Goal: Transaction & Acquisition: Purchase product/service

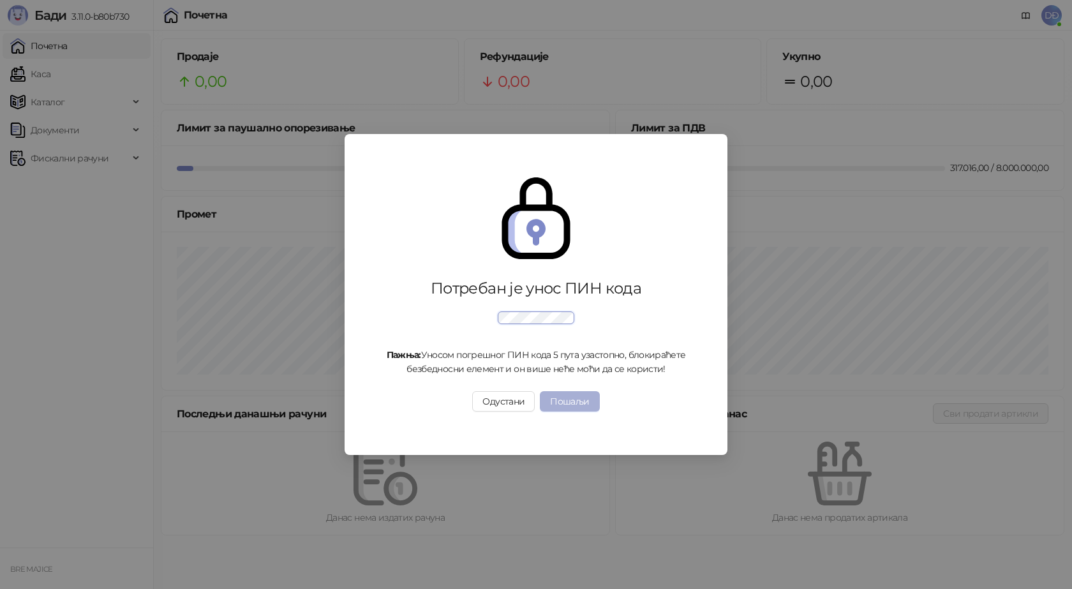
click at [561, 398] on button "Пошаљи" at bounding box center [569, 401] width 59 height 20
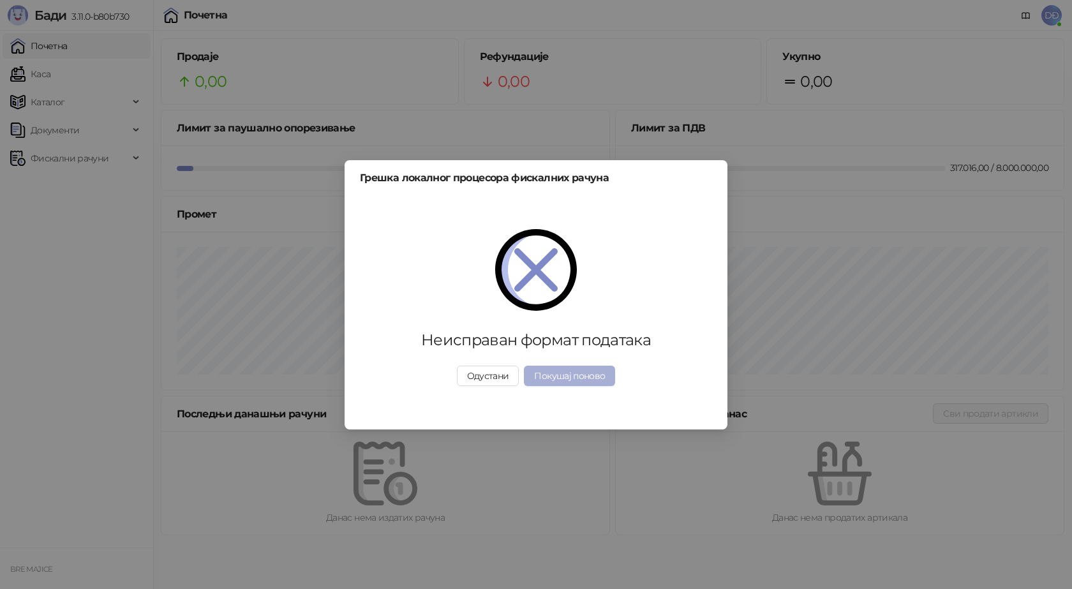
click at [564, 374] on button "Покушај поново" at bounding box center [569, 376] width 91 height 20
click at [504, 376] on button "Одустани" at bounding box center [488, 376] width 63 height 20
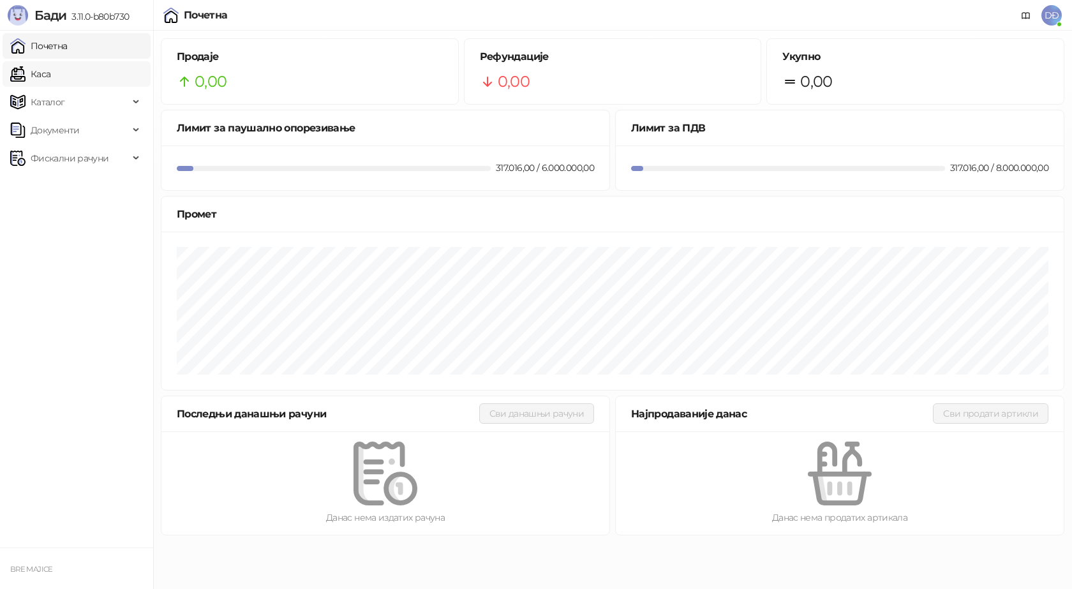
click at [40, 71] on link "Каса" at bounding box center [30, 74] width 40 height 26
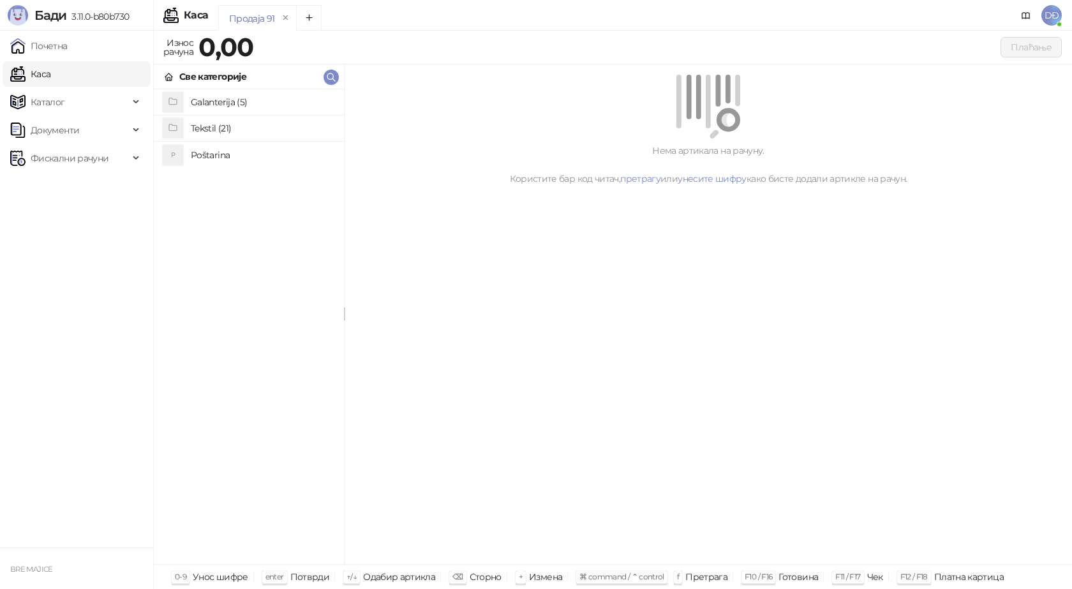
click at [50, 75] on link "Каса" at bounding box center [30, 74] width 40 height 26
click at [221, 152] on h4 "Poštarina" at bounding box center [262, 155] width 143 height 20
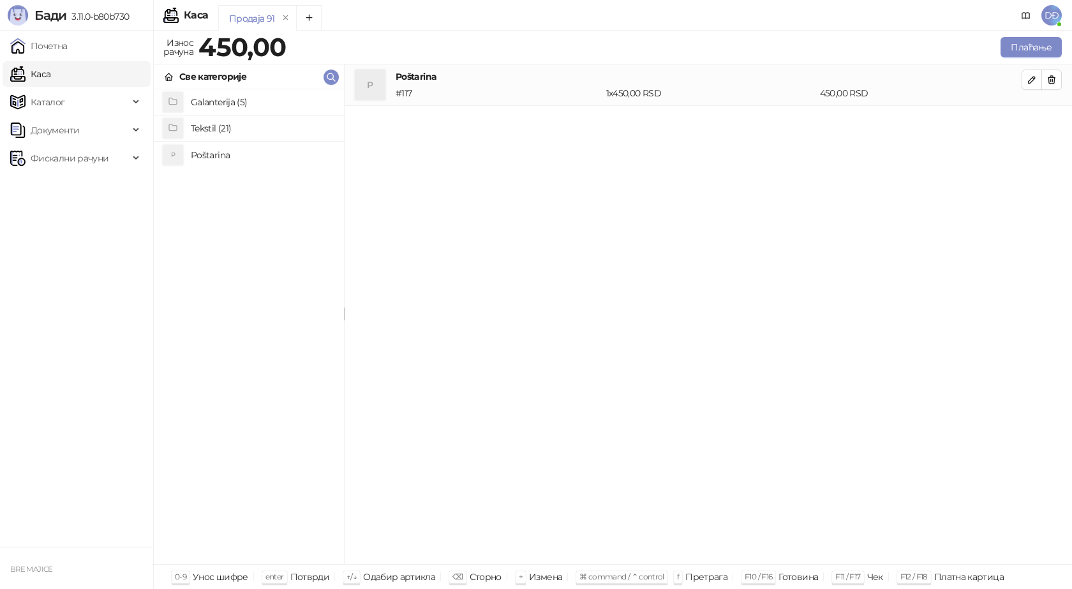
click at [228, 123] on h4 "Tekstil (21)" at bounding box center [262, 128] width 143 height 20
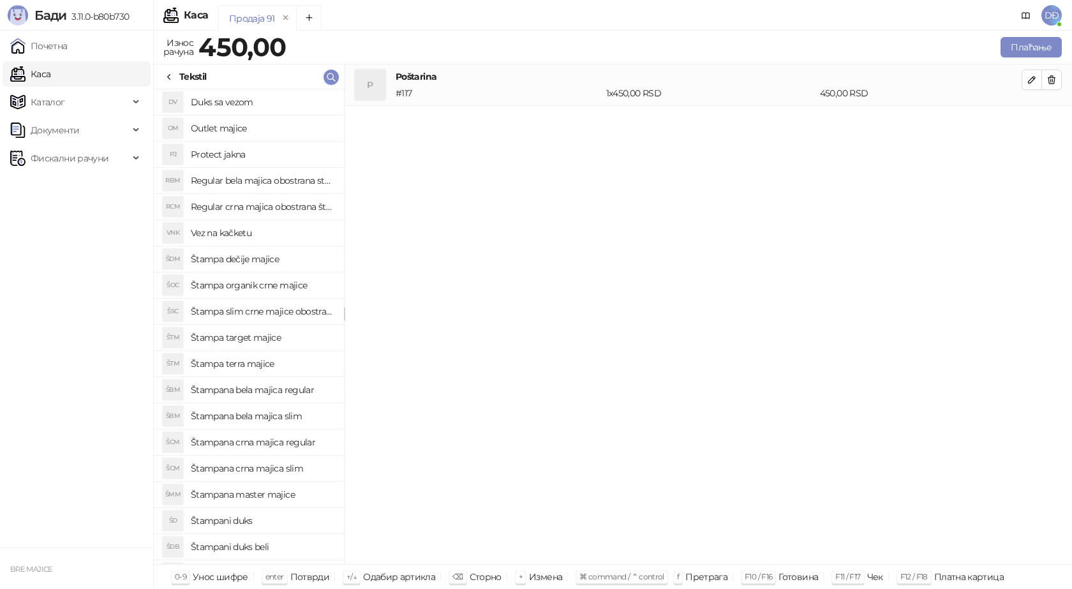
click at [239, 494] on h4 "Štampana master majice" at bounding box center [262, 494] width 143 height 20
click at [1029, 120] on icon "button" at bounding box center [1032, 121] width 10 height 10
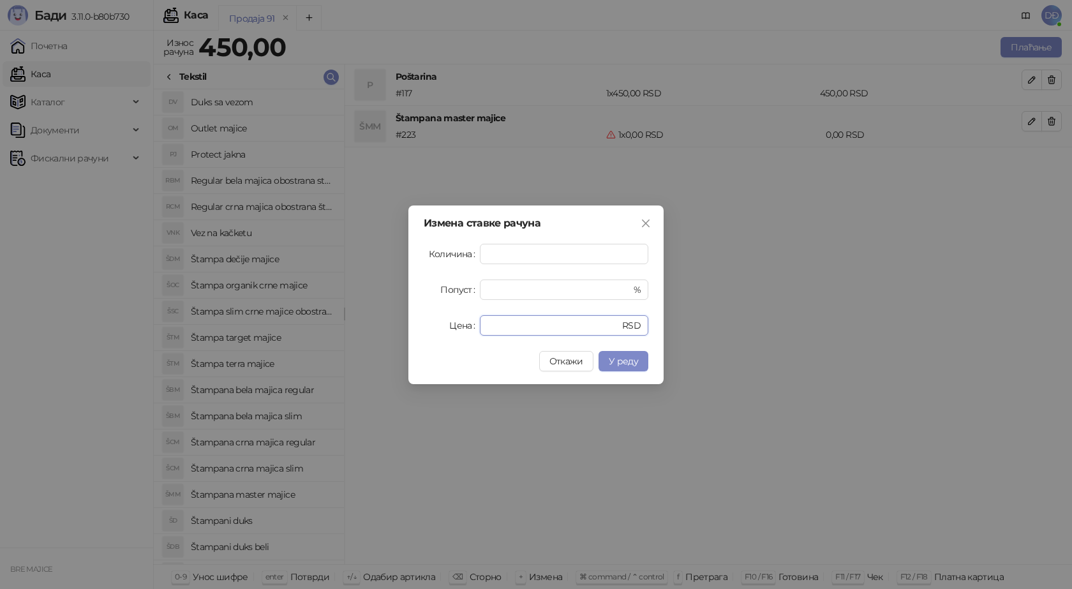
drag, startPoint x: 456, startPoint y: 332, endPoint x: 412, endPoint y: 311, distance: 49.4
click at [433, 331] on div "Цена * RSD" at bounding box center [536, 325] width 225 height 20
type input "****"
click at [634, 360] on span "У реду" at bounding box center [623, 360] width 29 height 11
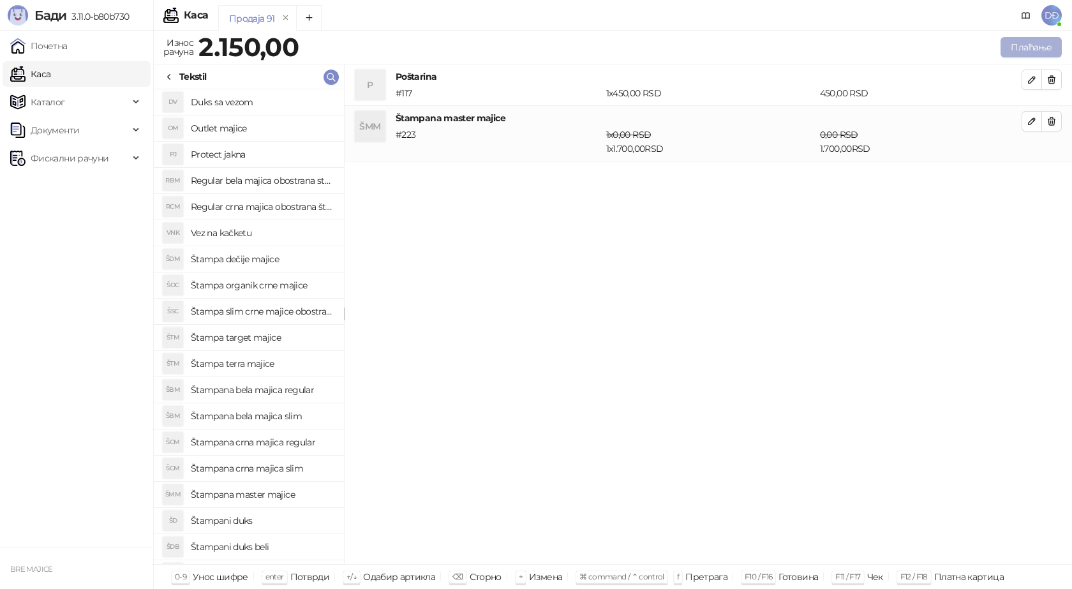
click at [1025, 43] on button "Плаћање" at bounding box center [1030, 47] width 61 height 20
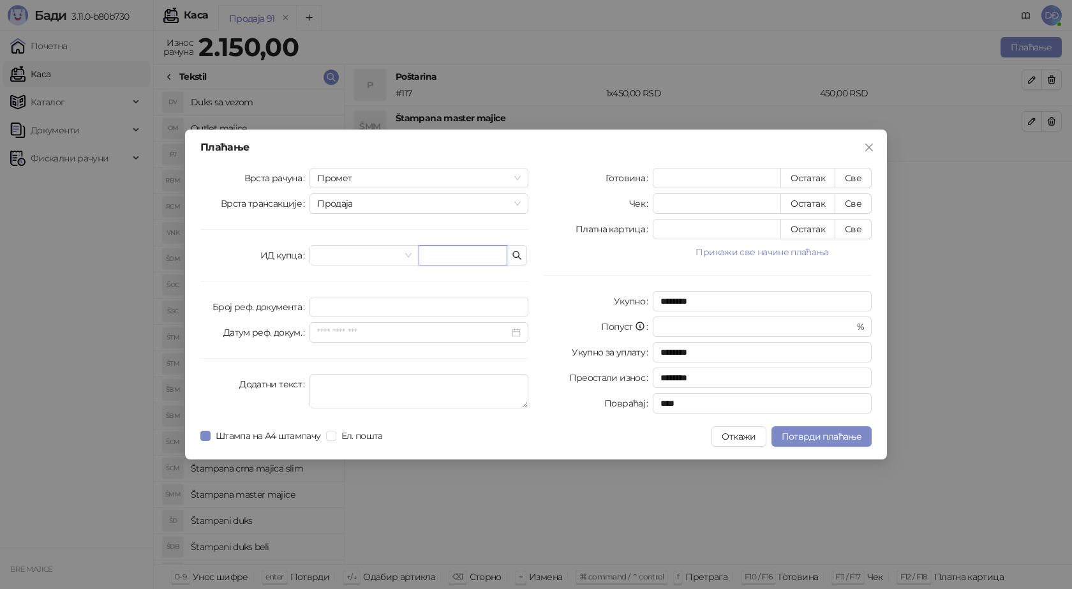
click at [446, 253] on input "text" at bounding box center [463, 255] width 89 height 20
paste input "**********"
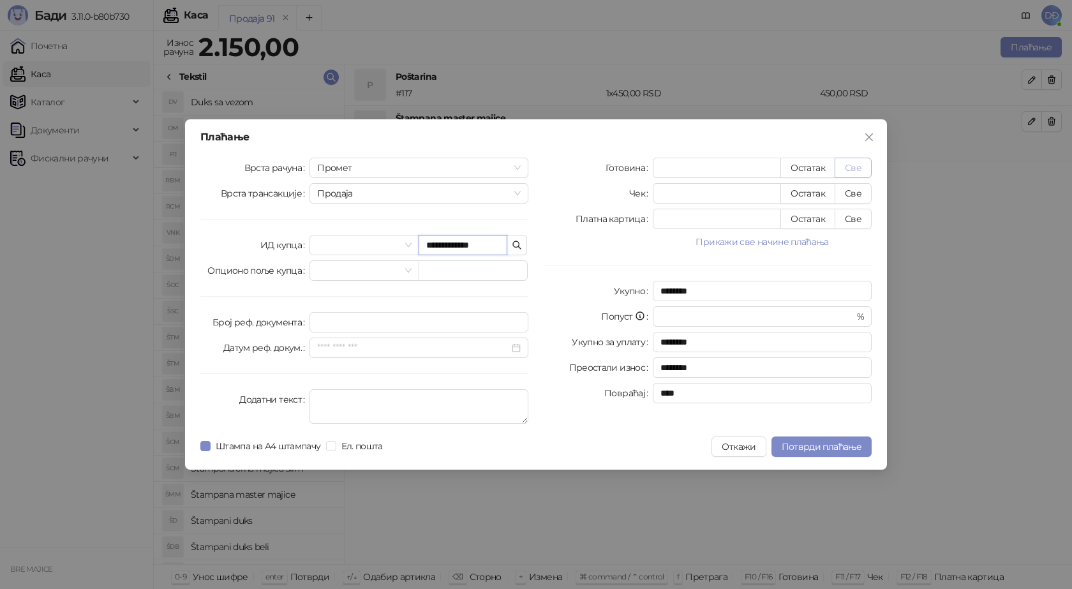
type input "**********"
click at [856, 169] on button "Све" at bounding box center [853, 168] width 37 height 20
type input "****"
click at [808, 450] on span "Потврди плаћање" at bounding box center [822, 446] width 80 height 11
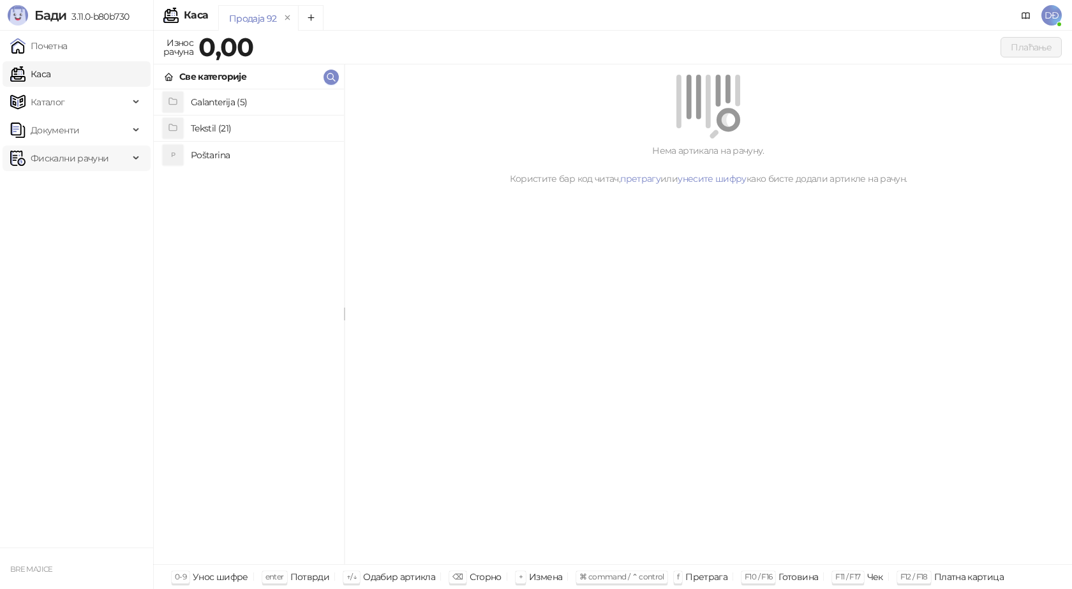
click at [130, 157] on div "Фискални рачуни" at bounding box center [77, 158] width 148 height 26
click at [101, 186] on link "Издати рачуни" at bounding box center [57, 187] width 85 height 26
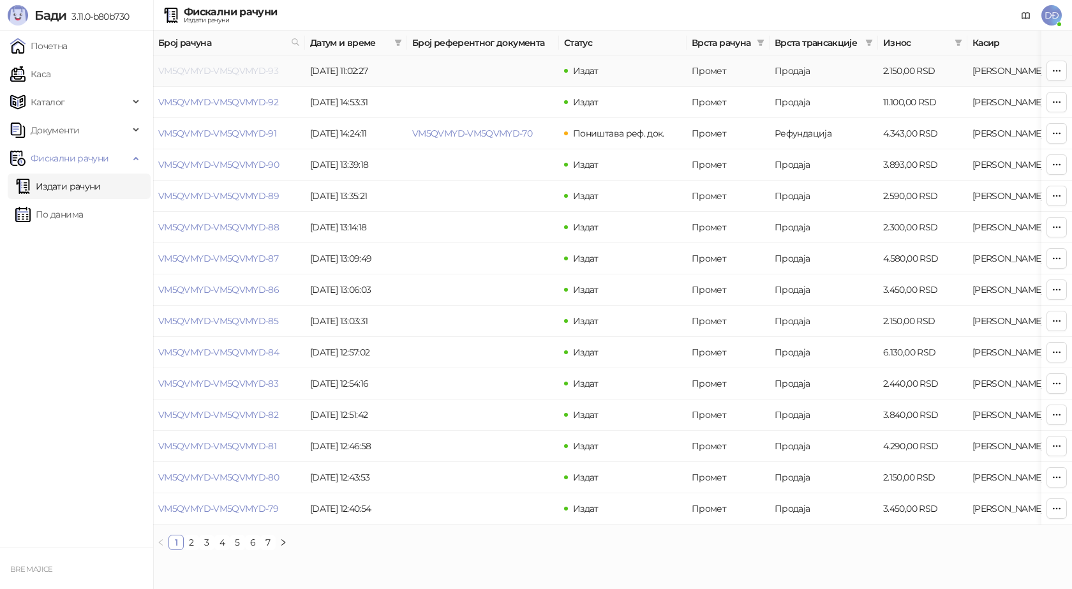
click at [230, 72] on link "VM5QVMYD-VM5QVMYD-93" at bounding box center [218, 70] width 120 height 11
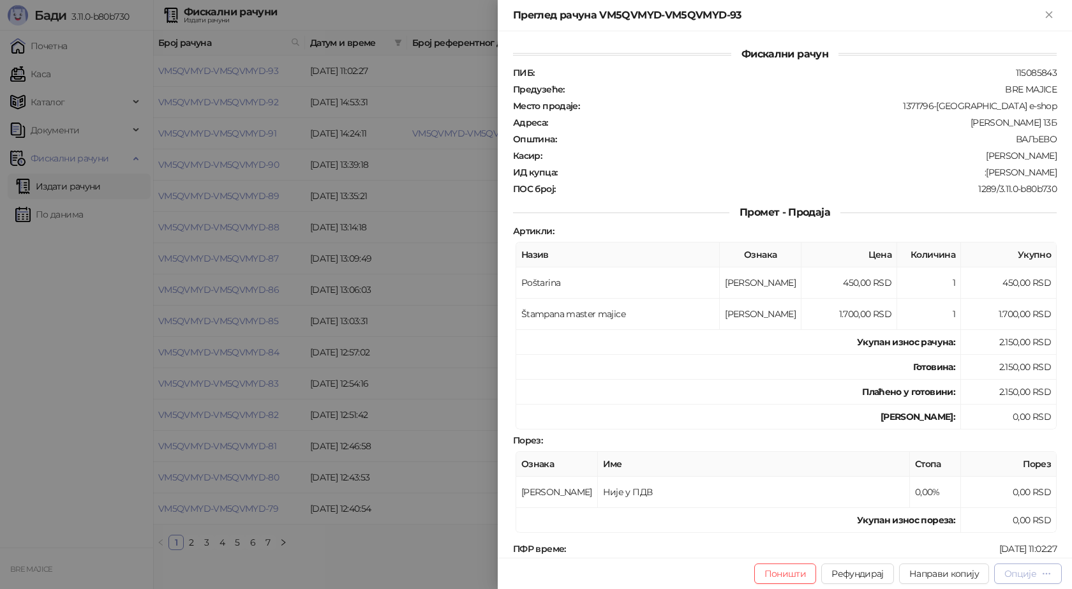
click at [1026, 578] on div "Опције" at bounding box center [1020, 573] width 32 height 11
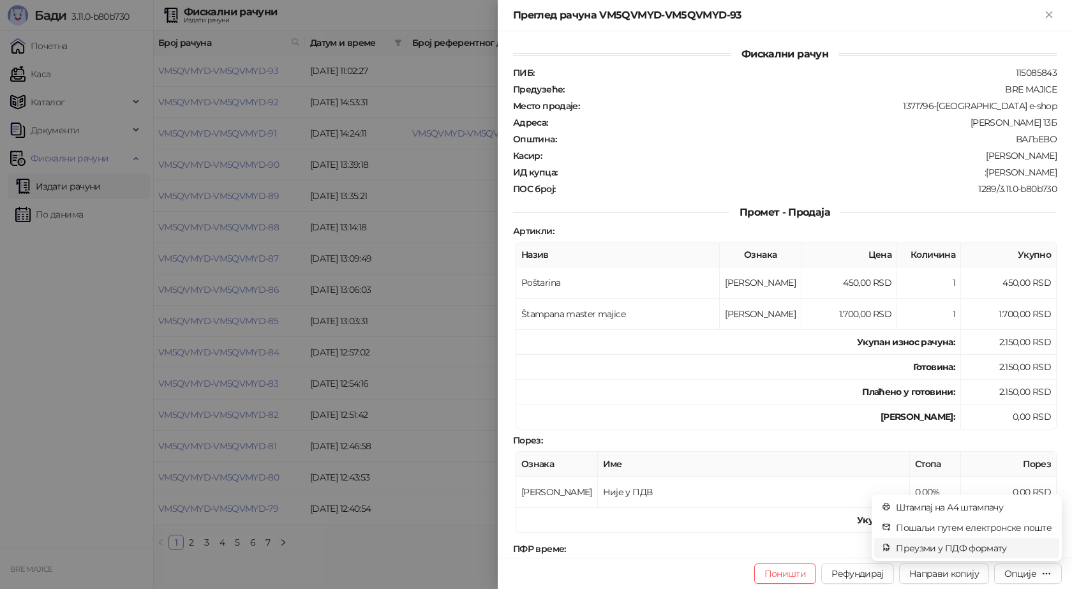
click at [1013, 553] on span "Преузми у ПДФ формату" at bounding box center [974, 548] width 156 height 14
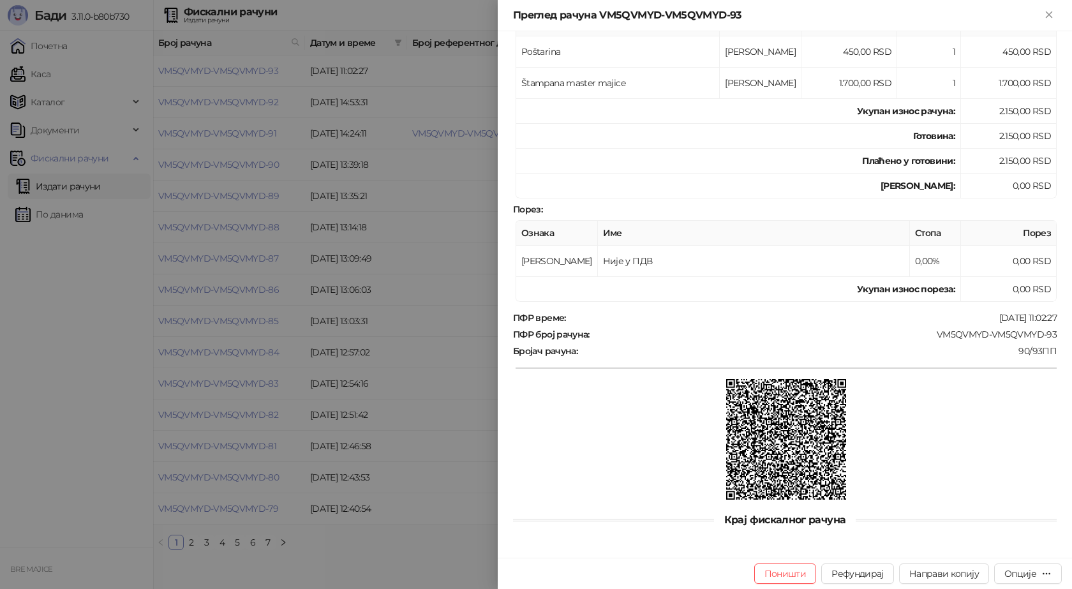
scroll to position [232, 0]
drag, startPoint x: 1047, startPoint y: 333, endPoint x: 928, endPoint y: 331, distance: 118.7
click at [928, 331] on div "VM5QVMYD-VM5QVMYD-93" at bounding box center [824, 333] width 467 height 11
copy div "VM5QVMYD-VM5QVMYD-93"
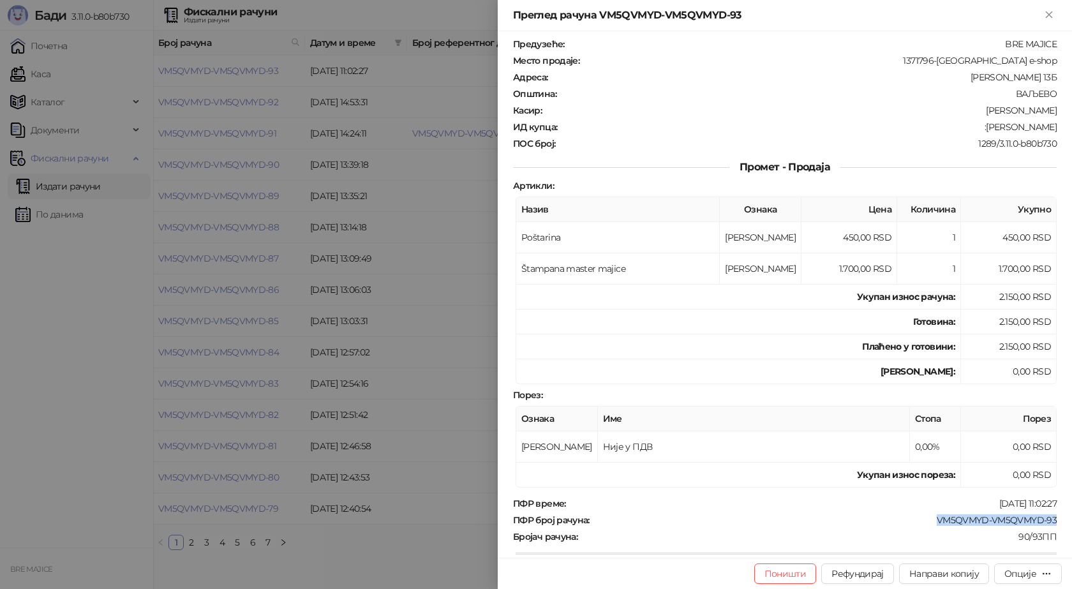
scroll to position [0, 0]
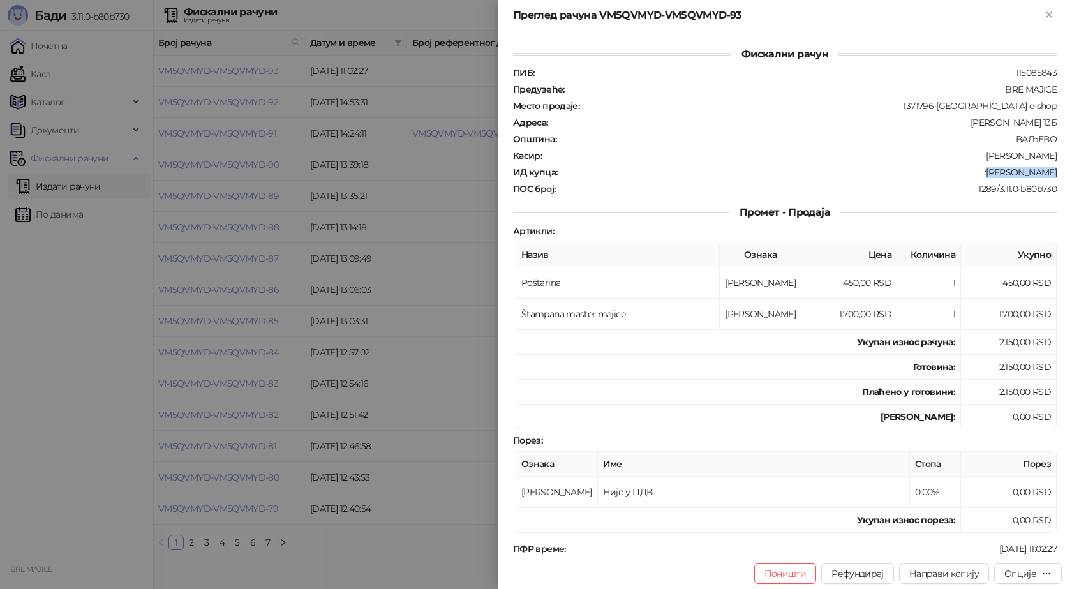
drag, startPoint x: 993, startPoint y: 174, endPoint x: 1051, endPoint y: 174, distance: 58.7
click at [1051, 174] on div "Фискални рачун ПИБ : 115085843 Предузеће : BRE MAJICE Место продаје : 1371796-[…" at bounding box center [785, 294] width 574 height 526
copy div "[PERSON_NAME]"
click at [1048, 13] on icon "Close" at bounding box center [1049, 14] width 6 height 6
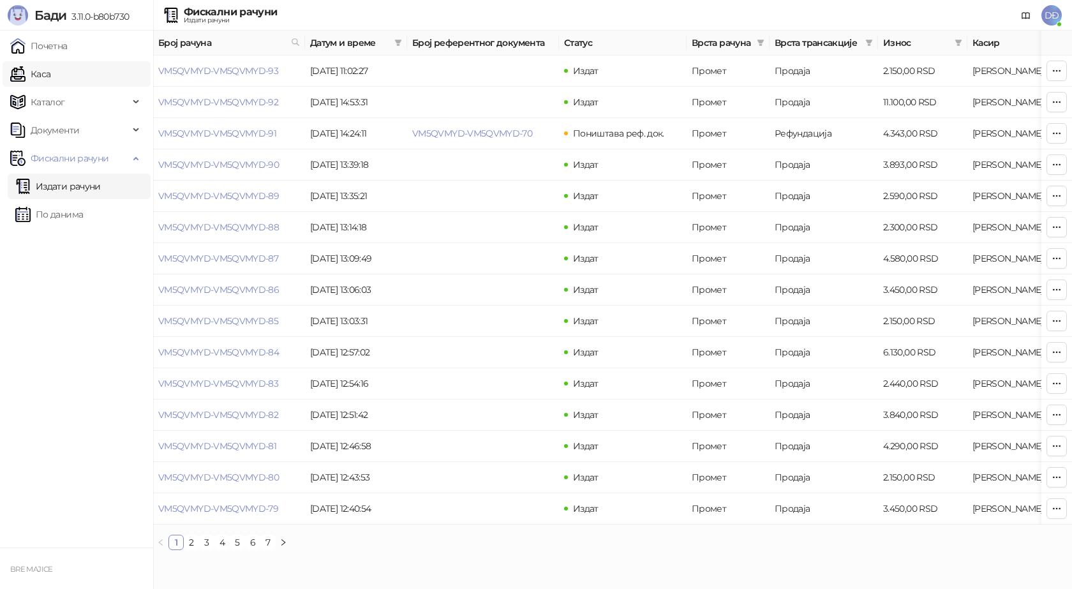
click at [39, 70] on link "Каса" at bounding box center [30, 74] width 40 height 26
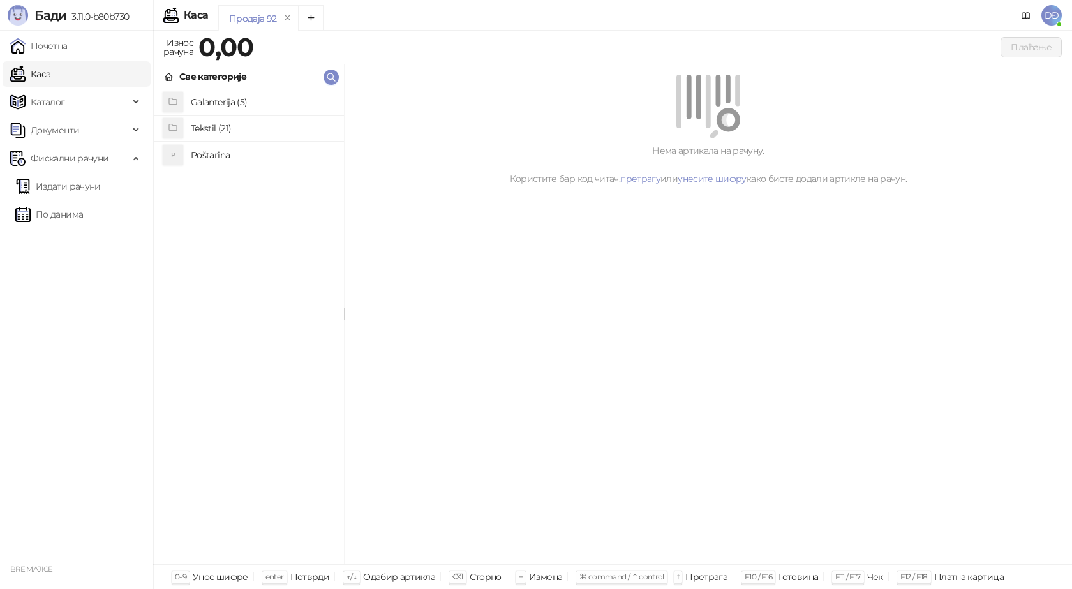
click at [220, 153] on h4 "Poštarina" at bounding box center [262, 155] width 143 height 20
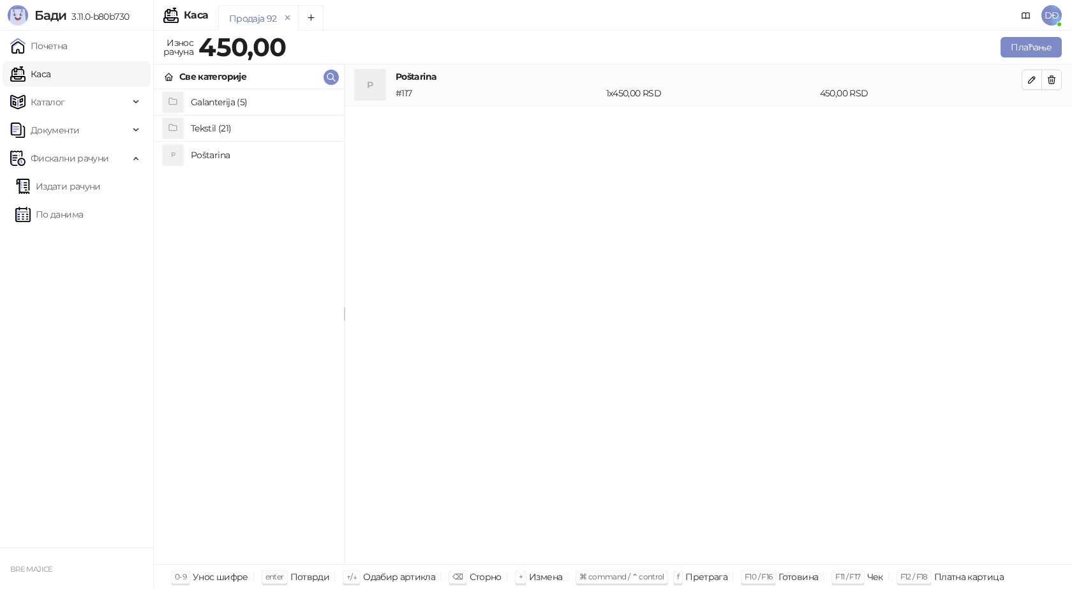
click at [227, 126] on h4 "Tekstil (21)" at bounding box center [262, 128] width 143 height 20
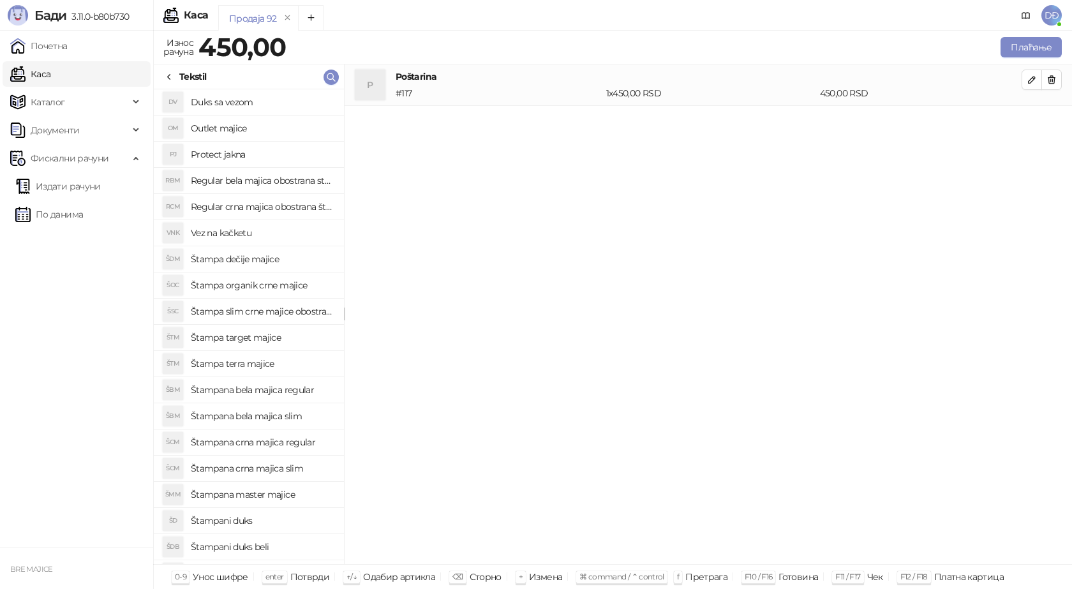
click at [275, 502] on h4 "Štampana master majice" at bounding box center [262, 494] width 143 height 20
click at [1026, 123] on button "button" at bounding box center [1032, 121] width 20 height 20
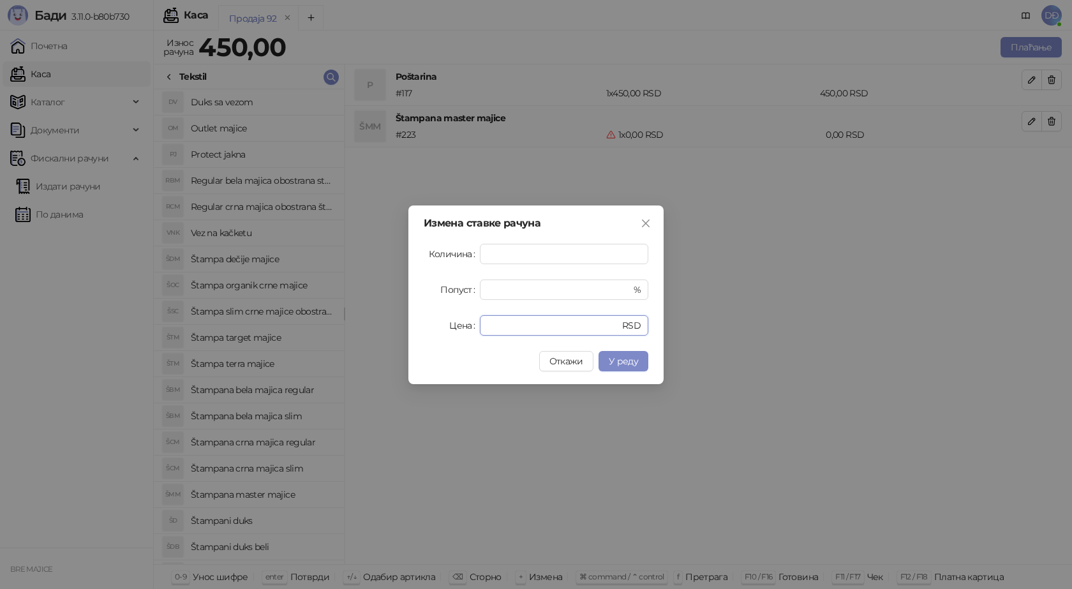
drag, startPoint x: 506, startPoint y: 323, endPoint x: 451, endPoint y: 311, distance: 56.2
click at [453, 325] on div "Цена * RSD" at bounding box center [536, 325] width 225 height 20
type input "****"
click at [620, 362] on span "У реду" at bounding box center [623, 360] width 29 height 11
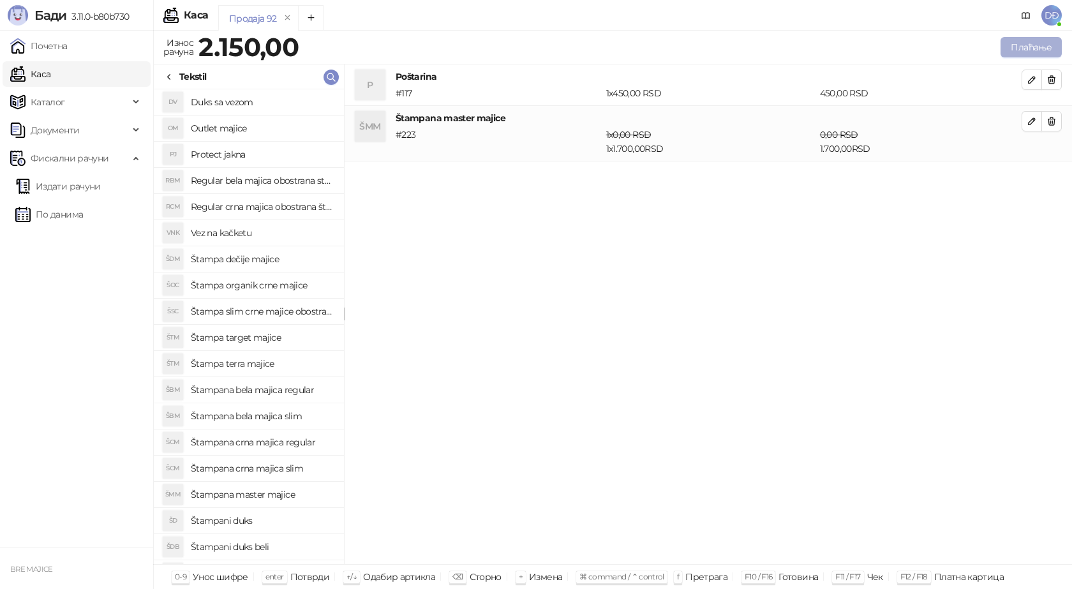
click at [1034, 44] on button "Плаћање" at bounding box center [1030, 47] width 61 height 20
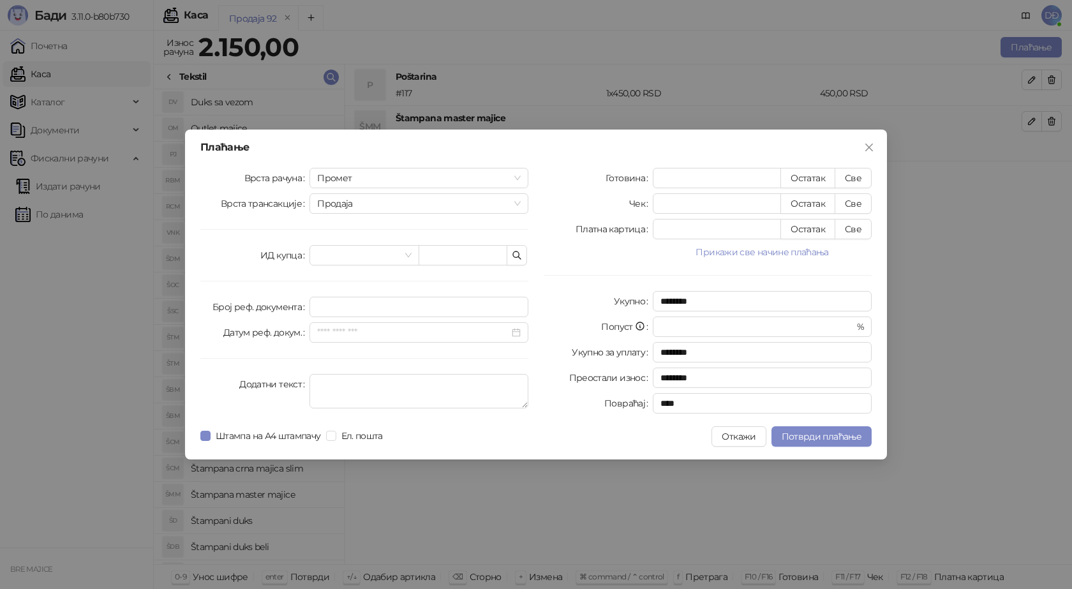
click at [442, 242] on div "Врста рачуна Промет Врста трансакције Продаја ИД купца Број реф. документа Дату…" at bounding box center [364, 293] width 343 height 251
click at [440, 255] on input "text" at bounding box center [463, 255] width 89 height 20
paste input "**********"
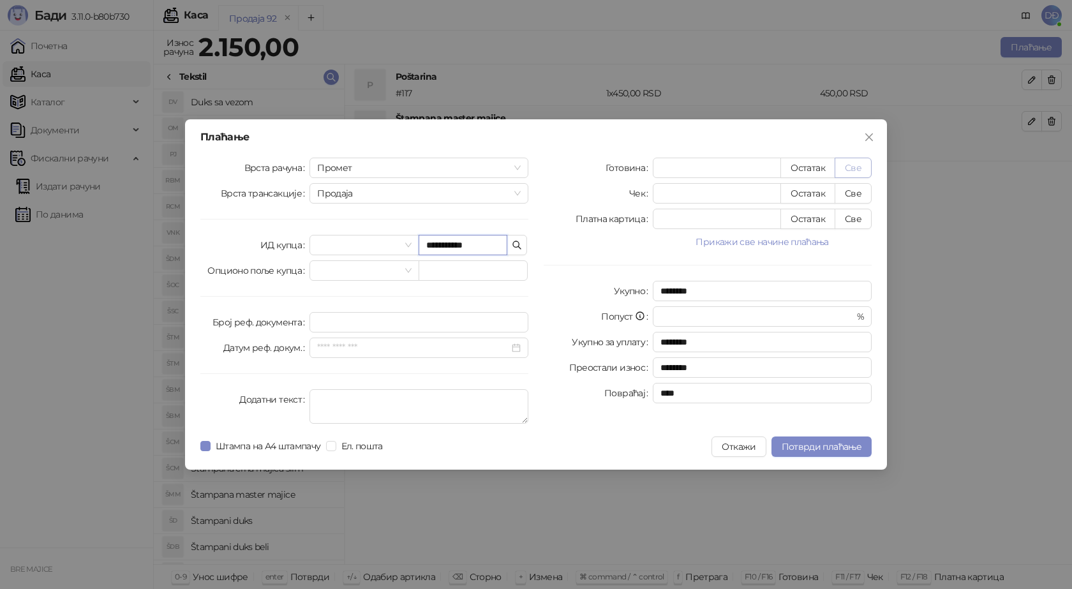
type input "**********"
click at [850, 170] on button "Све" at bounding box center [853, 168] width 37 height 20
type input "****"
click at [805, 448] on span "Потврди плаћање" at bounding box center [822, 446] width 80 height 11
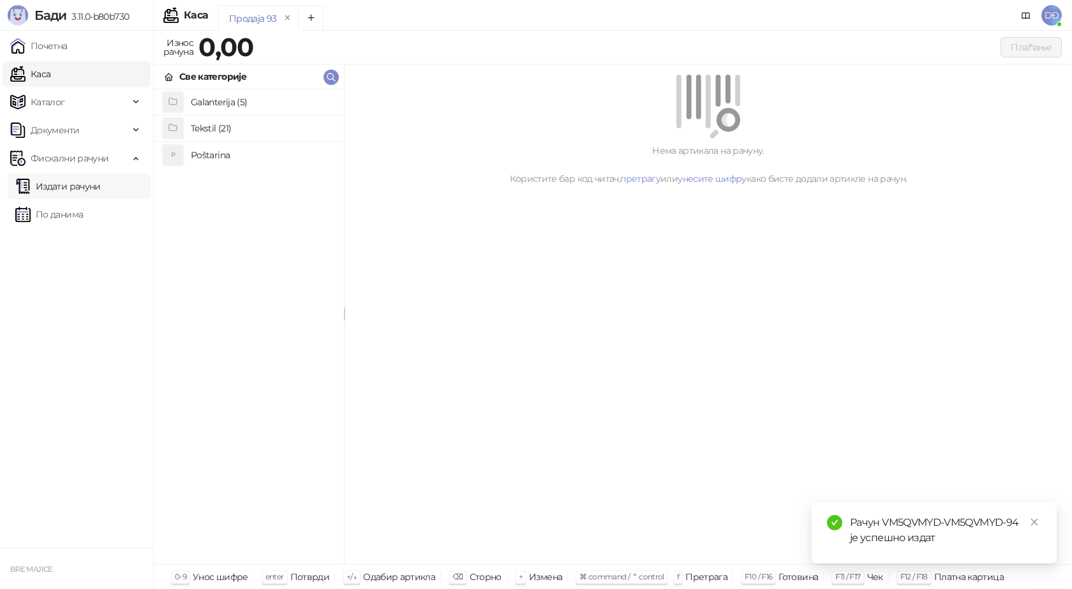
click at [73, 184] on link "Издати рачуни" at bounding box center [57, 187] width 85 height 26
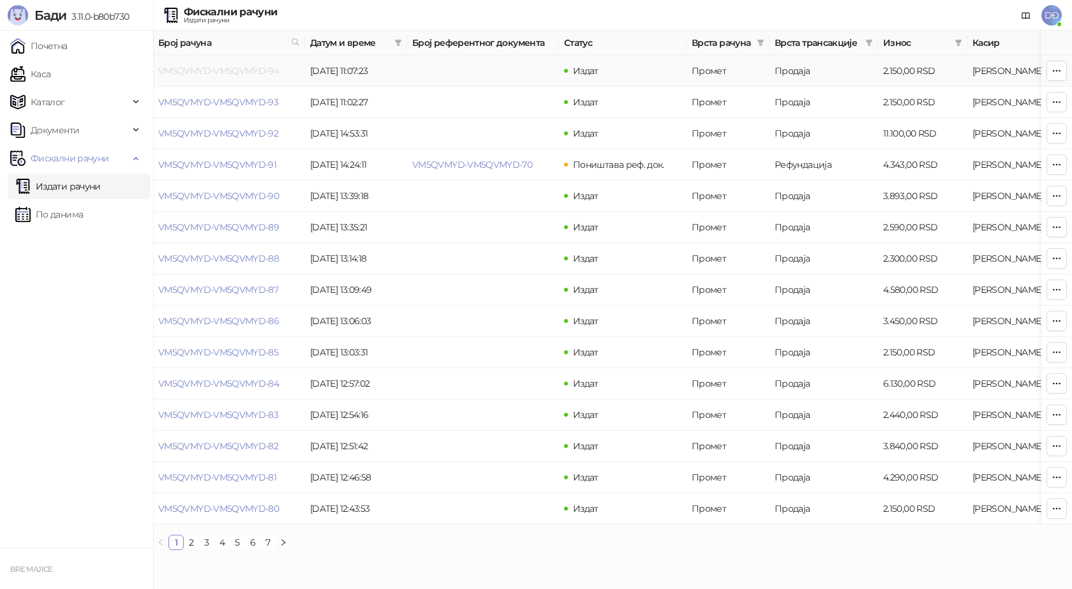
click at [230, 70] on link "VM5QVMYD-VM5QVMYD-94" at bounding box center [218, 70] width 121 height 11
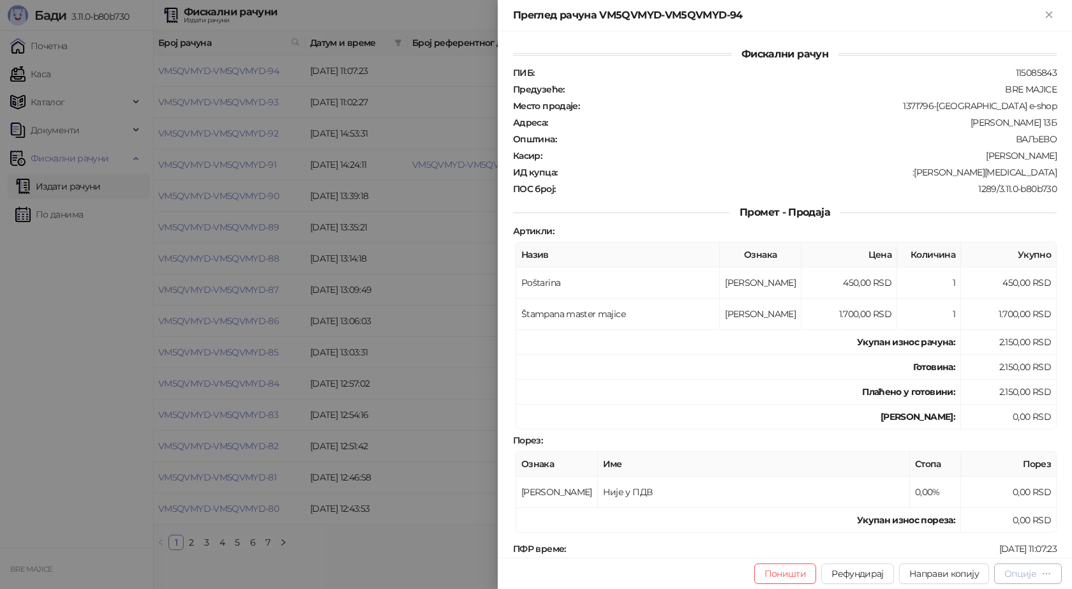
click at [1029, 573] on div "Опције" at bounding box center [1020, 573] width 32 height 11
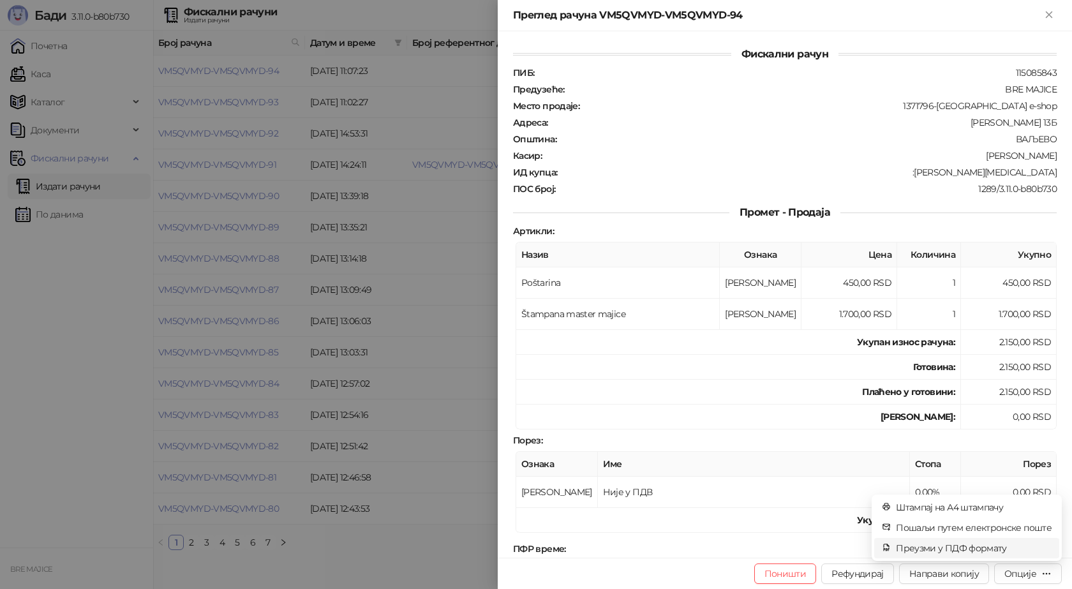
click at [995, 548] on span "Преузми у ПДФ формату" at bounding box center [974, 548] width 156 height 14
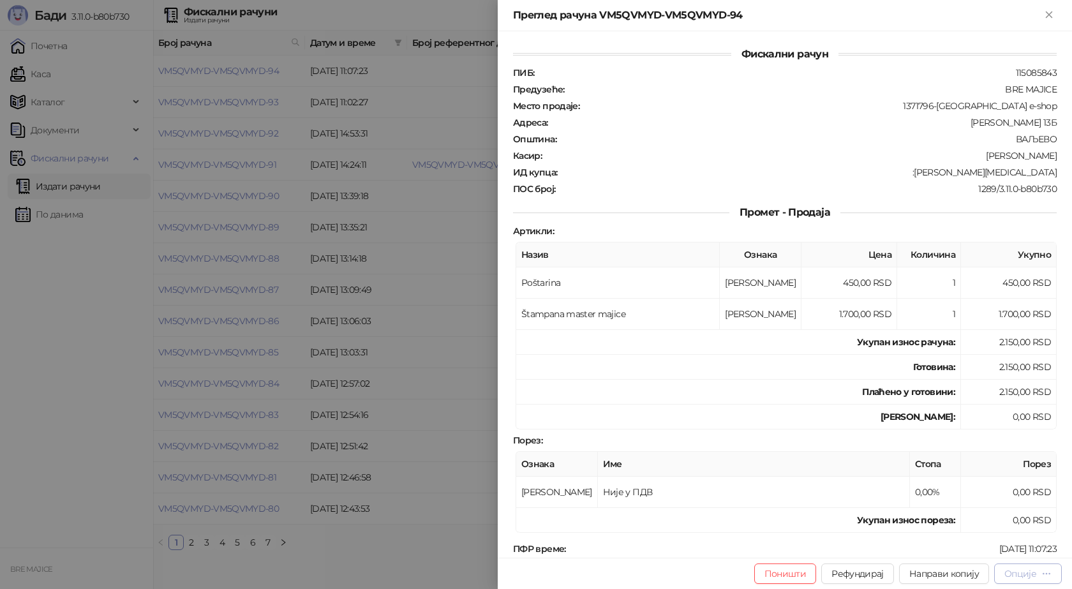
click at [1037, 576] on div "Опције" at bounding box center [1027, 573] width 47 height 12
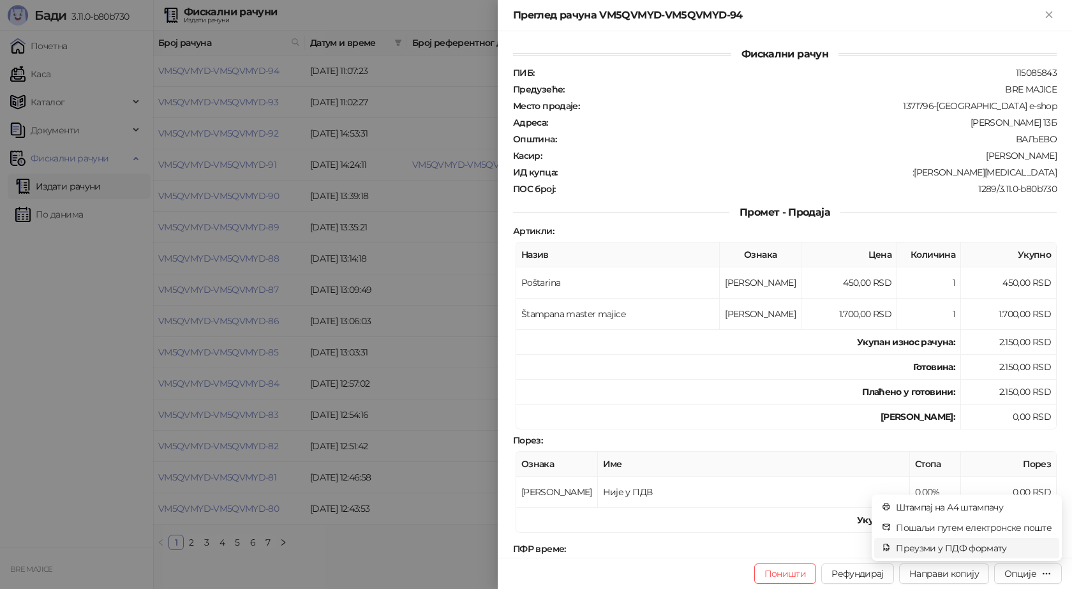
click at [999, 546] on span "Преузми у ПДФ формату" at bounding box center [974, 548] width 156 height 14
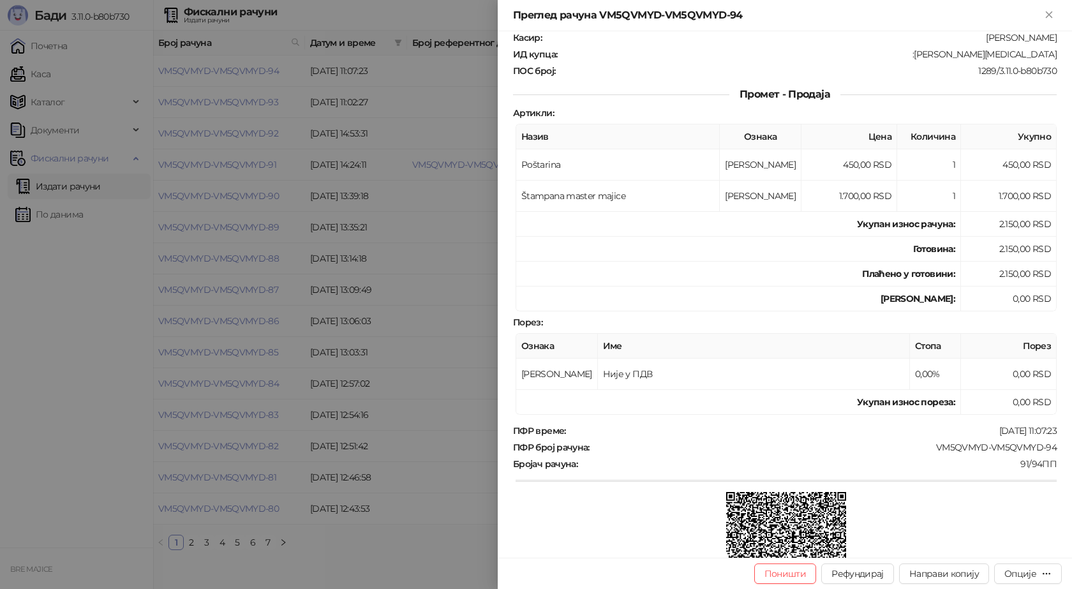
scroll to position [128, 0]
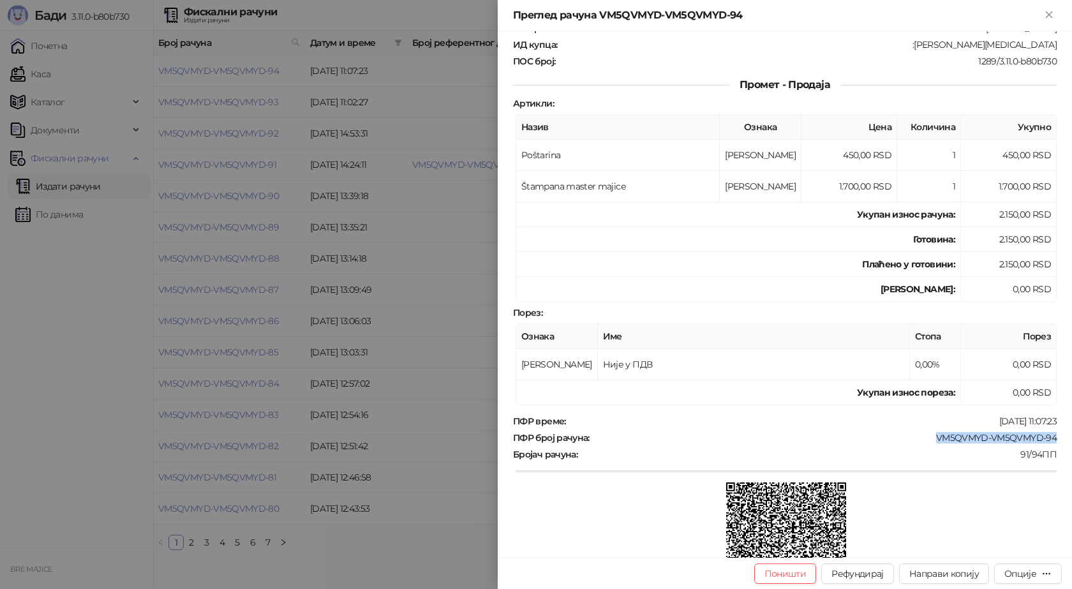
drag, startPoint x: 1046, startPoint y: 437, endPoint x: 923, endPoint y: 434, distance: 123.2
click at [923, 434] on div "VM5QVMYD-VM5QVMYD-94" at bounding box center [824, 437] width 467 height 11
copy div "VM5QVMYD-VM5QVMYD-94"
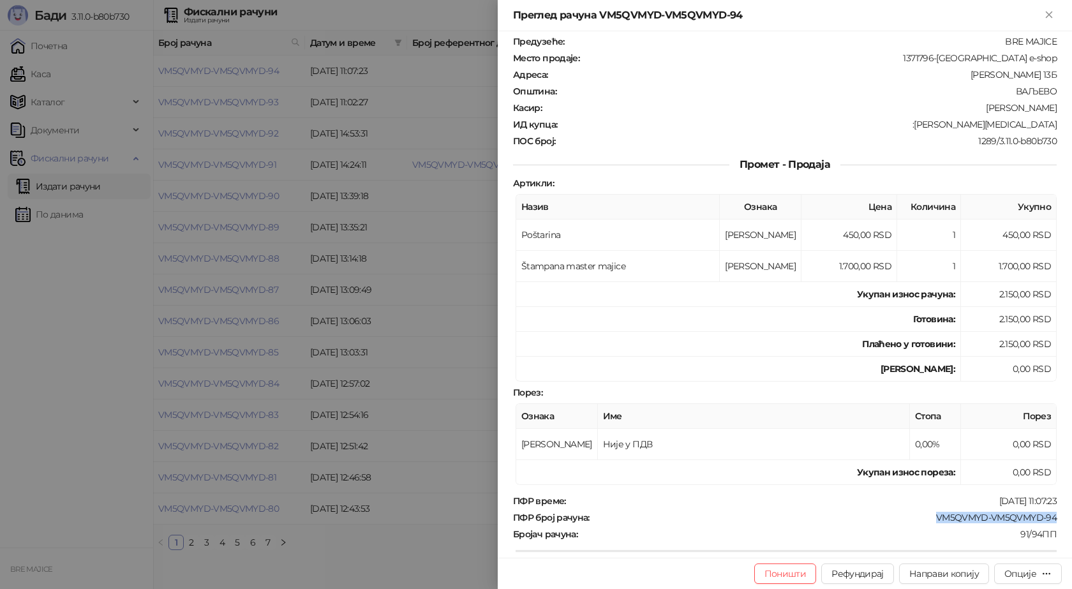
scroll to position [0, 0]
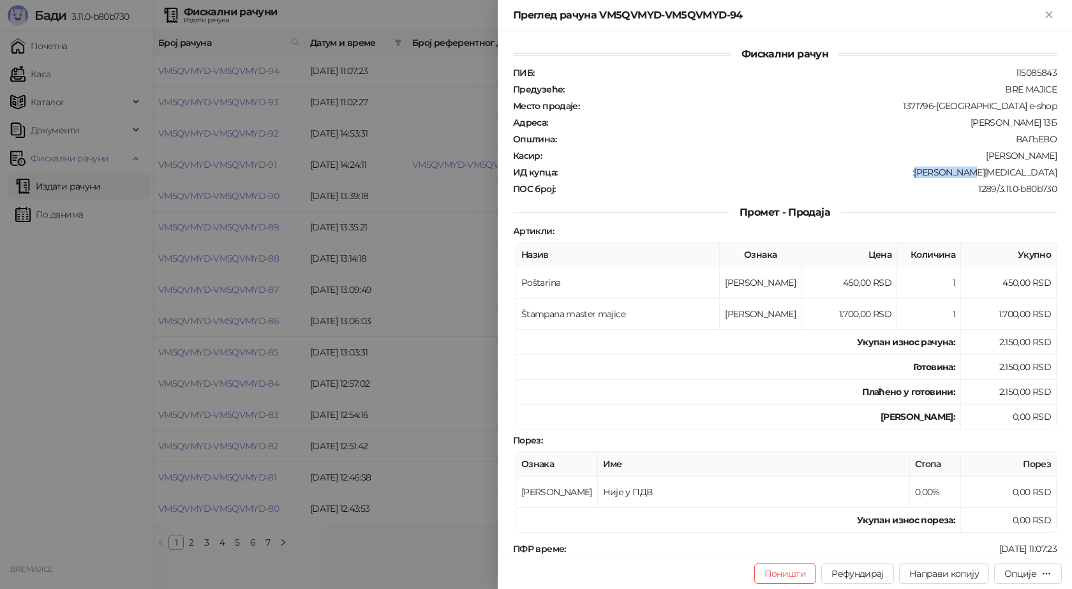
drag, startPoint x: 1050, startPoint y: 174, endPoint x: 1000, endPoint y: 174, distance: 49.8
click at [1000, 174] on div "Фискални рачун ПИБ : 115085843 Предузеће : BRE MAJICE Место продаје : 1371796-B…" at bounding box center [785, 294] width 574 height 526
copy div "[PERSON_NAME][MEDICAL_DATA]"
drag, startPoint x: 353, startPoint y: 295, endPoint x: 0, endPoint y: 450, distance: 386.0
drag, startPoint x: 0, startPoint y: 450, endPoint x: 374, endPoint y: 126, distance: 494.8
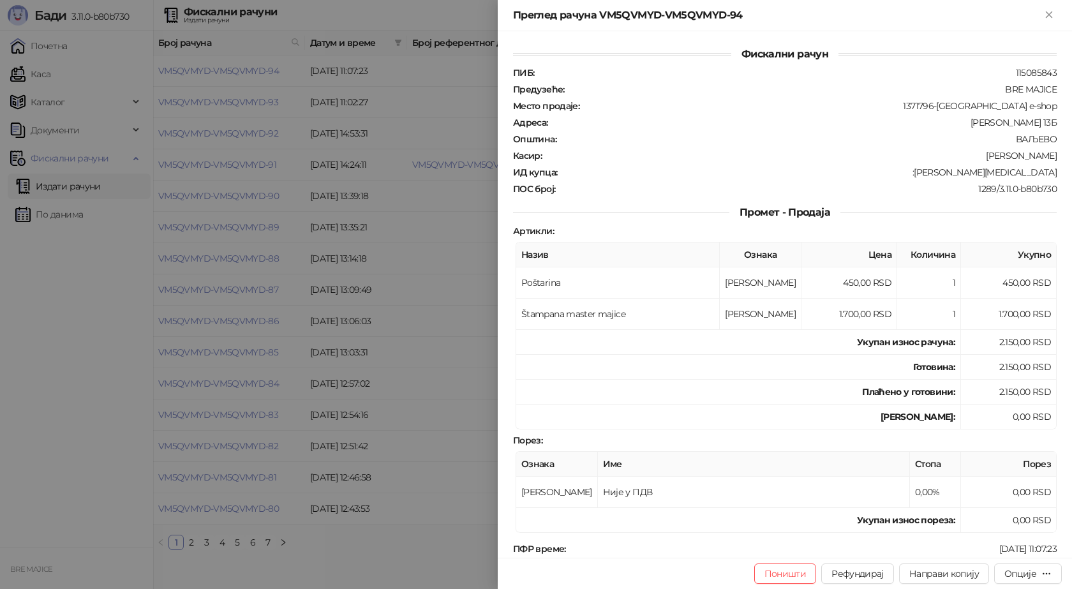
click at [374, 126] on div at bounding box center [536, 294] width 1072 height 589
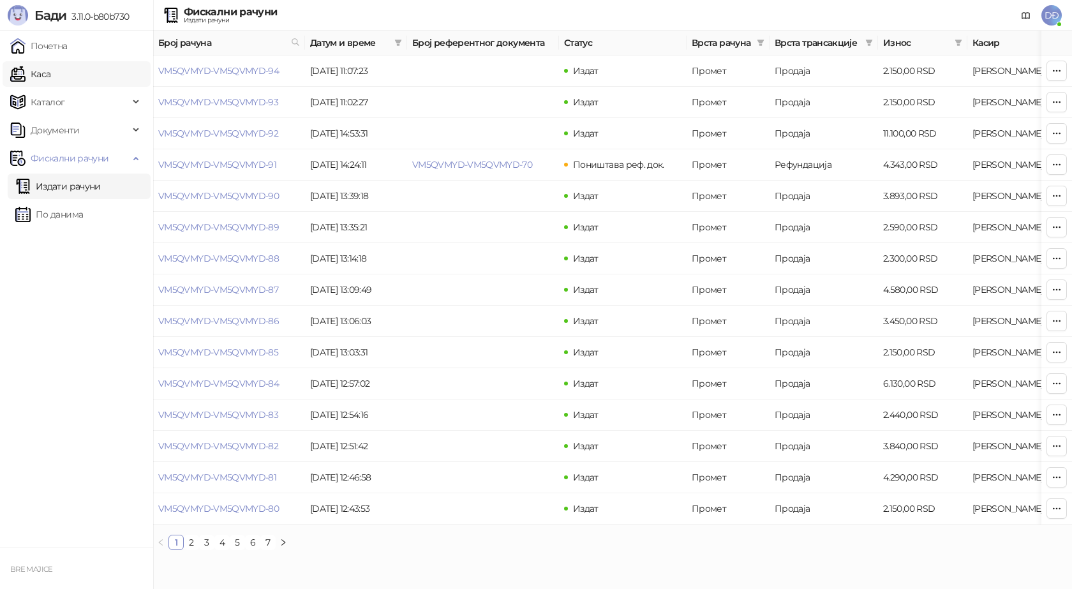
click at [50, 71] on link "Каса" at bounding box center [30, 74] width 40 height 26
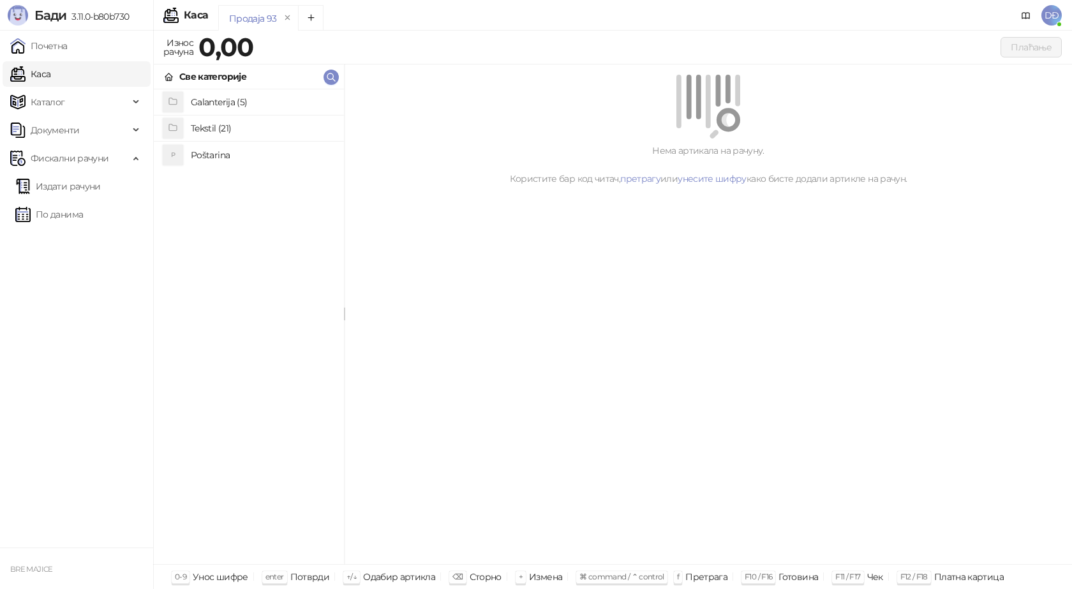
click at [210, 152] on h4 "Poštarina" at bounding box center [262, 155] width 143 height 20
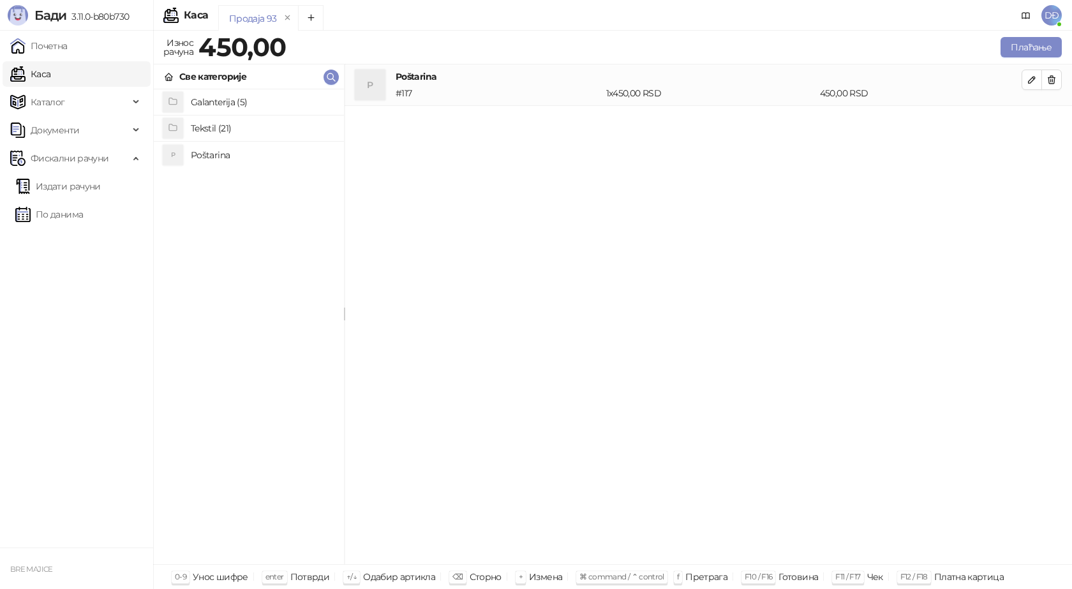
click at [208, 130] on h4 "Tekstil (21)" at bounding box center [262, 128] width 143 height 20
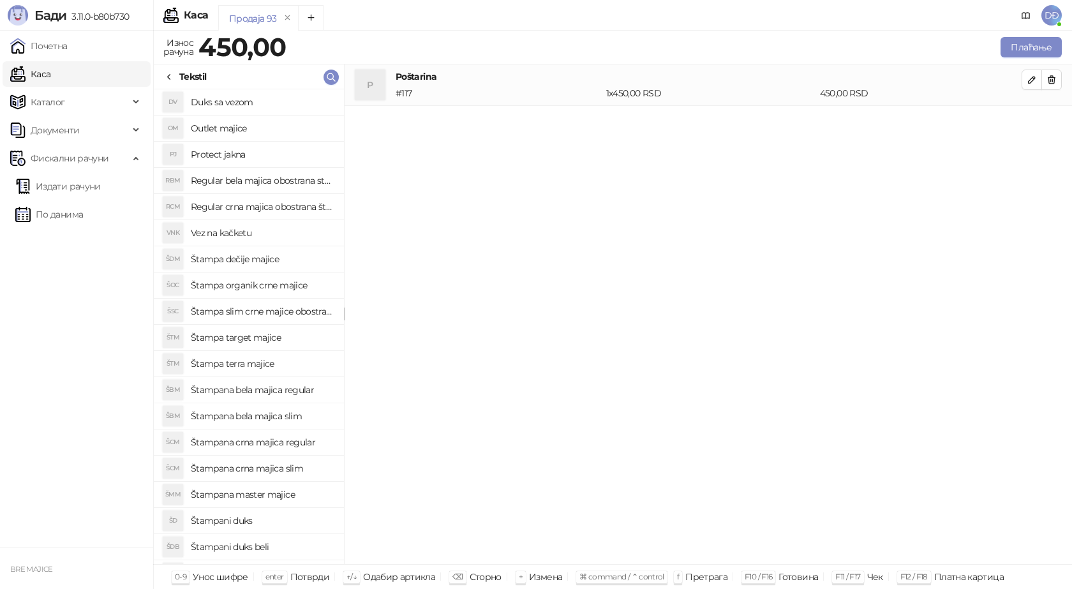
click at [271, 445] on h4 "Štampana crna majica regular" at bounding box center [262, 442] width 143 height 20
click at [1027, 124] on icon "button" at bounding box center [1032, 121] width 10 height 10
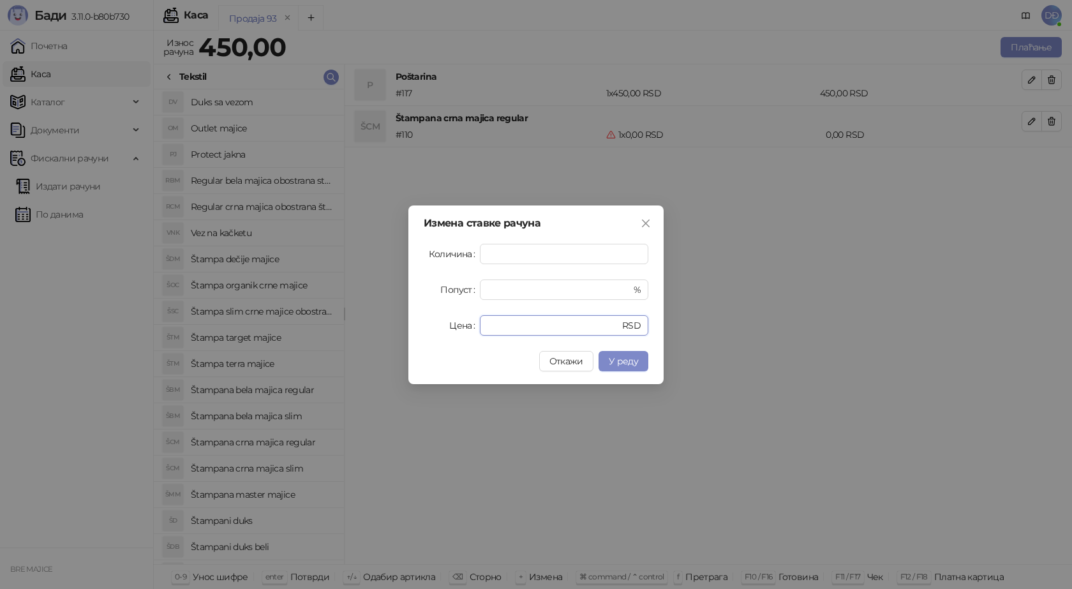
drag, startPoint x: 500, startPoint y: 325, endPoint x: 449, endPoint y: 320, distance: 51.9
click at [451, 322] on div "Цена * RSD" at bounding box center [536, 325] width 225 height 20
type input "****"
click at [616, 362] on span "У реду" at bounding box center [623, 360] width 29 height 11
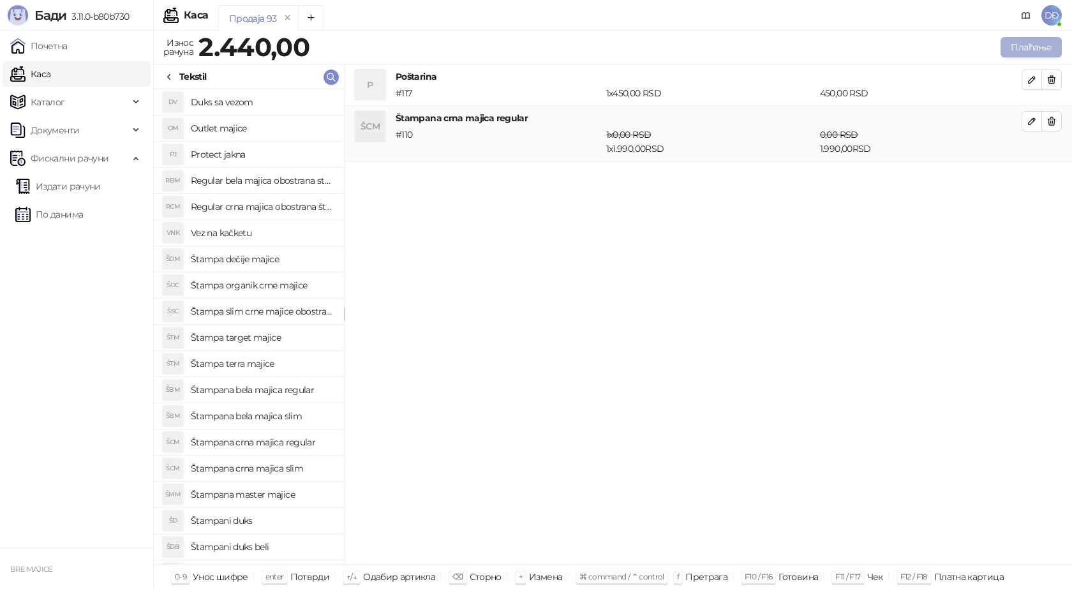
click at [1044, 50] on button "Плаћање" at bounding box center [1030, 47] width 61 height 20
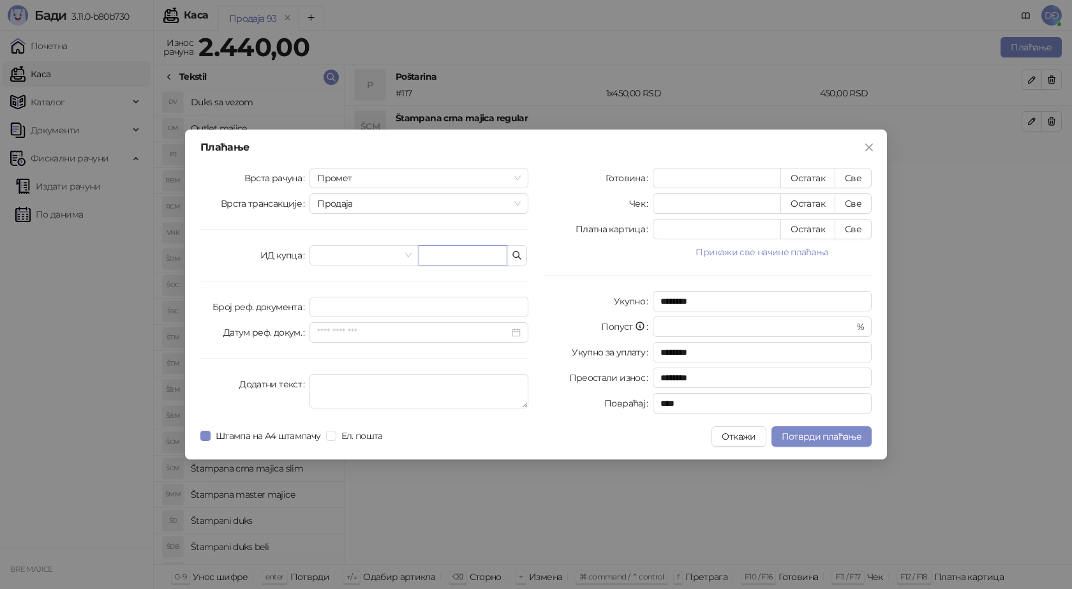
click at [459, 264] on input "text" at bounding box center [463, 255] width 89 height 20
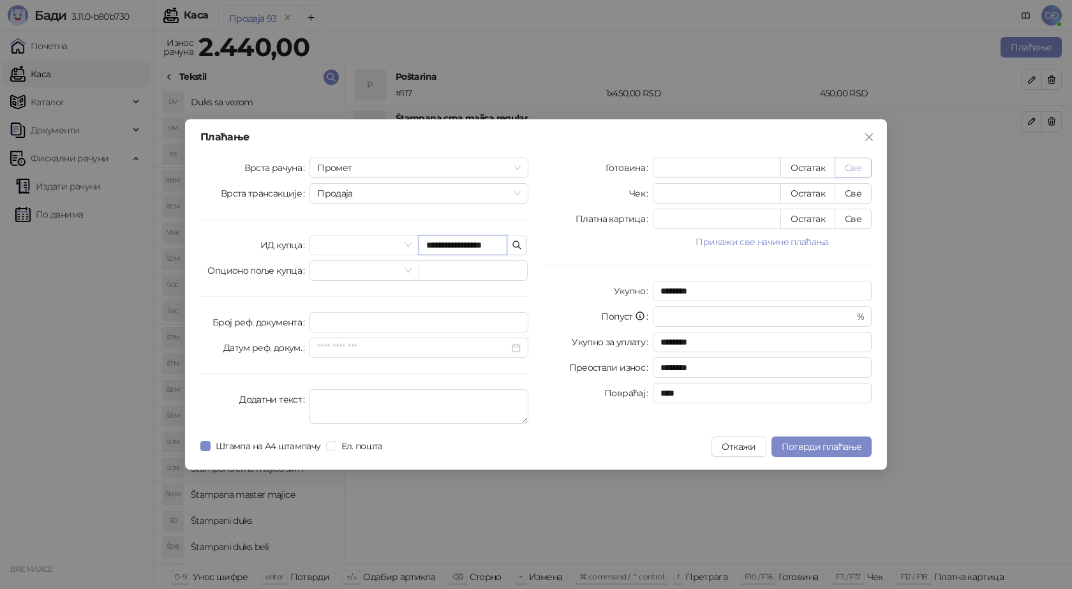
type input "**********"
click at [848, 167] on button "Све" at bounding box center [853, 168] width 37 height 20
type input "****"
click at [830, 443] on span "Потврди плаћање" at bounding box center [822, 446] width 80 height 11
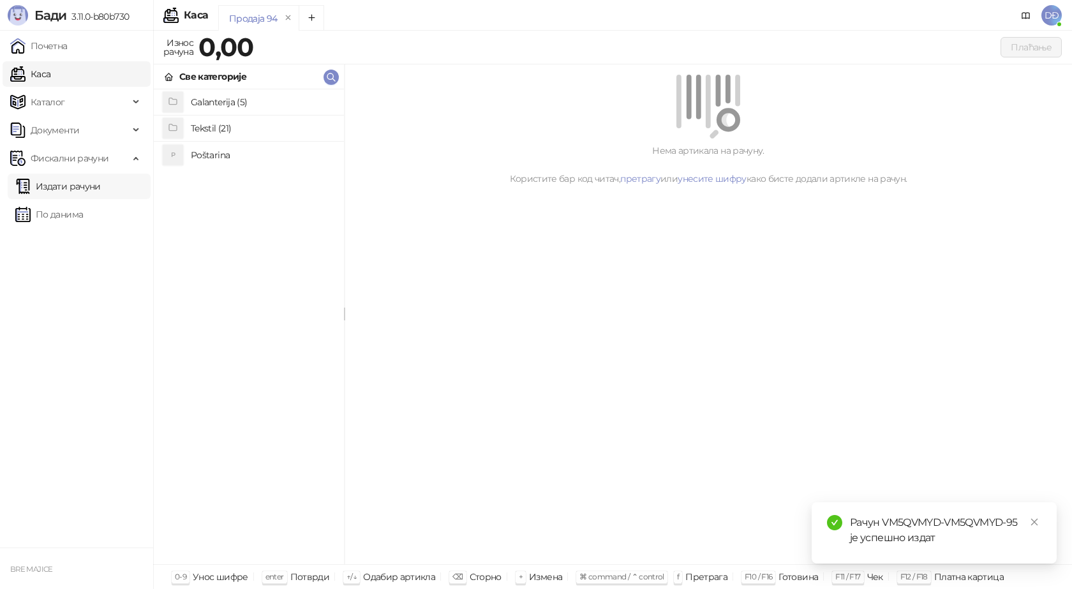
click at [74, 188] on link "Издати рачуни" at bounding box center [57, 187] width 85 height 26
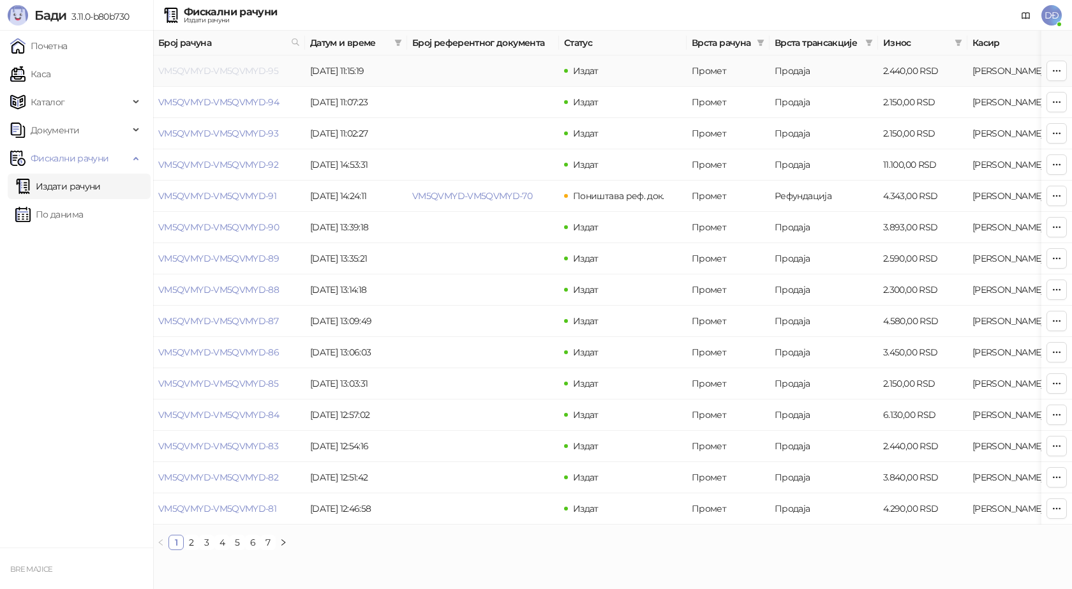
click at [219, 68] on link "VM5QVMYD-VM5QVMYD-95" at bounding box center [218, 70] width 120 height 11
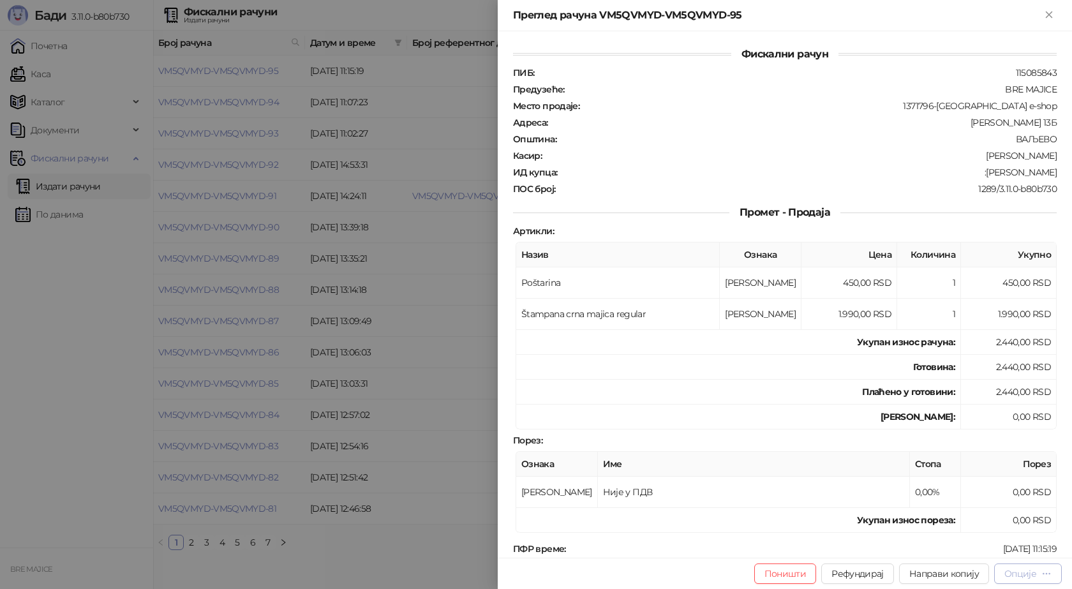
click at [1025, 572] on div "Опције" at bounding box center [1020, 573] width 32 height 11
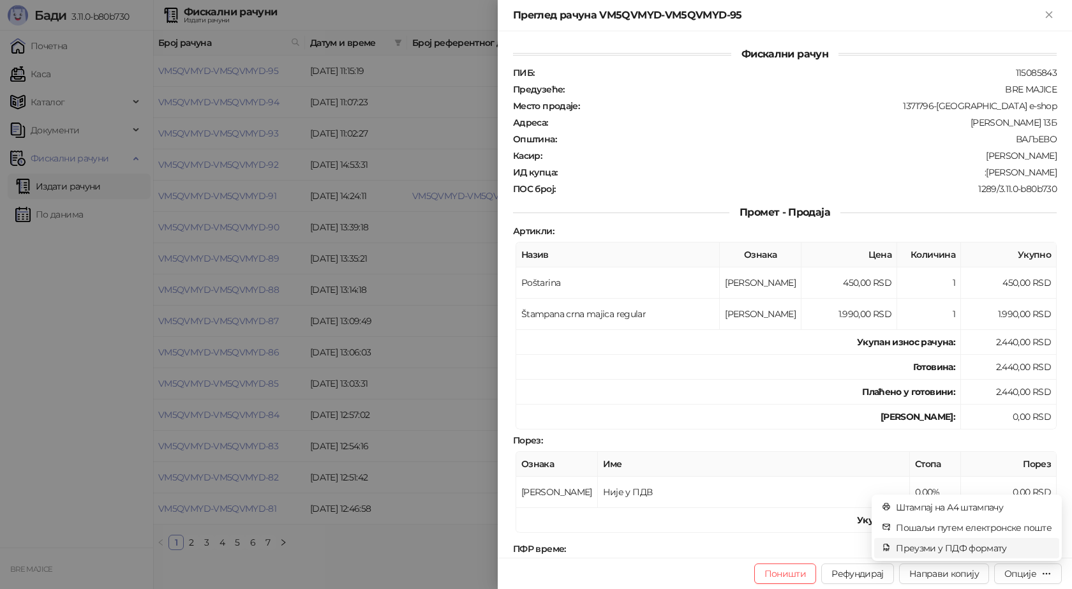
click at [970, 547] on span "Преузми у ПДФ формату" at bounding box center [974, 548] width 156 height 14
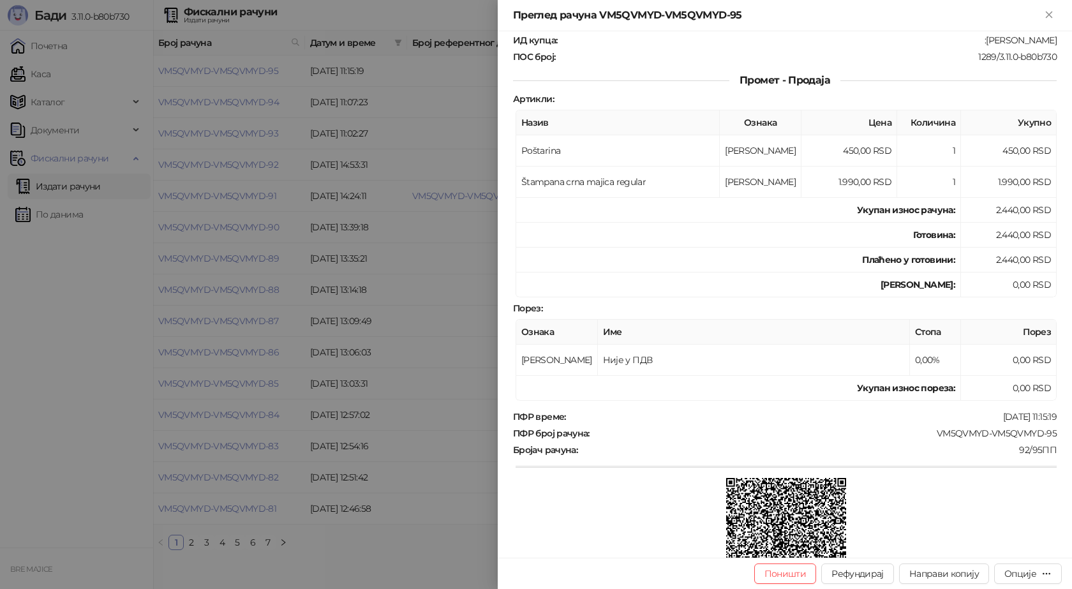
scroll to position [232, 0]
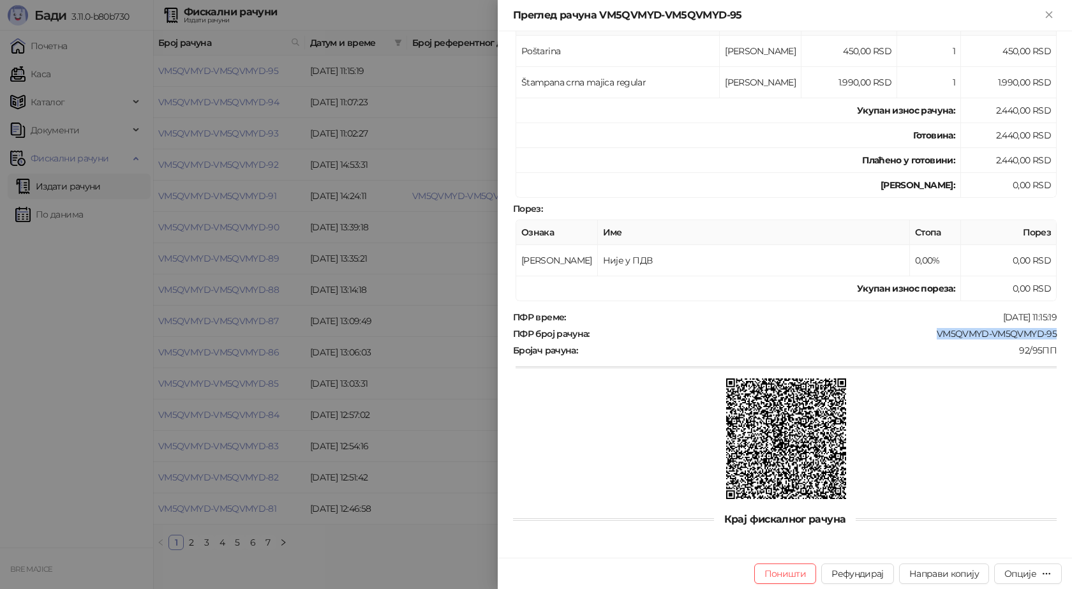
drag, startPoint x: 1051, startPoint y: 329, endPoint x: 917, endPoint y: 334, distance: 134.7
click at [917, 334] on div "Фискални рачун ПИБ : 115085843 Предузеће : BRE MAJICE Место продаје : 1371796-[…" at bounding box center [785, 294] width 574 height 526
copy div "VM5QVMYD-VM5QVMYD-95"
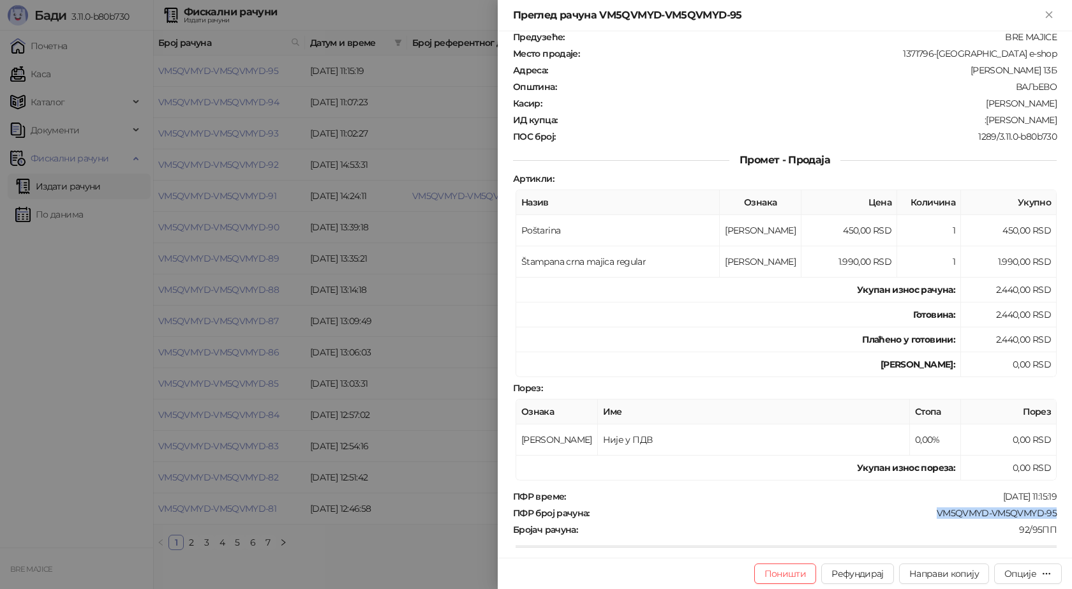
scroll to position [0, 0]
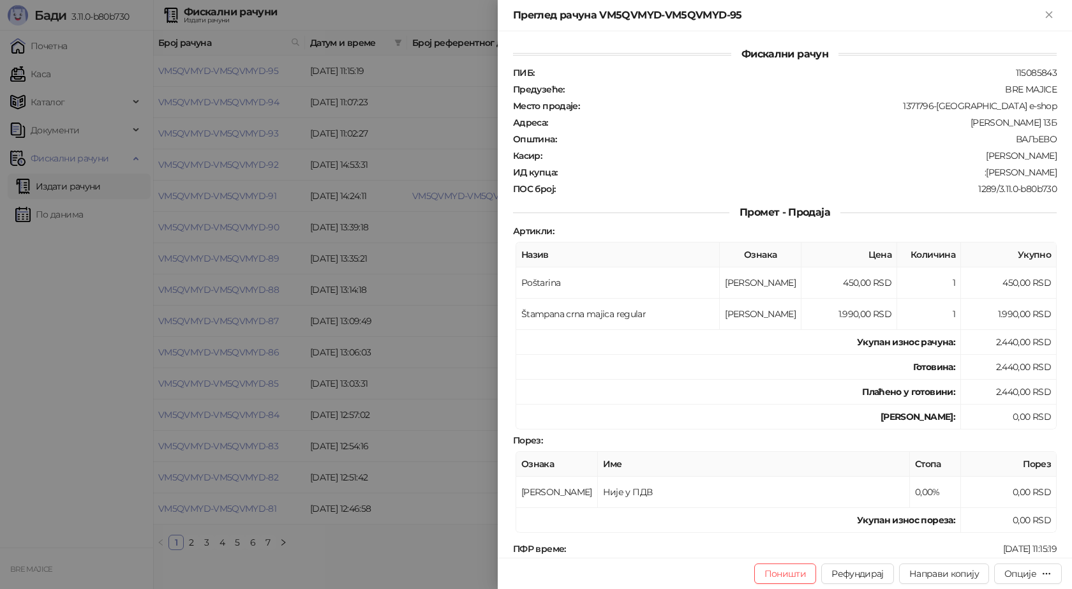
drag, startPoint x: 1056, startPoint y: 169, endPoint x: 979, endPoint y: 172, distance: 77.3
click at [979, 172] on div "Фискални рачун ПИБ : 115085843 Предузеће : BRE MAJICE Место продаје : 1371796-[…" at bounding box center [785, 294] width 574 height 526
copy div "[PERSON_NAME]"
click at [1048, 16] on icon "Close" at bounding box center [1049, 14] width 6 height 6
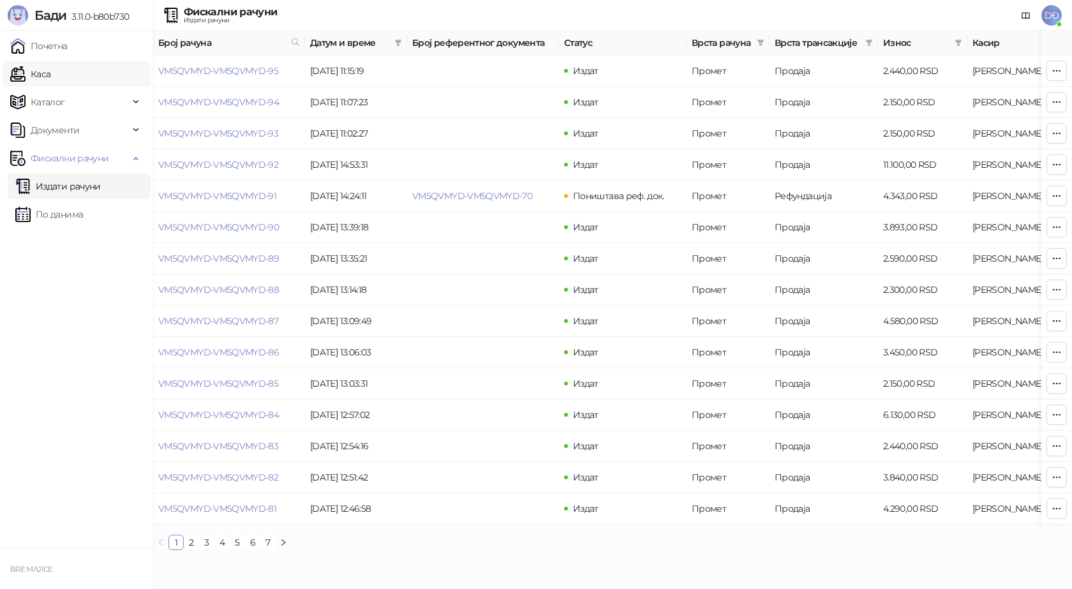
click at [50, 74] on link "Каса" at bounding box center [30, 74] width 40 height 26
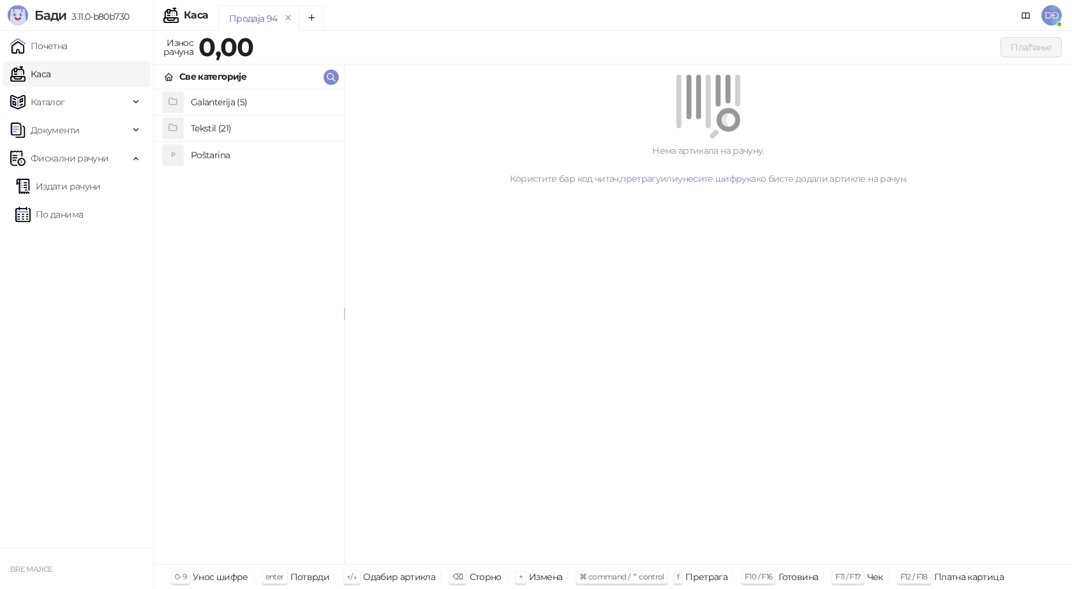
click at [205, 157] on h4 "Poštarina" at bounding box center [262, 155] width 143 height 20
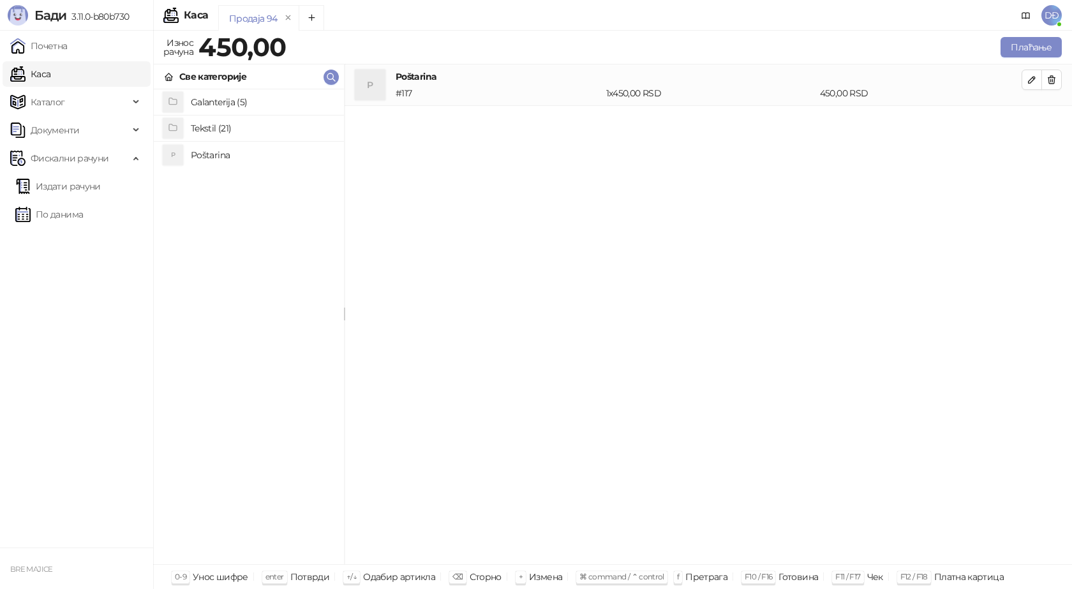
click at [213, 125] on h4 "Tekstil (21)" at bounding box center [262, 128] width 143 height 20
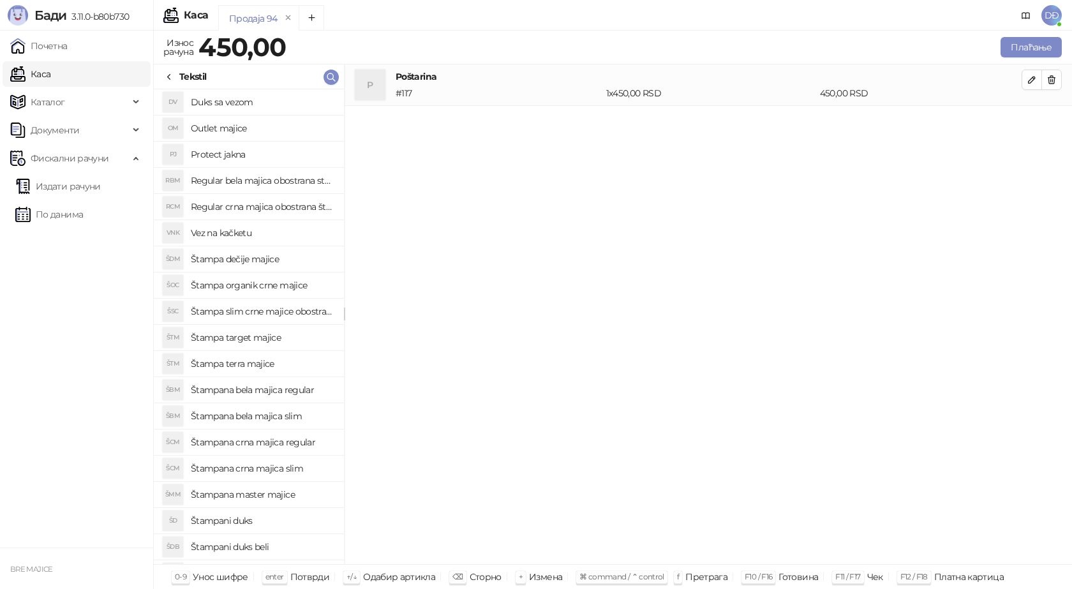
click at [276, 389] on h4 "Štampana bela majica regular" at bounding box center [262, 390] width 143 height 20
click at [1028, 119] on icon "button" at bounding box center [1032, 121] width 10 height 10
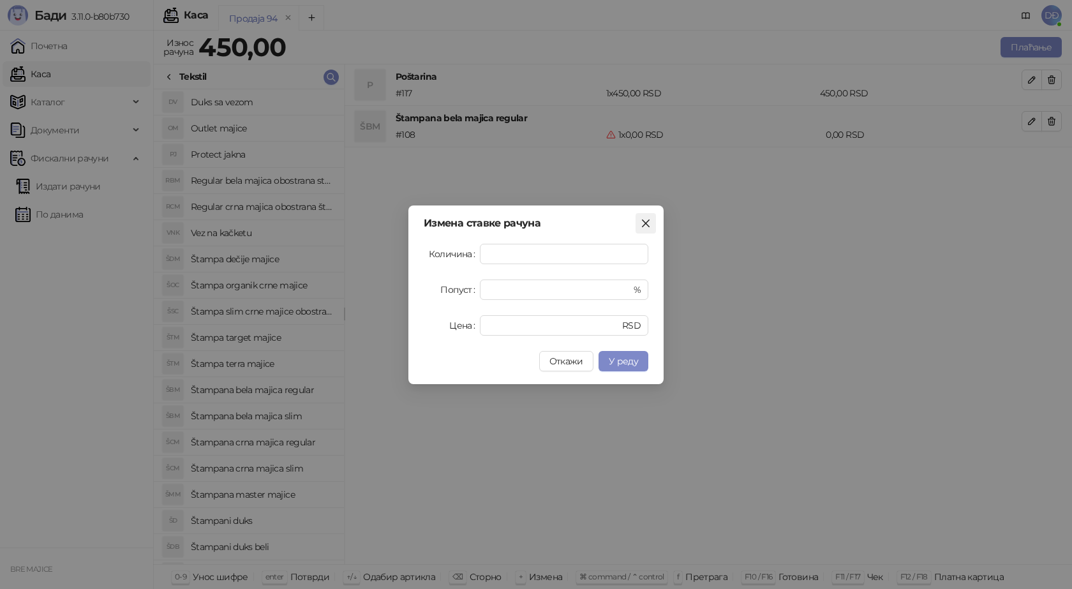
click at [646, 225] on icon "close" at bounding box center [646, 223] width 10 height 10
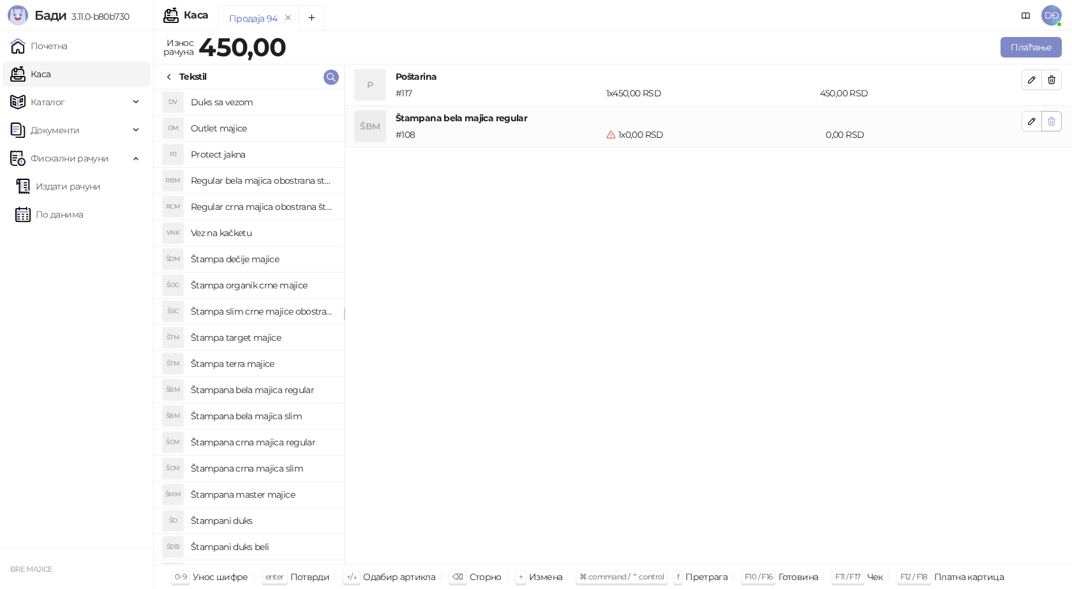
click at [1053, 117] on icon "button" at bounding box center [1051, 121] width 7 height 8
click at [267, 389] on h4 "Štampana bela majica regular" at bounding box center [262, 390] width 143 height 20
click at [1055, 124] on icon "button" at bounding box center [1051, 121] width 10 height 10
click at [256, 389] on h4 "Štampana bela majica regular" at bounding box center [262, 390] width 143 height 20
click at [1029, 117] on icon "button" at bounding box center [1032, 121] width 10 height 10
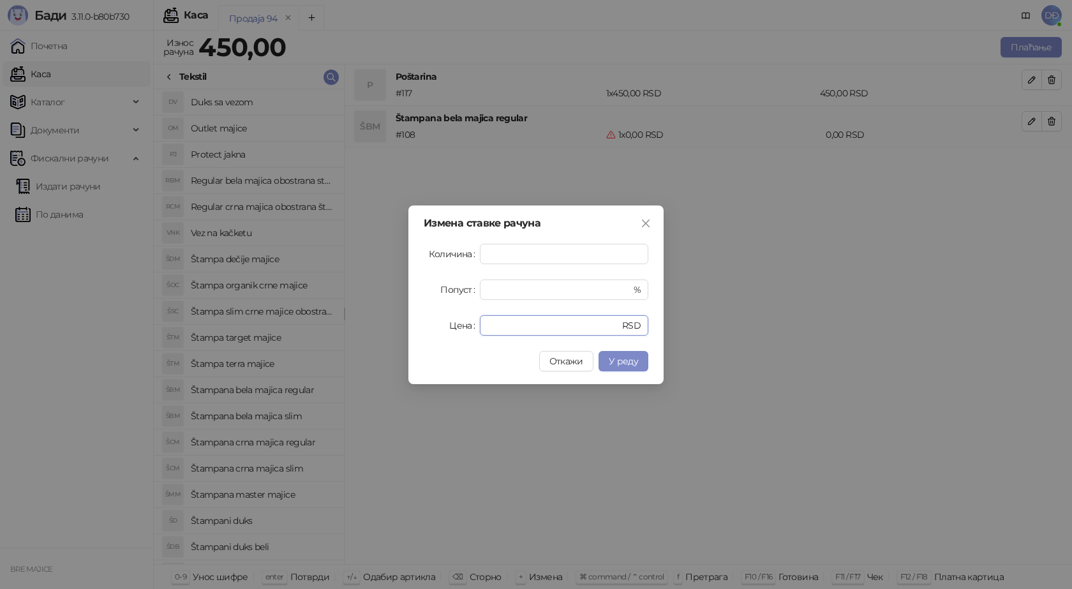
drag, startPoint x: 493, startPoint y: 320, endPoint x: 426, endPoint y: 318, distance: 67.6
click at [445, 332] on div "Цена * RSD" at bounding box center [536, 325] width 225 height 20
type input "****"
click at [628, 369] on button "У реду" at bounding box center [623, 361] width 50 height 20
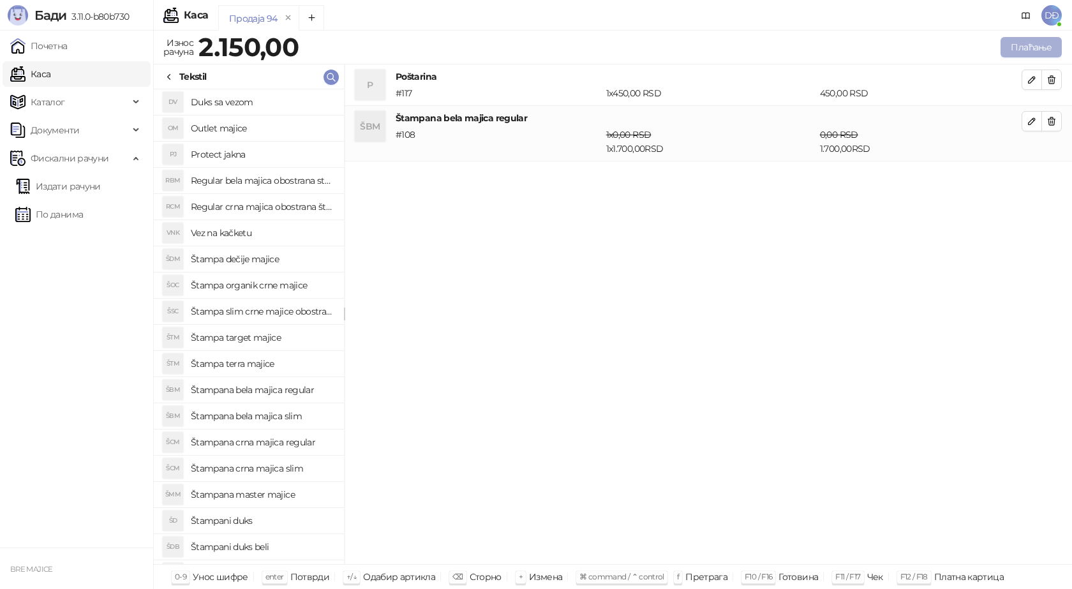
click at [1043, 47] on button "Плаћање" at bounding box center [1030, 47] width 61 height 20
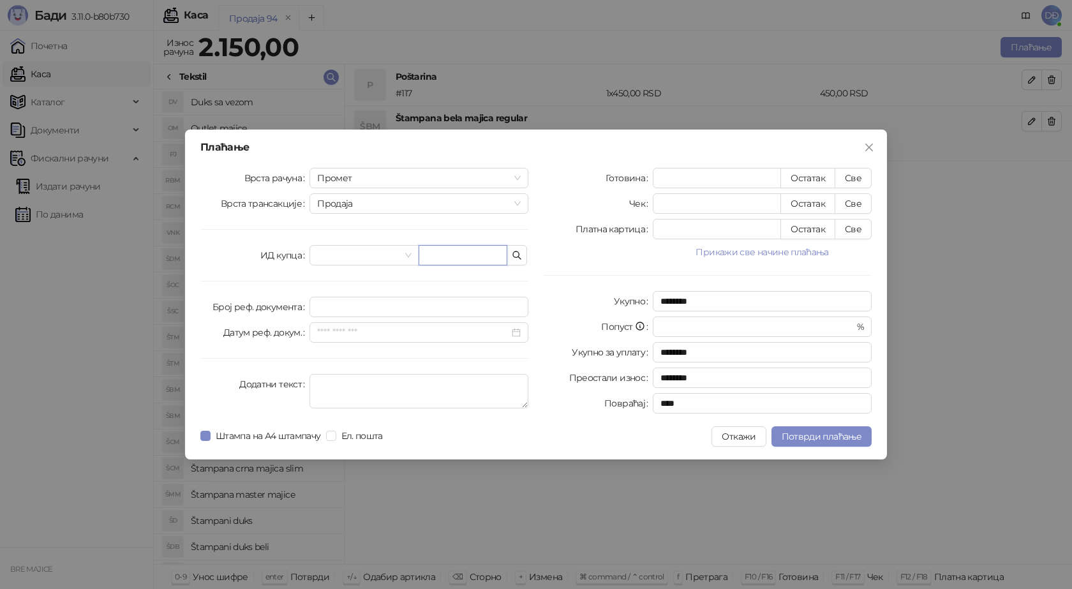
click at [427, 252] on input "text" at bounding box center [463, 255] width 89 height 20
paste input "**********"
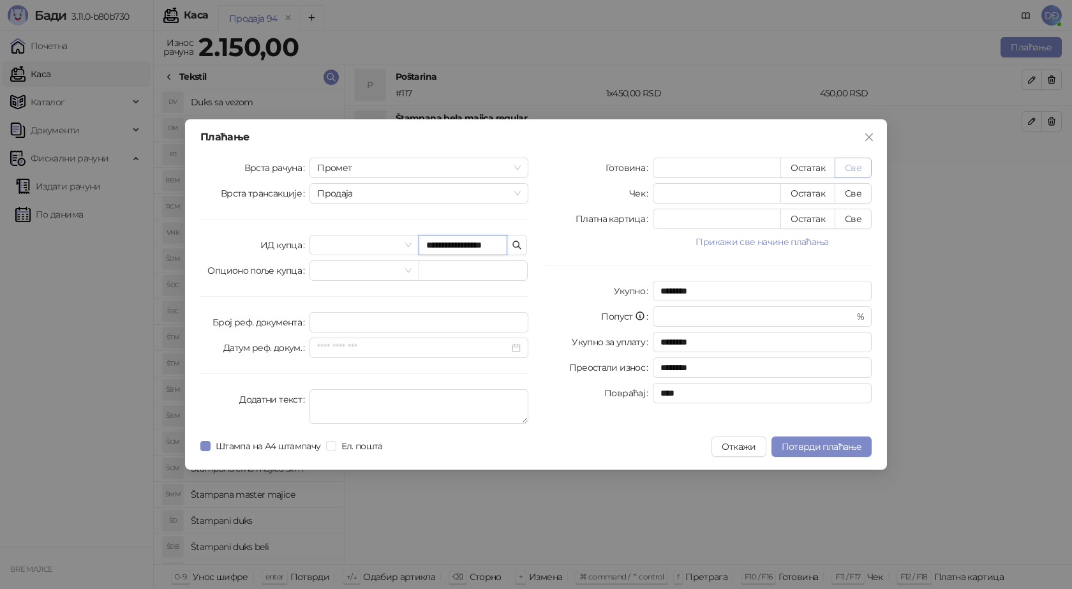
type input "**********"
click at [855, 168] on button "Све" at bounding box center [853, 168] width 37 height 20
type input "****"
click at [822, 442] on span "Потврди плаћање" at bounding box center [822, 446] width 80 height 11
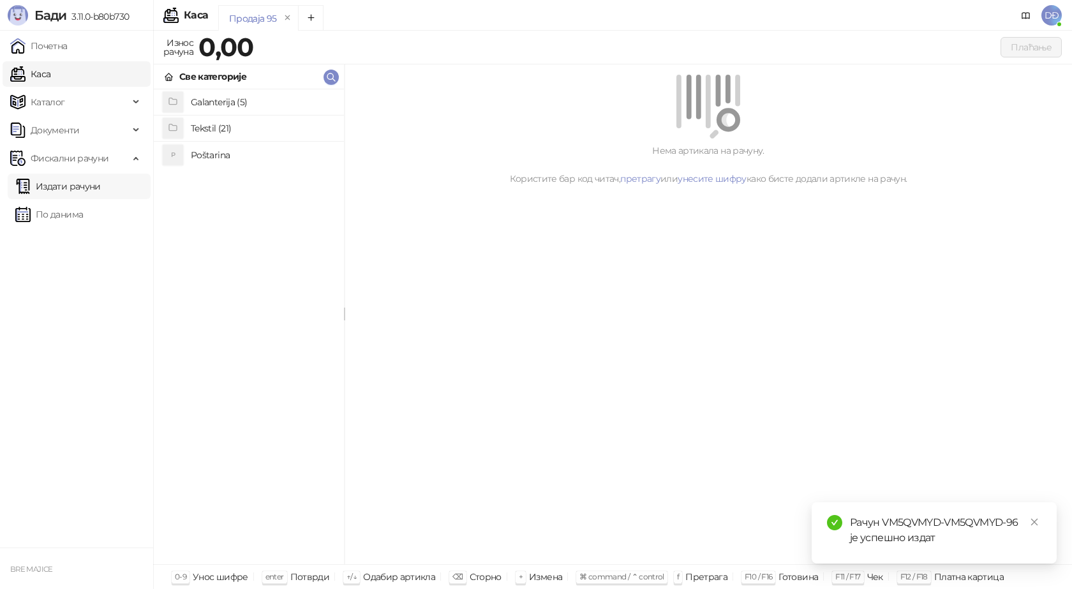
click at [61, 183] on link "Издати рачуни" at bounding box center [57, 187] width 85 height 26
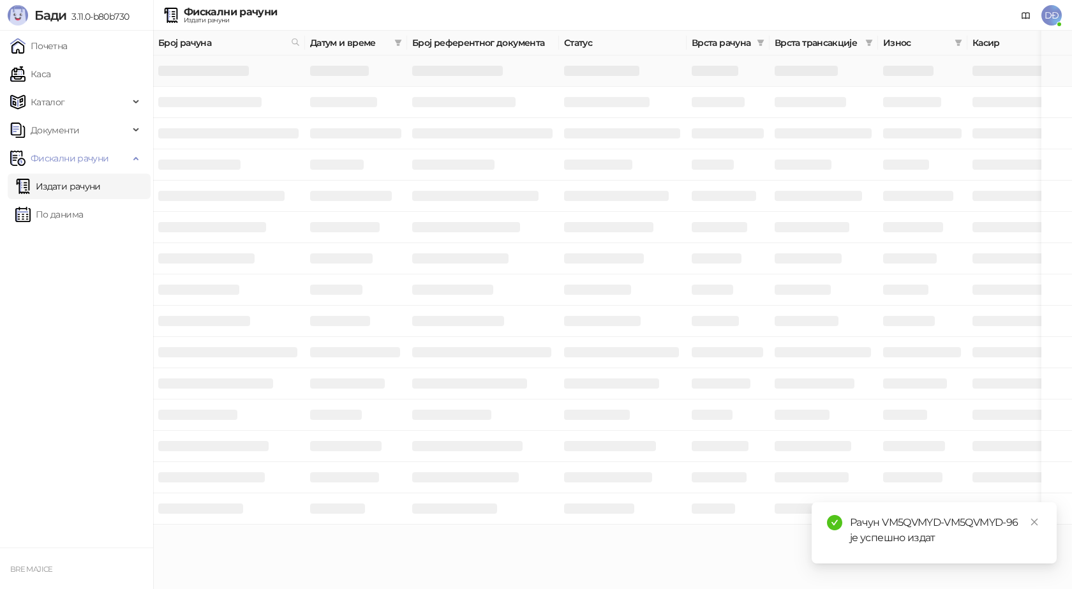
click at [197, 73] on h3 at bounding box center [203, 71] width 91 height 10
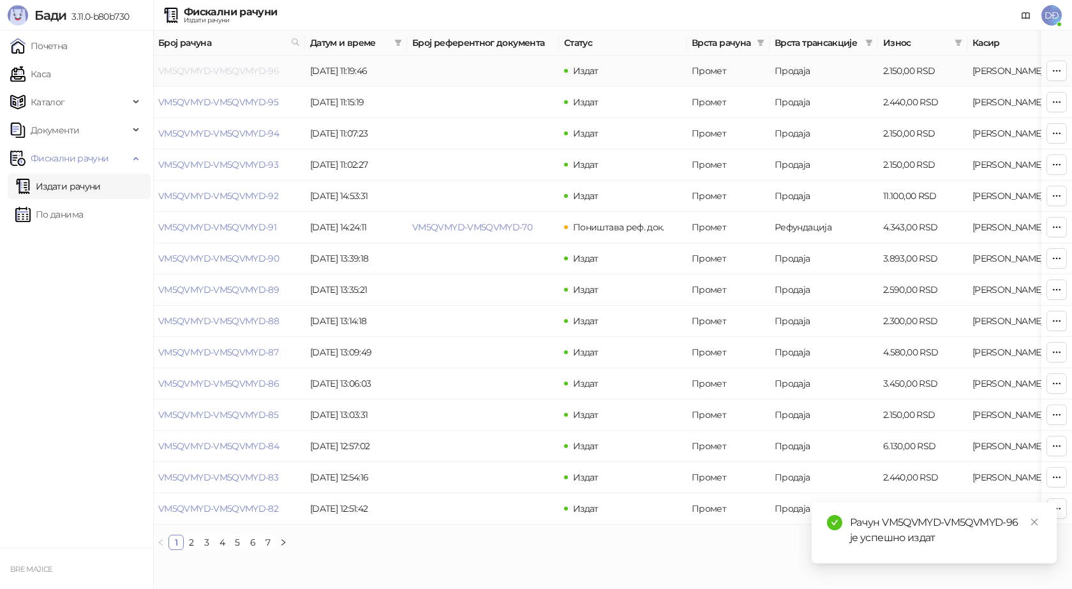
click at [223, 71] on link "VM5QVMYD-VM5QVMYD-96" at bounding box center [218, 70] width 121 height 11
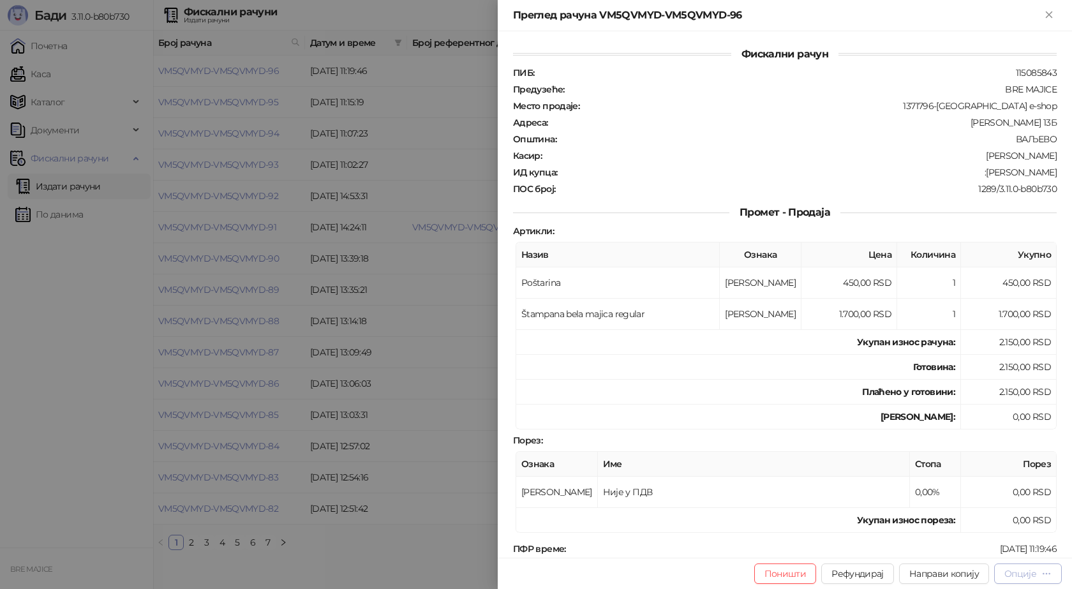
click at [1036, 574] on div "Опције" at bounding box center [1020, 573] width 32 height 11
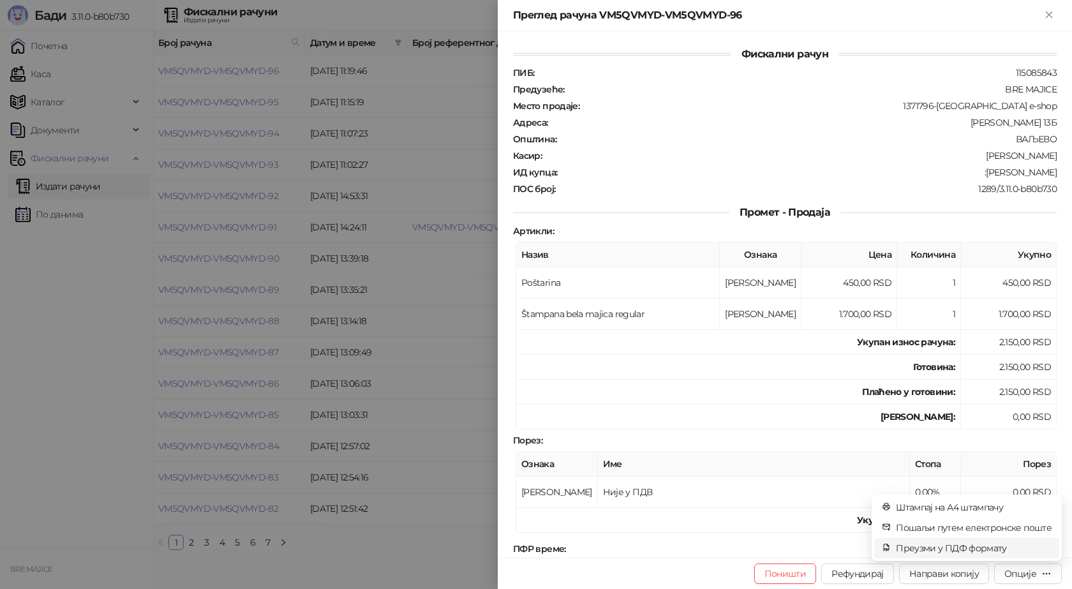
click at [1007, 551] on span "Преузми у ПДФ формату" at bounding box center [974, 548] width 156 height 14
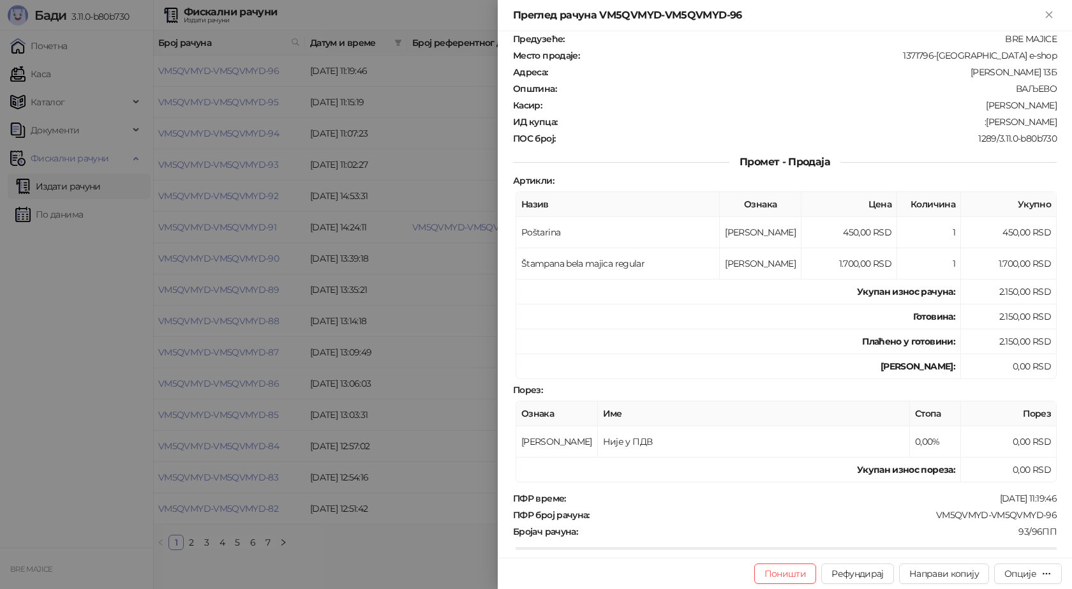
scroll to position [128, 0]
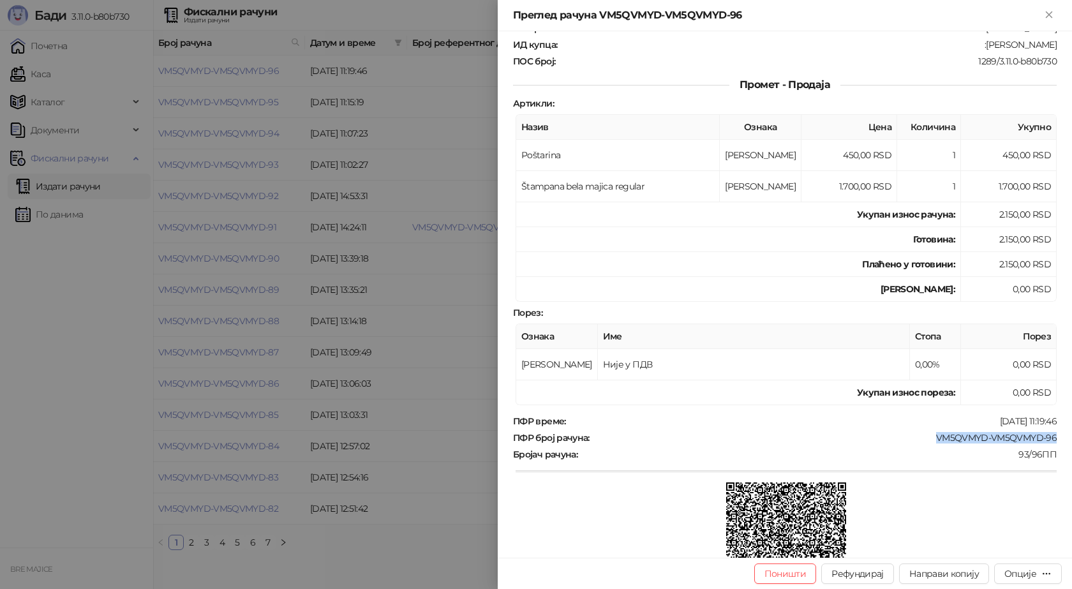
drag, startPoint x: 1048, startPoint y: 438, endPoint x: 920, endPoint y: 438, distance: 127.6
click at [920, 438] on div "VM5QVMYD-VM5QVMYD-96" at bounding box center [824, 437] width 467 height 11
copy div "VM5QVMYD-VM5QVMYD-96"
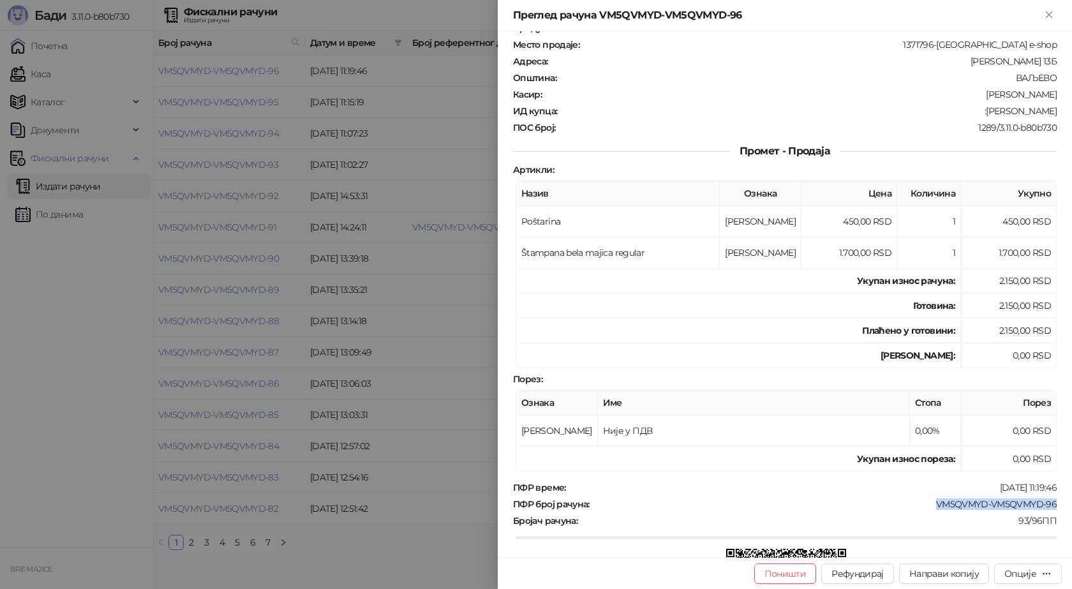
scroll to position [0, 0]
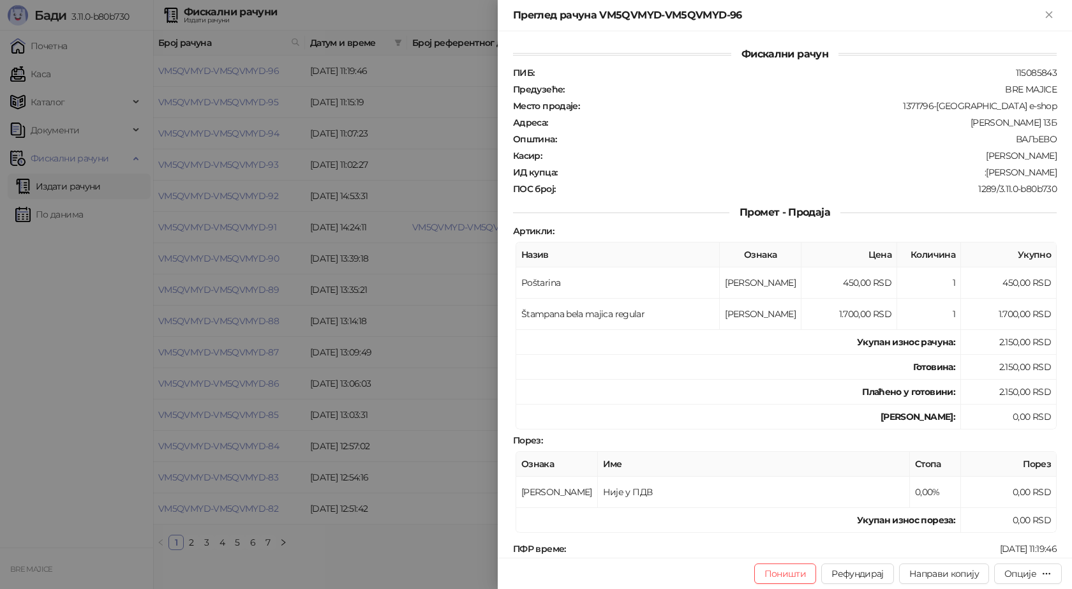
drag, startPoint x: 1046, startPoint y: 170, endPoint x: 977, endPoint y: 178, distance: 69.3
click at [977, 178] on div "ПИБ : 115085843 Предузеће : BRE MAJICE Место продаје : 1371796-Bremajice e-shop…" at bounding box center [784, 131] width 549 height 128
click at [945, 180] on div "ПИБ : 115085843 Предузеће : BRE MAJICE Место продаје : 1371796-Bremajice e-shop…" at bounding box center [784, 131] width 549 height 128
click at [950, 167] on div ":[PERSON_NAME]" at bounding box center [808, 172] width 500 height 11
drag, startPoint x: 1048, startPoint y: 171, endPoint x: 977, endPoint y: 171, distance: 70.8
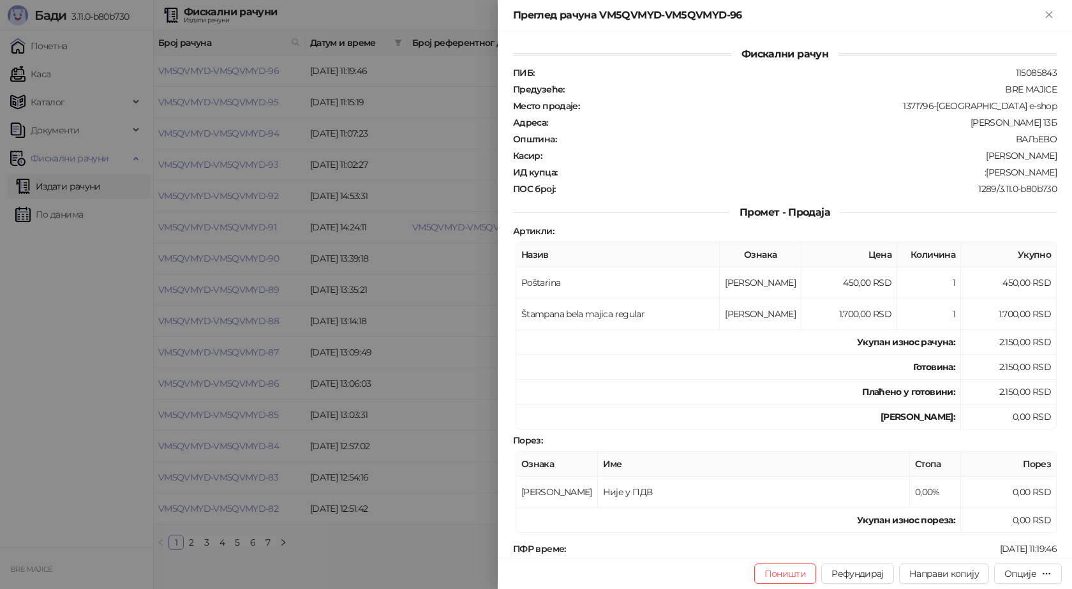
click at [977, 171] on div "Фискални рачун ПИБ : 115085843 Предузеће : BRE MAJICE Место продаје : 1371796-[…" at bounding box center [785, 294] width 574 height 526
click at [1046, 13] on icon "Close" at bounding box center [1048, 14] width 11 height 11
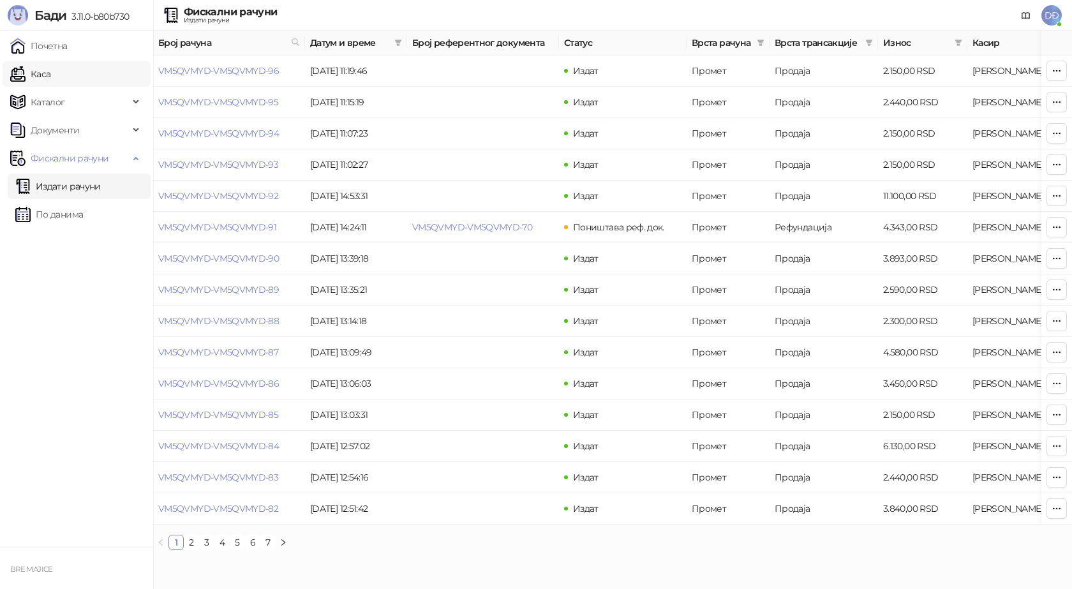
click at [45, 76] on link "Каса" at bounding box center [30, 74] width 40 height 26
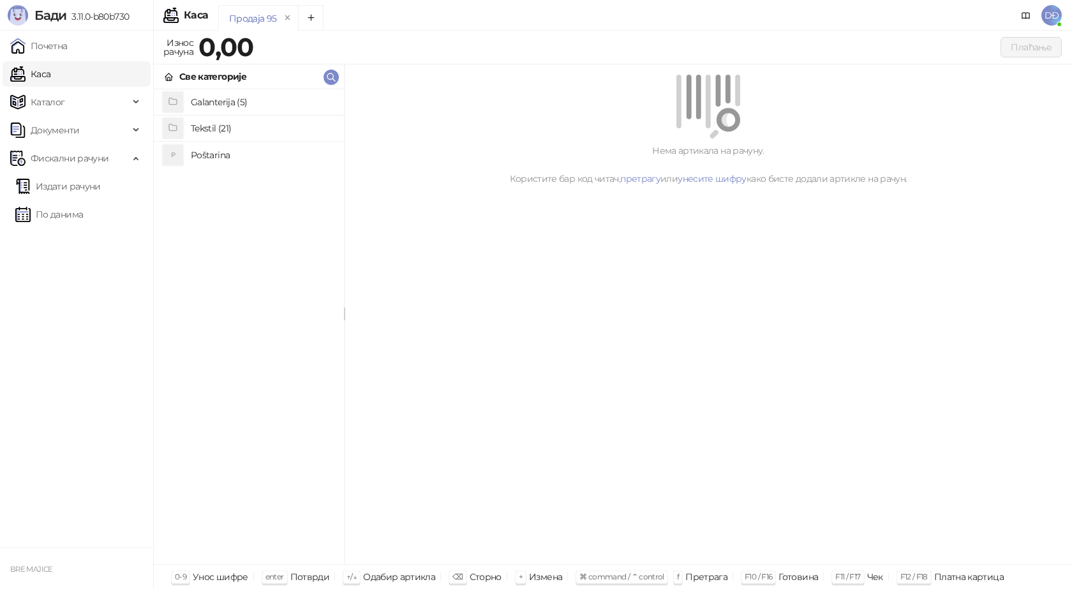
click at [204, 151] on h4 "Poštarina" at bounding box center [262, 155] width 143 height 20
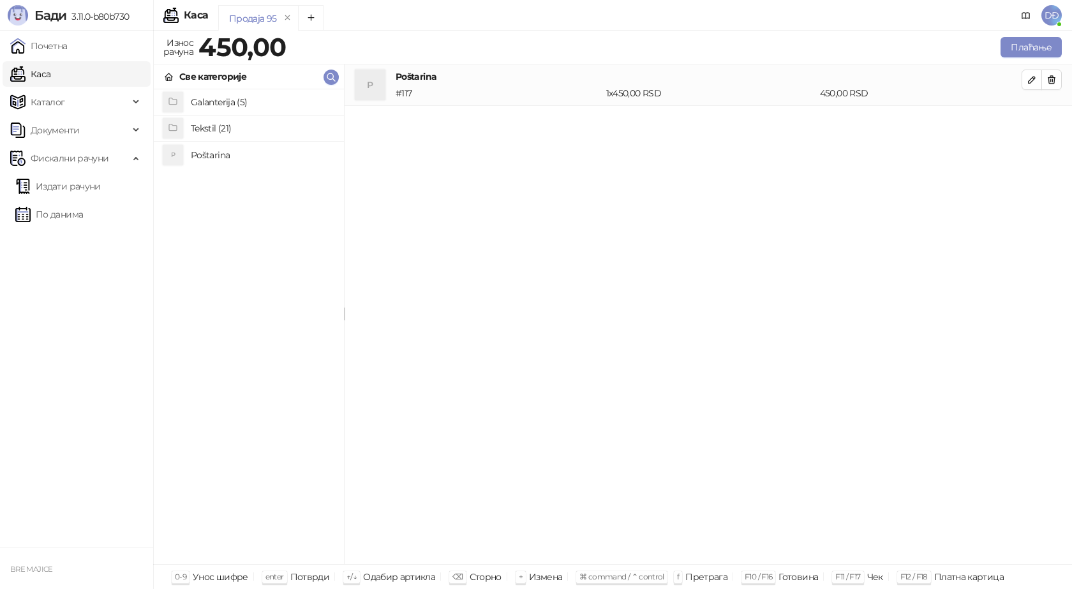
click at [200, 100] on h4 "Galanterija (5)" at bounding box center [262, 102] width 143 height 20
click at [216, 130] on h4 "Gravirani metalni Army upaljač" at bounding box center [262, 128] width 143 height 20
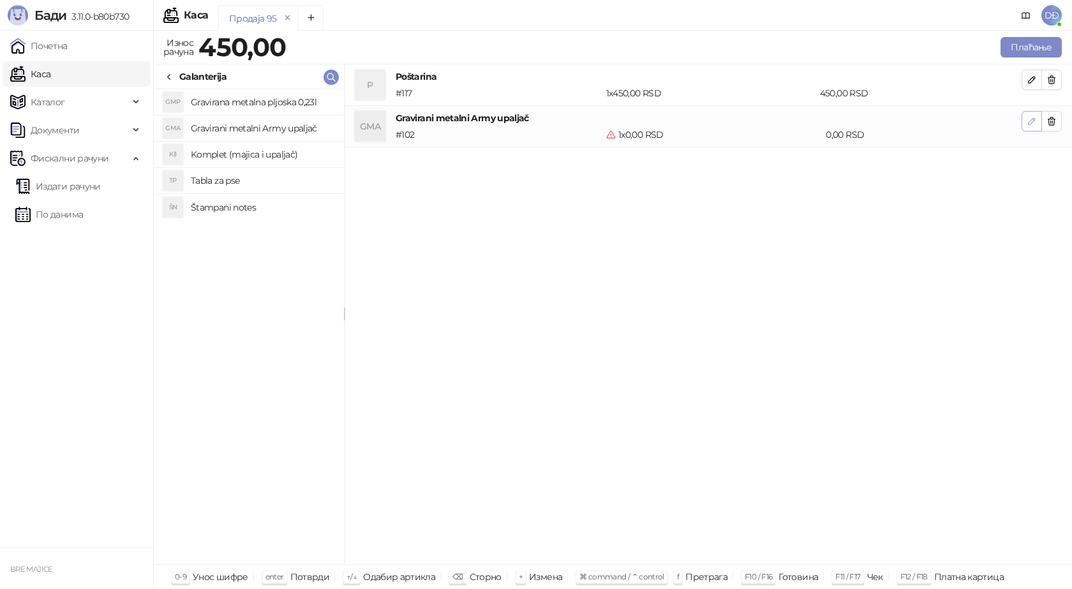
click at [1034, 125] on icon "button" at bounding box center [1032, 121] width 10 height 10
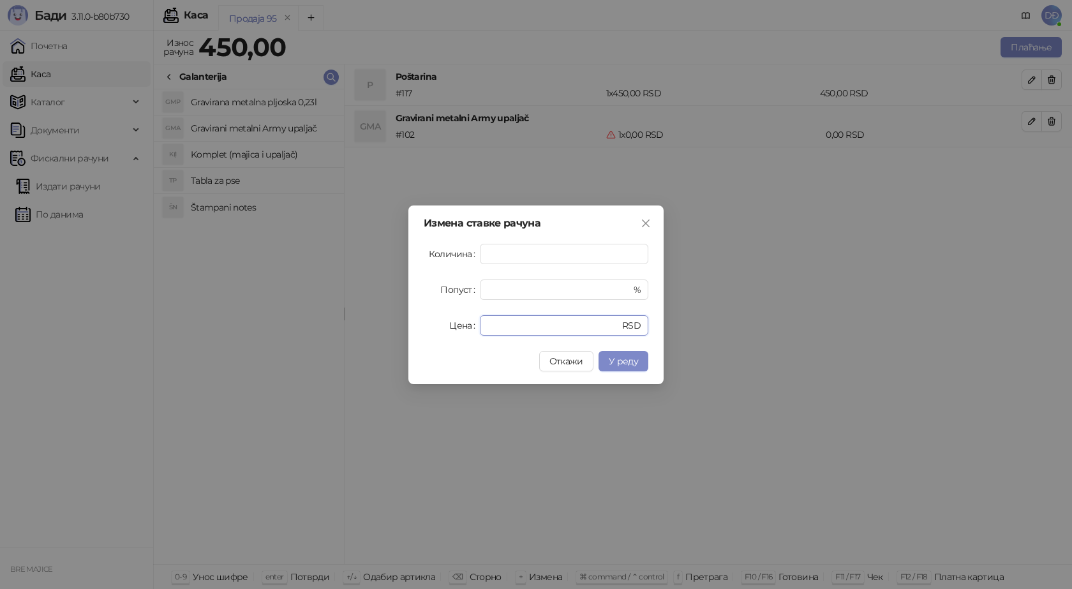
drag, startPoint x: 499, startPoint y: 323, endPoint x: 445, endPoint y: 331, distance: 54.1
click at [450, 331] on div "Цена * RSD" at bounding box center [536, 325] width 225 height 20
type input "****"
click at [636, 359] on span "У реду" at bounding box center [623, 360] width 29 height 11
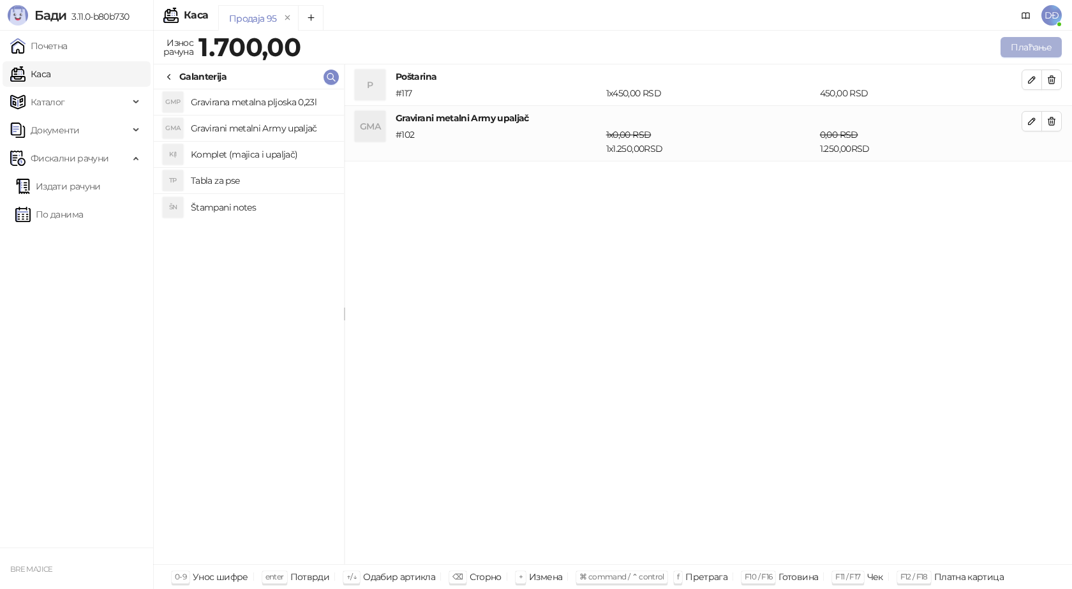
click at [1024, 42] on button "Плаћање" at bounding box center [1030, 47] width 61 height 20
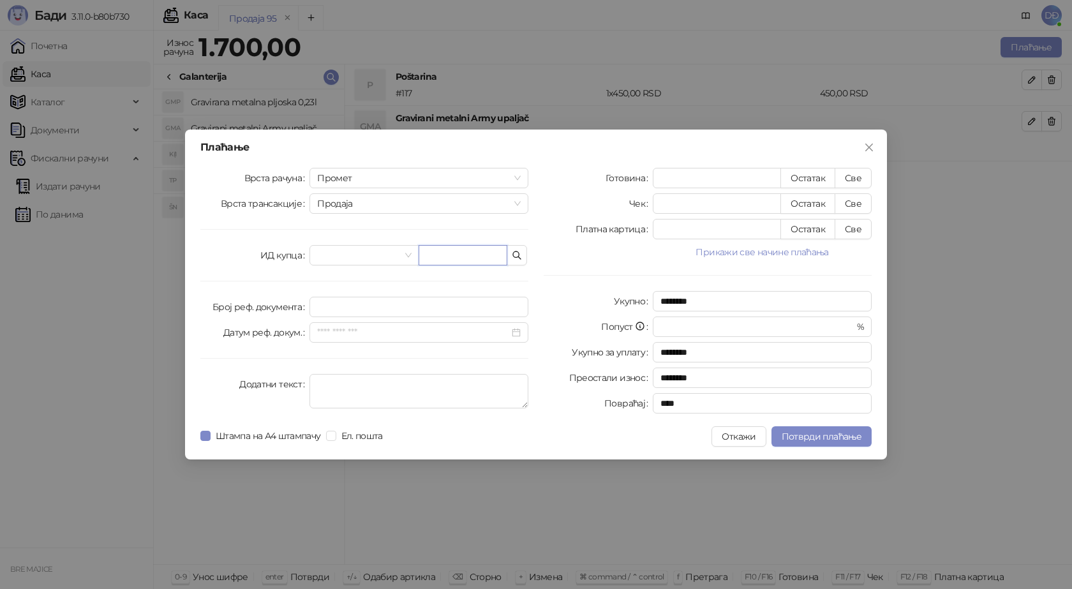
click at [429, 255] on input "text" at bounding box center [463, 255] width 89 height 20
paste input "**********"
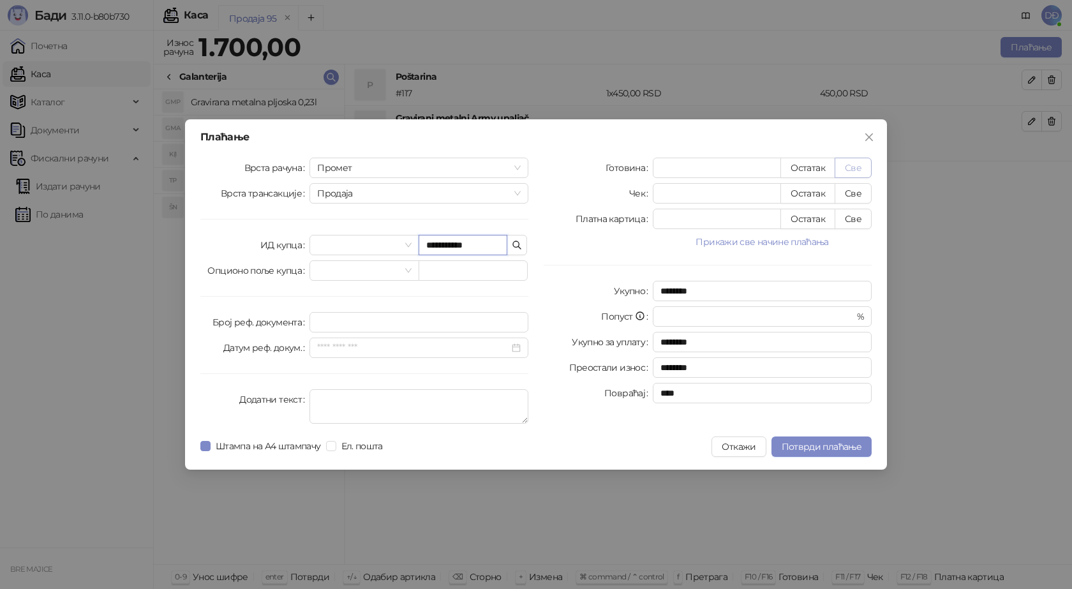
type input "**********"
click at [847, 175] on button "Све" at bounding box center [853, 168] width 37 height 20
type input "****"
click at [793, 452] on span "Потврди плаћање" at bounding box center [822, 446] width 80 height 11
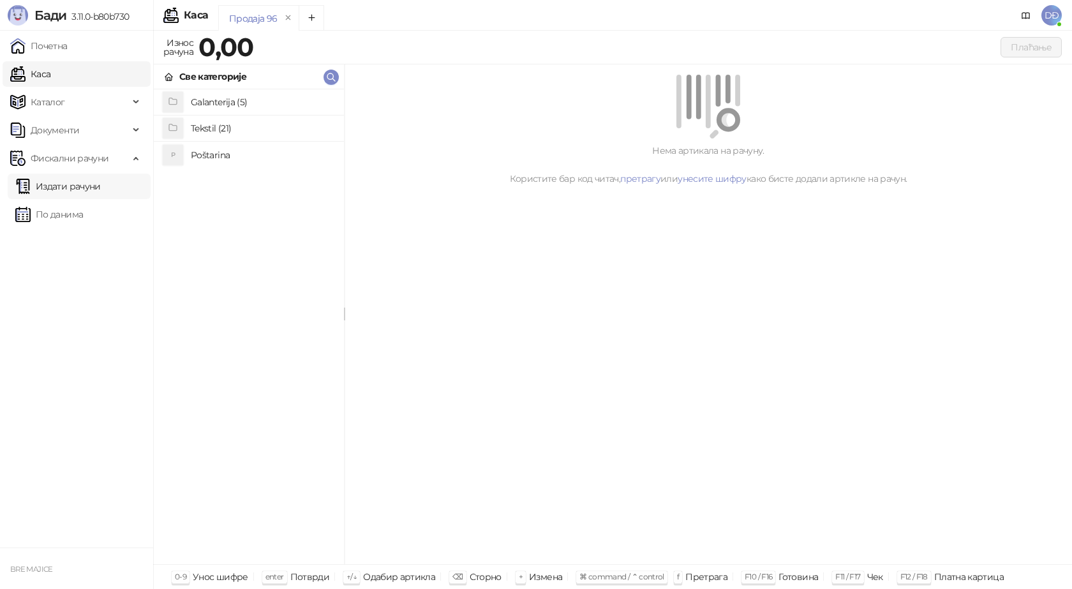
click at [58, 183] on link "Издати рачуни" at bounding box center [57, 187] width 85 height 26
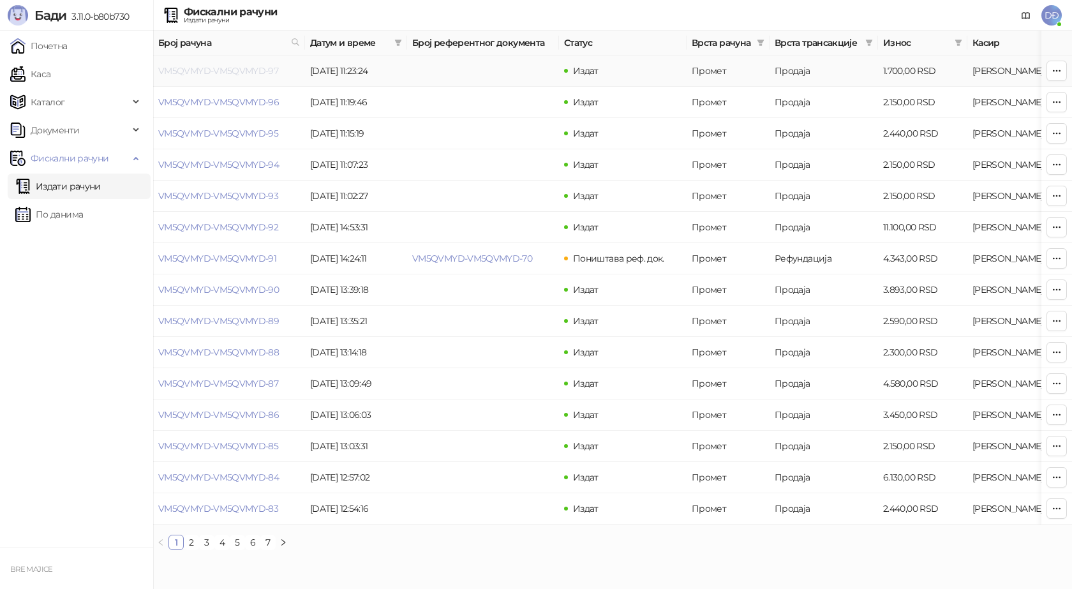
click at [238, 72] on link "VM5QVMYD-VM5QVMYD-97" at bounding box center [218, 70] width 120 height 11
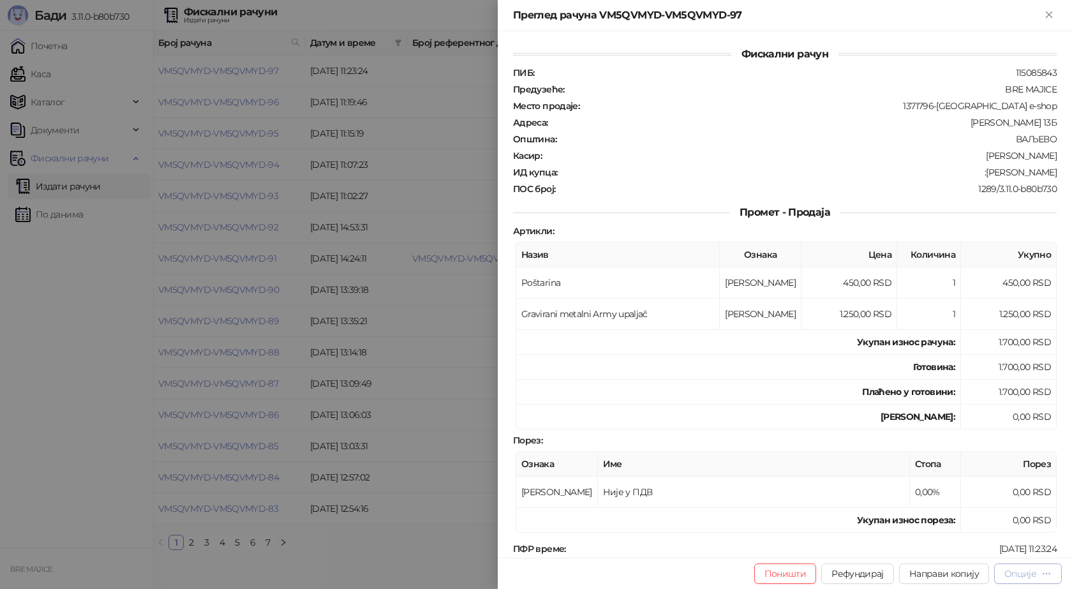
click at [1022, 572] on div "Опције" at bounding box center [1020, 573] width 32 height 11
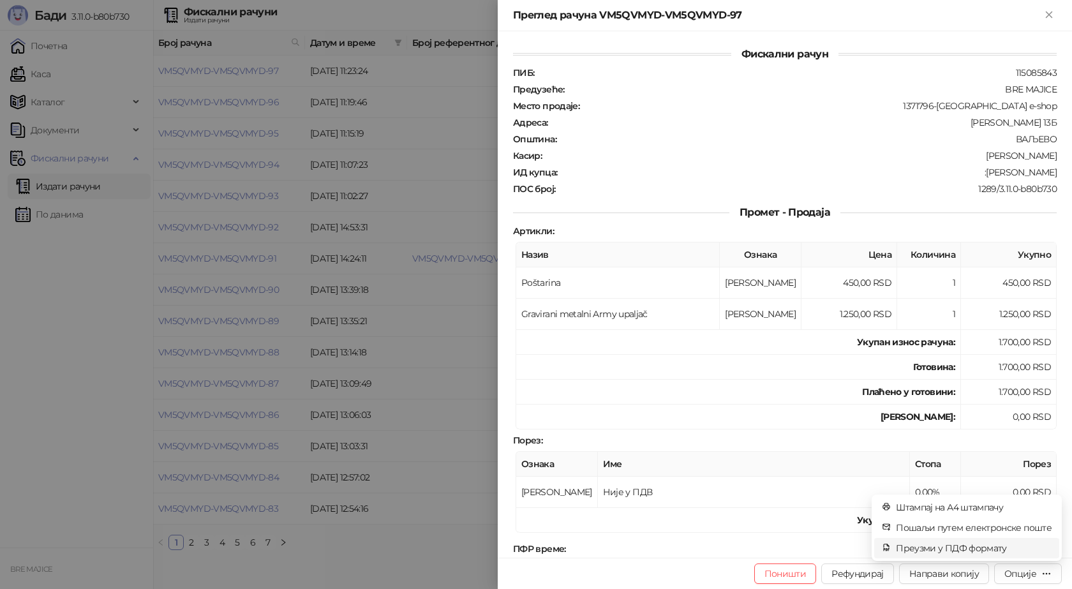
click at [993, 549] on span "Преузми у ПДФ формату" at bounding box center [974, 548] width 156 height 14
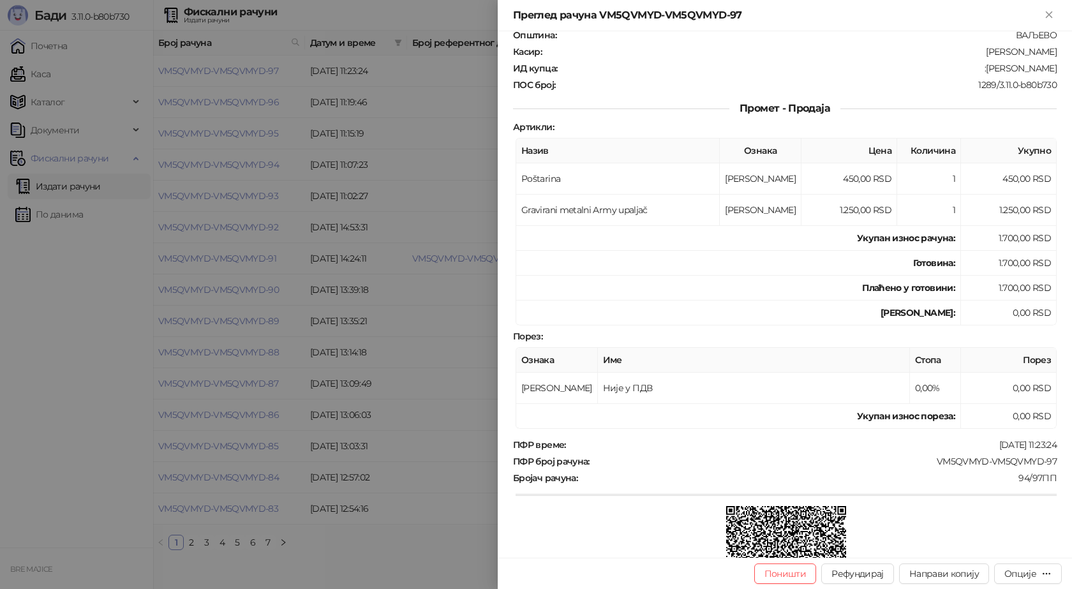
scroll to position [128, 0]
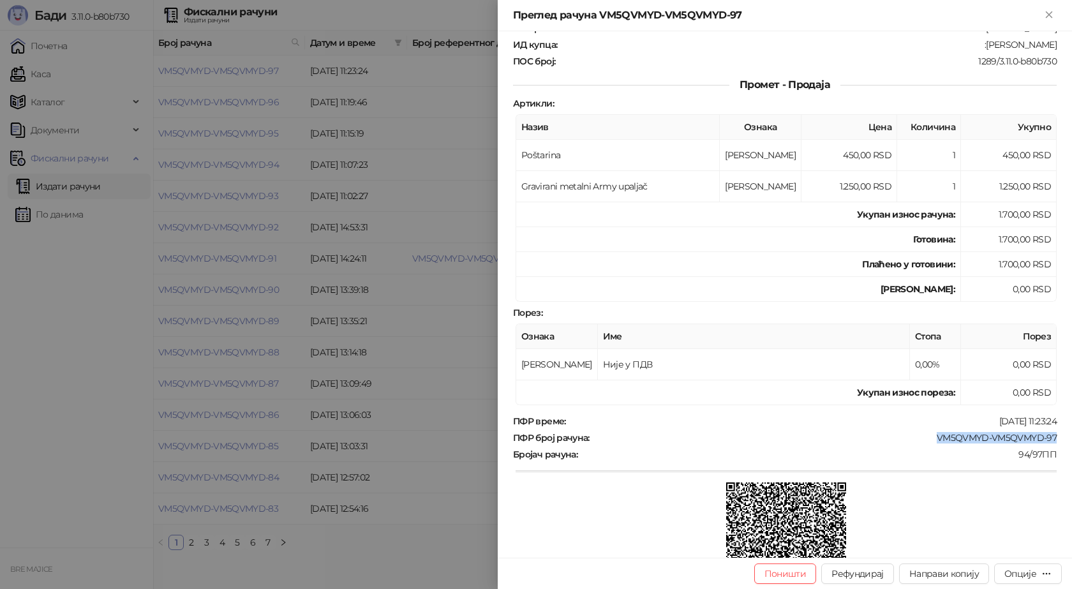
drag, startPoint x: 1047, startPoint y: 437, endPoint x: 926, endPoint y: 435, distance: 120.6
click at [926, 435] on div "VM5QVMYD-VM5QVMYD-97" at bounding box center [824, 437] width 467 height 11
copy div "VM5QVMYD-VM5QVMYD-97"
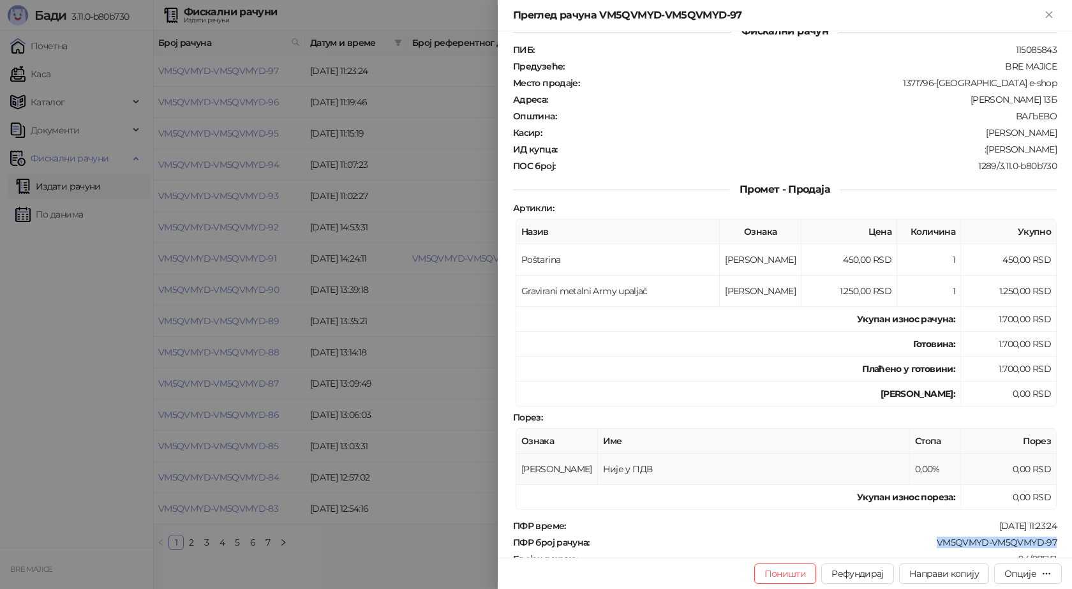
scroll to position [0, 0]
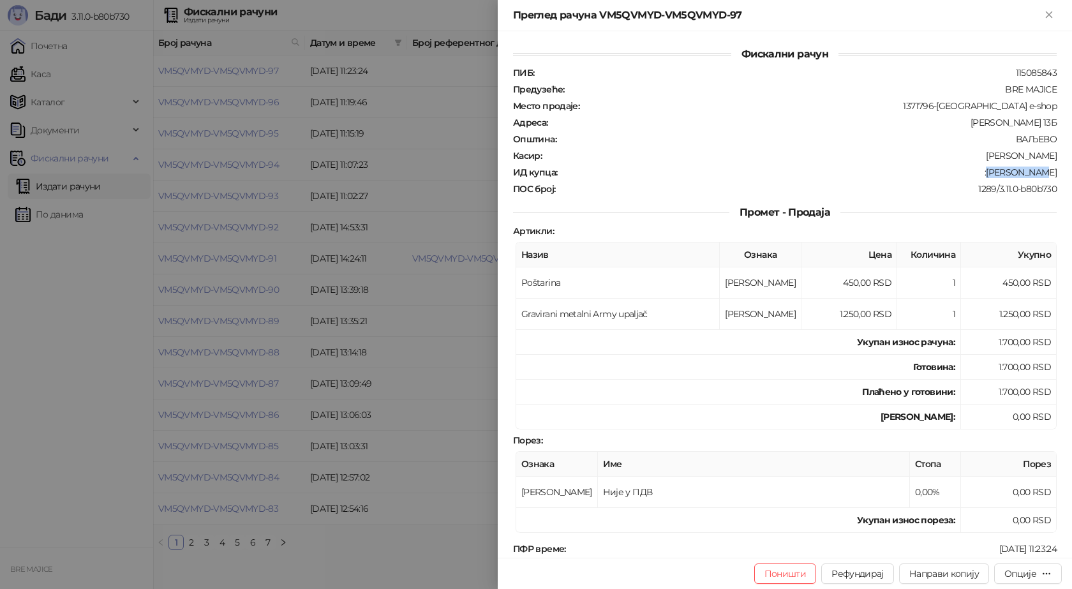
drag, startPoint x: 1038, startPoint y: 172, endPoint x: 1003, endPoint y: 175, distance: 35.2
click at [1003, 175] on div "Фискални рачун ПИБ : 115085843 Предузеће : BRE MAJICE Место продаје : 1371796-[…" at bounding box center [785, 294] width 574 height 526
copy div "[PERSON_NAME]"
click at [1052, 15] on icon "Close" at bounding box center [1048, 14] width 11 height 11
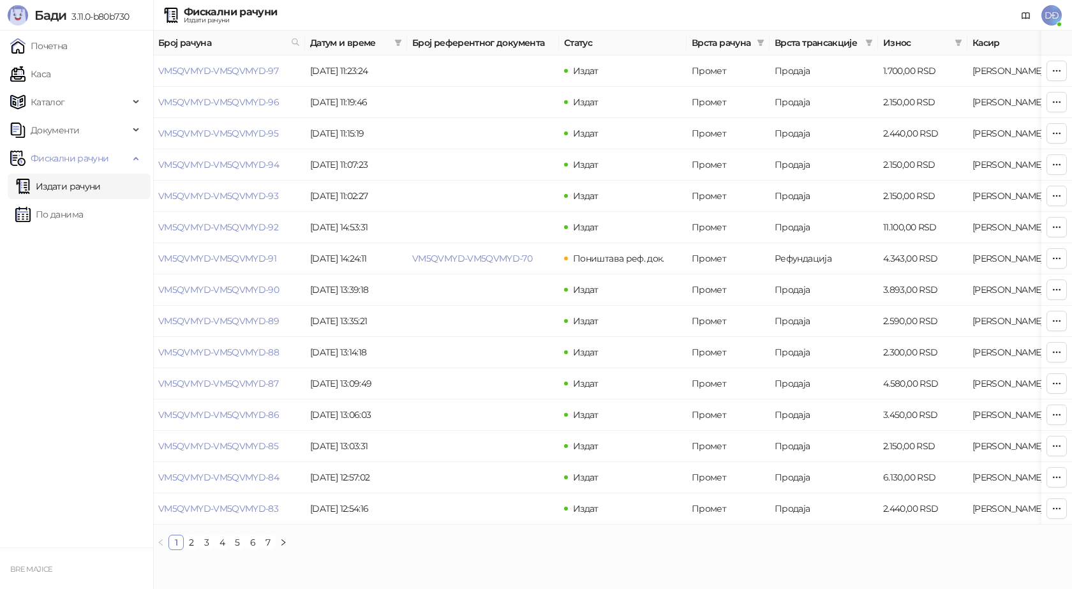
click at [50, 74] on link "Каса" at bounding box center [30, 74] width 40 height 26
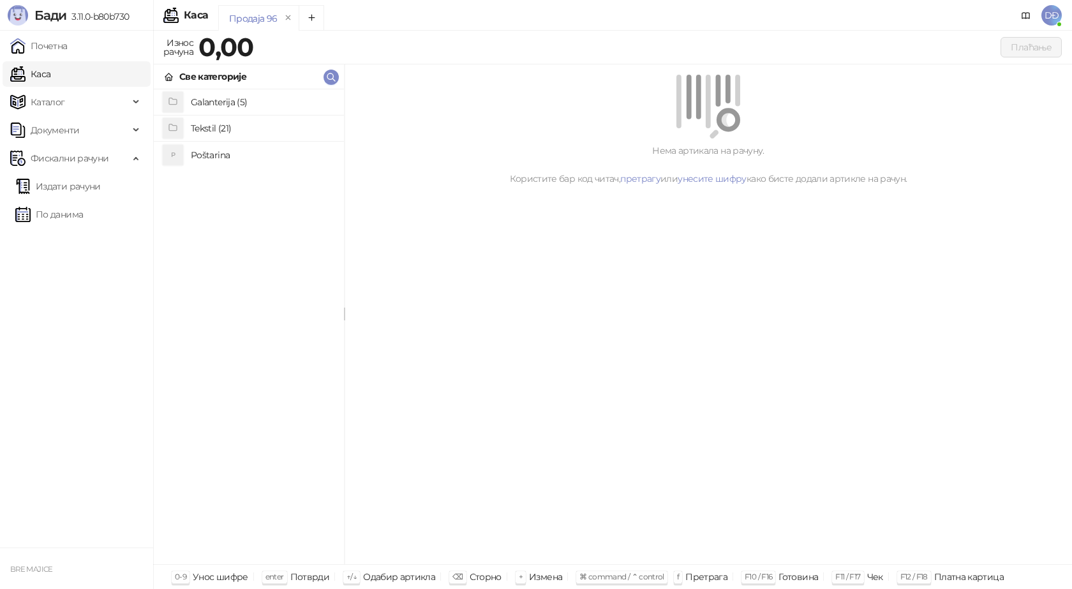
click at [210, 153] on h4 "Poštarina" at bounding box center [262, 155] width 143 height 20
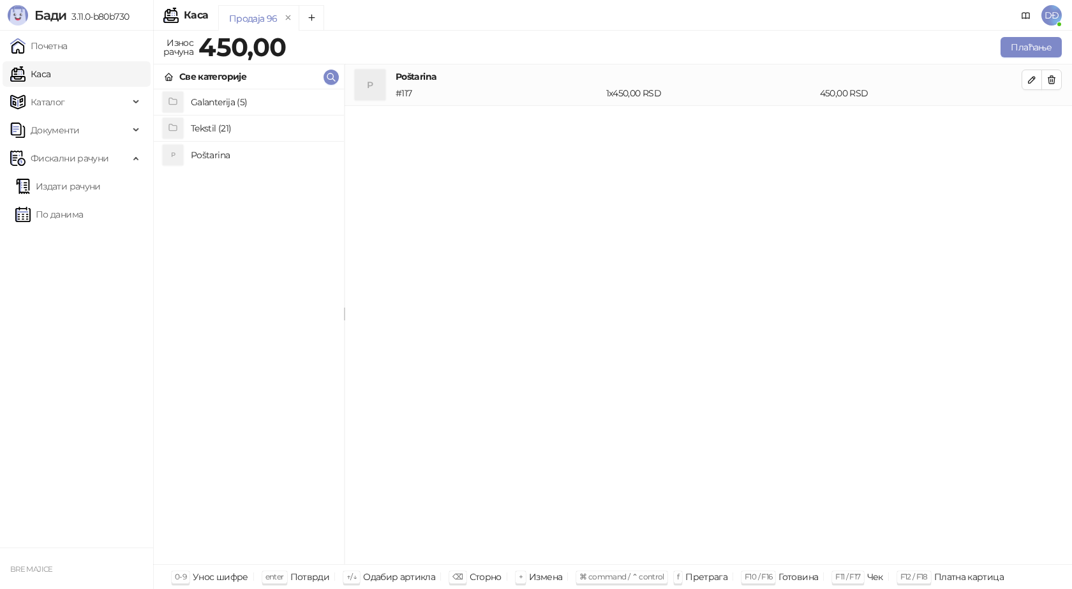
click at [218, 128] on h4 "Tekstil (21)" at bounding box center [262, 128] width 143 height 20
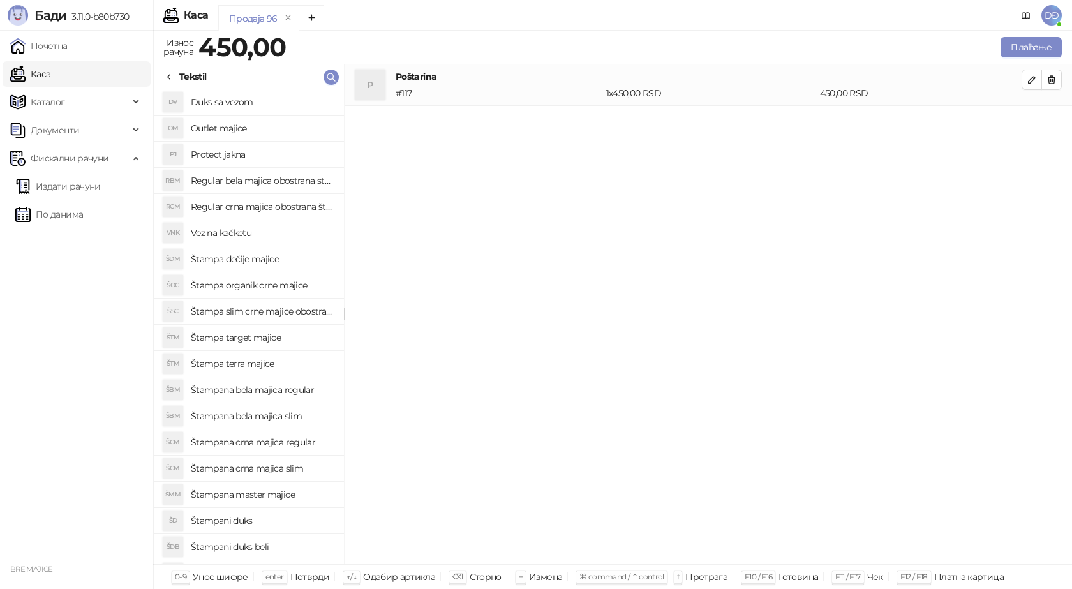
click at [264, 390] on h4 "Štampana bela majica regular" at bounding box center [262, 390] width 143 height 20
click at [1031, 119] on icon "button" at bounding box center [1032, 121] width 10 height 10
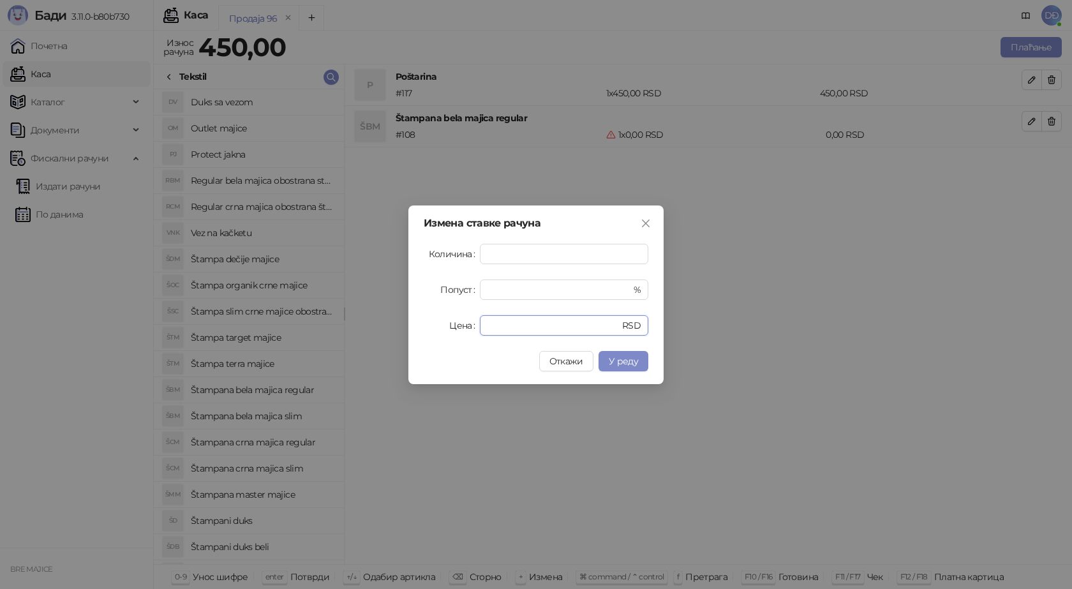
drag, startPoint x: 498, startPoint y: 325, endPoint x: 459, endPoint y: 325, distance: 38.9
click at [460, 325] on div "Цена * RSD" at bounding box center [536, 325] width 225 height 20
type input "****"
click at [635, 363] on span "У реду" at bounding box center [623, 360] width 29 height 11
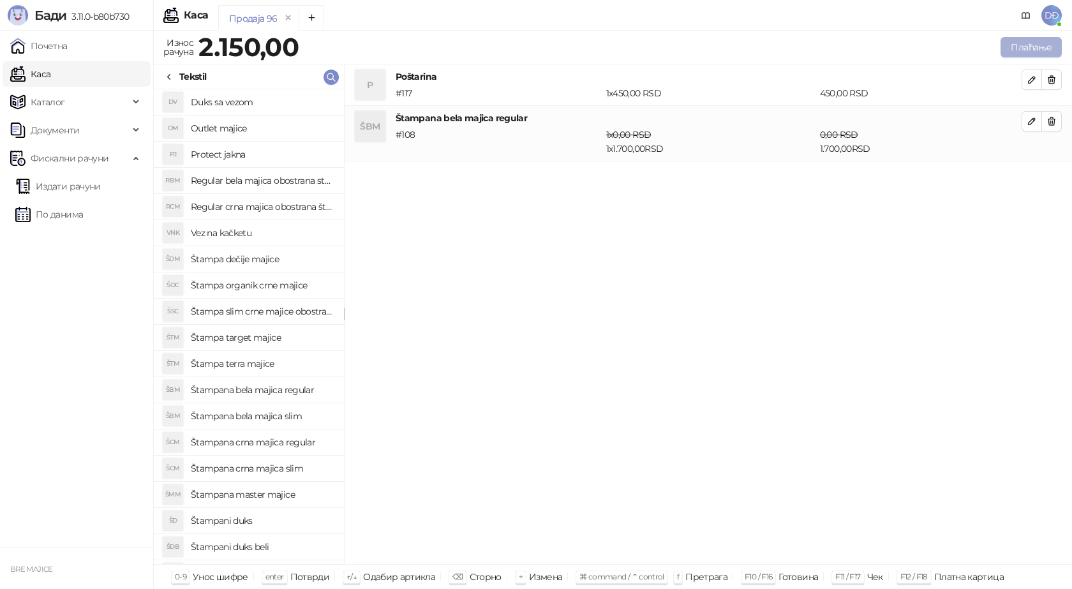
click at [1017, 47] on button "Плаћање" at bounding box center [1030, 47] width 61 height 20
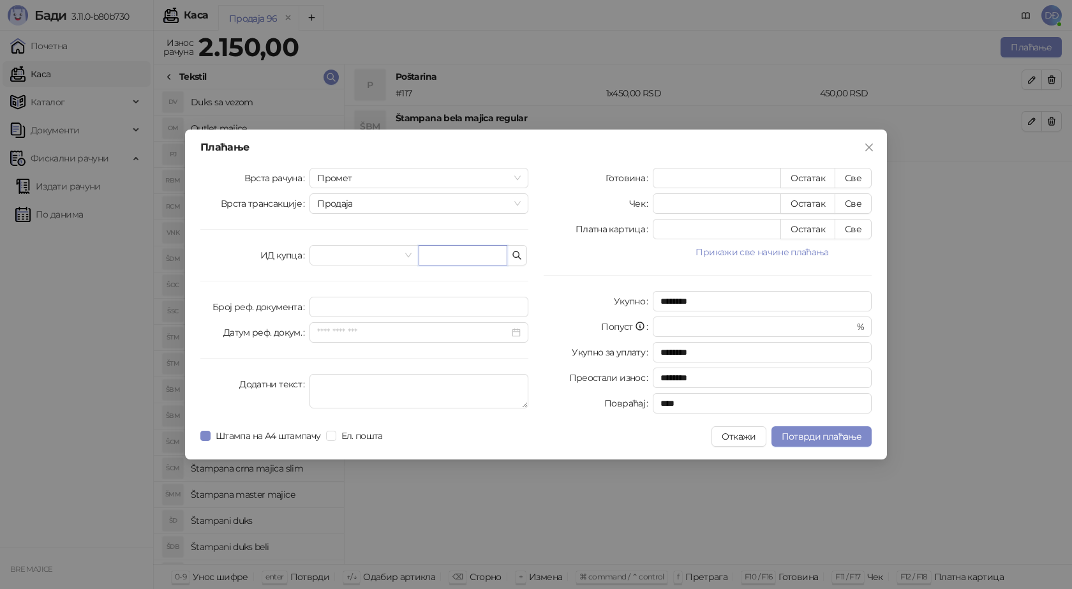
click at [471, 253] on input "text" at bounding box center [463, 255] width 89 height 20
paste input "**********"
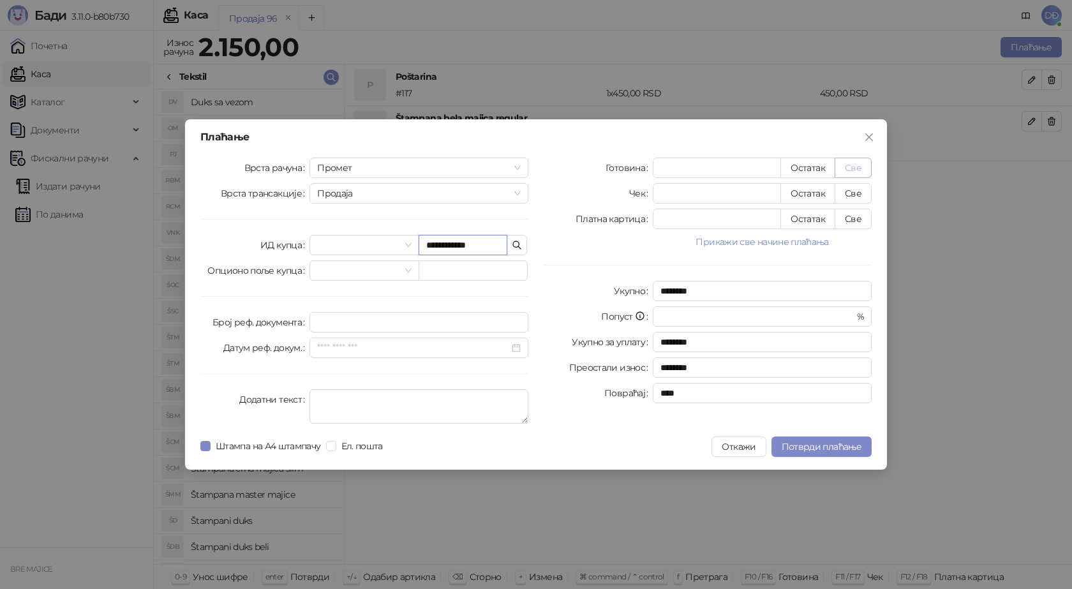
type input "**********"
click at [860, 167] on button "Све" at bounding box center [853, 168] width 37 height 20
type input "****"
click at [825, 453] on button "Потврди плаћање" at bounding box center [821, 446] width 100 height 20
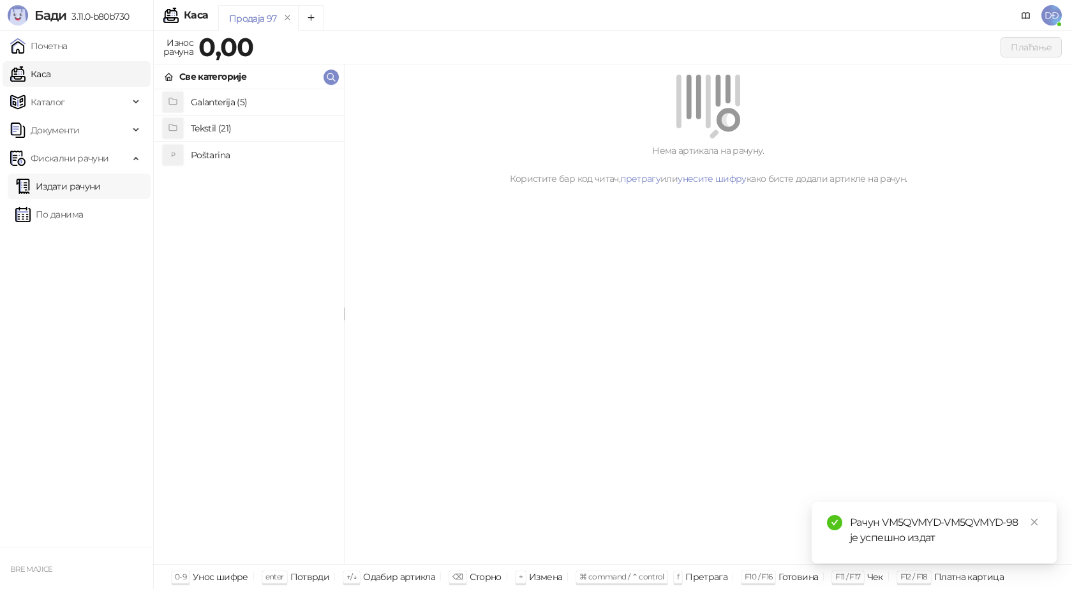
click at [98, 191] on link "Издати рачуни" at bounding box center [57, 187] width 85 height 26
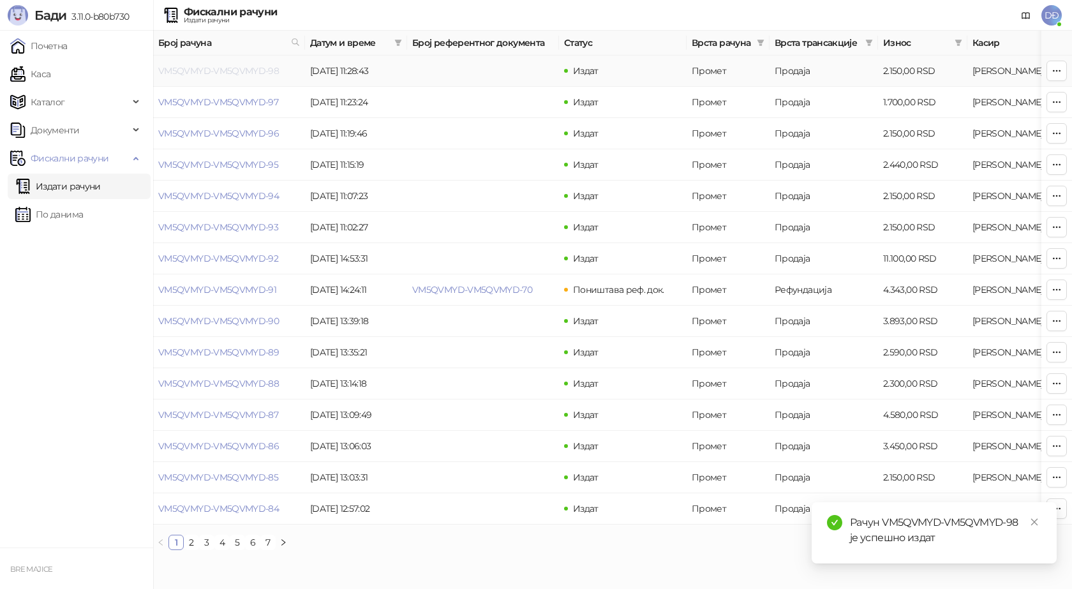
click at [225, 70] on link "VM5QVMYD-VM5QVMYD-98" at bounding box center [218, 70] width 121 height 11
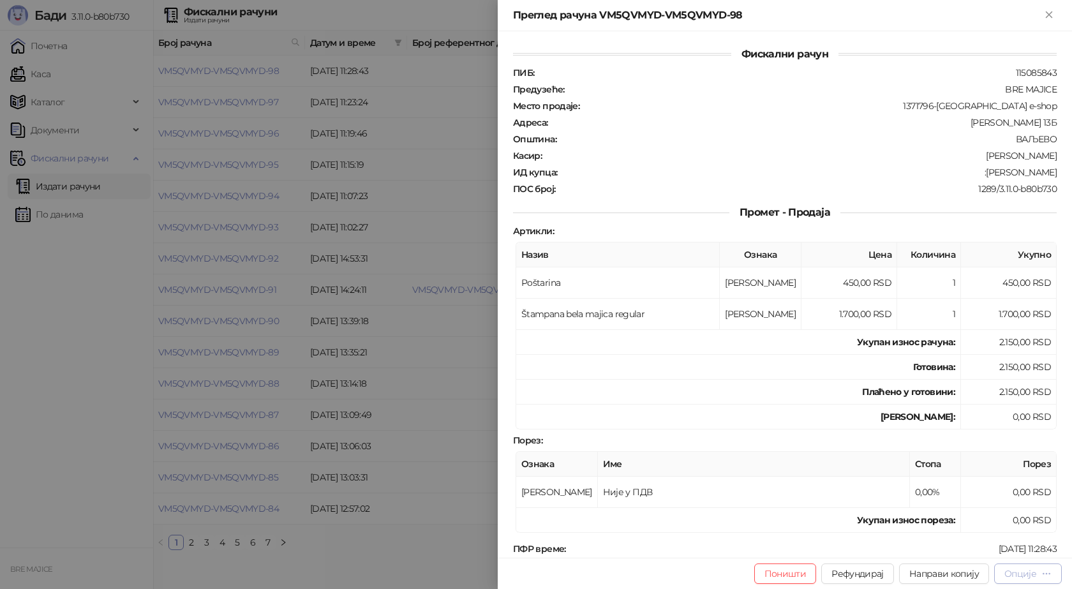
click at [1052, 572] on button "Опције" at bounding box center [1028, 573] width 68 height 20
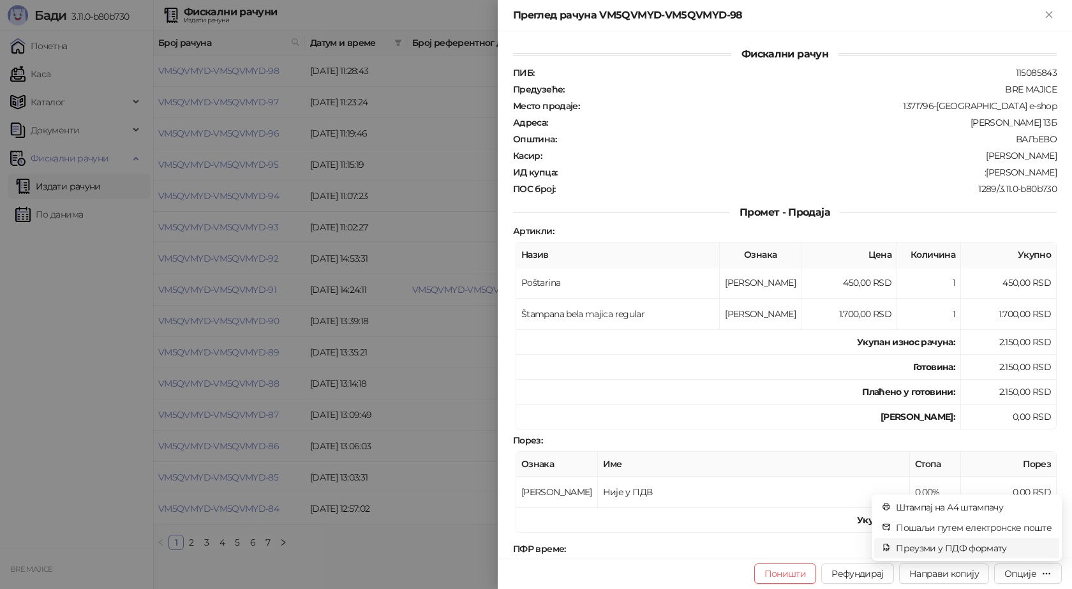
click at [1013, 548] on span "Преузми у ПДФ формату" at bounding box center [974, 548] width 156 height 14
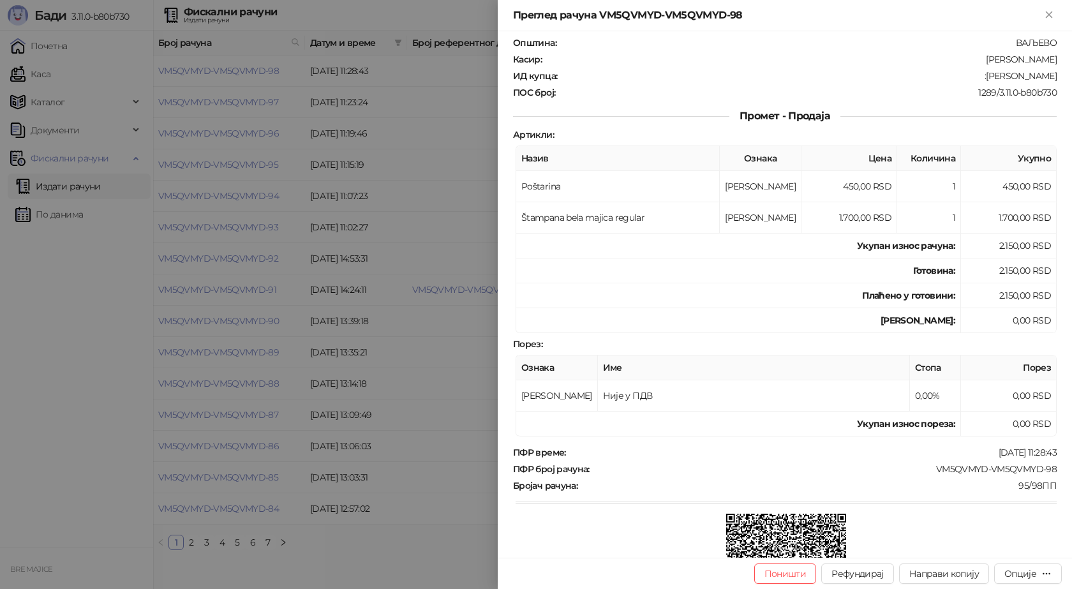
scroll to position [232, 0]
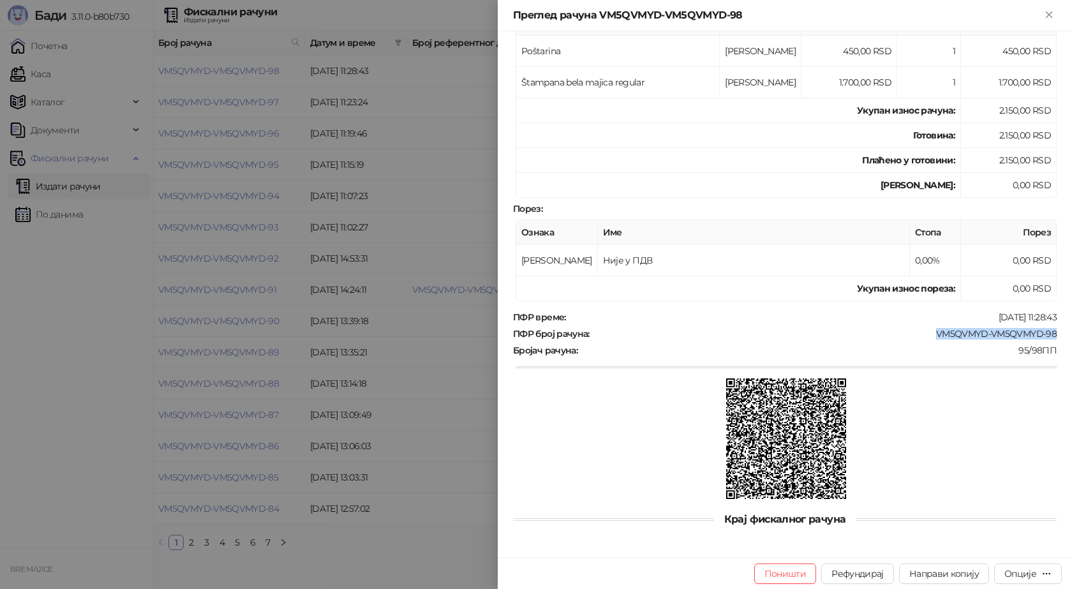
drag, startPoint x: 1048, startPoint y: 335, endPoint x: 928, endPoint y: 330, distance: 120.1
click at [928, 330] on div "ПФР број рачуна : VM5QVMYD-VM5QVMYD-98" at bounding box center [784, 333] width 549 height 11
copy div "VM5QVMYD-VM5QVMYD-98"
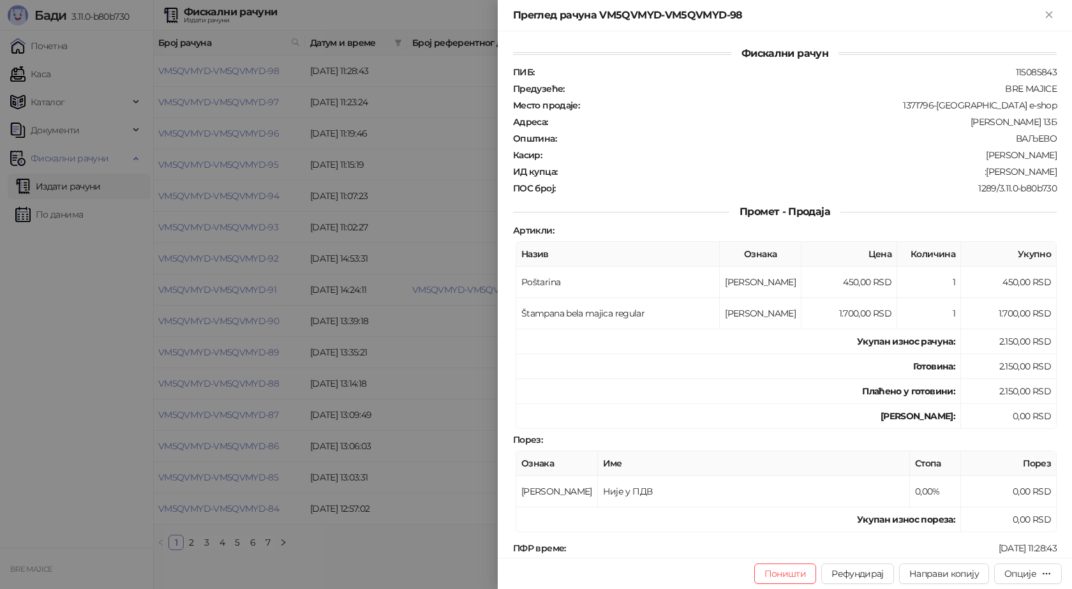
scroll to position [0, 0]
drag, startPoint x: 999, startPoint y: 170, endPoint x: 1060, endPoint y: 168, distance: 60.6
click at [1060, 168] on div "Фискални рачун ПИБ : 115085843 Предузеће : BRE MAJICE Место продаје : 1371796-[…" at bounding box center [785, 294] width 574 height 526
click at [1049, 11] on icon "Close" at bounding box center [1048, 14] width 11 height 11
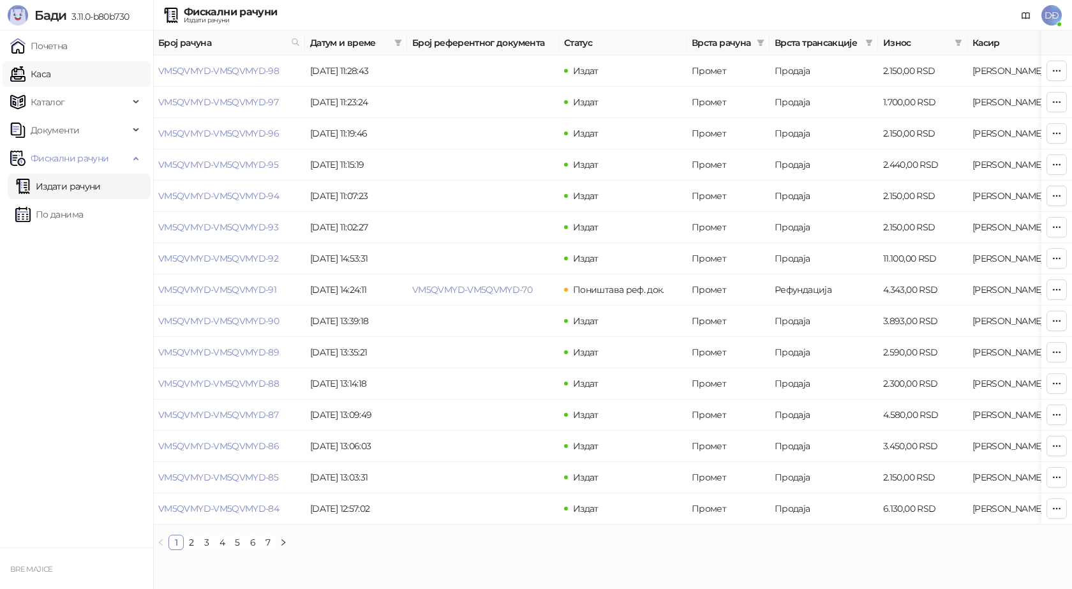
click at [34, 73] on link "Каса" at bounding box center [30, 74] width 40 height 26
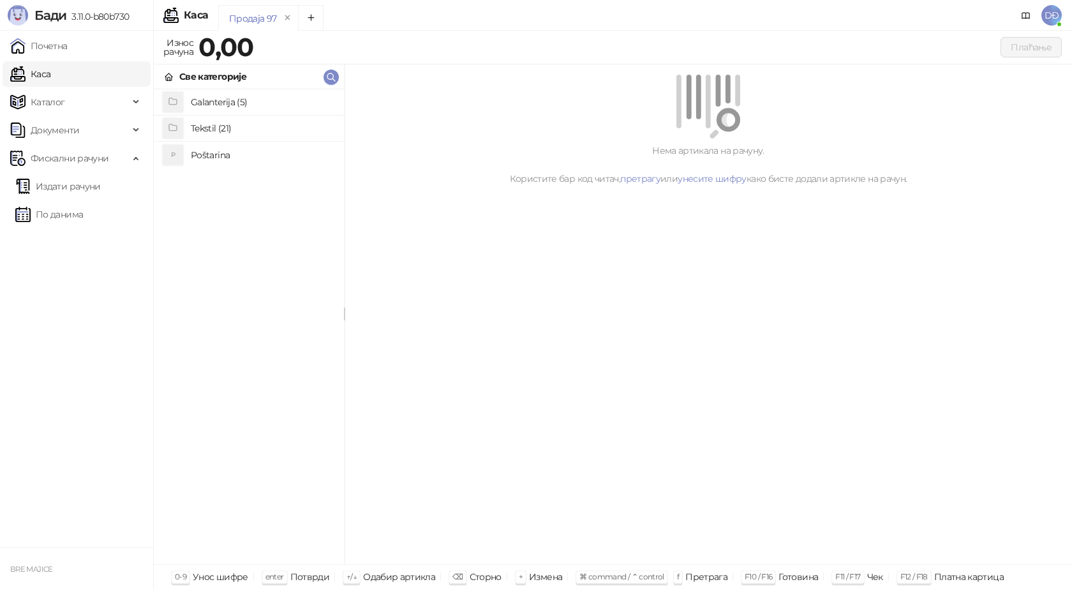
click at [204, 154] on h4 "Poštarina" at bounding box center [262, 155] width 143 height 20
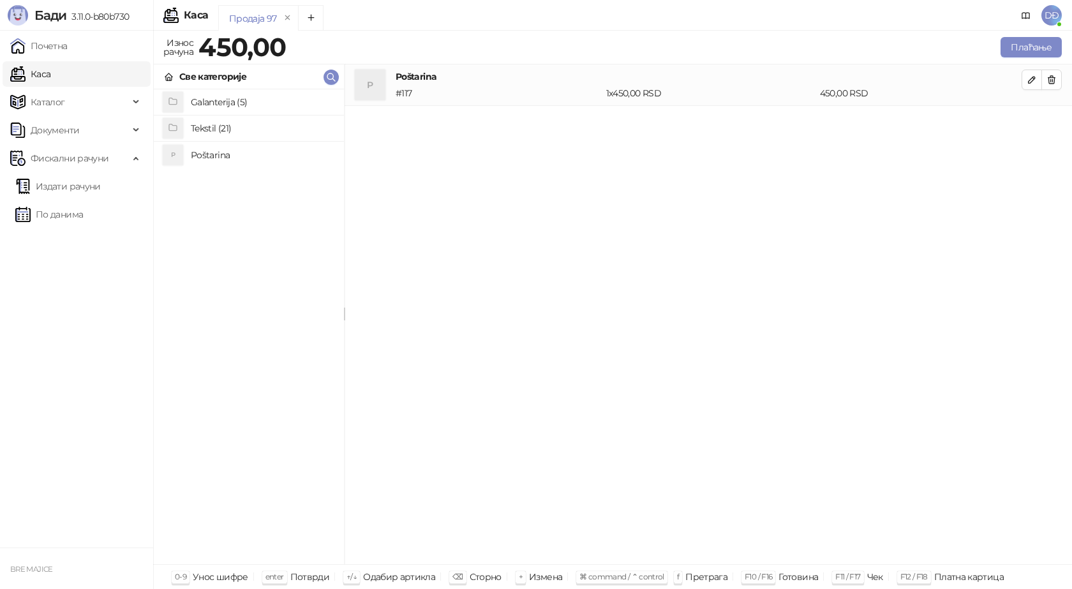
click at [216, 125] on h4 "Tekstil (21)" at bounding box center [262, 128] width 143 height 20
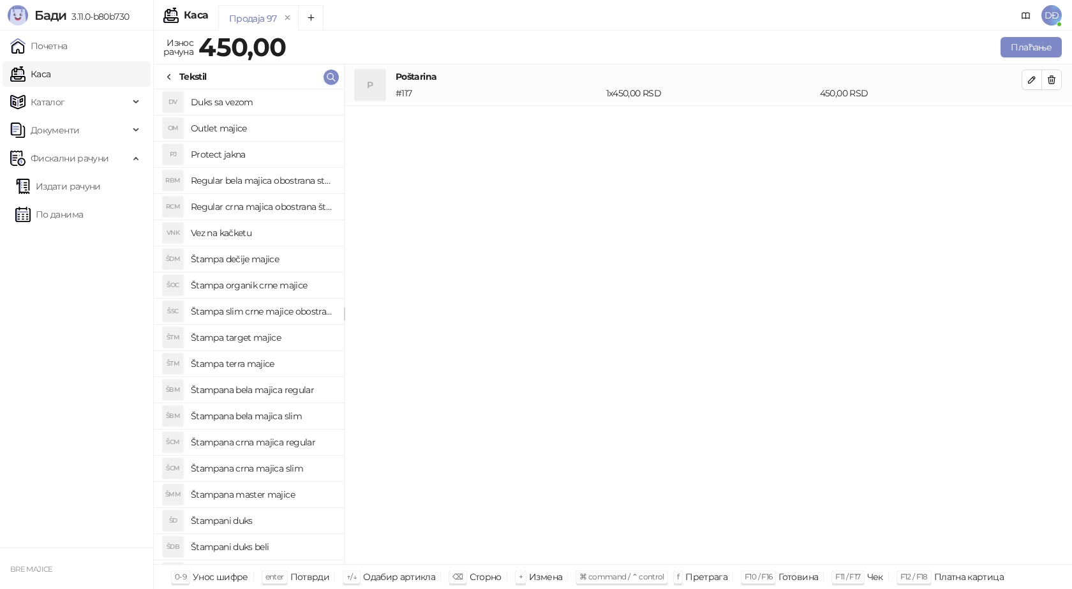
click at [270, 392] on h4 "Štampana bela majica regular" at bounding box center [262, 390] width 143 height 20
click at [1037, 123] on button "button" at bounding box center [1032, 121] width 20 height 20
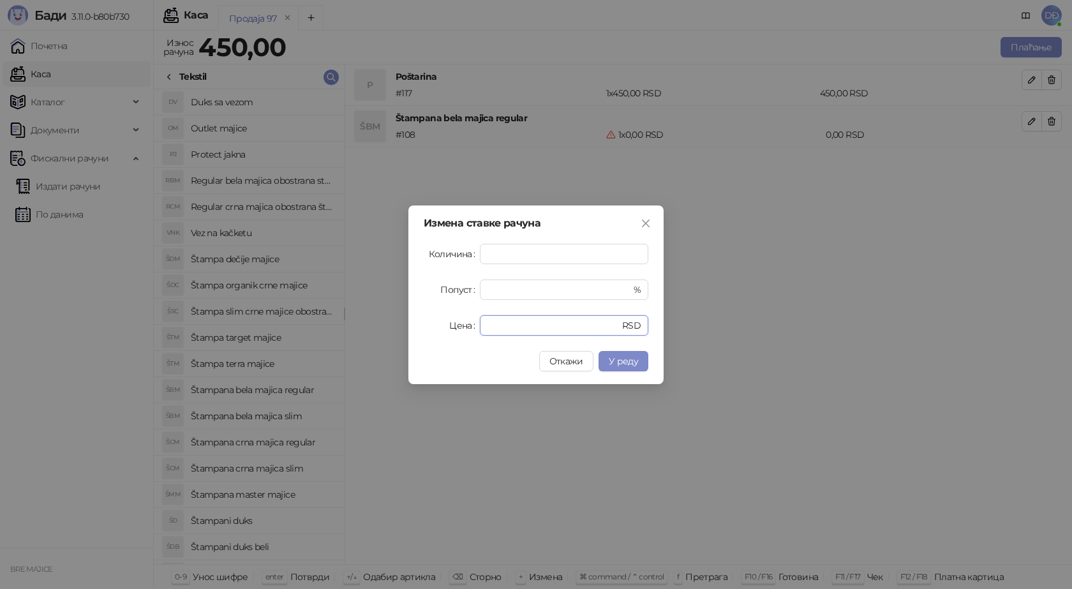
drag, startPoint x: 446, startPoint y: 327, endPoint x: 415, endPoint y: 325, distance: 31.3
click at [415, 325] on div "Измена ставке рачуна Количина * Попуст * % Цена * RSD Откажи У реду" at bounding box center [535, 294] width 255 height 179
type input "****"
click at [613, 360] on span "У реду" at bounding box center [623, 360] width 29 height 11
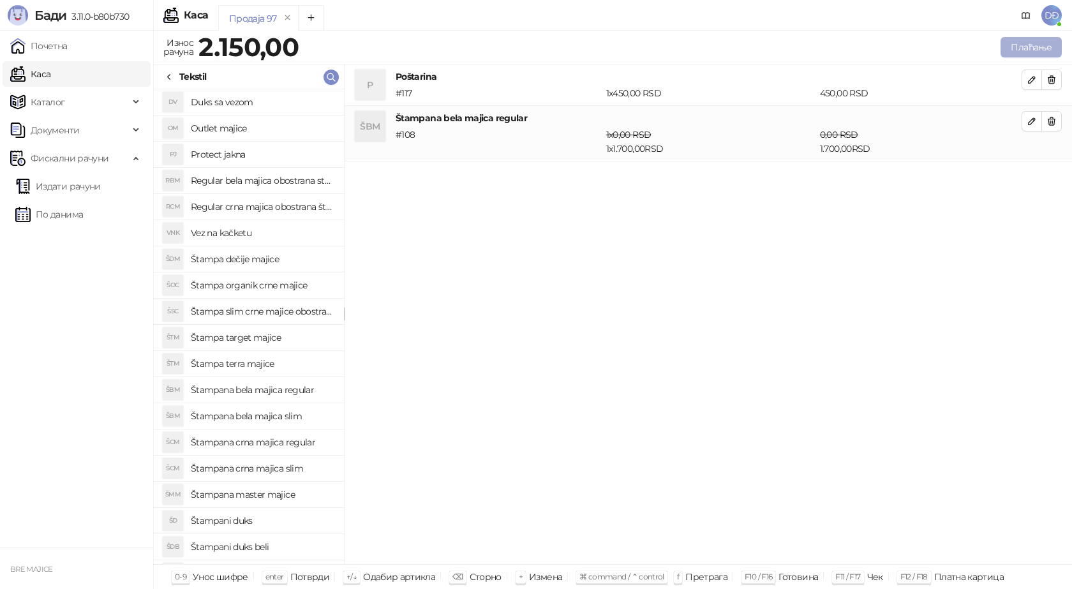
click at [1036, 49] on button "Плаћање" at bounding box center [1030, 47] width 61 height 20
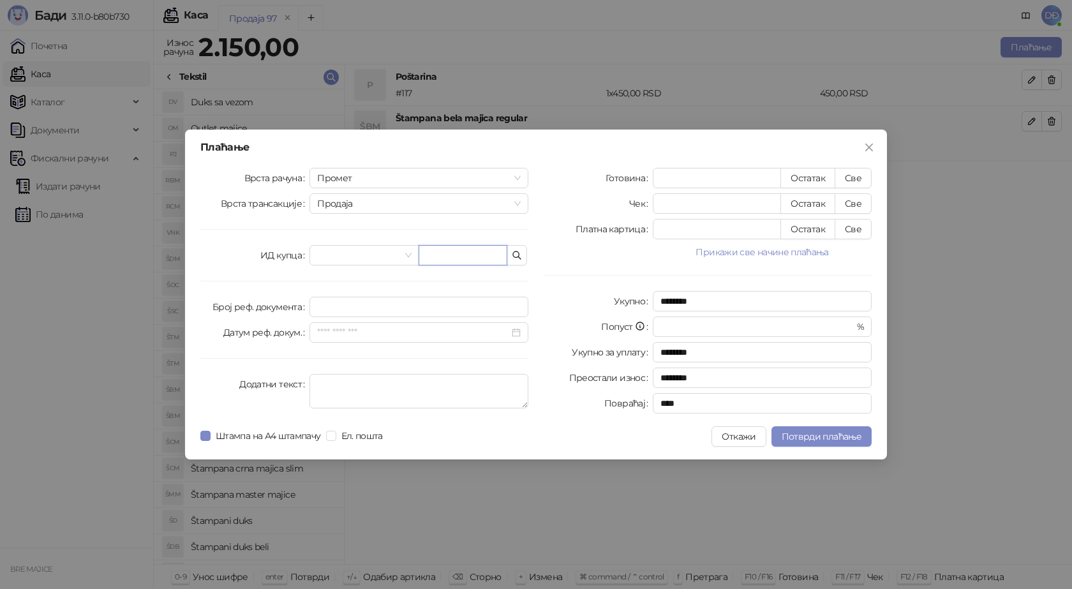
click at [451, 257] on input "text" at bounding box center [463, 255] width 89 height 20
paste input "**********"
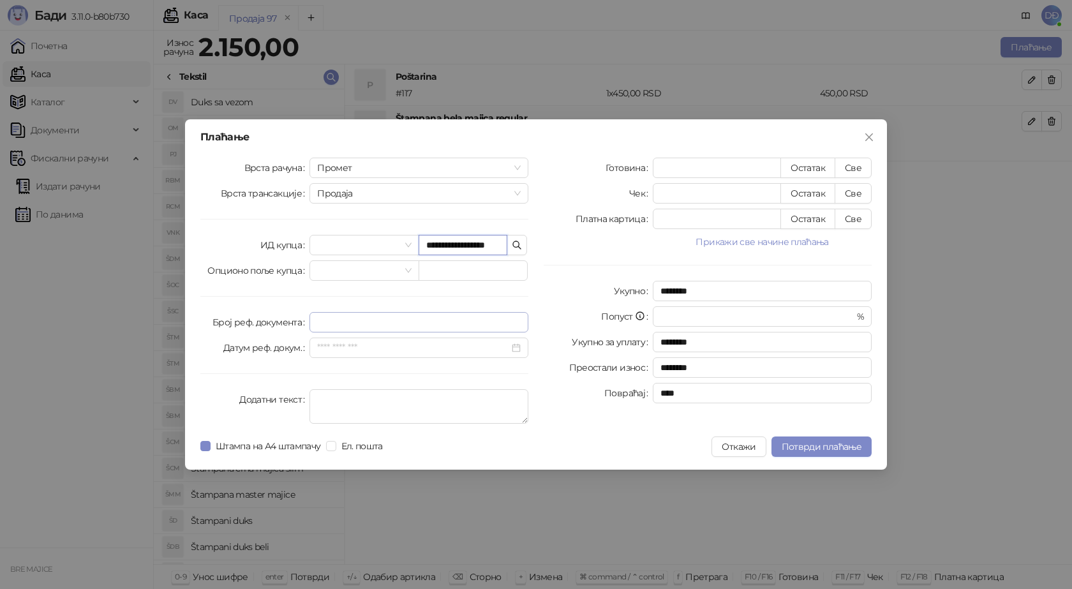
scroll to position [0, 4]
type input "**********"
click at [850, 164] on button "Све" at bounding box center [853, 168] width 37 height 20
type input "****"
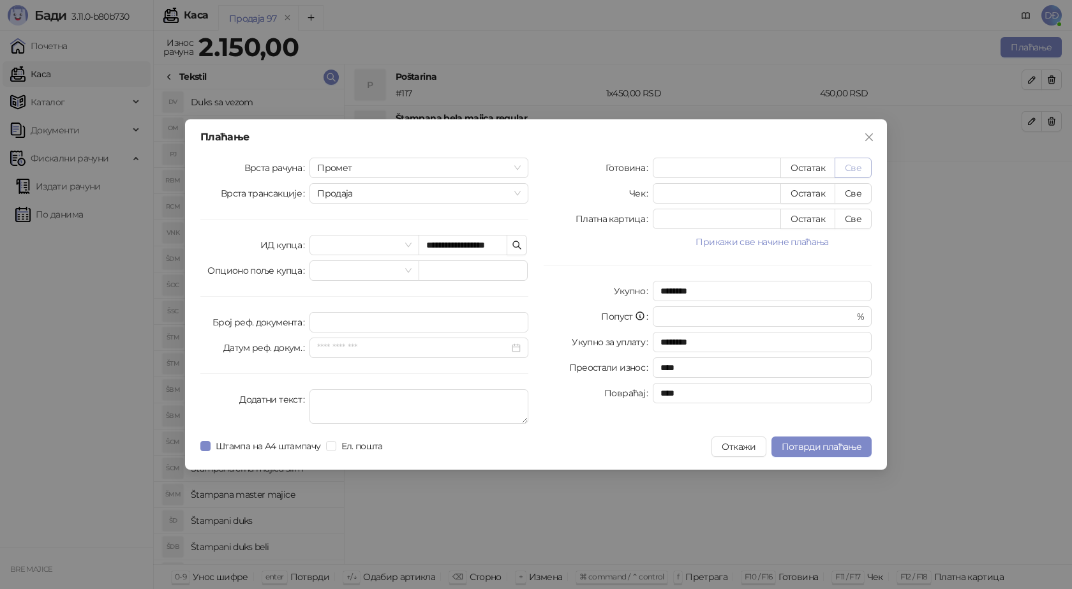
scroll to position [0, 0]
click at [806, 443] on span "Потврди плаћање" at bounding box center [822, 446] width 80 height 11
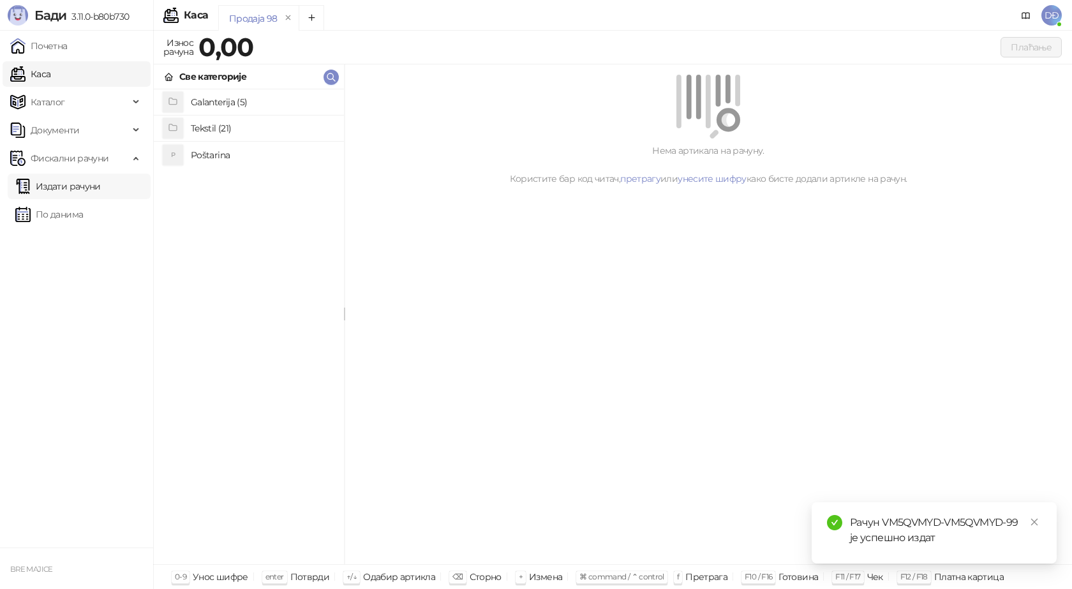
click at [100, 185] on link "Издати рачуни" at bounding box center [57, 187] width 85 height 26
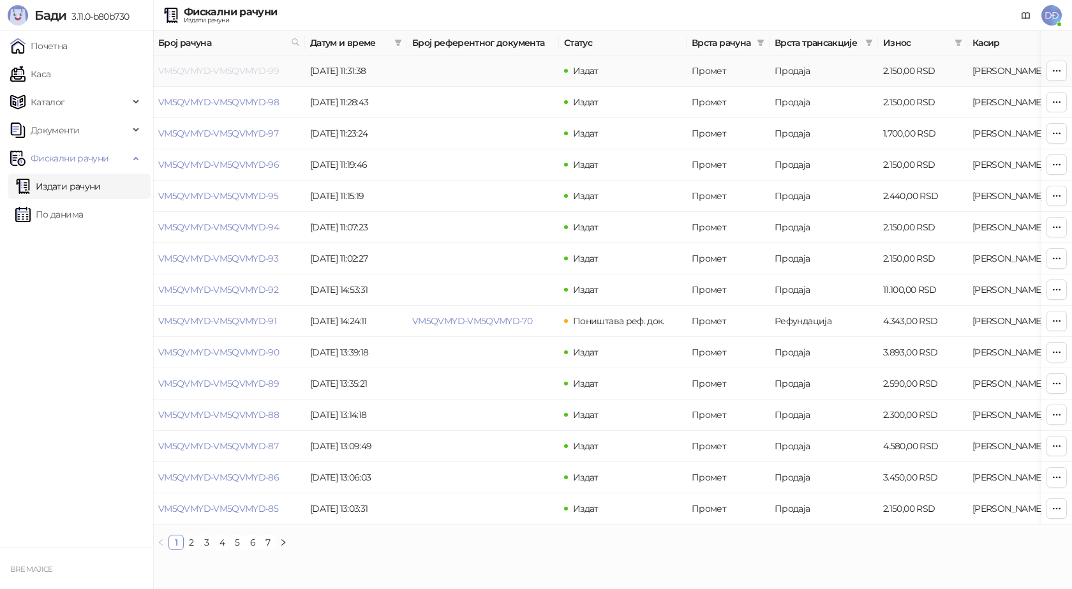
click at [234, 71] on link "VM5QVMYD-VM5QVMYD-99" at bounding box center [218, 70] width 121 height 11
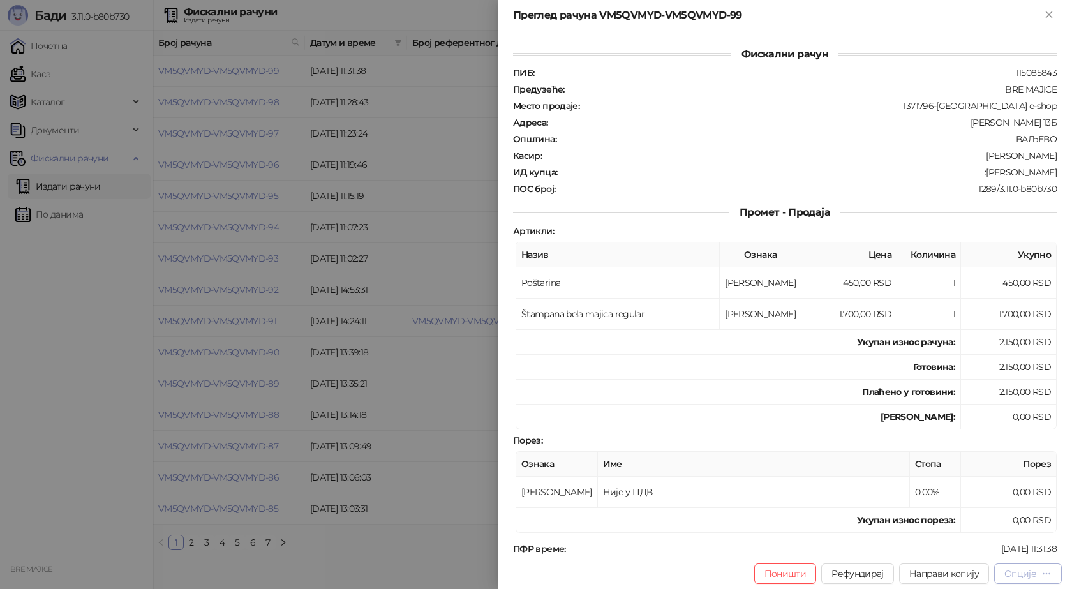
click at [1034, 570] on div "Опције" at bounding box center [1020, 573] width 32 height 11
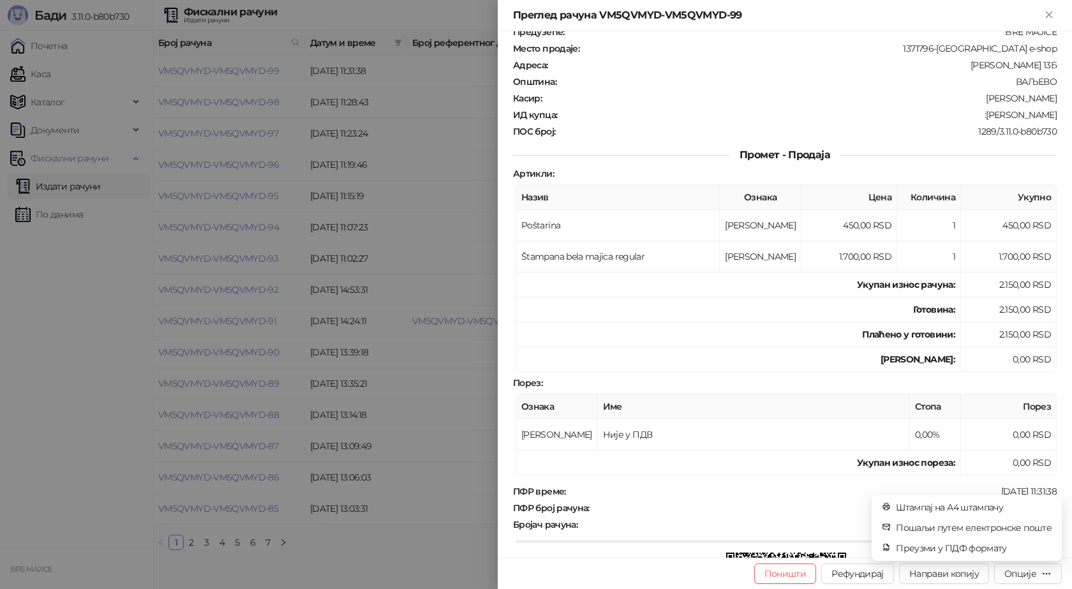
scroll to position [232, 0]
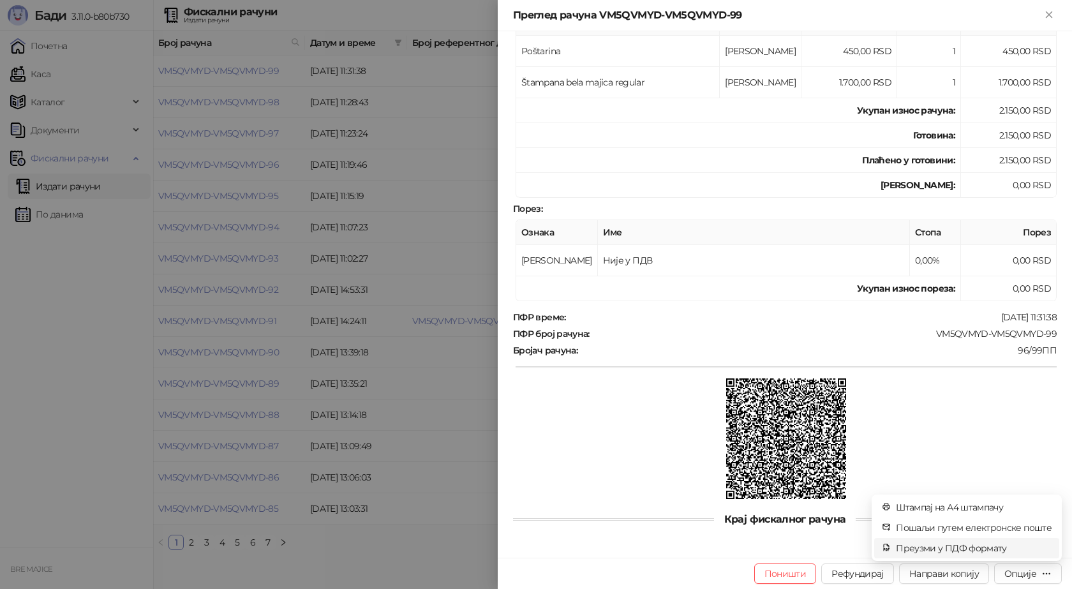
click at [962, 547] on span "Преузми у ПДФ формату" at bounding box center [974, 548] width 156 height 14
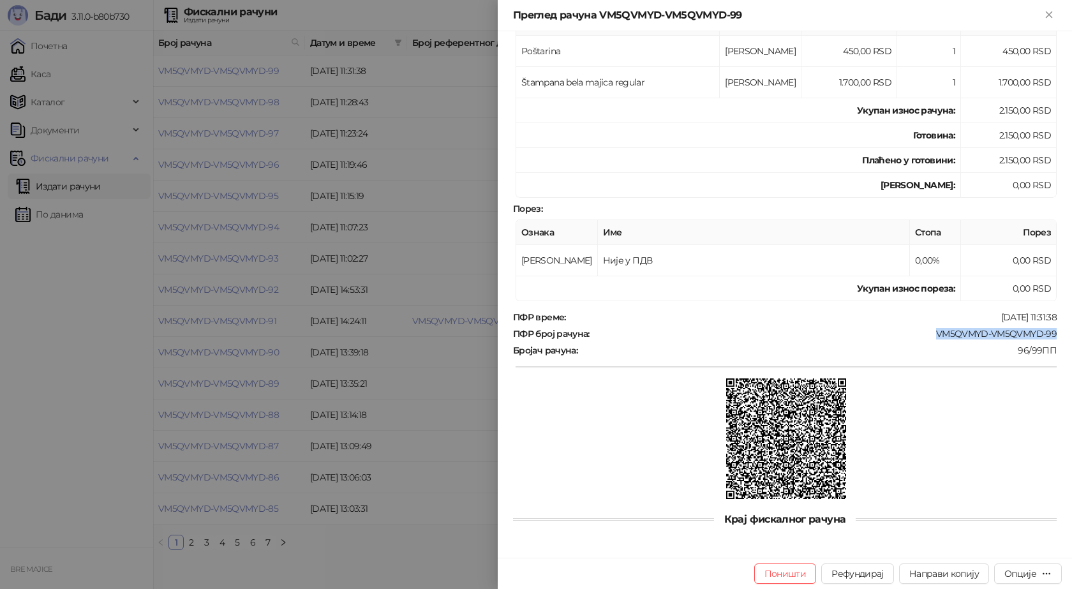
drag, startPoint x: 1056, startPoint y: 331, endPoint x: 912, endPoint y: 329, distance: 144.2
click at [912, 329] on div "Фискални рачун ПИБ : 115085843 Предузеће : BRE MAJICE Место продаје : 1371796-B…" at bounding box center [785, 294] width 574 height 526
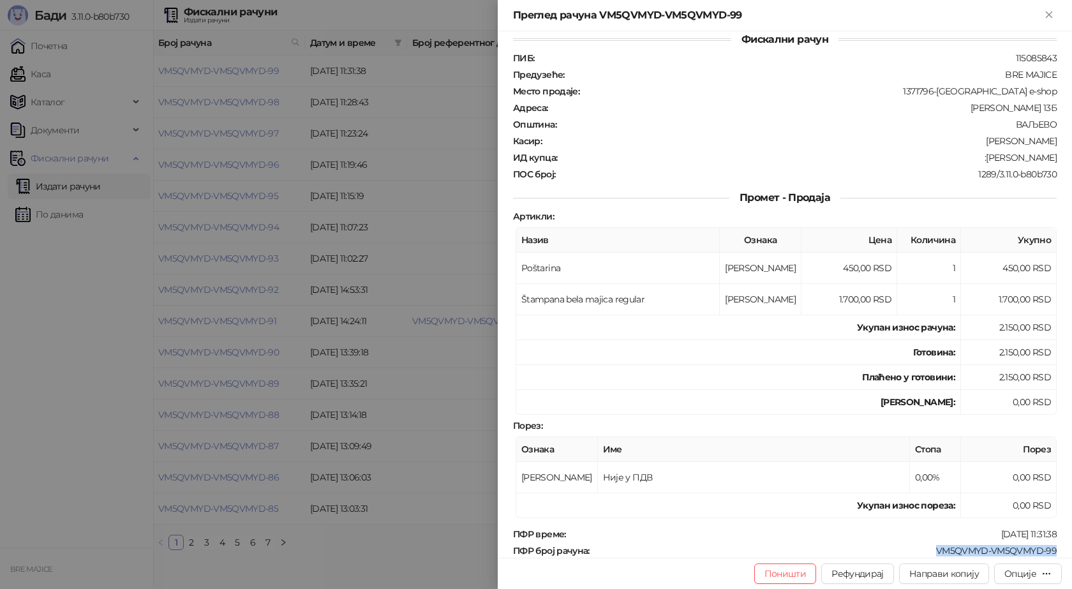
scroll to position [0, 0]
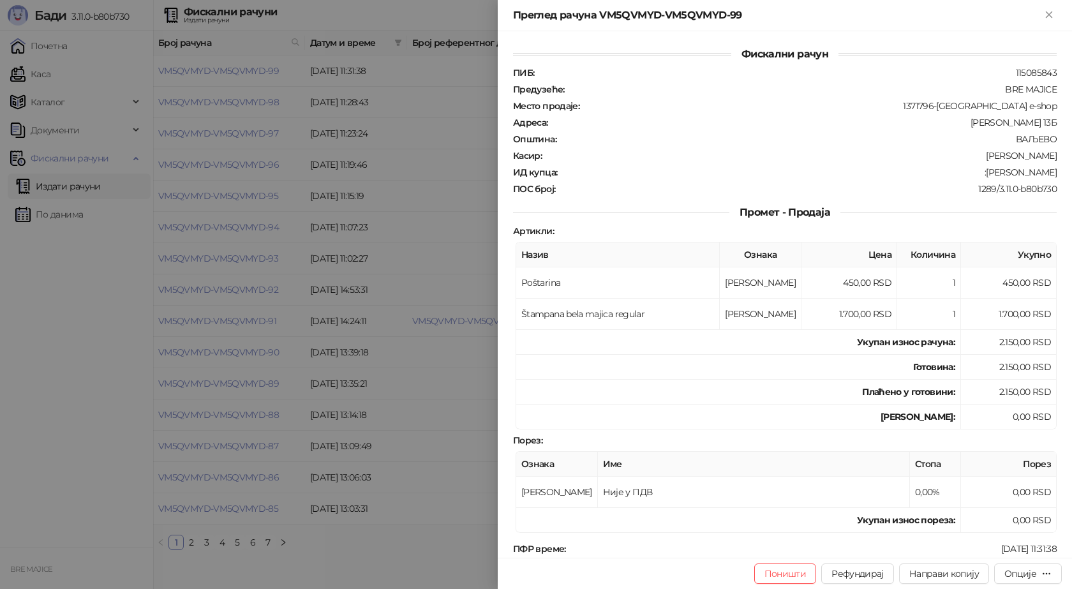
drag, startPoint x: 1048, startPoint y: 167, endPoint x: 970, endPoint y: 172, distance: 78.0
click at [970, 172] on div ":[PERSON_NAME]" at bounding box center [808, 172] width 500 height 11
click at [1043, 10] on icon "Close" at bounding box center [1048, 14] width 11 height 11
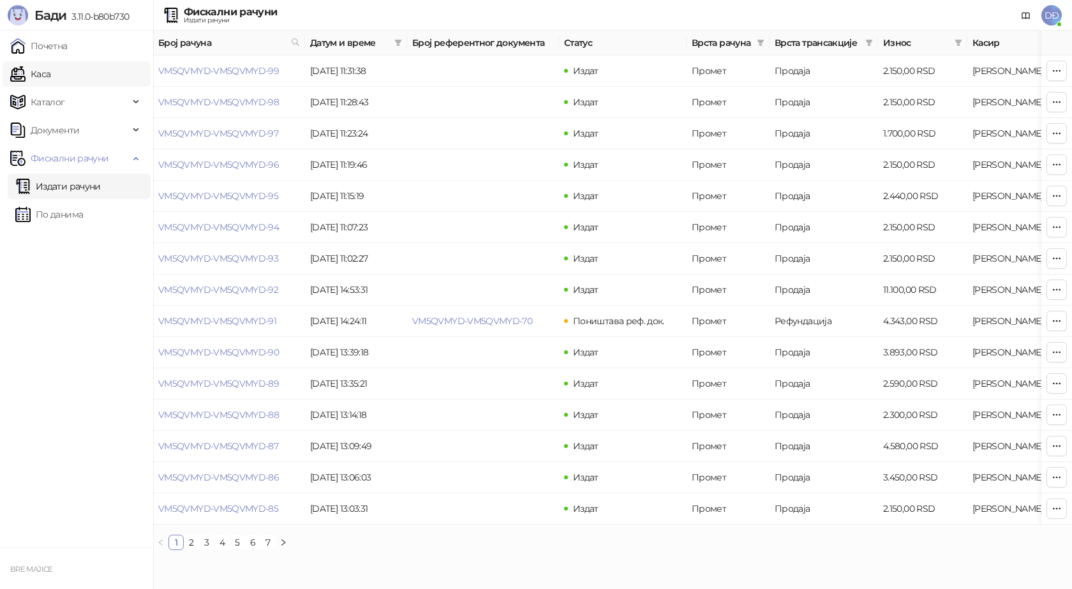
click at [47, 75] on link "Каса" at bounding box center [30, 74] width 40 height 26
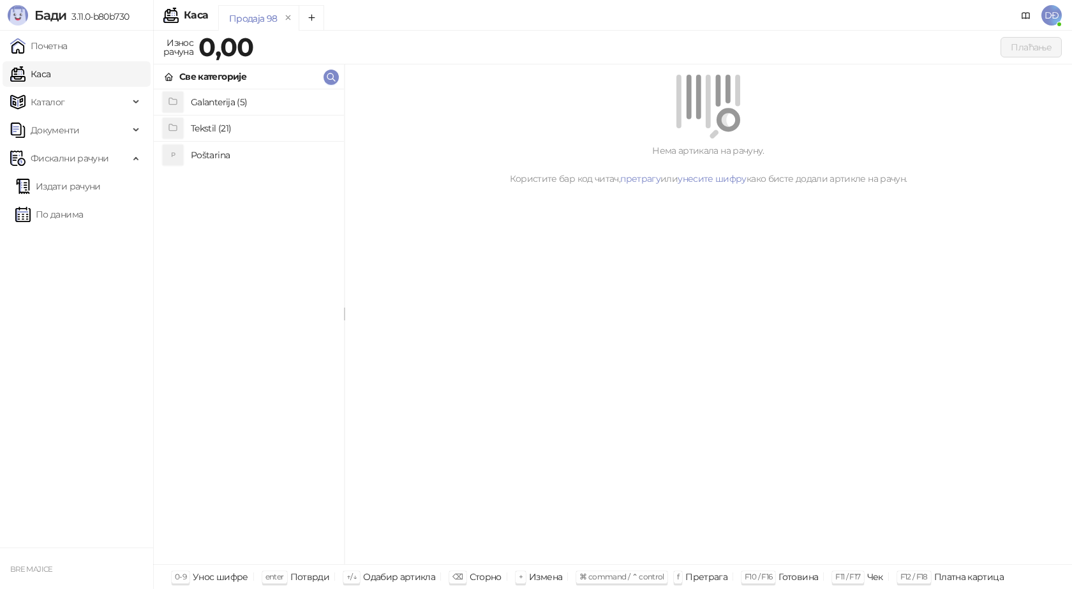
click at [239, 158] on h4 "Poštarina" at bounding box center [262, 155] width 143 height 20
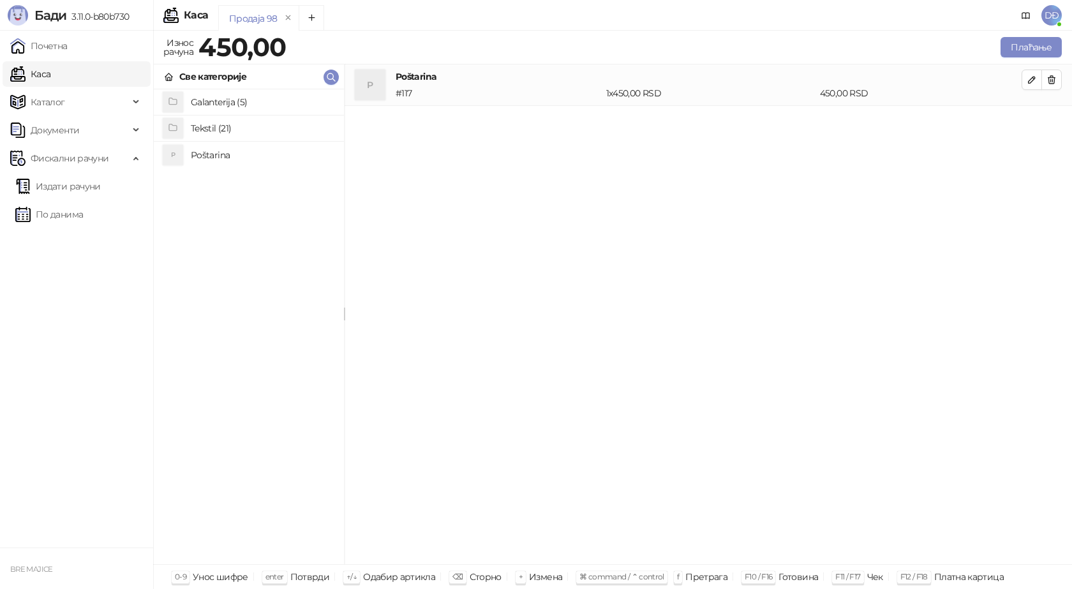
click at [210, 157] on h4 "Poštarina" at bounding box center [262, 155] width 143 height 20
click at [1048, 79] on icon "button" at bounding box center [1051, 80] width 7 height 8
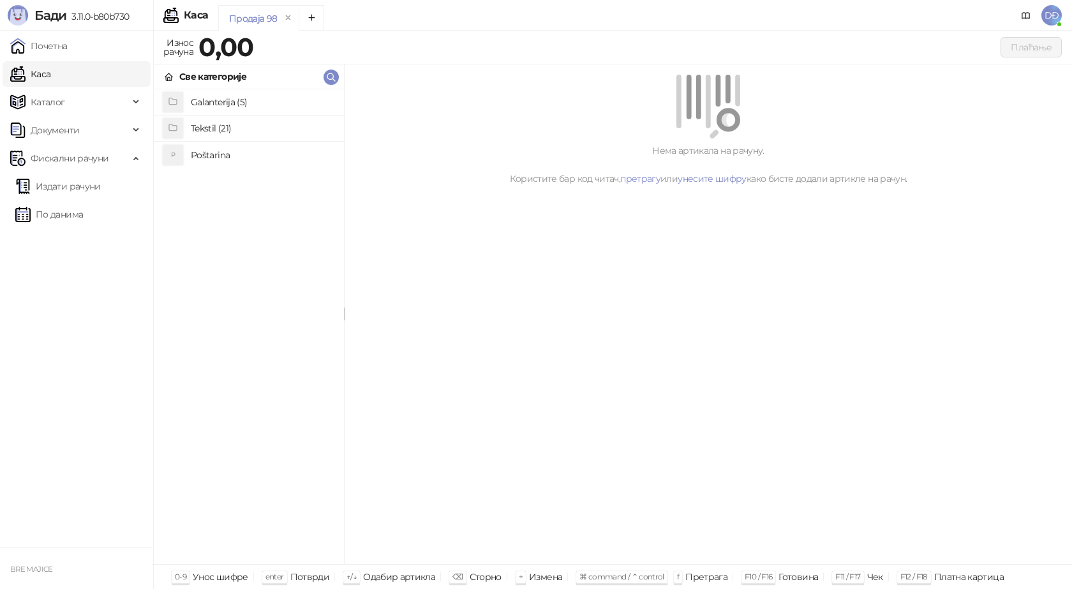
click at [220, 152] on h4 "Poštarina" at bounding box center [262, 155] width 143 height 20
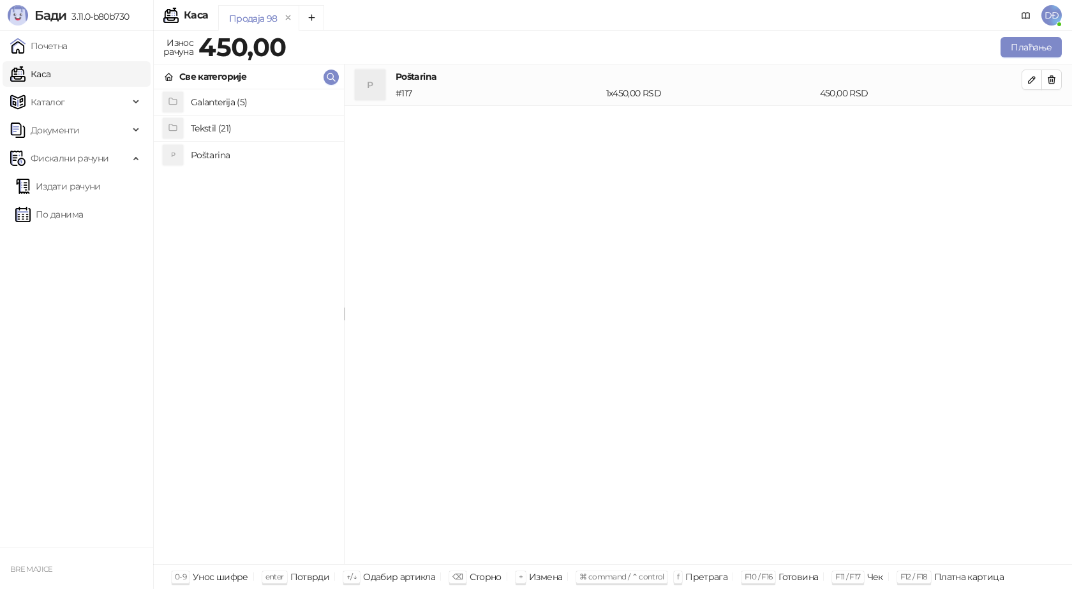
click at [224, 128] on h4 "Tekstil (21)" at bounding box center [262, 128] width 143 height 20
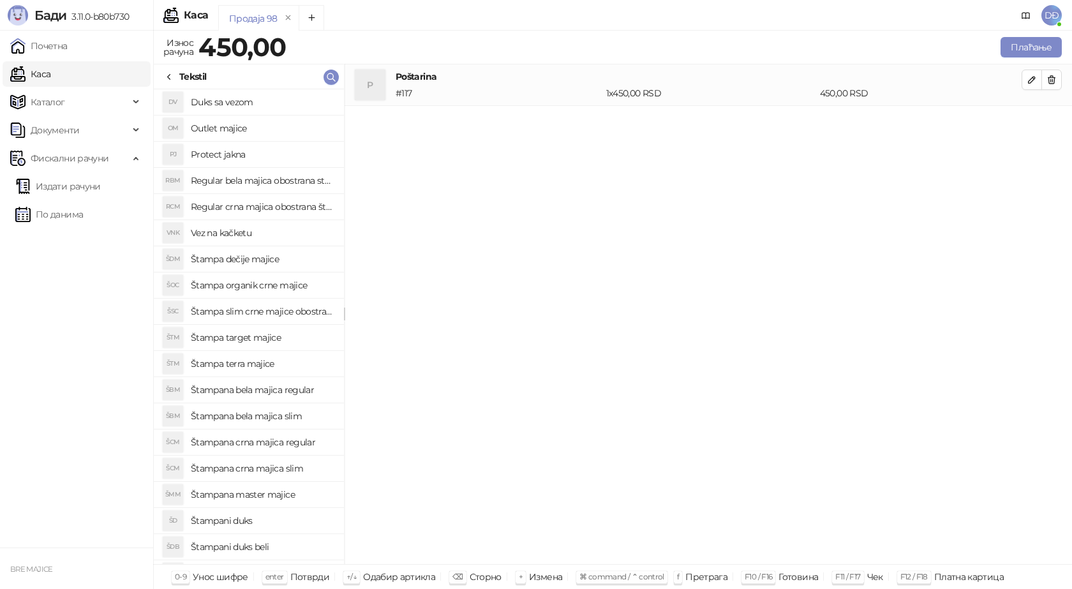
click at [267, 443] on h4 "Štampana crna majica regular" at bounding box center [262, 442] width 143 height 20
click at [1027, 121] on icon "button" at bounding box center [1032, 121] width 10 height 10
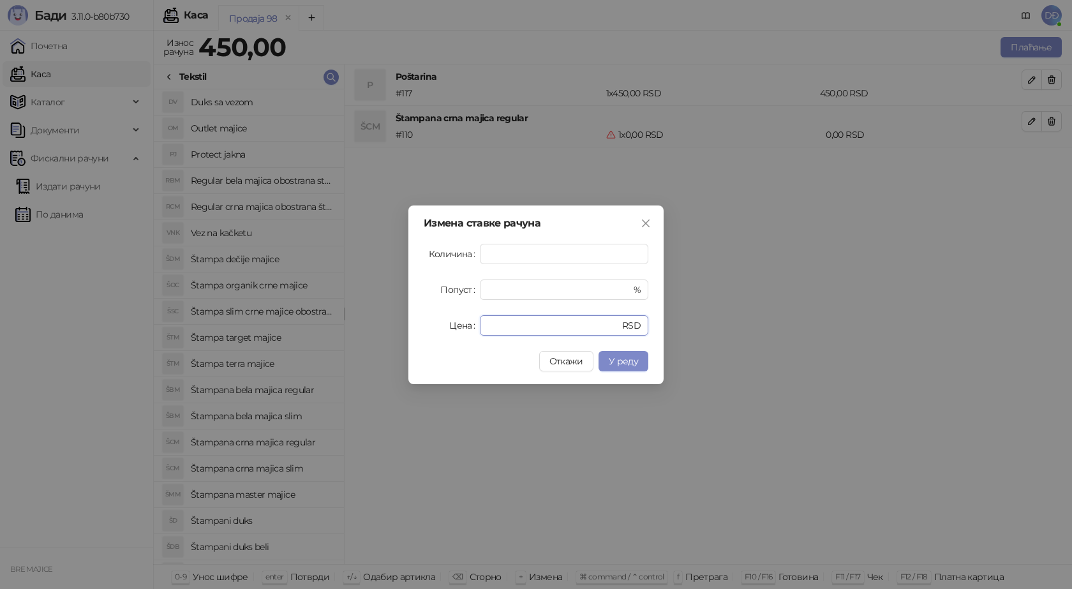
drag, startPoint x: 477, startPoint y: 328, endPoint x: 382, endPoint y: 322, distance: 95.9
click at [415, 335] on div "Измена ставке рачуна Количина * Попуст * % Цена * RSD Откажи У реду" at bounding box center [535, 294] width 255 height 179
type input "****"
click at [622, 364] on span "У реду" at bounding box center [623, 360] width 29 height 11
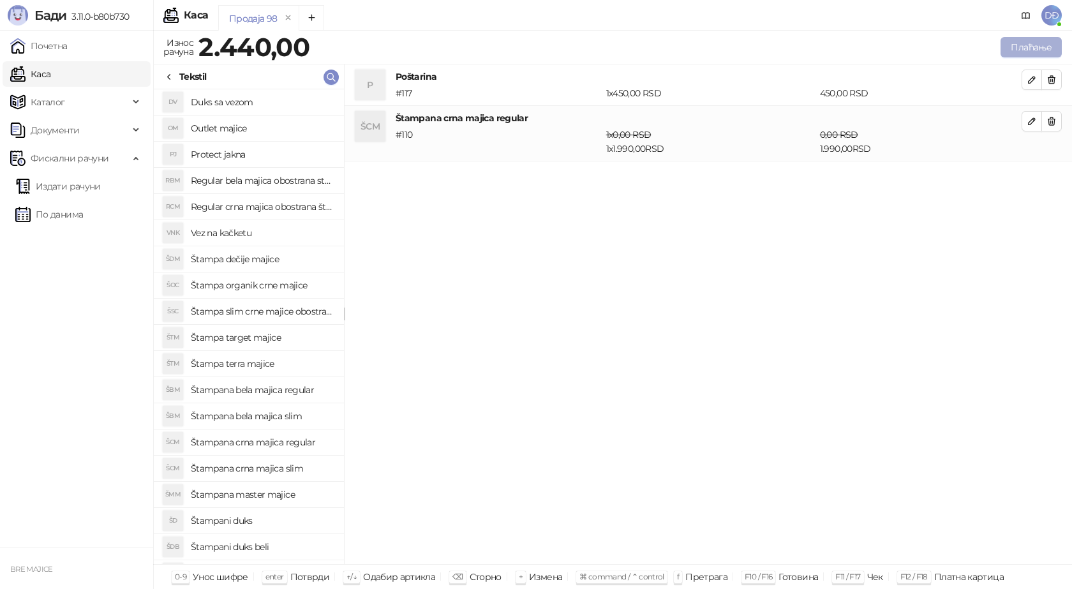
click at [1025, 49] on button "Плаћање" at bounding box center [1030, 47] width 61 height 20
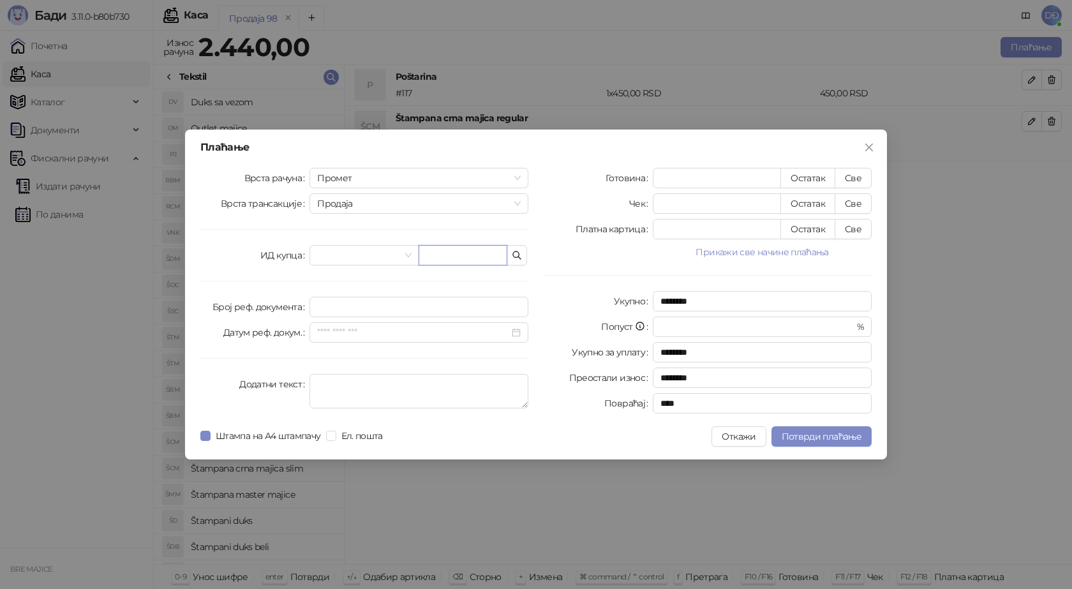
click at [470, 255] on input "text" at bounding box center [463, 255] width 89 height 20
paste input "**********"
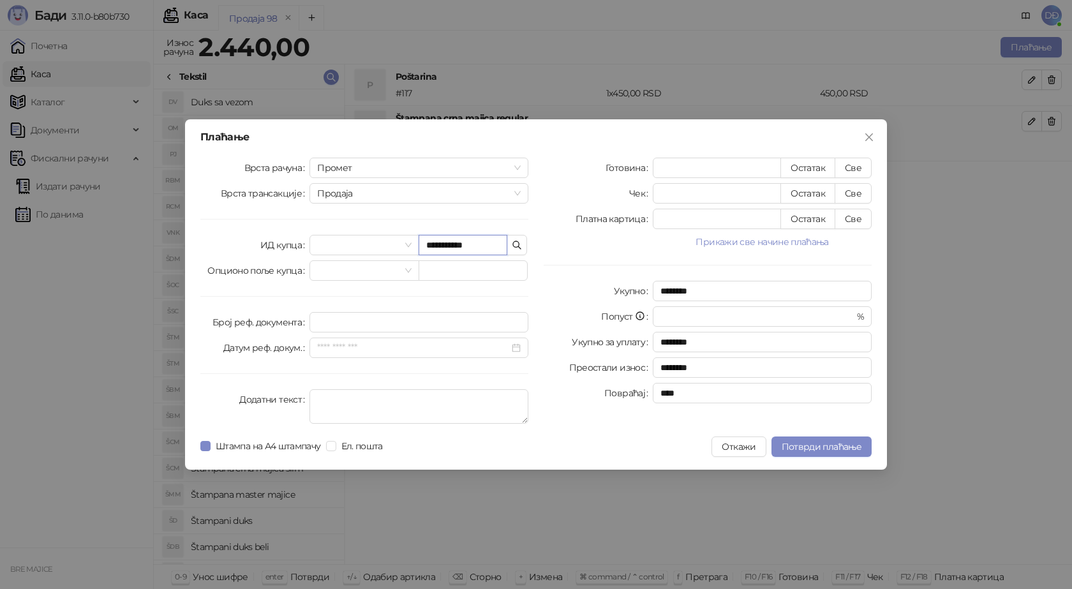
drag, startPoint x: 456, startPoint y: 244, endPoint x: 449, endPoint y: 246, distance: 6.7
click at [449, 246] on input "**********" at bounding box center [463, 245] width 89 height 20
type input "**********"
click at [857, 167] on button "Све" at bounding box center [853, 168] width 37 height 20
type input "****"
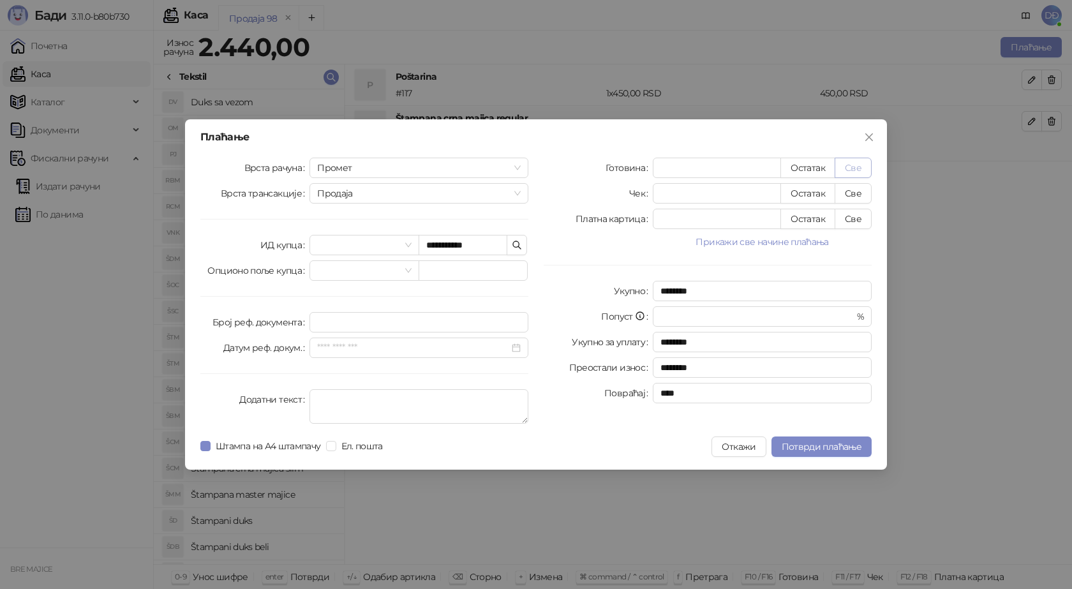
type input "****"
click at [824, 445] on span "Потврди плаћање" at bounding box center [822, 446] width 80 height 11
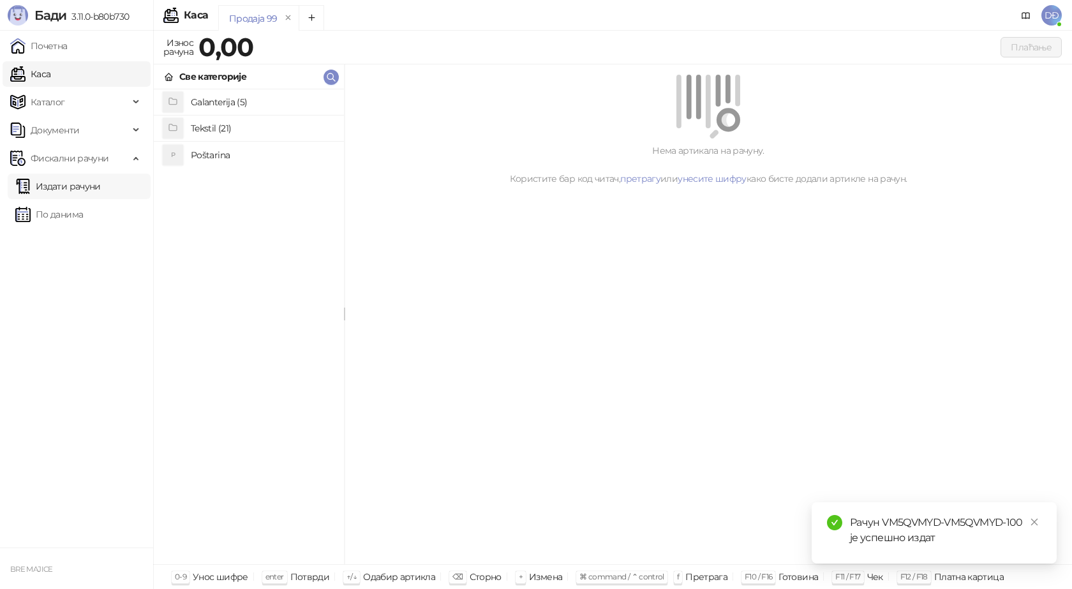
click at [90, 186] on link "Издати рачуни" at bounding box center [57, 187] width 85 height 26
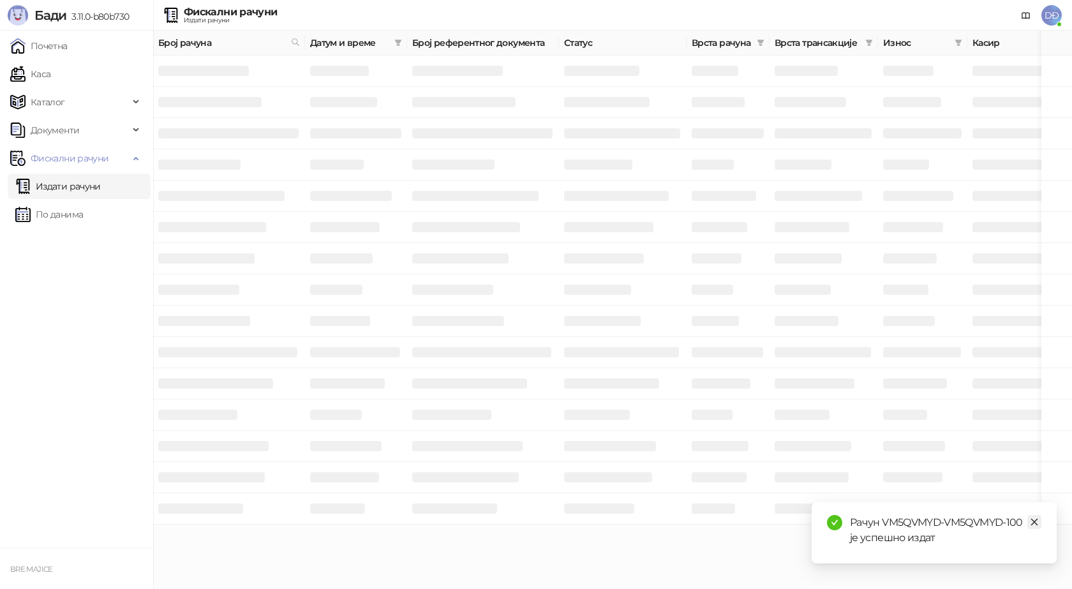
click at [1035, 523] on icon "close" at bounding box center [1034, 521] width 9 height 9
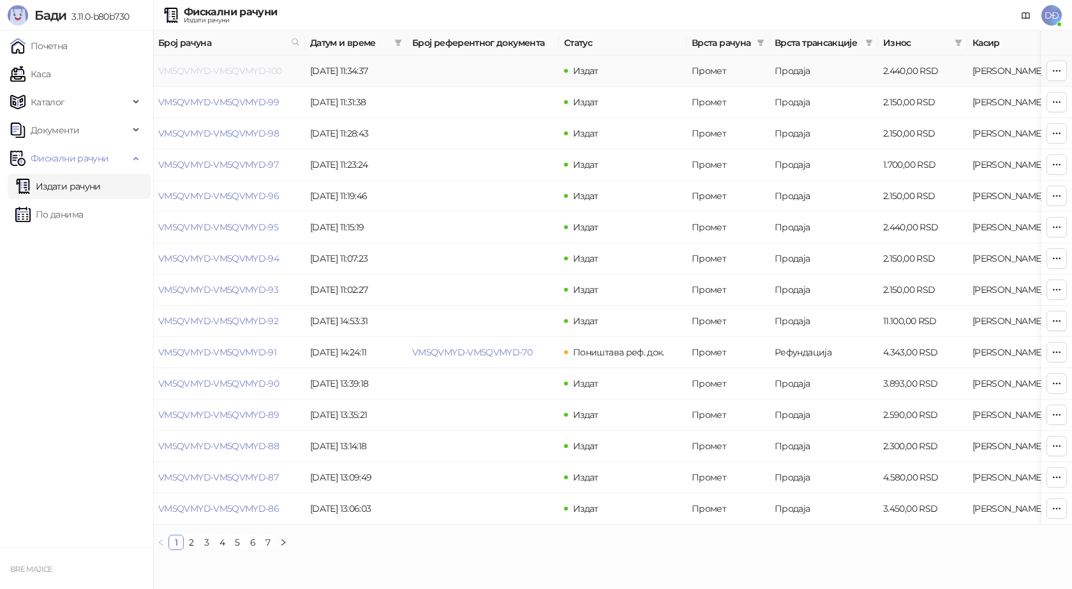
click at [251, 72] on link "VM5QVMYD-VM5QVMYD-100" at bounding box center [220, 70] width 124 height 11
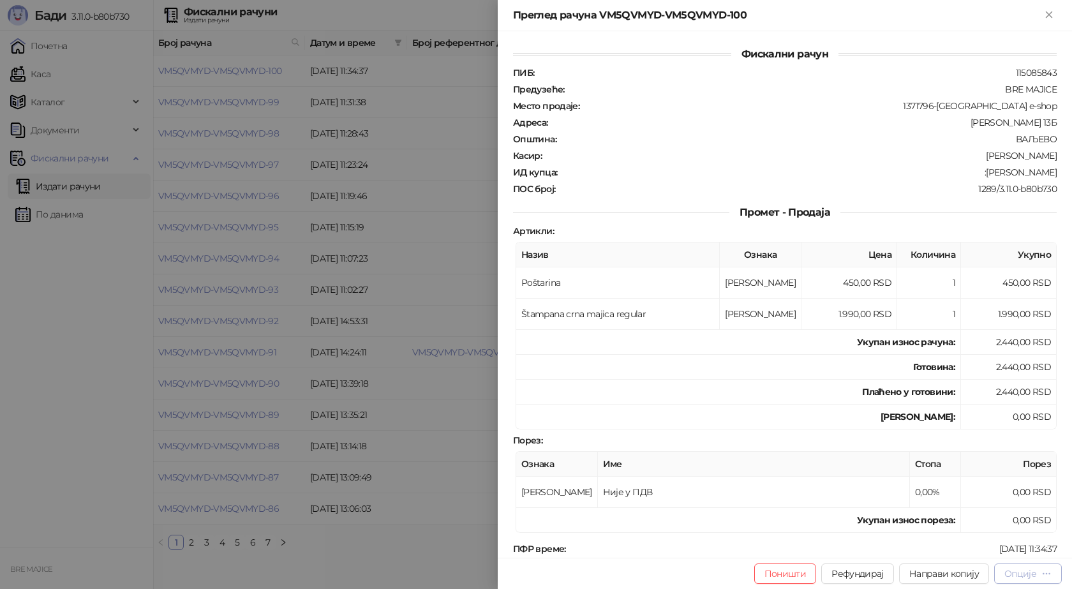
click at [1020, 576] on div "Опције" at bounding box center [1020, 573] width 32 height 11
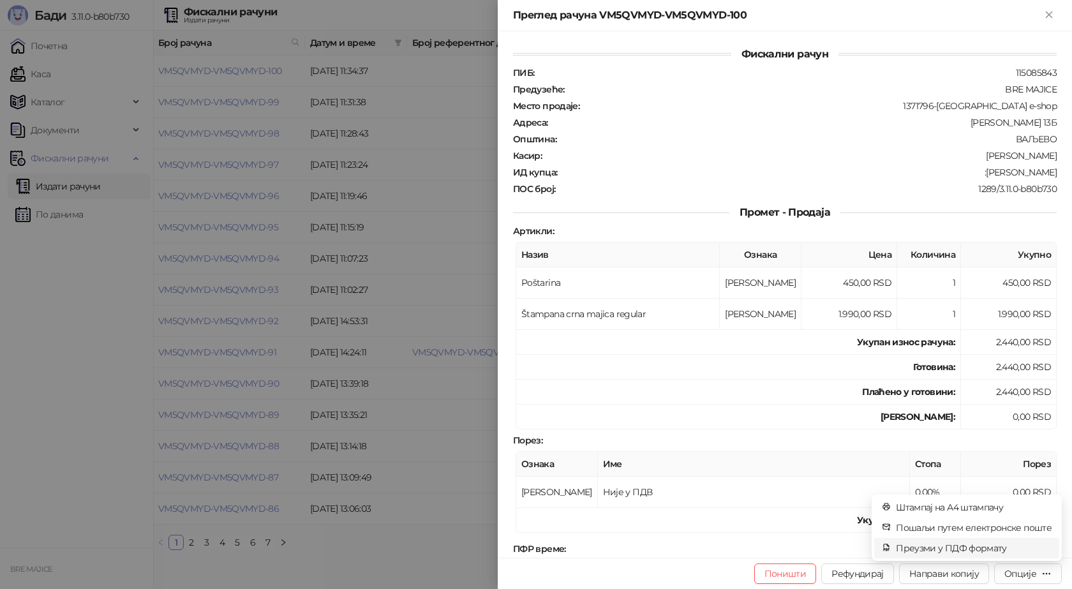
click at [999, 553] on span "Преузми у ПДФ формату" at bounding box center [974, 548] width 156 height 14
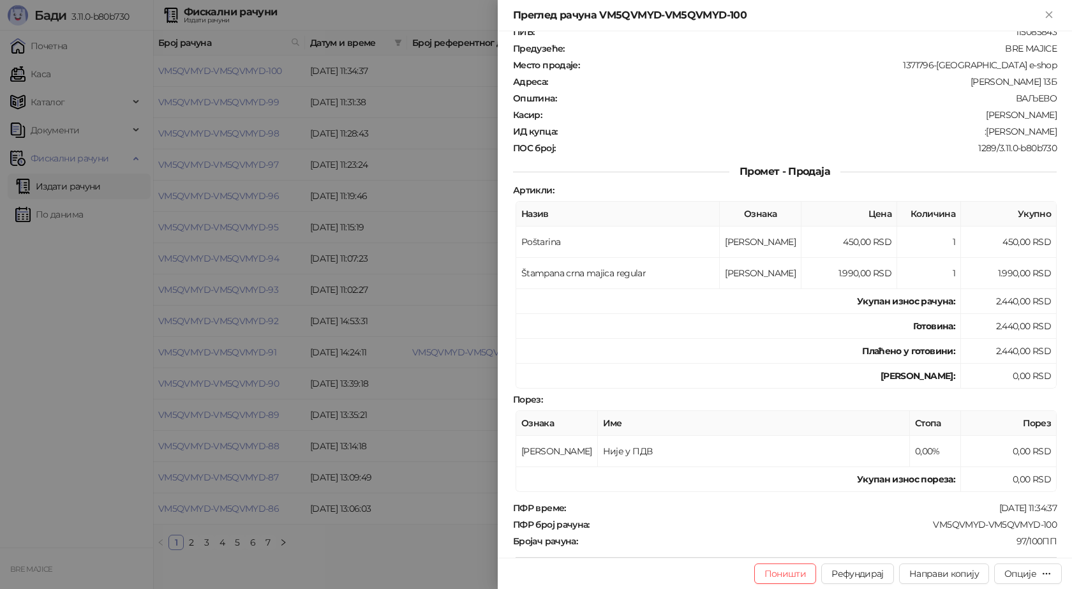
scroll to position [64, 0]
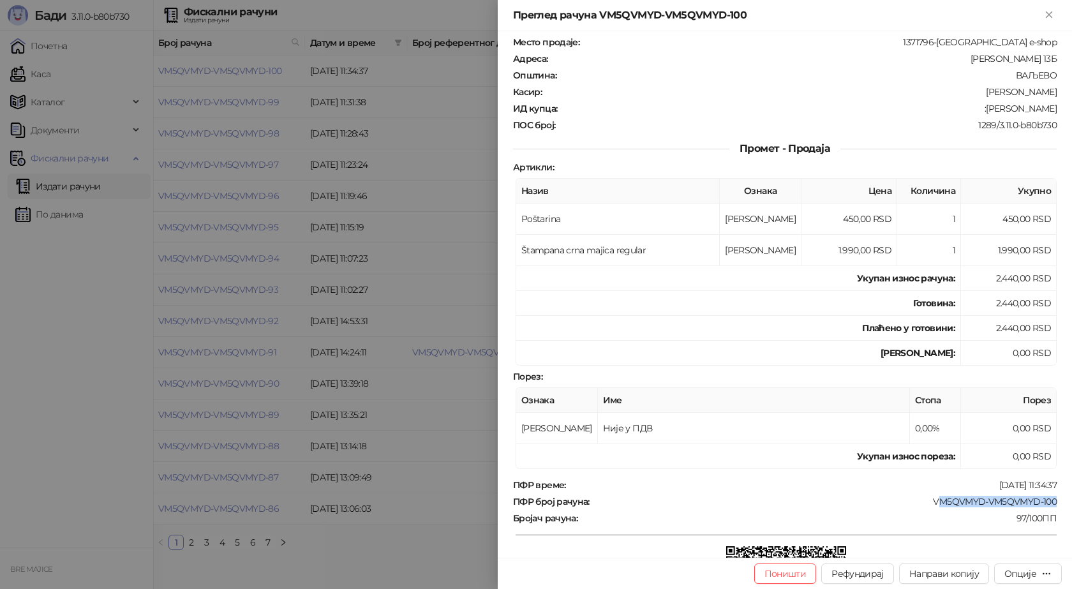
drag, startPoint x: 1046, startPoint y: 500, endPoint x: 929, endPoint y: 495, distance: 116.8
click at [929, 495] on div "ПФР време : [DATE] 11:34:37 ПФР број рачуна : VM5QVMYD-VM5QVMYD-100 Бројач рачу…" at bounding box center [784, 574] width 549 height 190
click at [963, 517] on div "97/100ПП" at bounding box center [818, 517] width 479 height 11
drag, startPoint x: 1003, startPoint y: 501, endPoint x: 923, endPoint y: 501, distance: 79.8
click at [923, 501] on div "Фискални рачун ПИБ : 115085843 Предузеће : BRE MAJICE Место продаје : 1371796-[…" at bounding box center [785, 294] width 574 height 526
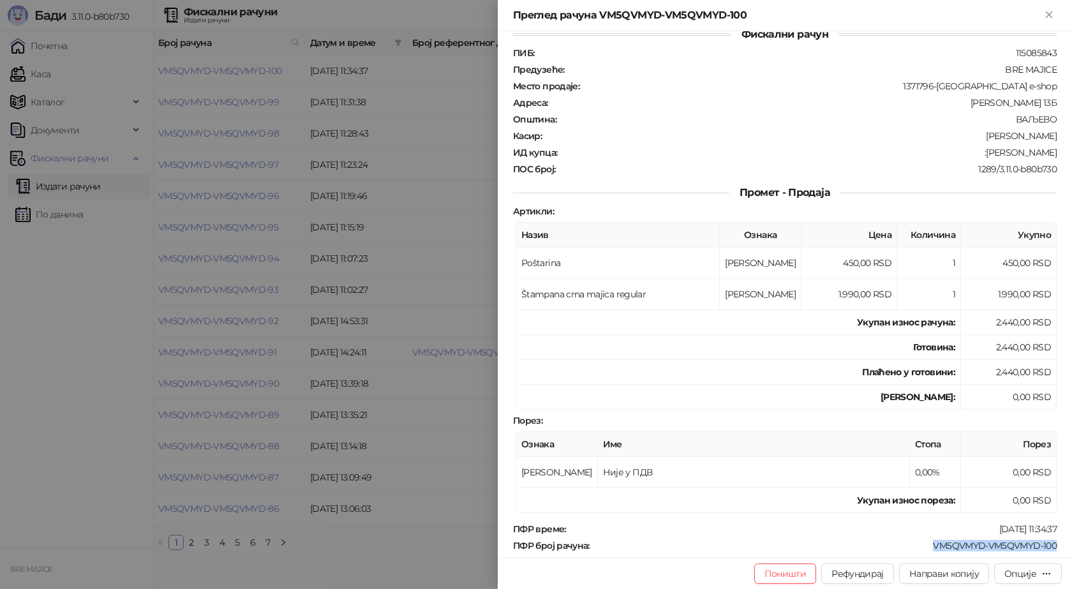
scroll to position [0, 0]
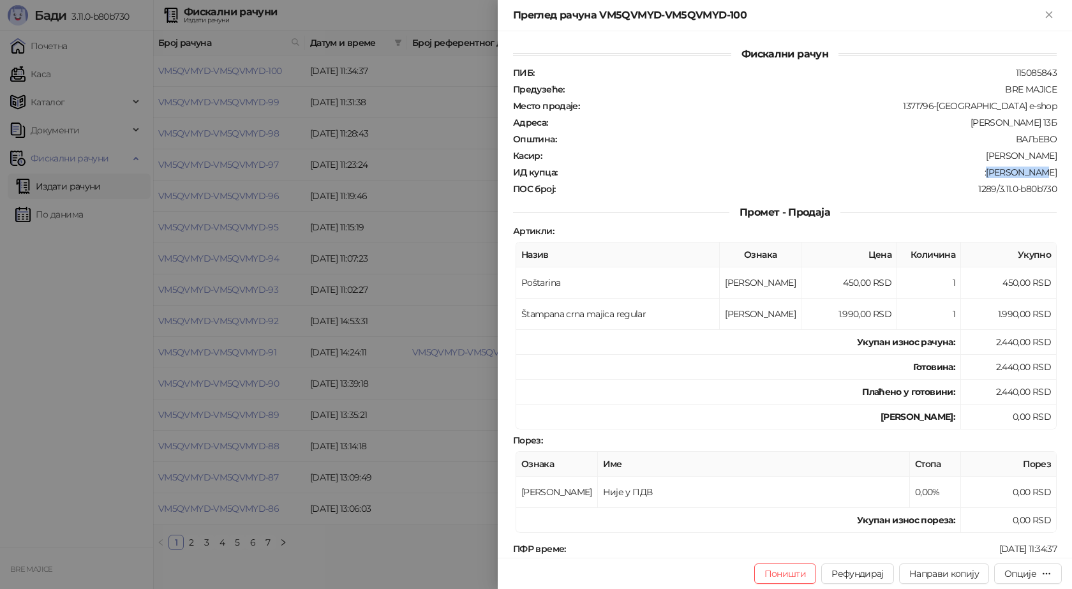
drag, startPoint x: 1049, startPoint y: 169, endPoint x: 1007, endPoint y: 174, distance: 42.3
click at [1007, 174] on div "ИД купца : :[PERSON_NAME]" at bounding box center [784, 172] width 549 height 11
click at [1054, 13] on icon "Close" at bounding box center [1048, 14] width 11 height 11
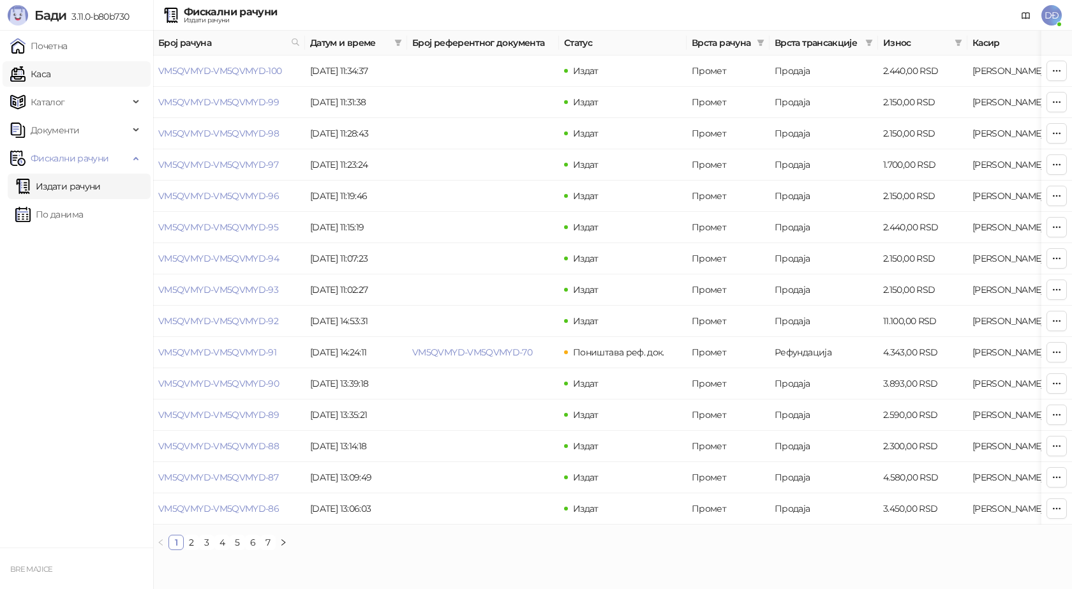
click at [50, 73] on link "Каса" at bounding box center [30, 74] width 40 height 26
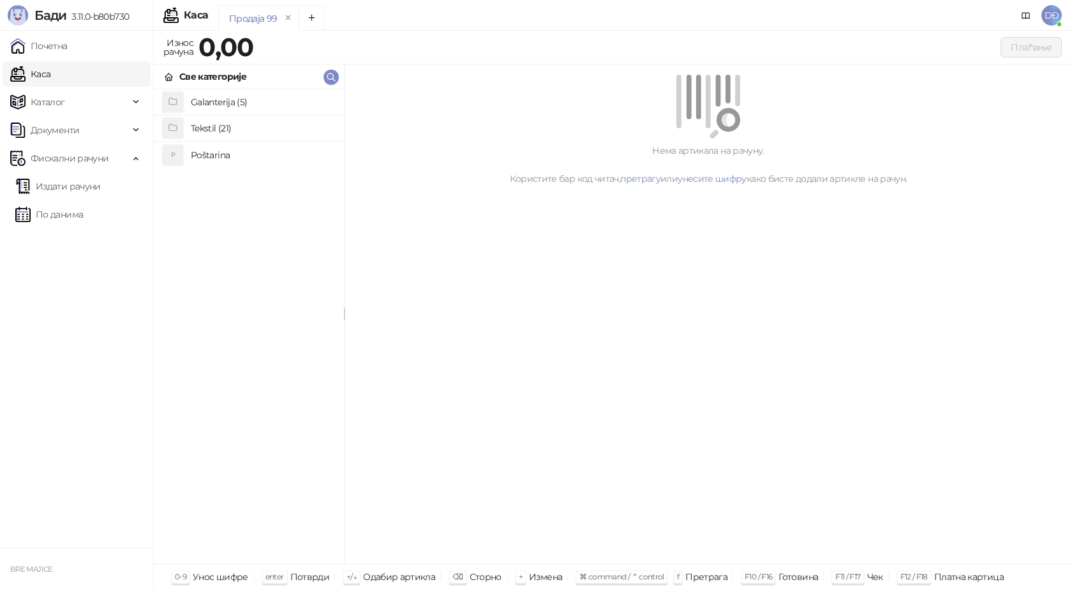
click at [202, 154] on h4 "Poštarina" at bounding box center [262, 155] width 143 height 20
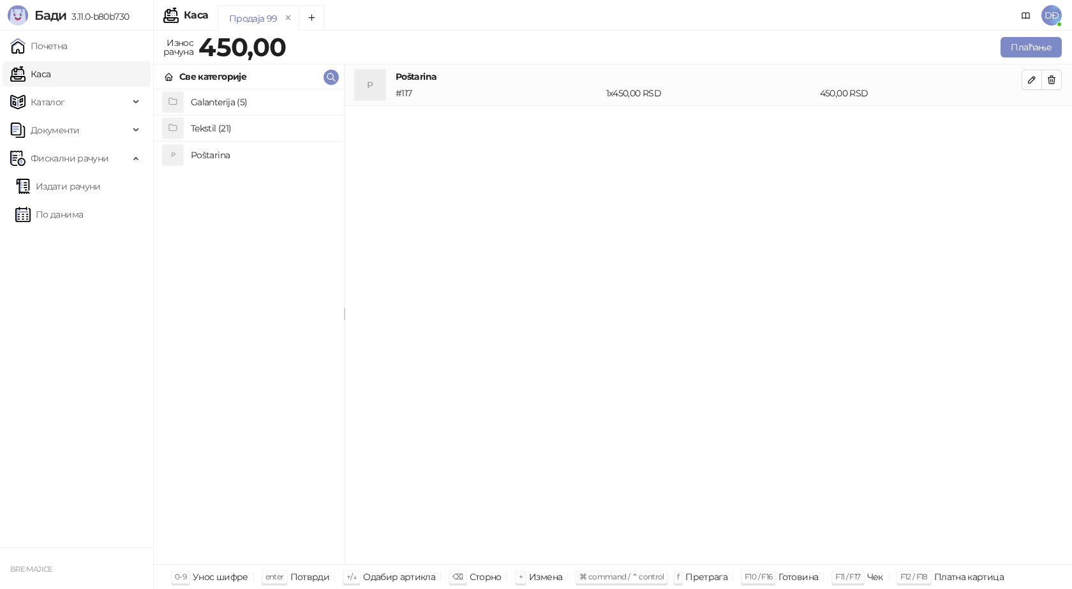
click at [212, 128] on h4 "Tekstil (21)" at bounding box center [262, 128] width 143 height 20
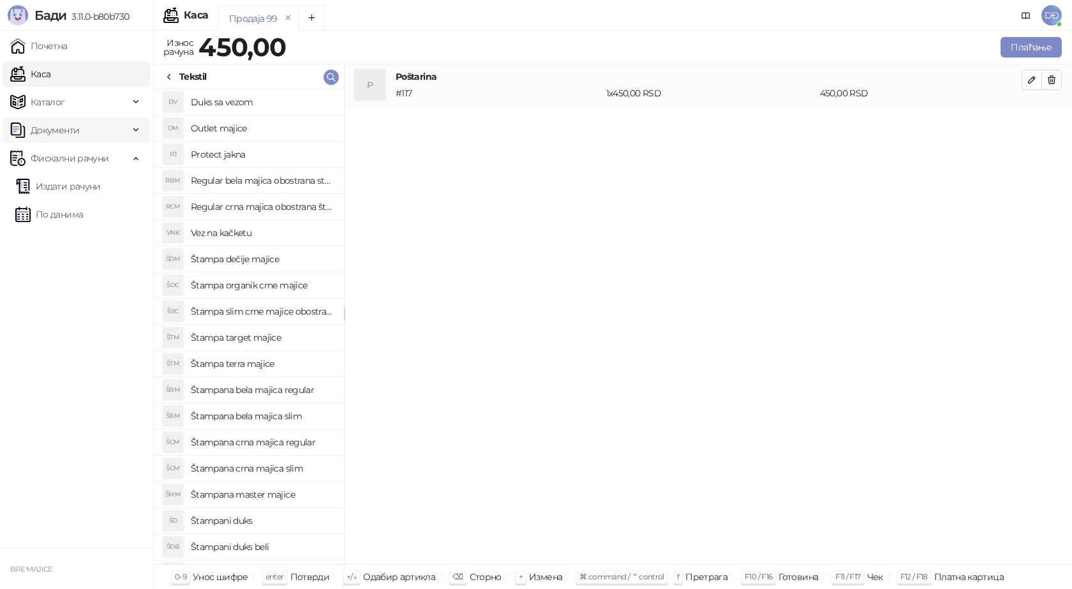
click at [59, 131] on span "Документи" at bounding box center [55, 130] width 48 height 26
click at [42, 363] on ul "Почетна Каса Каталог Документи КПО књига Улазни документи Излазни документи Фис…" at bounding box center [76, 289] width 153 height 517
click at [57, 101] on span "Каталог" at bounding box center [48, 102] width 34 height 26
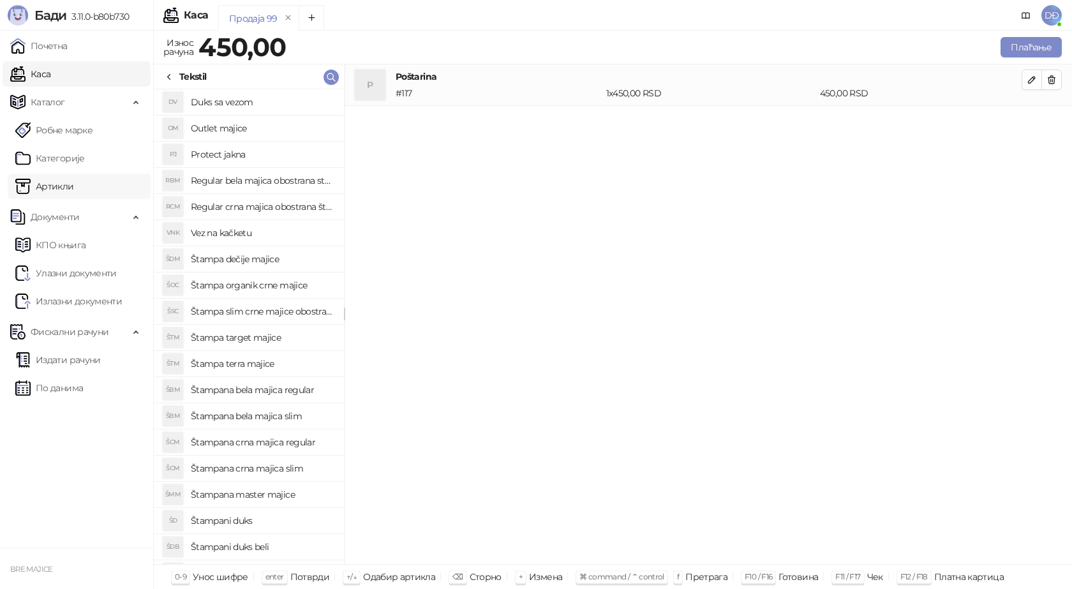
click at [59, 190] on link "Артикли" at bounding box center [44, 187] width 59 height 26
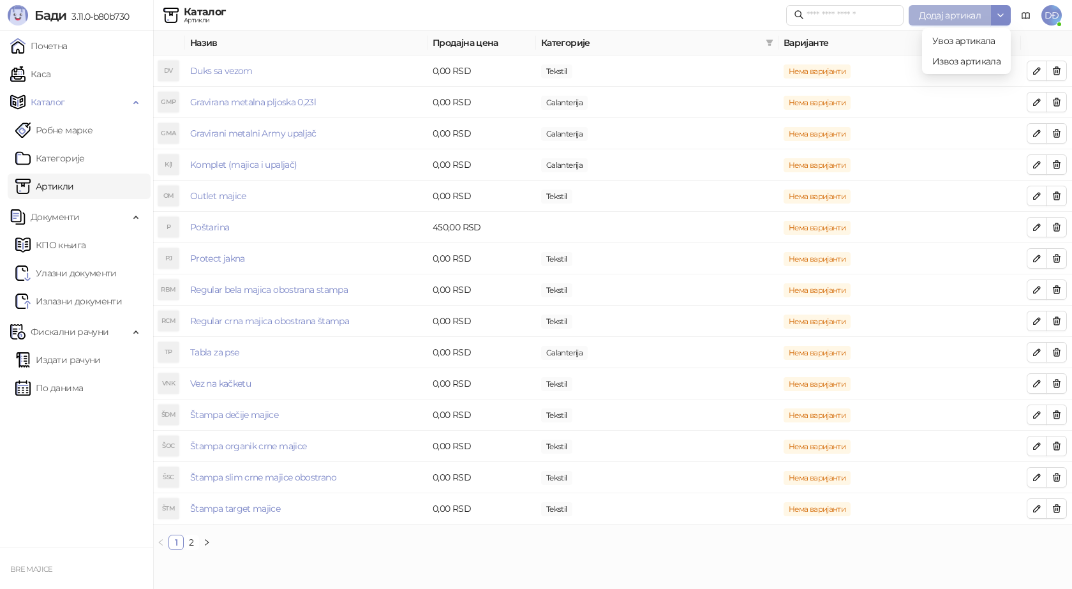
click at [976, 12] on span "Додај артикал" at bounding box center [950, 15] width 62 height 11
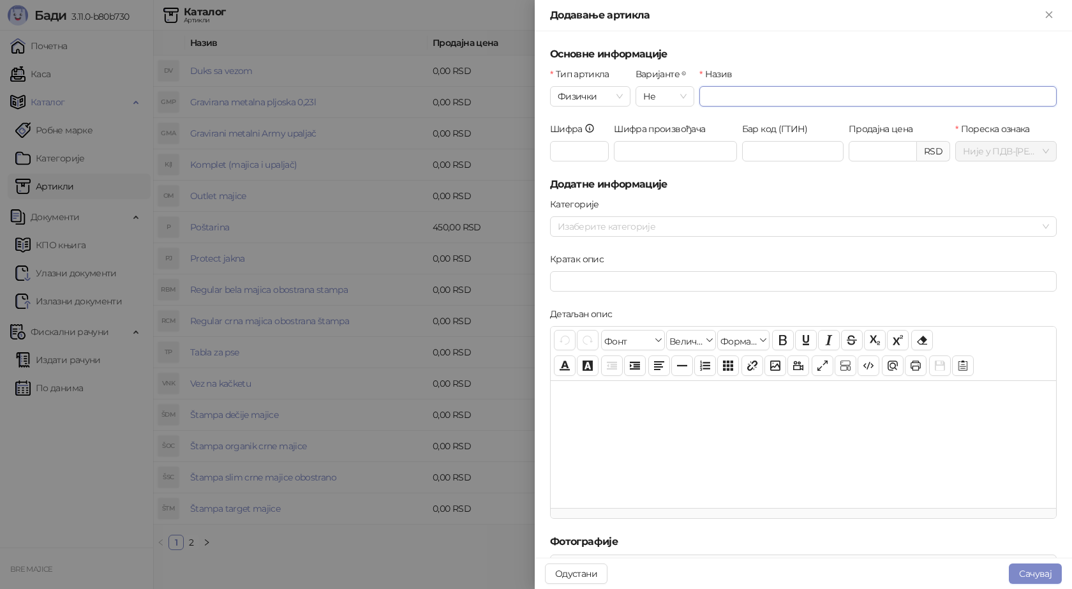
click at [748, 98] on input "Назив" at bounding box center [877, 96] width 357 height 20
type input "**********"
click at [577, 157] on input "Шифра" at bounding box center [579, 151] width 59 height 20
click at [595, 227] on div at bounding box center [797, 227] width 488 height 18
type input "***"
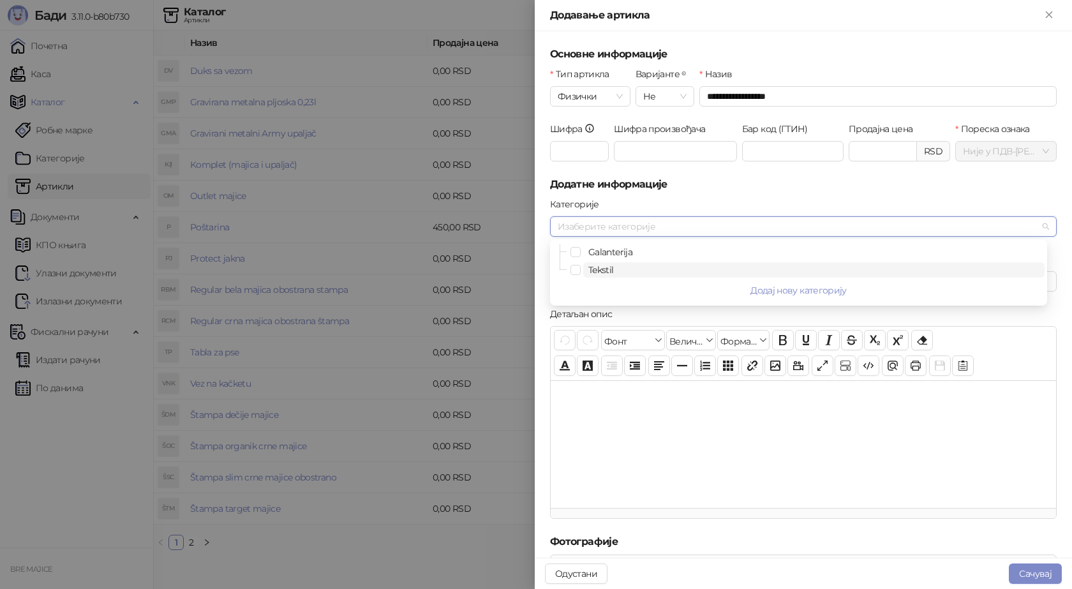
click at [602, 269] on span "Tekstil" at bounding box center [601, 269] width 26 height 11
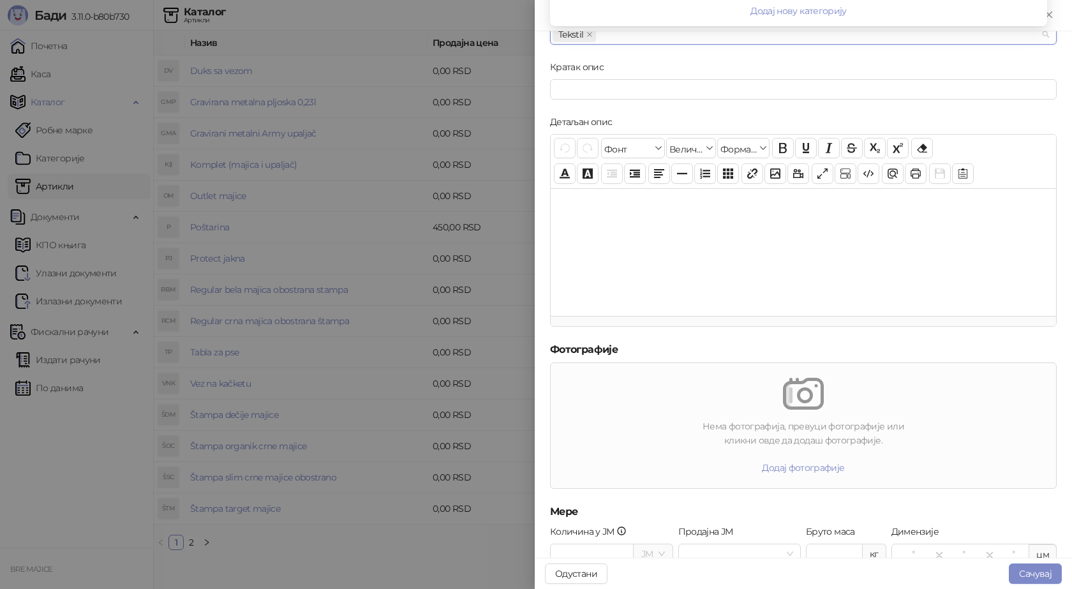
scroll to position [285, 0]
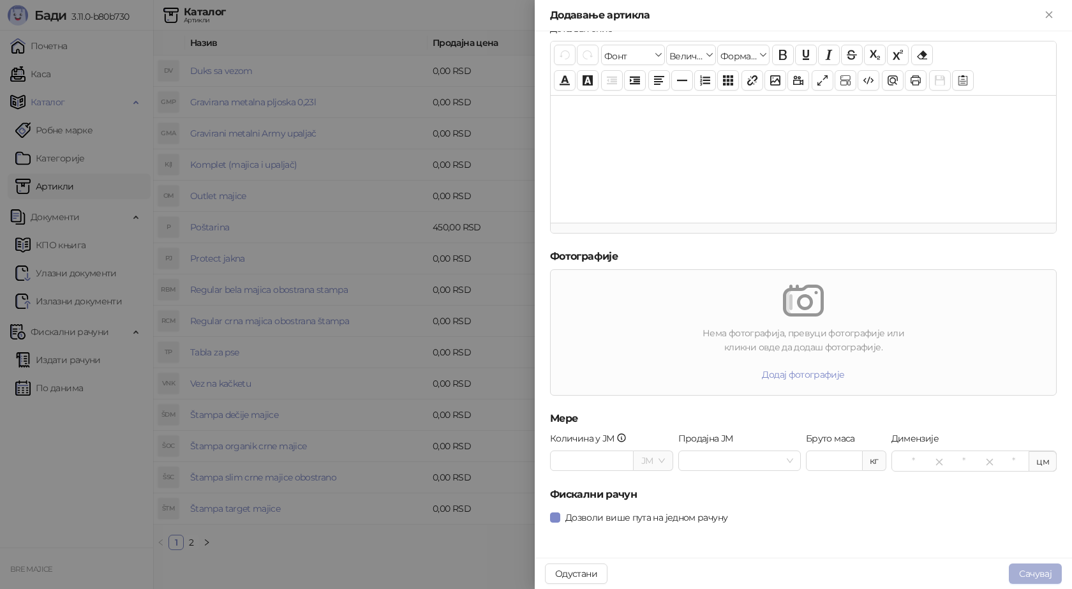
click at [1043, 574] on button "Сачувај" at bounding box center [1035, 573] width 53 height 20
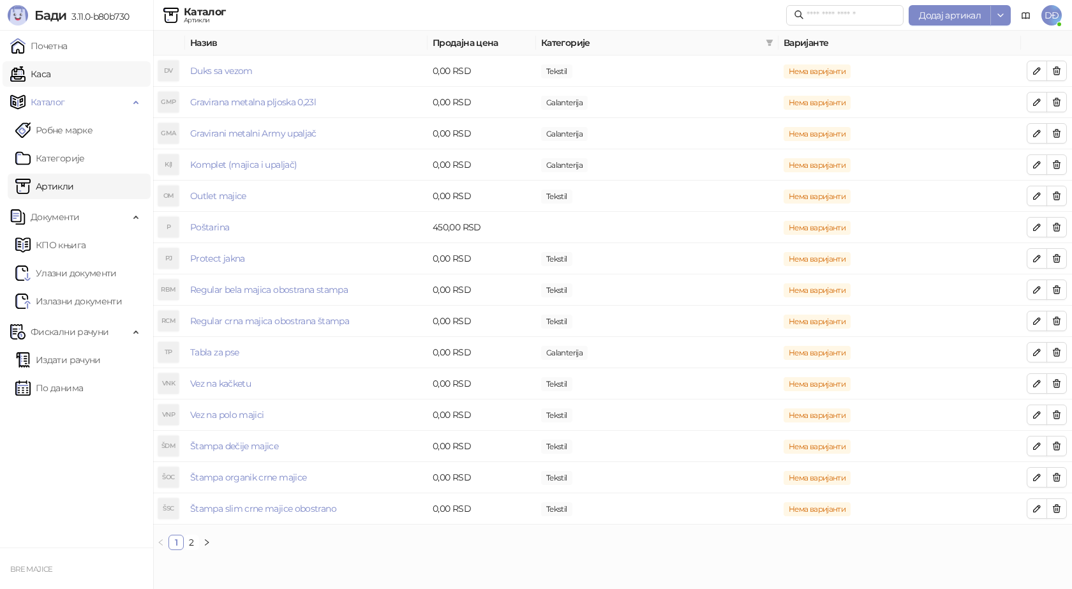
click at [50, 73] on link "Каса" at bounding box center [30, 74] width 40 height 26
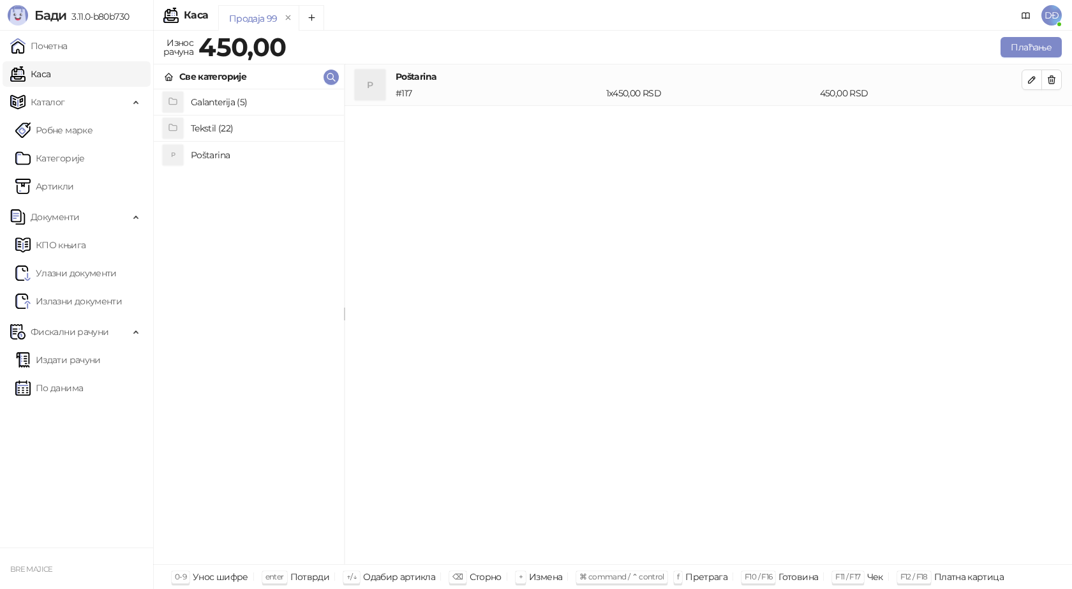
click at [211, 127] on h4 "Tekstil (22)" at bounding box center [262, 128] width 143 height 20
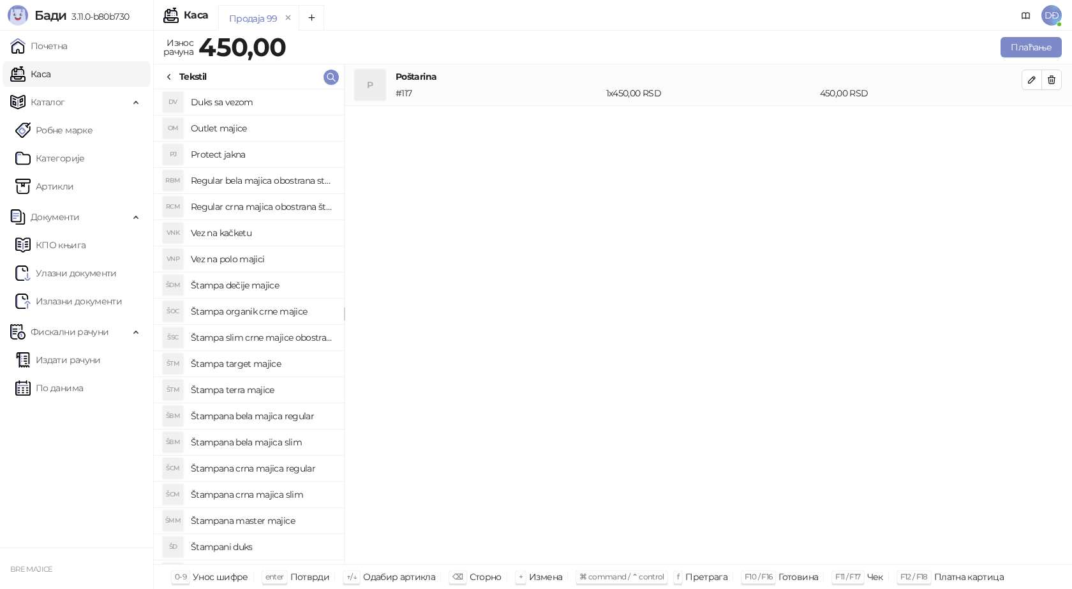
click at [260, 257] on h4 "Vez na polo majici" at bounding box center [262, 259] width 143 height 20
click at [1027, 124] on icon "button" at bounding box center [1032, 121] width 10 height 10
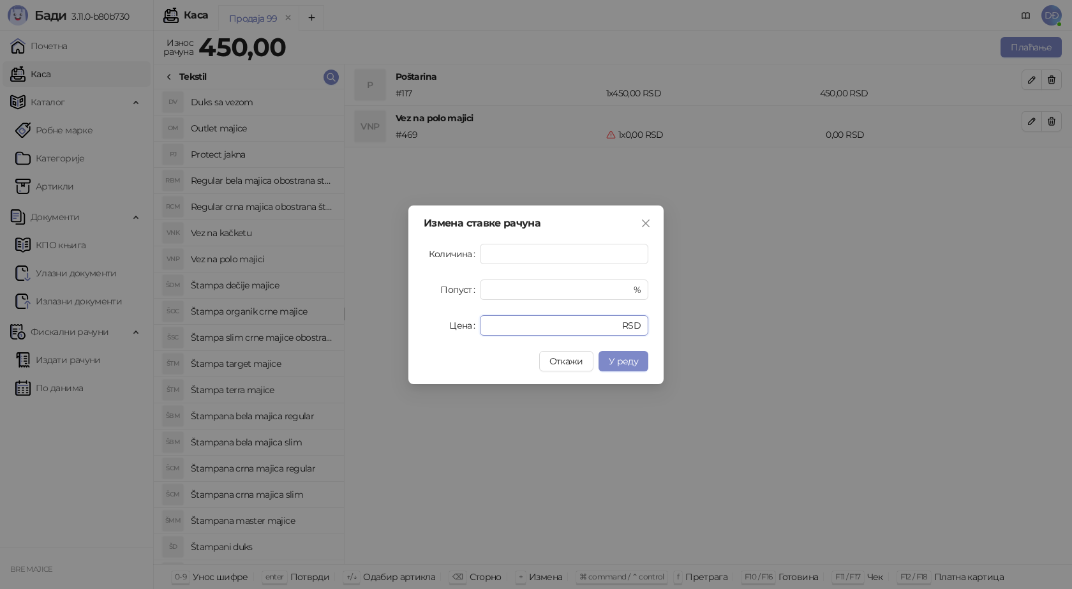
drag, startPoint x: 487, startPoint y: 325, endPoint x: 456, endPoint y: 325, distance: 30.6
click at [458, 327] on div "Цена * RSD" at bounding box center [536, 325] width 225 height 20
type input "****"
click at [627, 362] on span "У реду" at bounding box center [623, 360] width 29 height 11
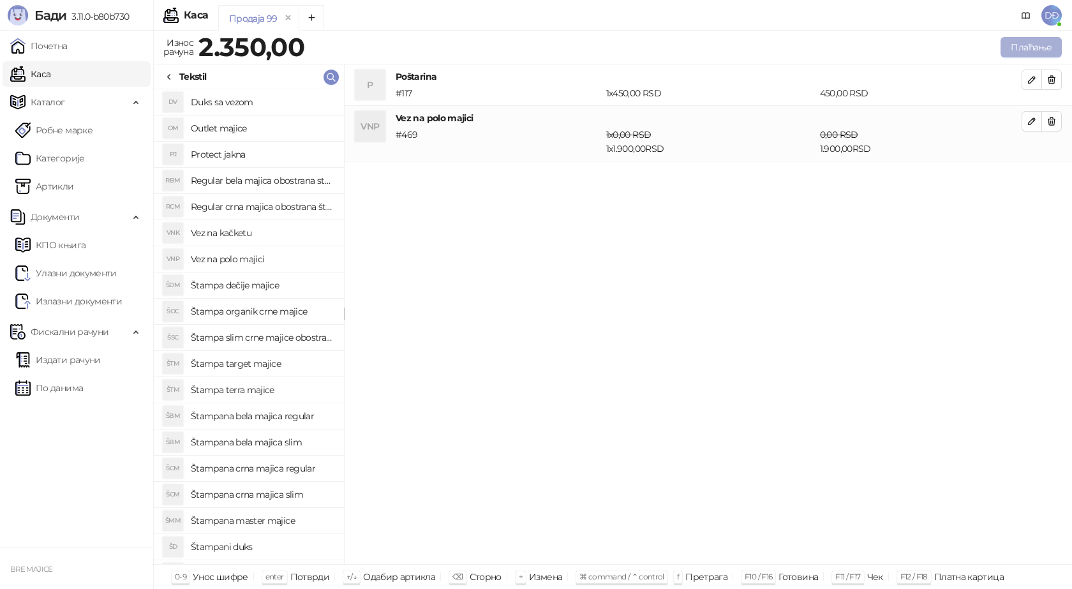
click at [1025, 42] on button "Плаћање" at bounding box center [1030, 47] width 61 height 20
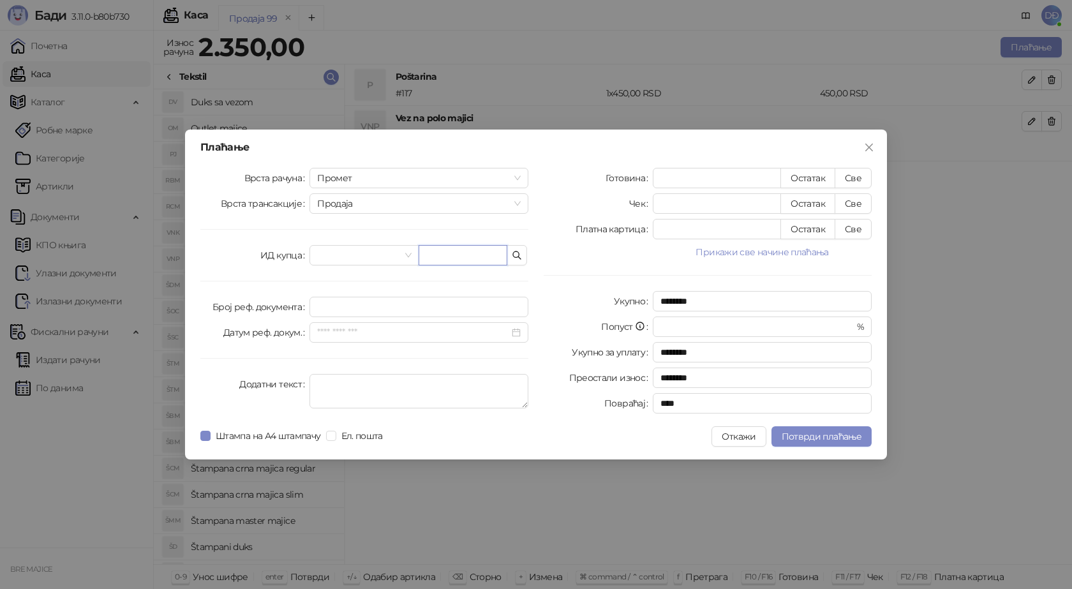
click at [454, 257] on input "text" at bounding box center [463, 255] width 89 height 20
paste input "**********"
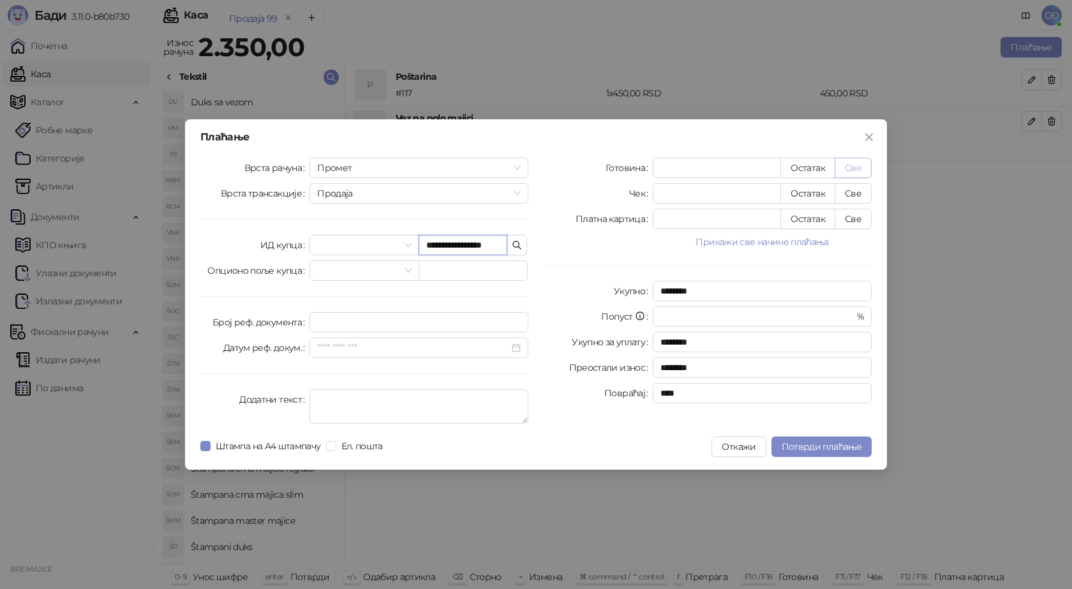
type input "**********"
click at [863, 164] on button "Све" at bounding box center [853, 168] width 37 height 20
type input "****"
click at [816, 447] on span "Потврди плаћање" at bounding box center [822, 446] width 80 height 11
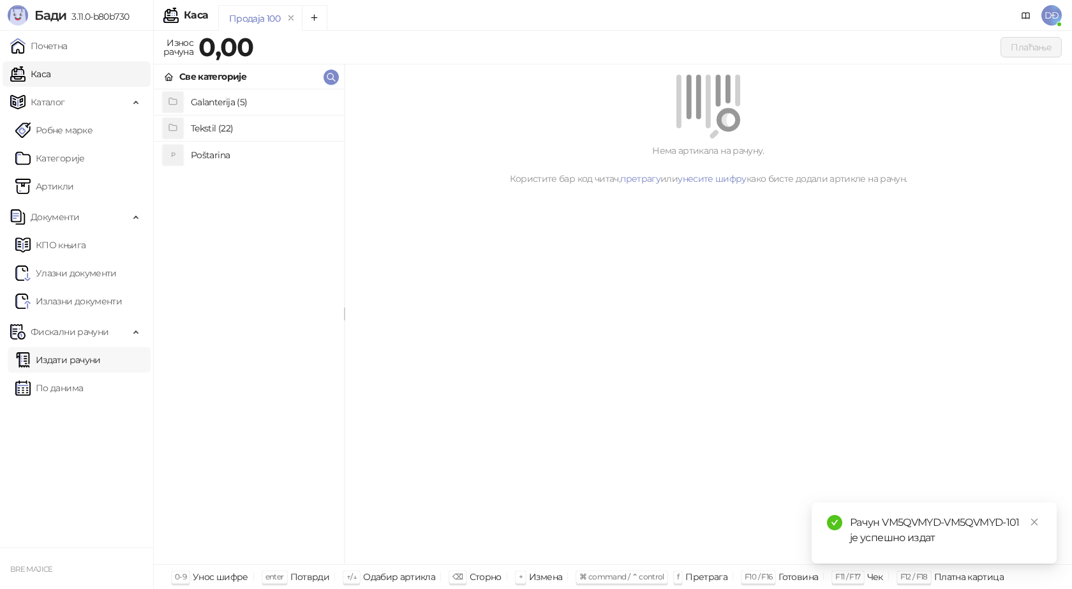
click at [60, 361] on link "Издати рачуни" at bounding box center [57, 360] width 85 height 26
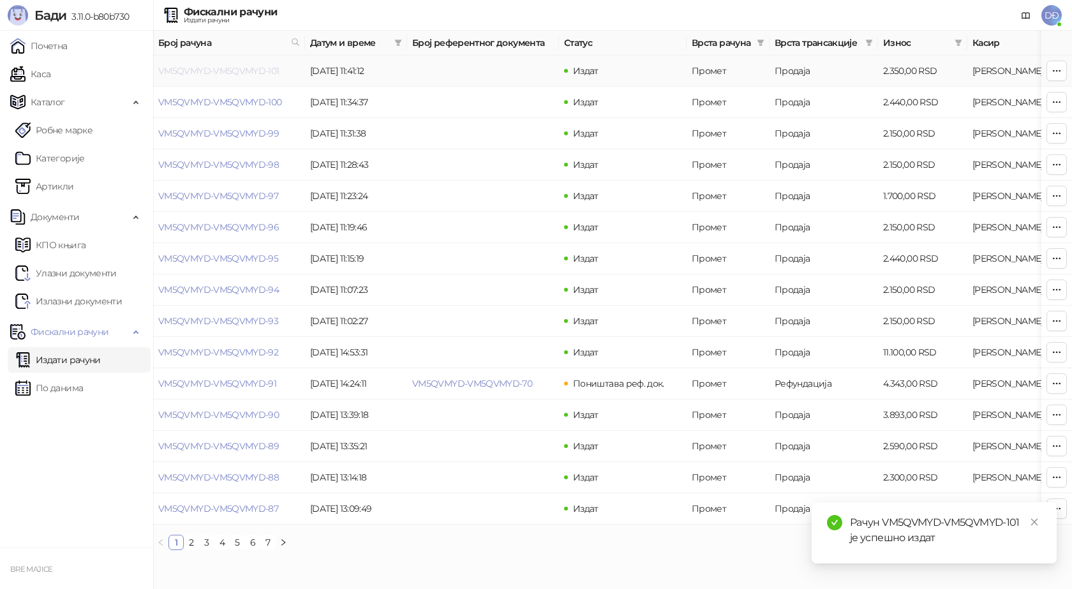
click at [230, 70] on link "VM5QVMYD-VM5QVMYD-101" at bounding box center [218, 70] width 121 height 11
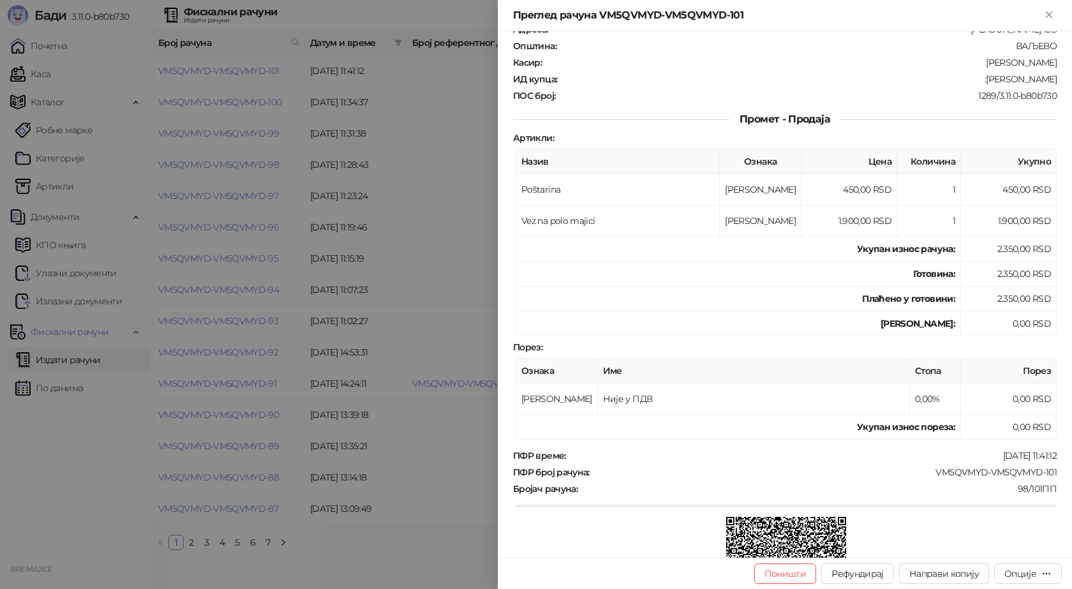
scroll to position [191, 0]
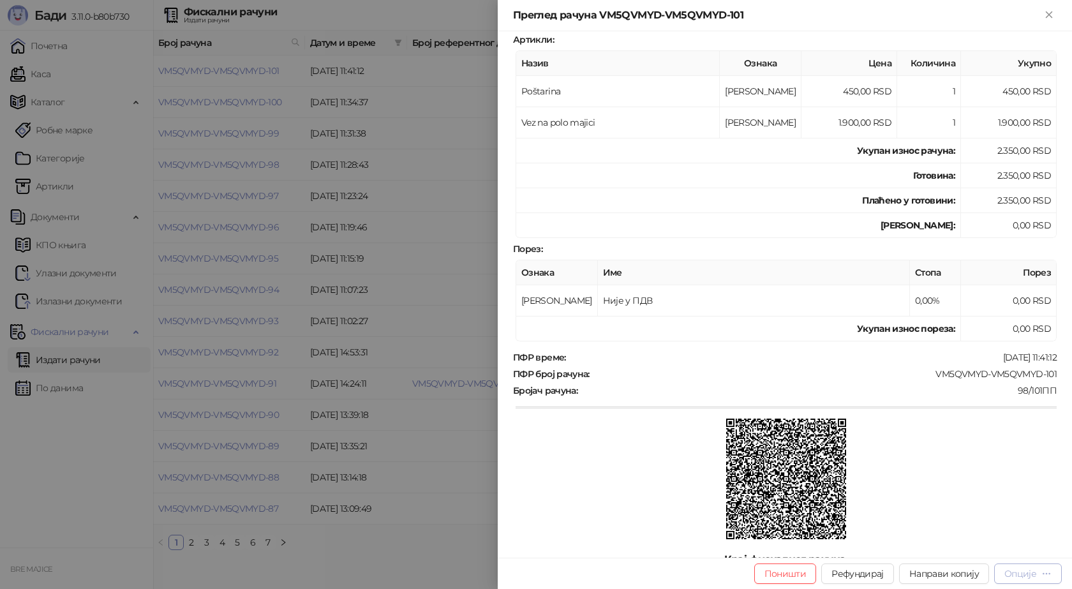
click at [1025, 574] on div "Опције" at bounding box center [1020, 573] width 32 height 11
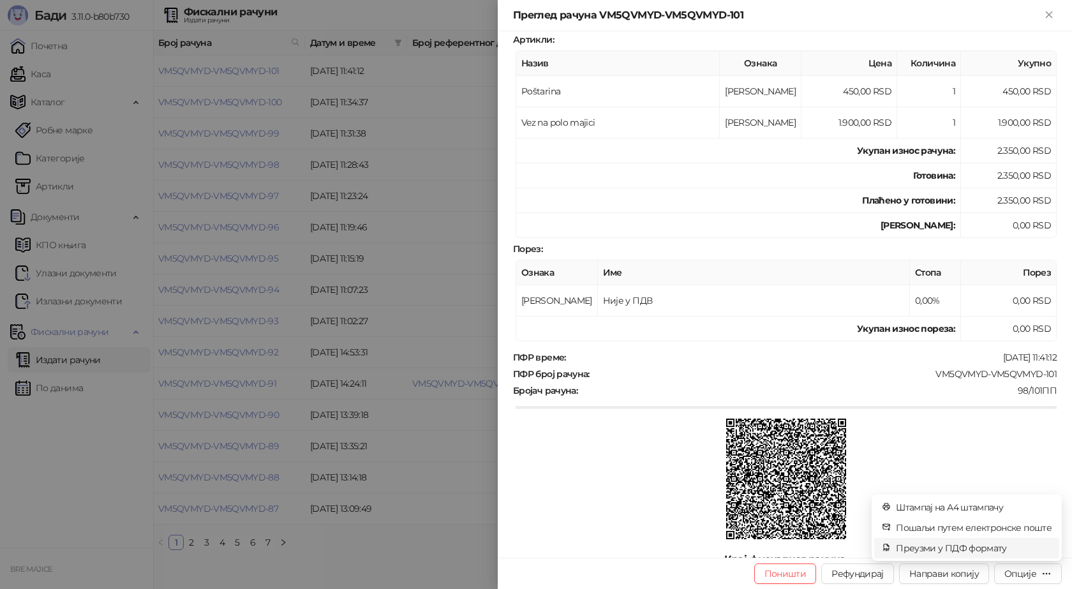
click at [997, 547] on span "Преузми у ПДФ формату" at bounding box center [974, 548] width 156 height 14
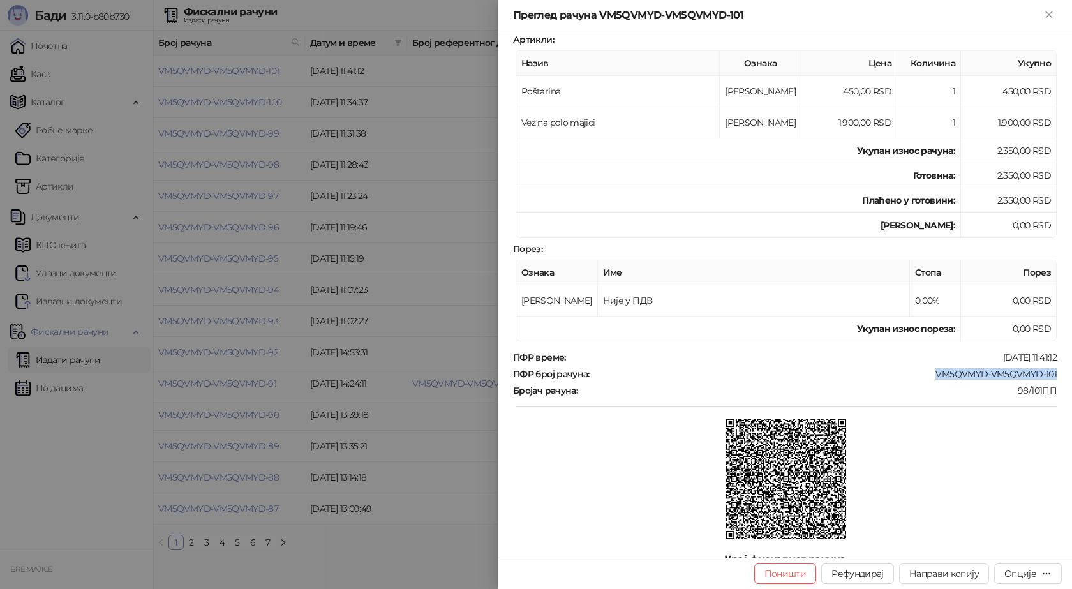
drag, startPoint x: 1053, startPoint y: 370, endPoint x: 925, endPoint y: 374, distance: 128.3
click at [925, 374] on div "Фискални рачун ПИБ : 115085843 Предузеће : BRE MAJICE Место продаје : 1371796-B…" at bounding box center [785, 294] width 574 height 526
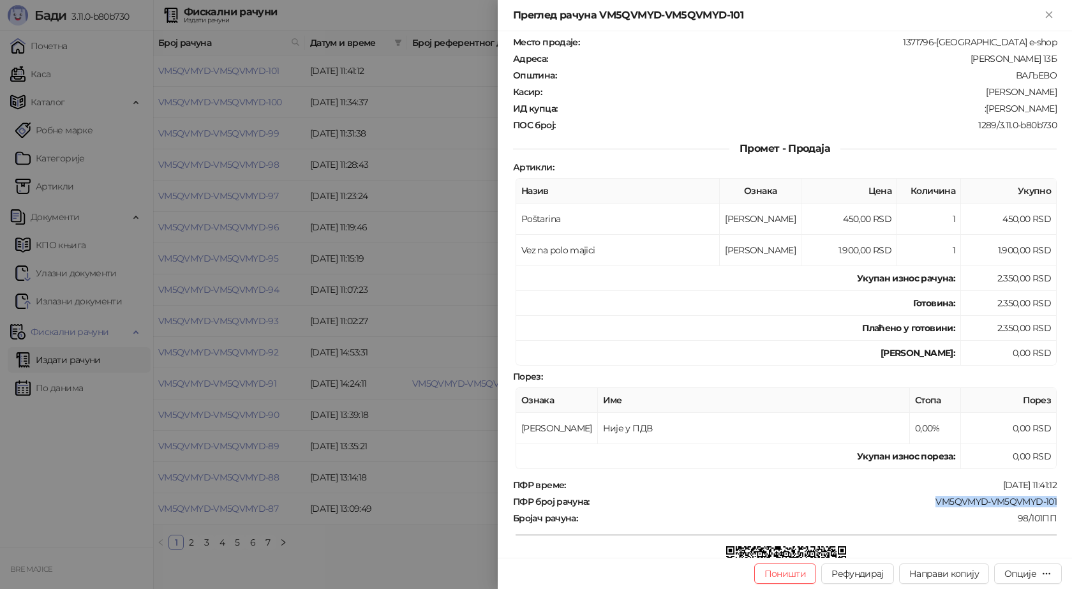
scroll to position [0, 0]
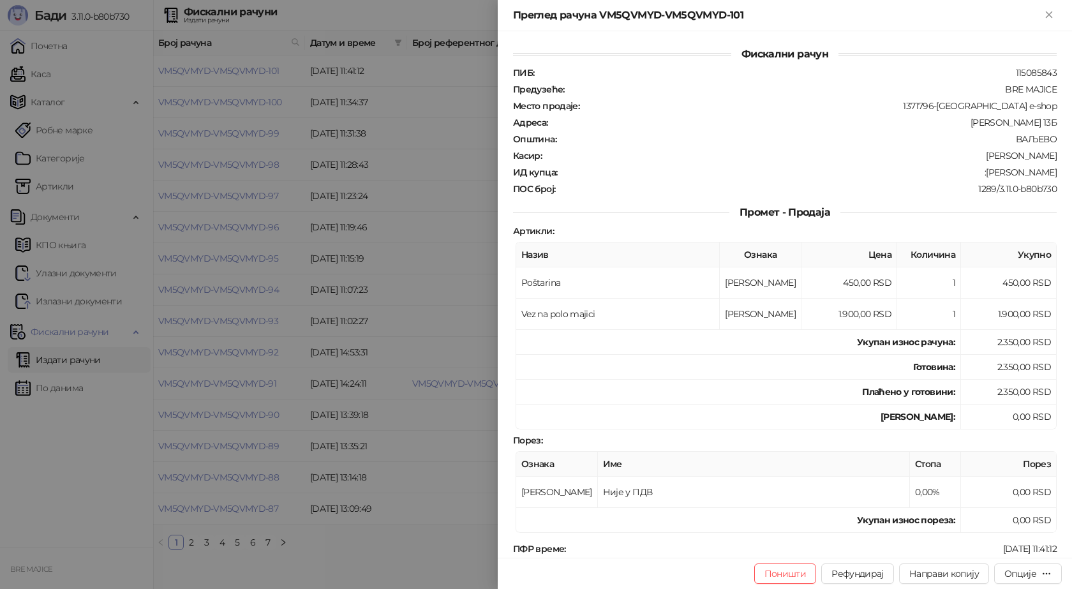
drag, startPoint x: 1051, startPoint y: 172, endPoint x: 977, endPoint y: 177, distance: 74.8
click at [977, 177] on div "Фискални рачун ПИБ : 115085843 Предузеће : BRE MAJICE Место продаје : 1371796-B…" at bounding box center [785, 294] width 574 height 526
click at [1053, 22] on button "Close" at bounding box center [1048, 15] width 15 height 15
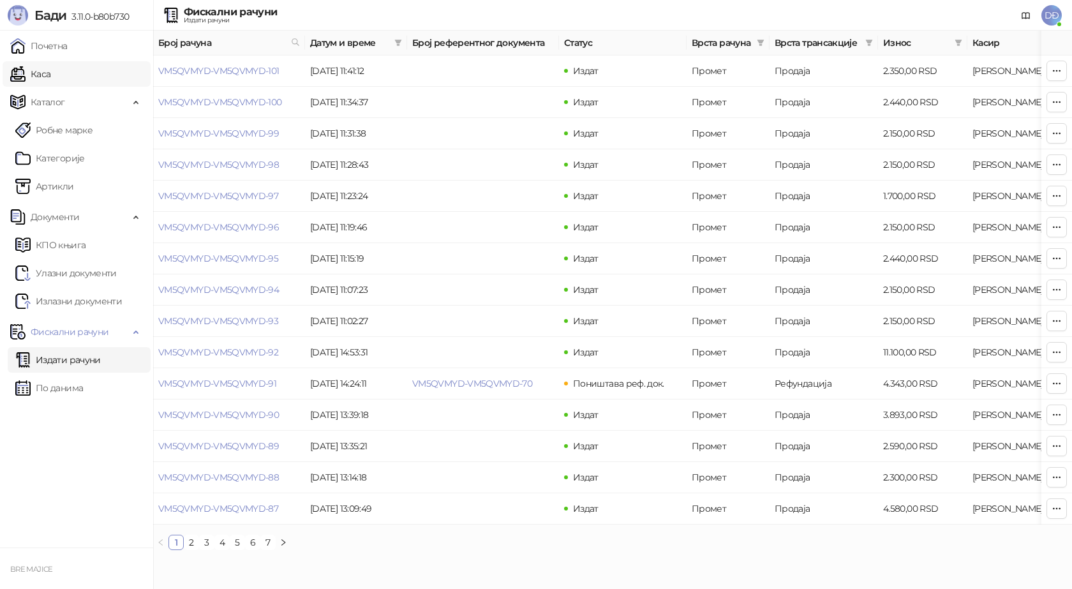
click at [50, 68] on link "Каса" at bounding box center [30, 74] width 40 height 26
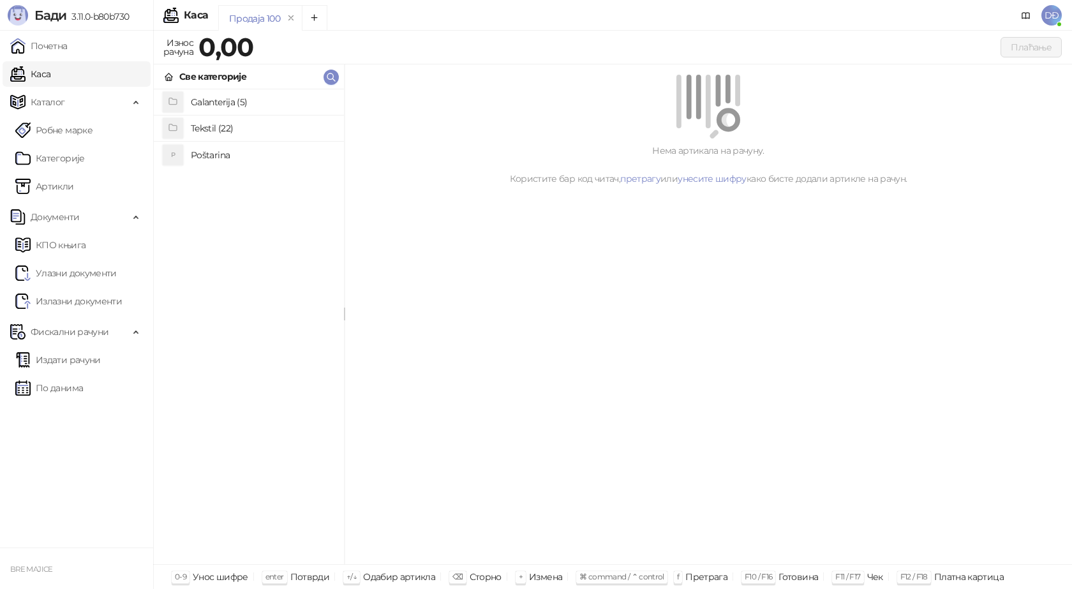
click at [232, 147] on h4 "Poštarina" at bounding box center [262, 155] width 143 height 20
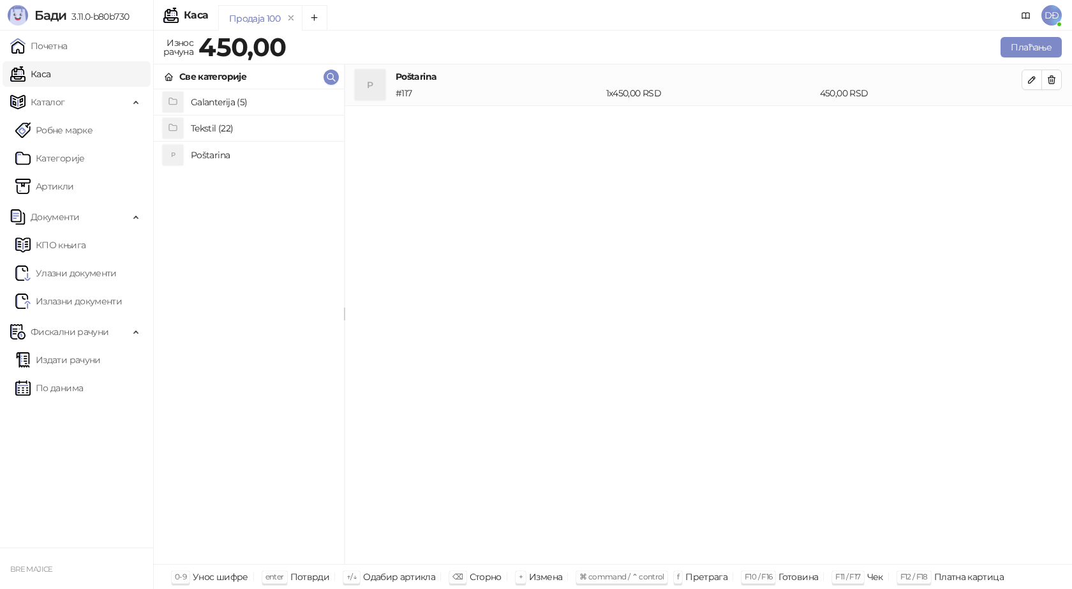
click at [219, 128] on h4 "Tekstil (22)" at bounding box center [262, 128] width 143 height 20
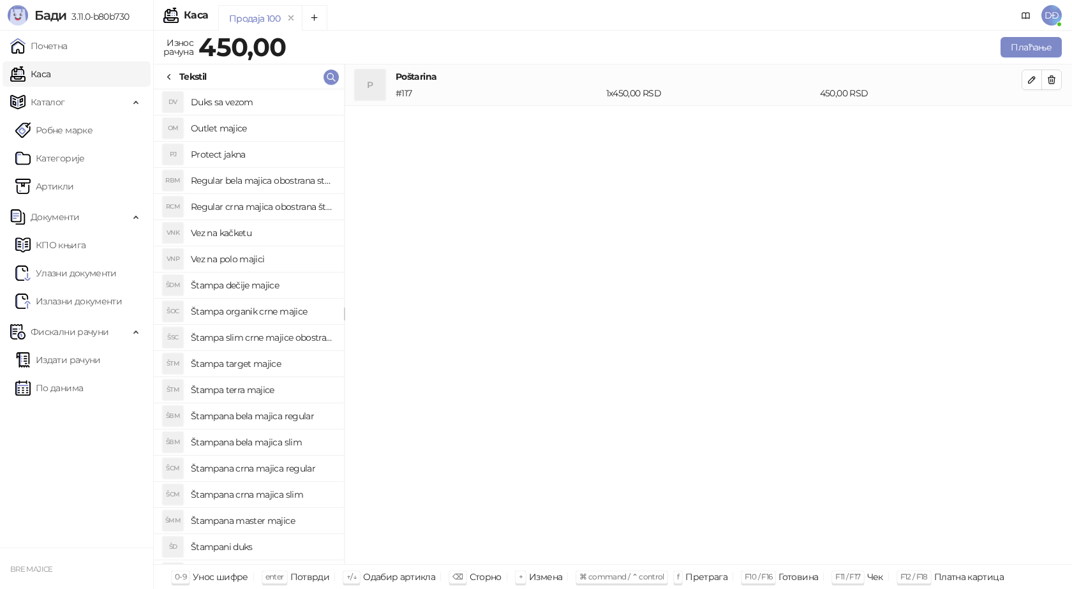
click at [244, 103] on h4 "Duks sa vezom" at bounding box center [262, 102] width 143 height 20
click at [1037, 121] on button "button" at bounding box center [1032, 121] width 20 height 20
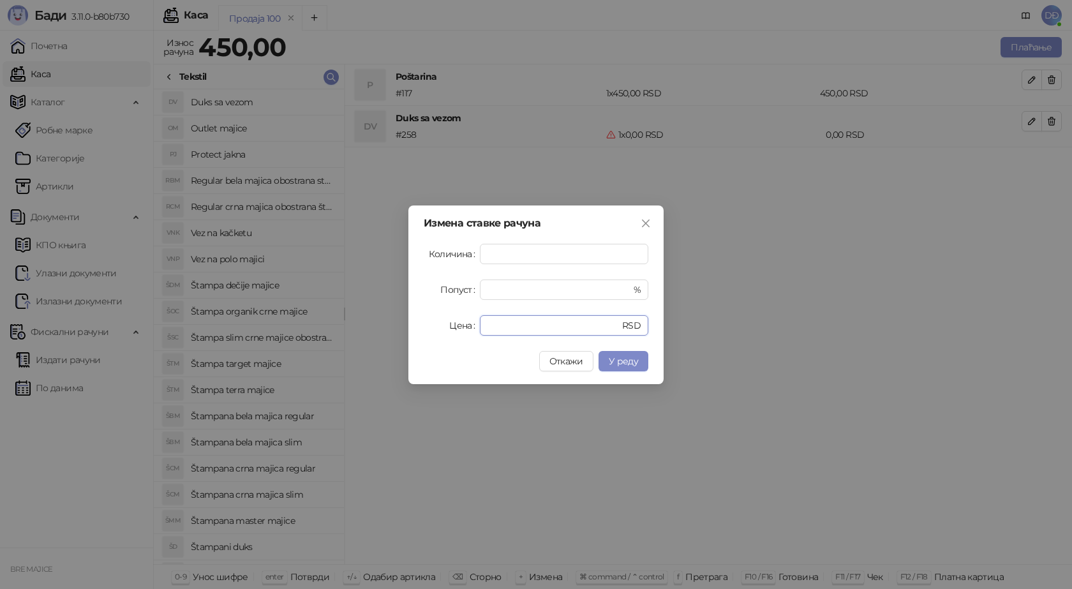
drag, startPoint x: 502, startPoint y: 327, endPoint x: 414, endPoint y: 316, distance: 88.0
click at [440, 327] on div "Цена * RSD" at bounding box center [536, 325] width 225 height 20
type input "****"
click at [635, 360] on span "У реду" at bounding box center [623, 360] width 29 height 11
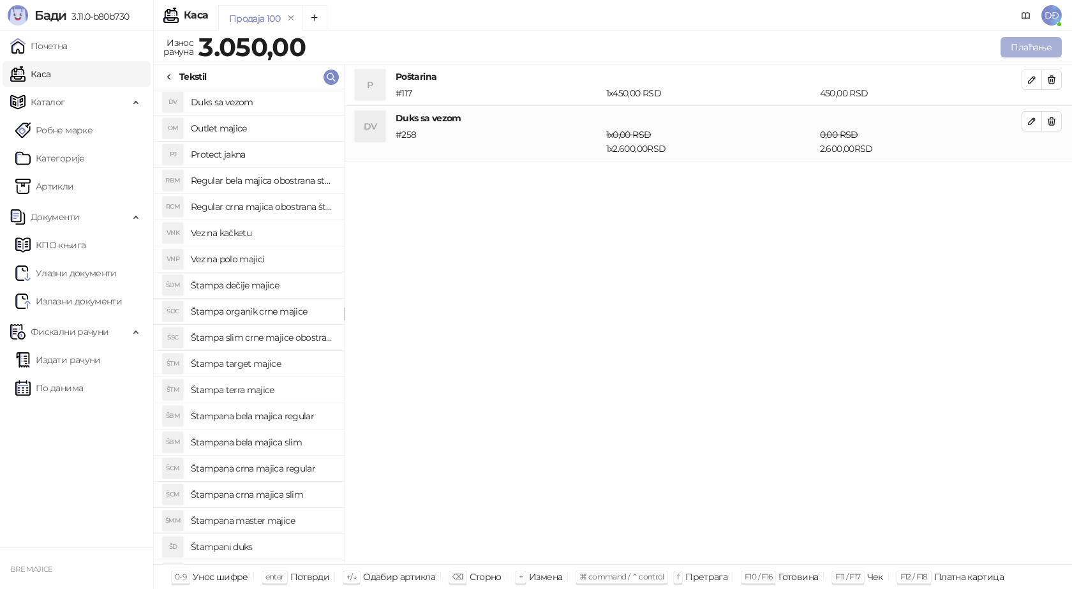
click at [1028, 47] on button "Плаћање" at bounding box center [1030, 47] width 61 height 20
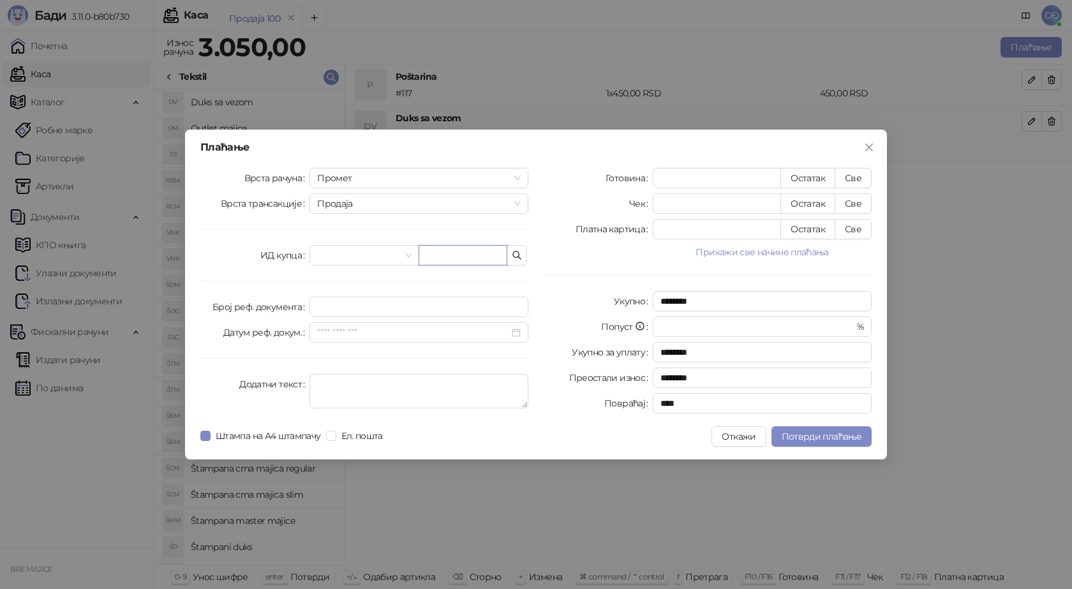
click at [453, 251] on input "text" at bounding box center [463, 255] width 89 height 20
paste input "**********"
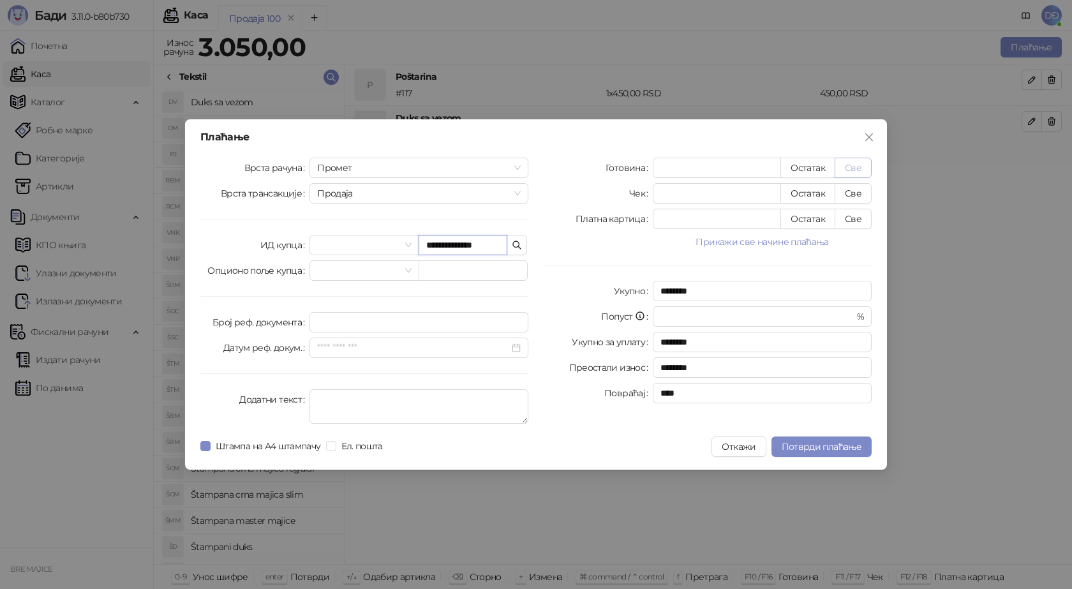
type input "**********"
click at [849, 166] on button "Све" at bounding box center [853, 168] width 37 height 20
type input "****"
click at [818, 446] on span "Потврди плаћање" at bounding box center [822, 446] width 80 height 11
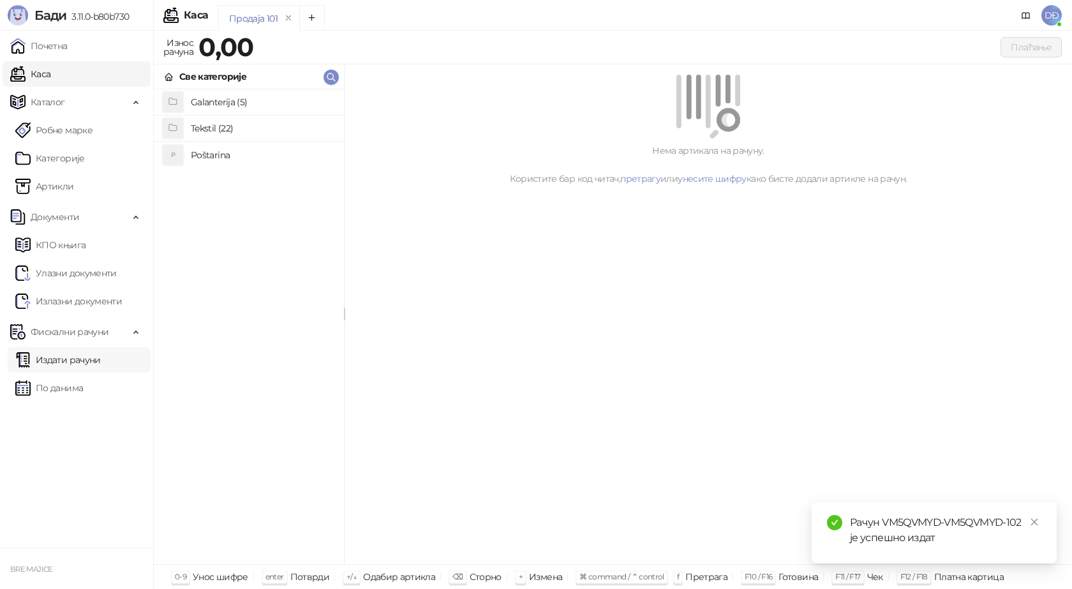
click at [80, 353] on link "Издати рачуни" at bounding box center [57, 360] width 85 height 26
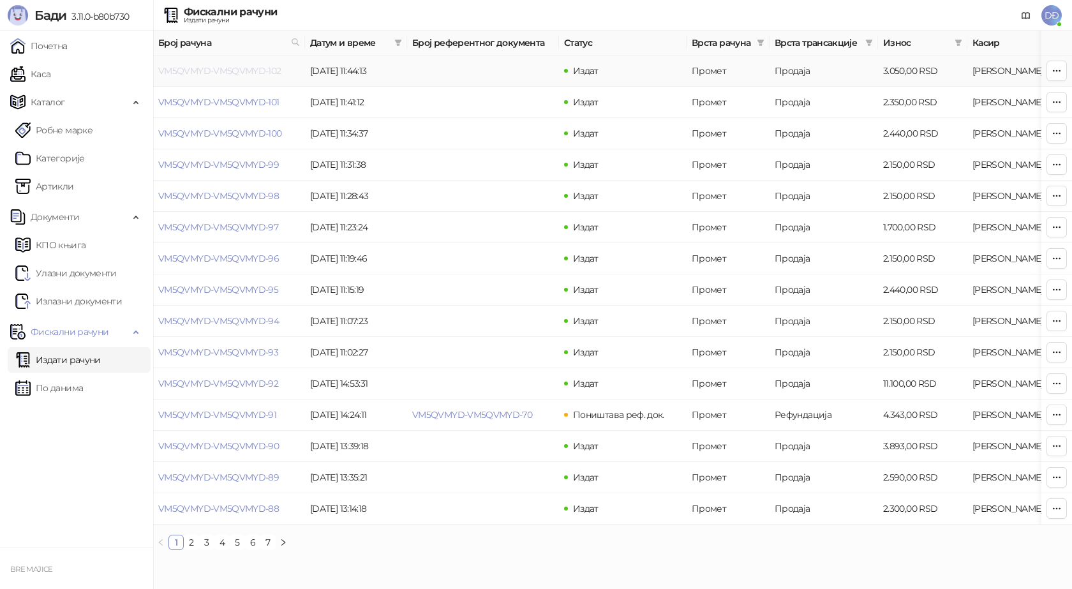
click at [236, 72] on link "VM5QVMYD-VM5QVMYD-102" at bounding box center [219, 70] width 123 height 11
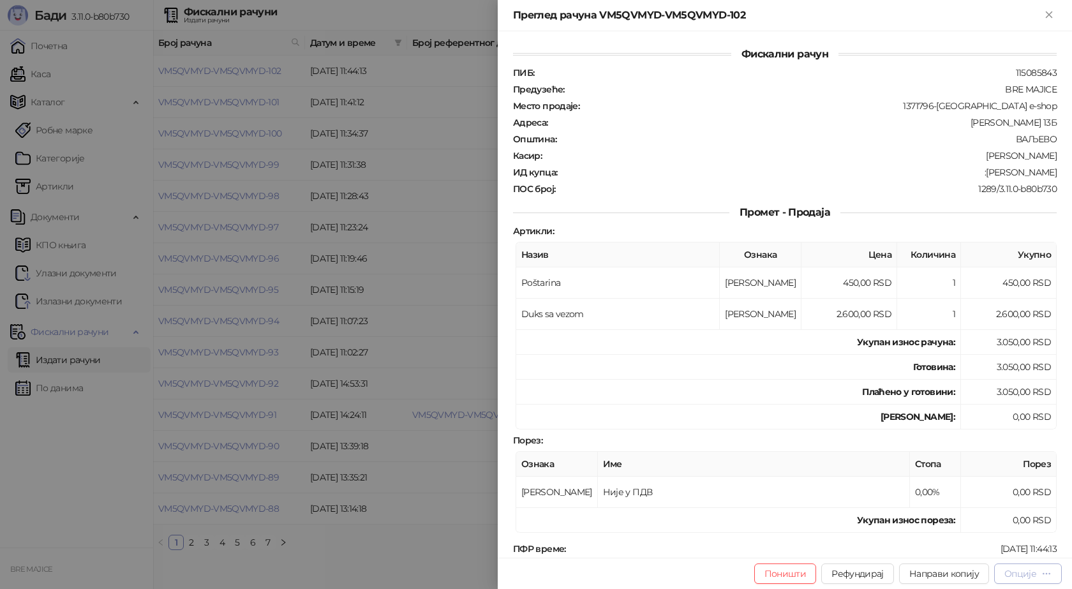
click at [1044, 576] on icon "button" at bounding box center [1046, 573] width 10 height 10
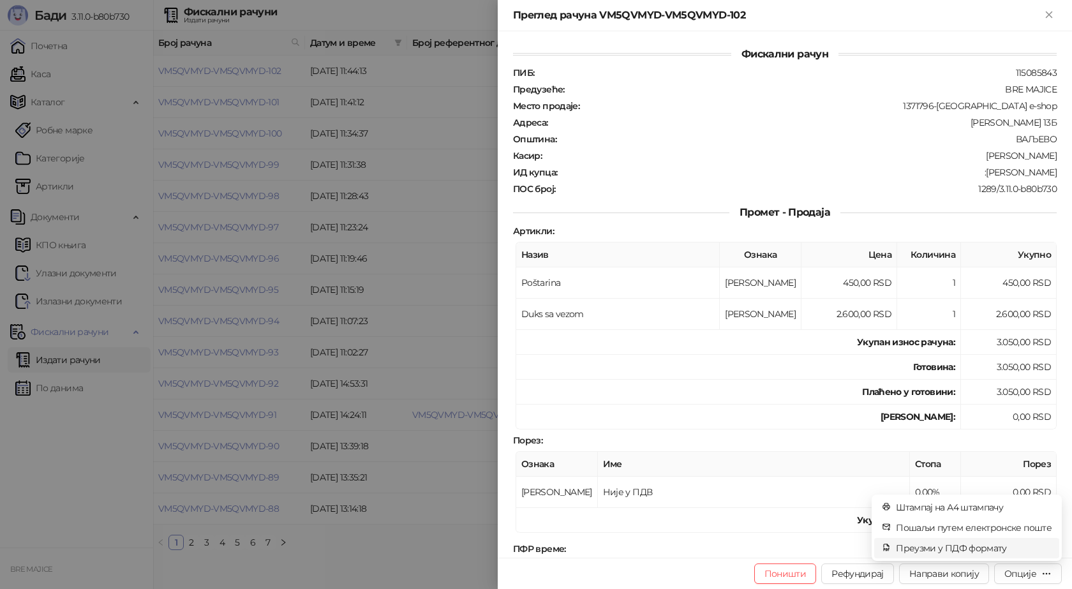
click at [992, 551] on span "Преузми у ПДФ формату" at bounding box center [974, 548] width 156 height 14
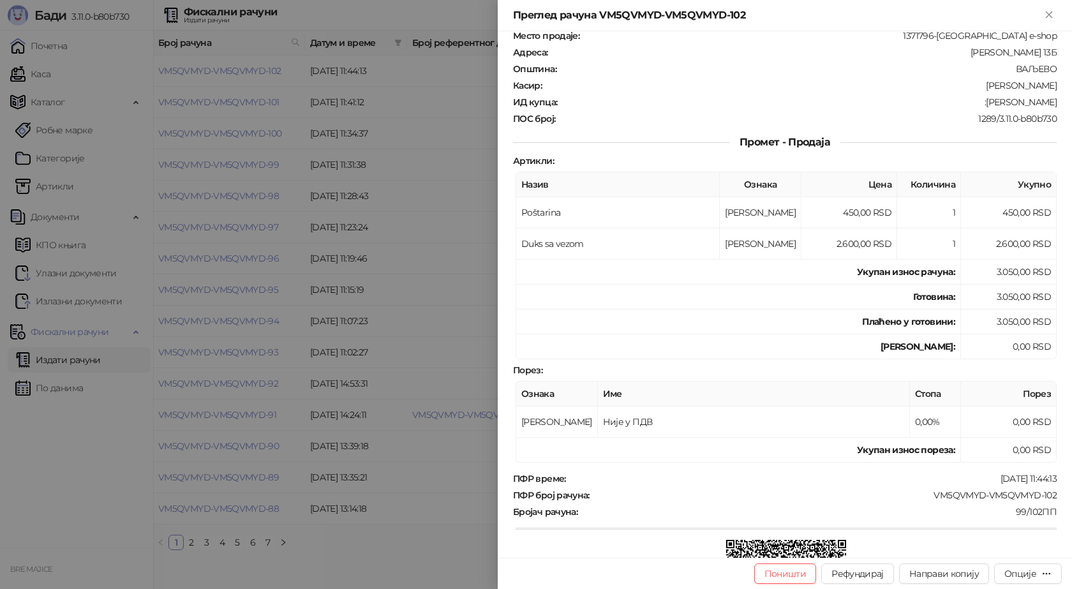
scroll to position [191, 0]
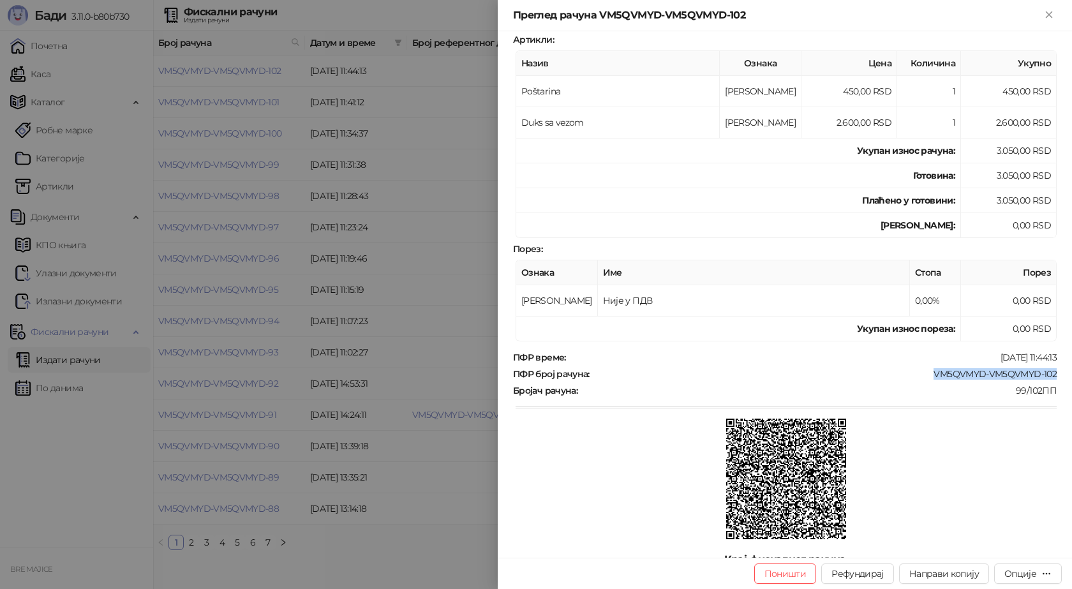
drag, startPoint x: 1050, startPoint y: 373, endPoint x: 926, endPoint y: 374, distance: 123.8
click at [926, 374] on div "Фискални рачун ПИБ : 115085843 Предузеће : BRE MAJICE Место продаје : 1371796-[…" at bounding box center [785, 294] width 574 height 526
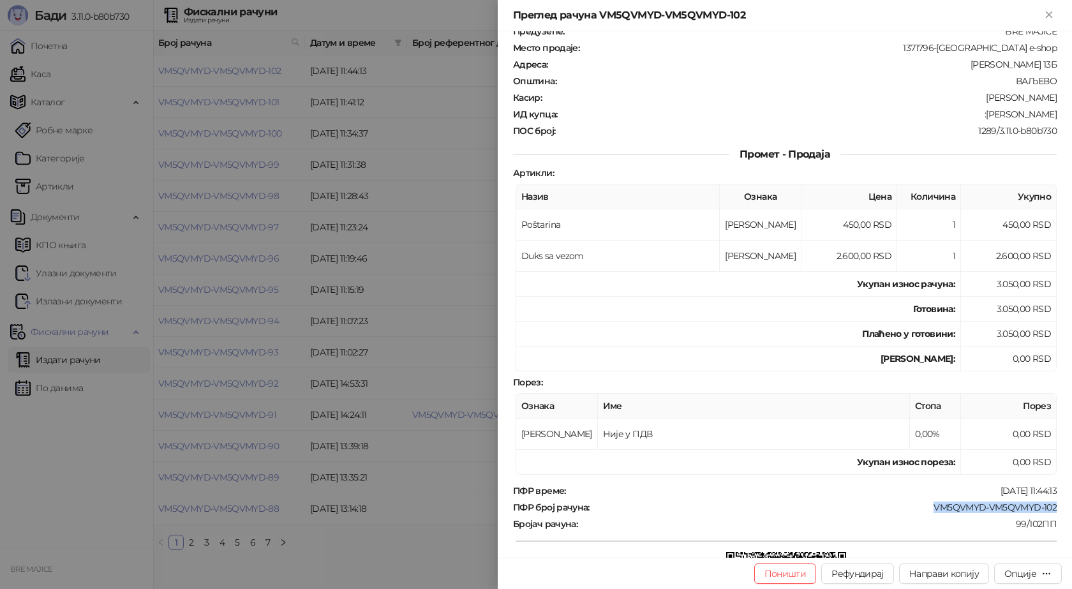
scroll to position [0, 0]
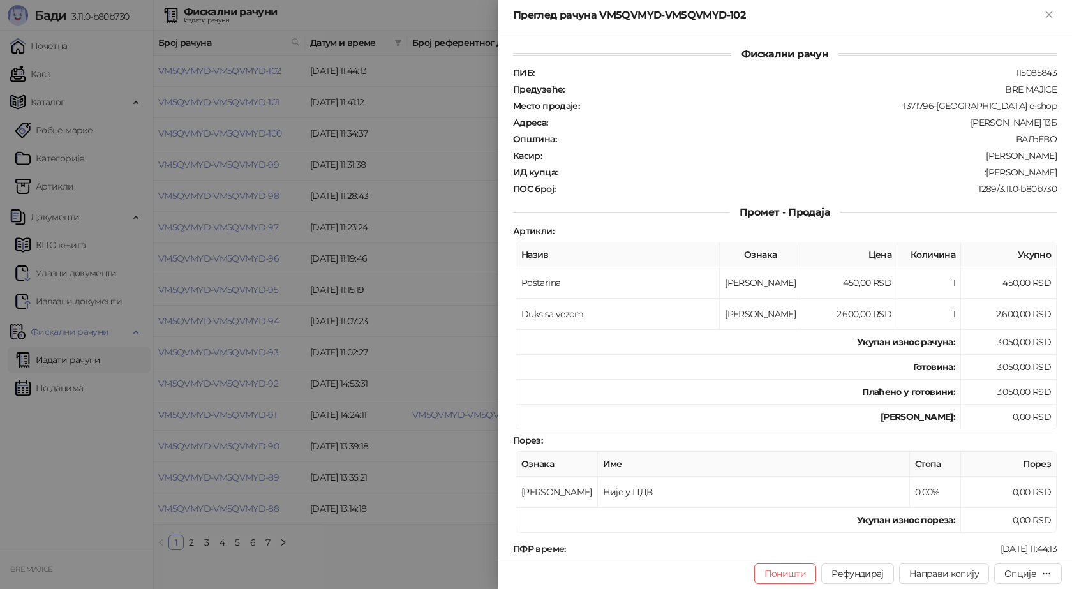
drag, startPoint x: 1047, startPoint y: 167, endPoint x: 987, endPoint y: 174, distance: 60.4
click at [987, 174] on div ":[PERSON_NAME]" at bounding box center [808, 172] width 500 height 11
click at [1045, 14] on icon "Close" at bounding box center [1048, 14] width 11 height 11
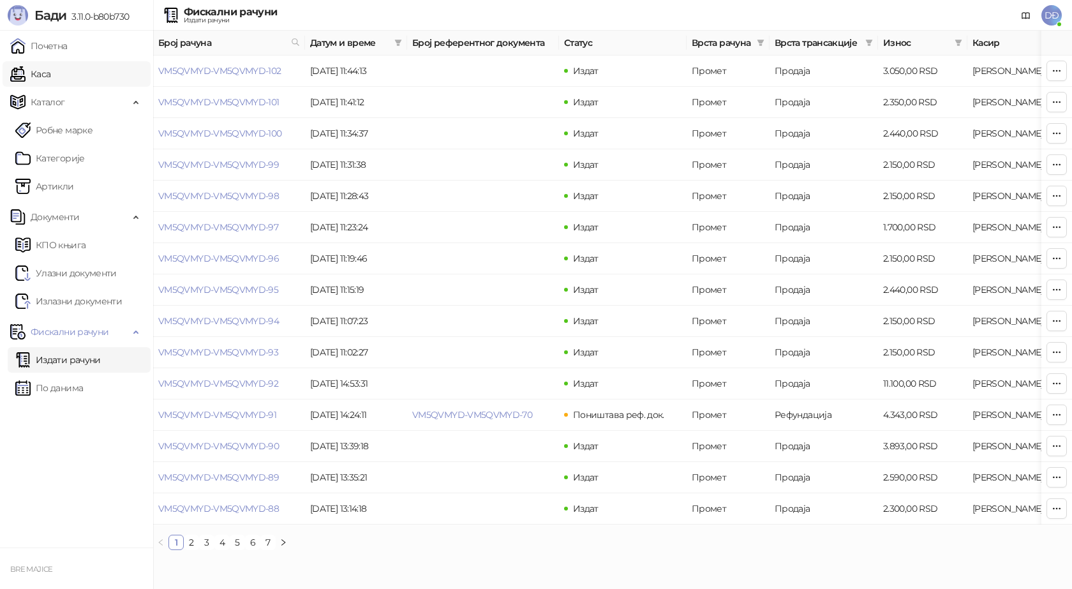
click at [36, 73] on link "Каса" at bounding box center [30, 74] width 40 height 26
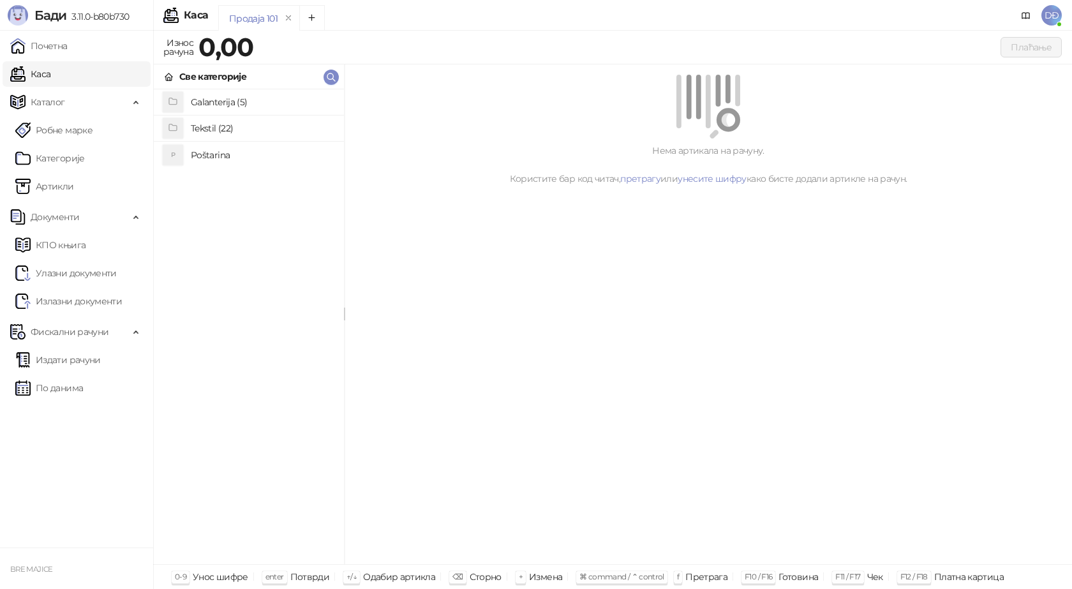
click at [218, 150] on h4 "Poštarina" at bounding box center [262, 155] width 143 height 20
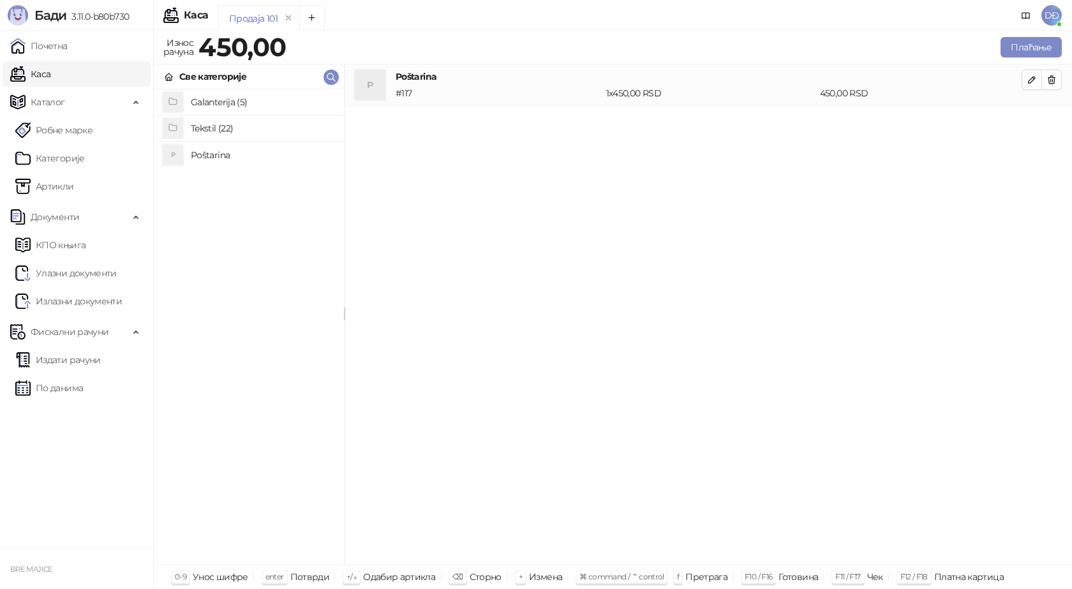
click at [260, 131] on h4 "Tekstil (22)" at bounding box center [262, 128] width 143 height 20
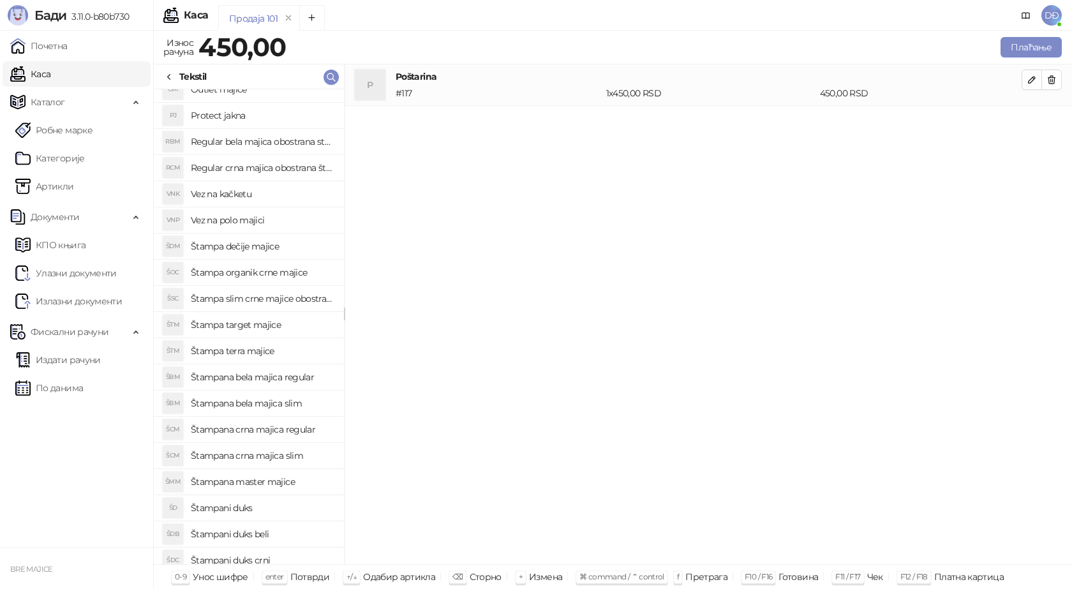
scroll to position [101, 0]
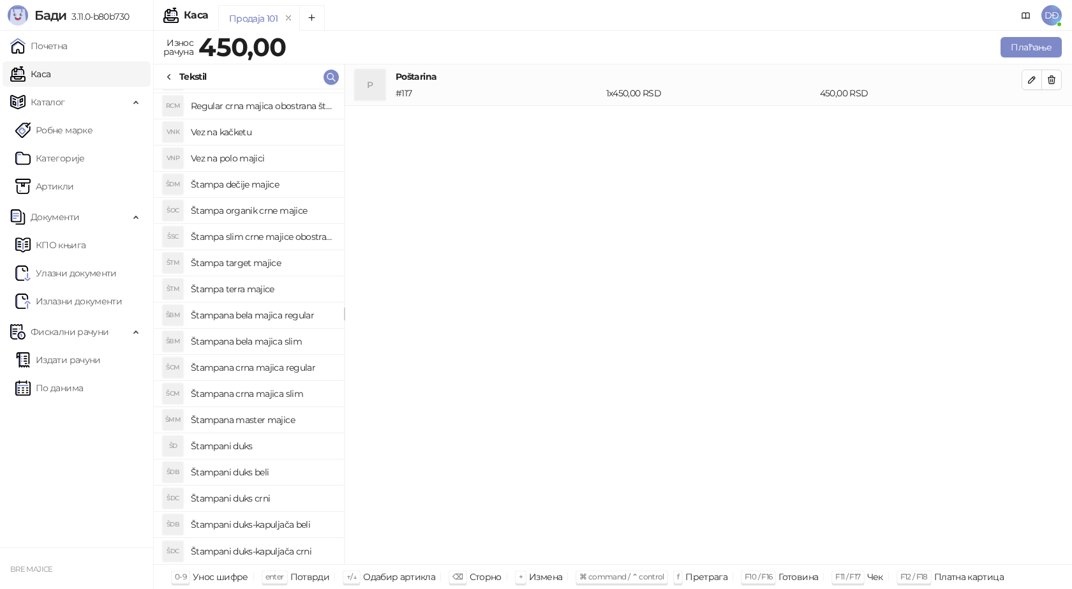
click at [297, 552] on h4 "Štampani duks-kapuljača crni" at bounding box center [262, 551] width 143 height 20
click at [1031, 121] on icon "button" at bounding box center [1032, 121] width 10 height 10
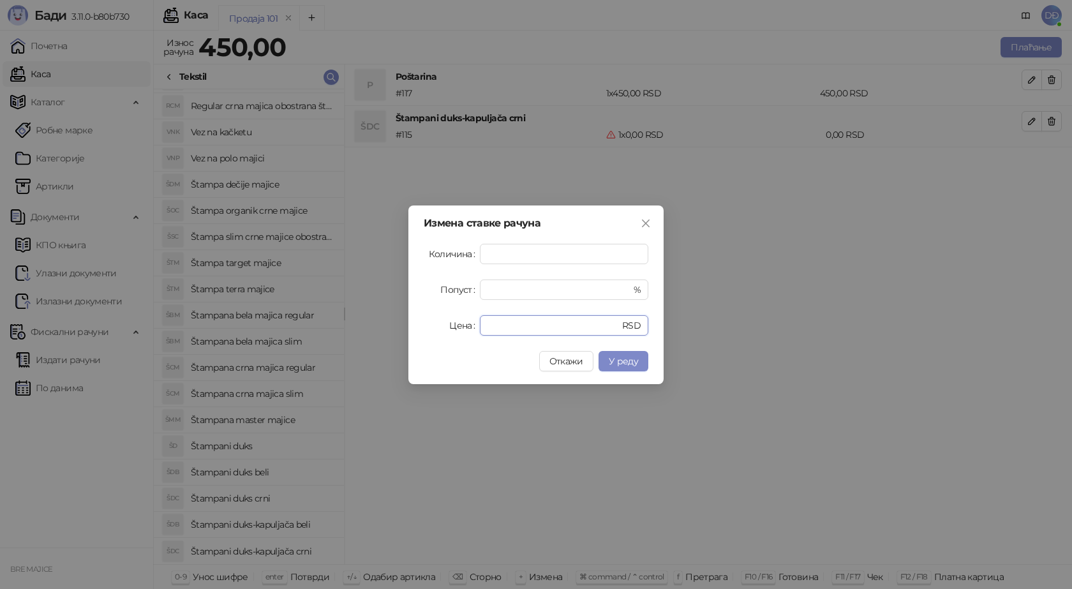
drag, startPoint x: 503, startPoint y: 325, endPoint x: 449, endPoint y: 324, distance: 54.2
click at [461, 332] on div "Цена * RSD" at bounding box center [536, 325] width 225 height 20
type input "****"
click at [630, 363] on span "У реду" at bounding box center [623, 360] width 29 height 11
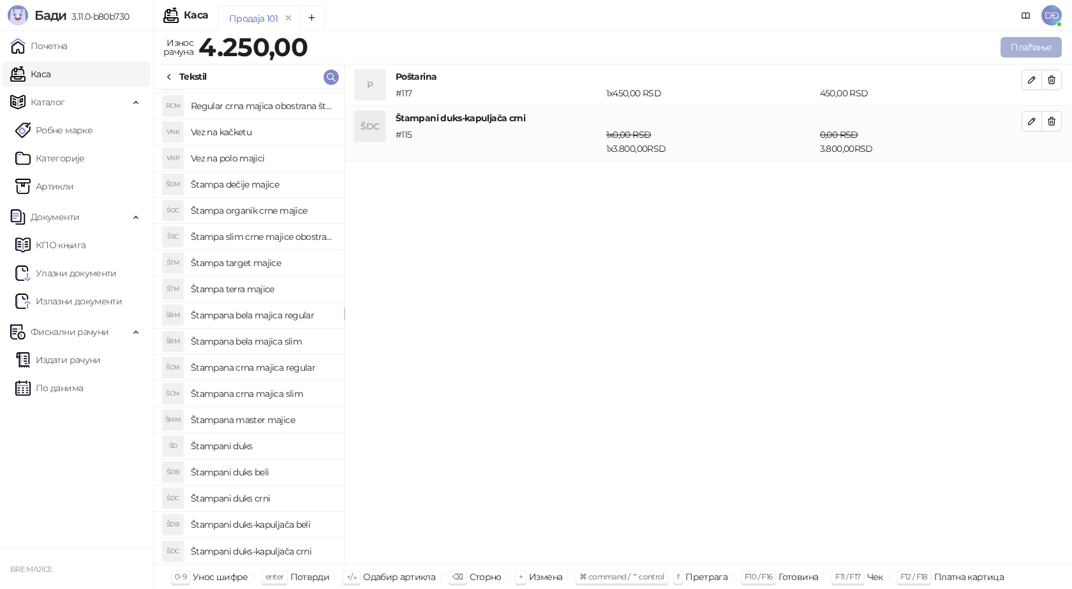
click at [1034, 43] on button "Плаћање" at bounding box center [1030, 47] width 61 height 20
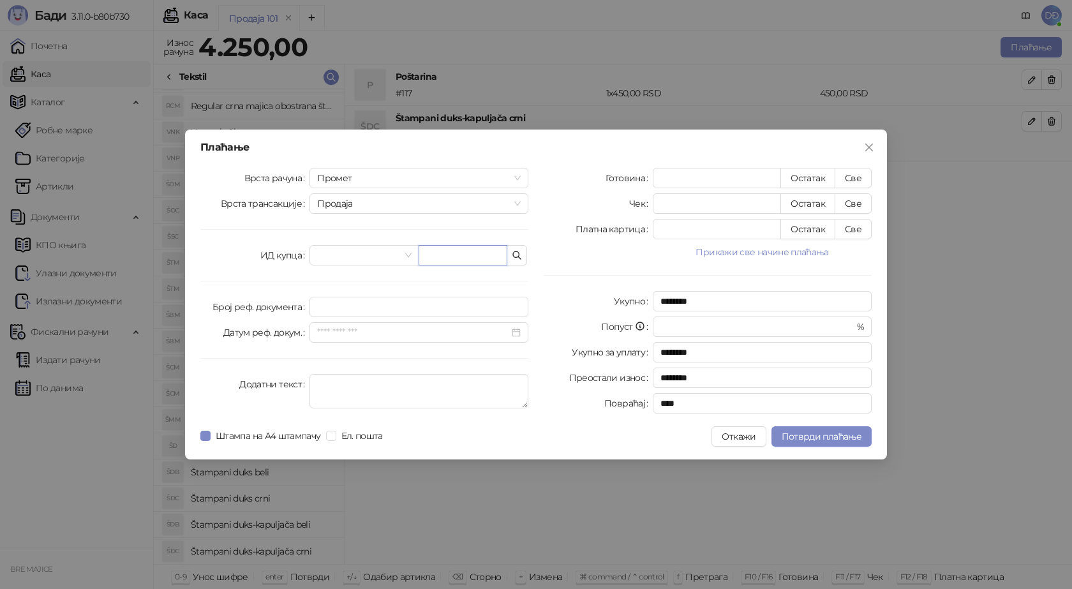
click at [438, 256] on input "text" at bounding box center [463, 255] width 89 height 20
paste input "**********"
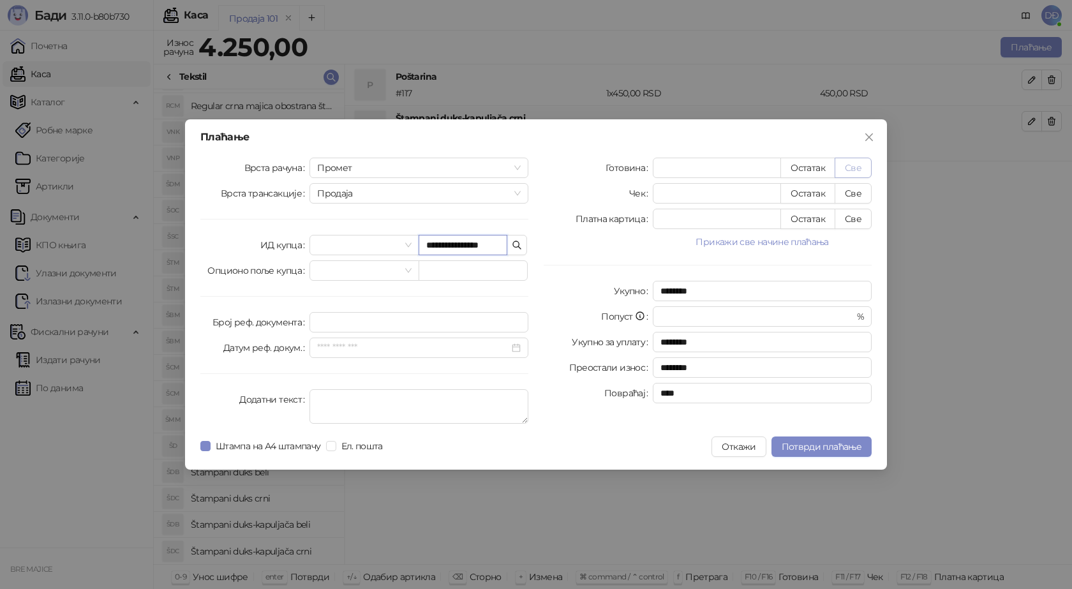
type input "**********"
click at [854, 170] on button "Све" at bounding box center [853, 168] width 37 height 20
type input "****"
click at [806, 447] on span "Потврди плаћање" at bounding box center [822, 446] width 80 height 11
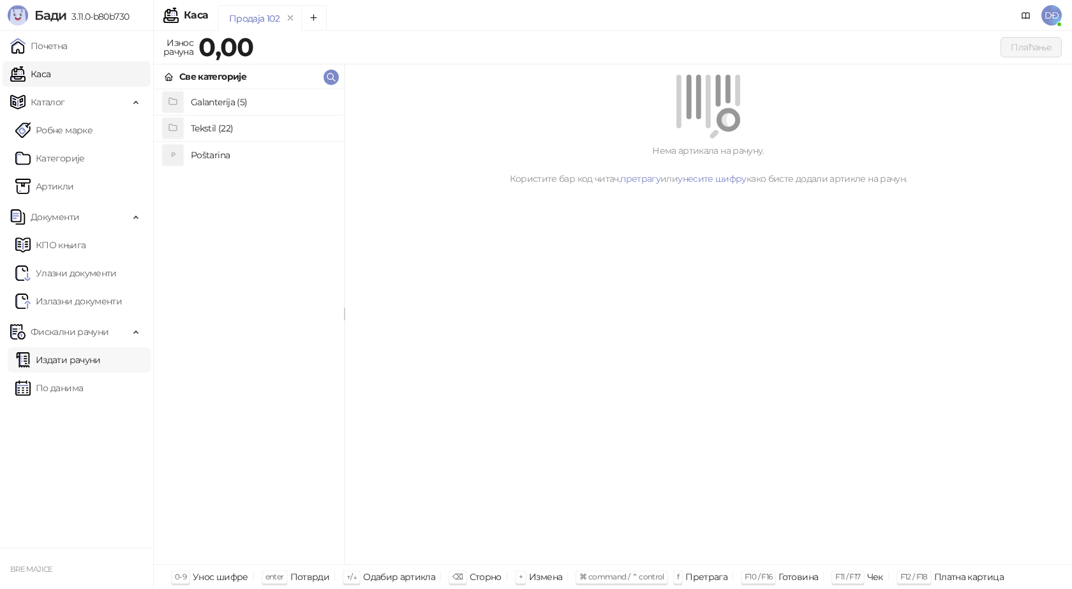
click at [73, 358] on link "Издати рачуни" at bounding box center [57, 360] width 85 height 26
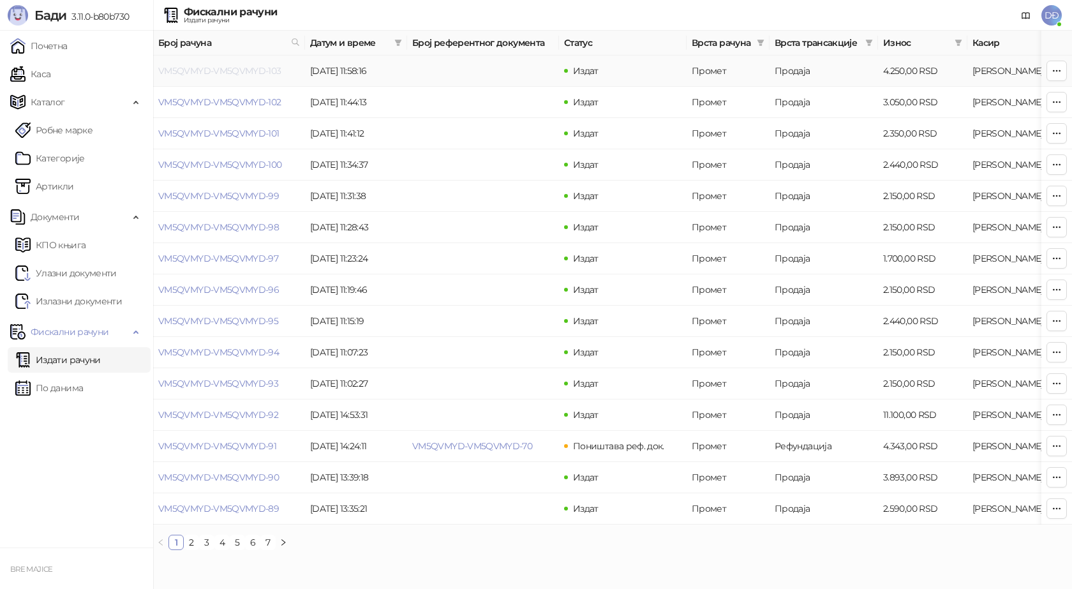
click at [245, 71] on link "VM5QVMYD-VM5QVMYD-103" at bounding box center [219, 70] width 123 height 11
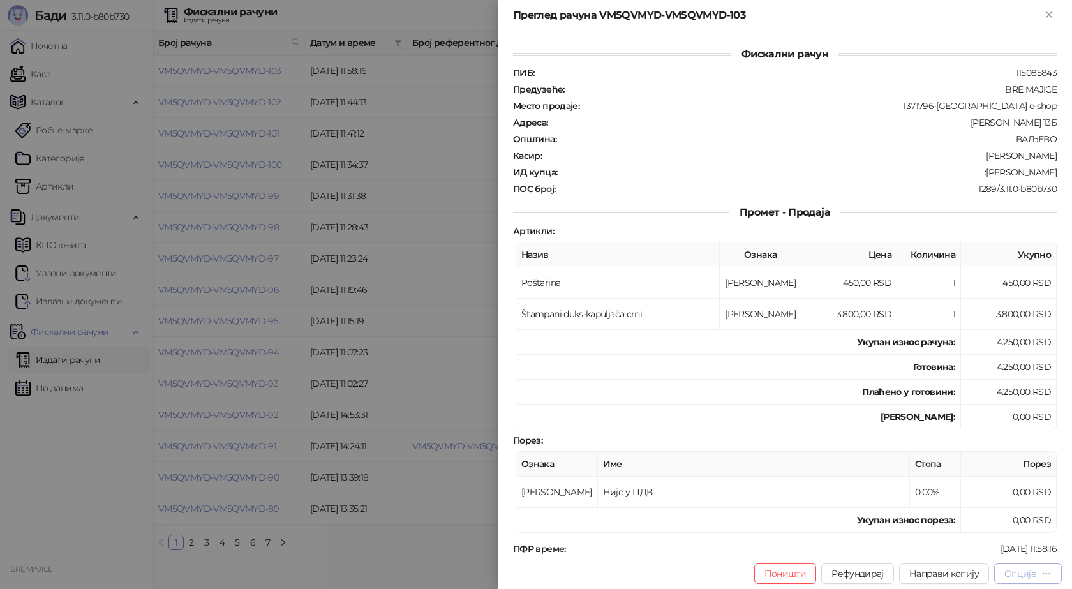
click at [1032, 573] on div "Опције" at bounding box center [1020, 573] width 32 height 11
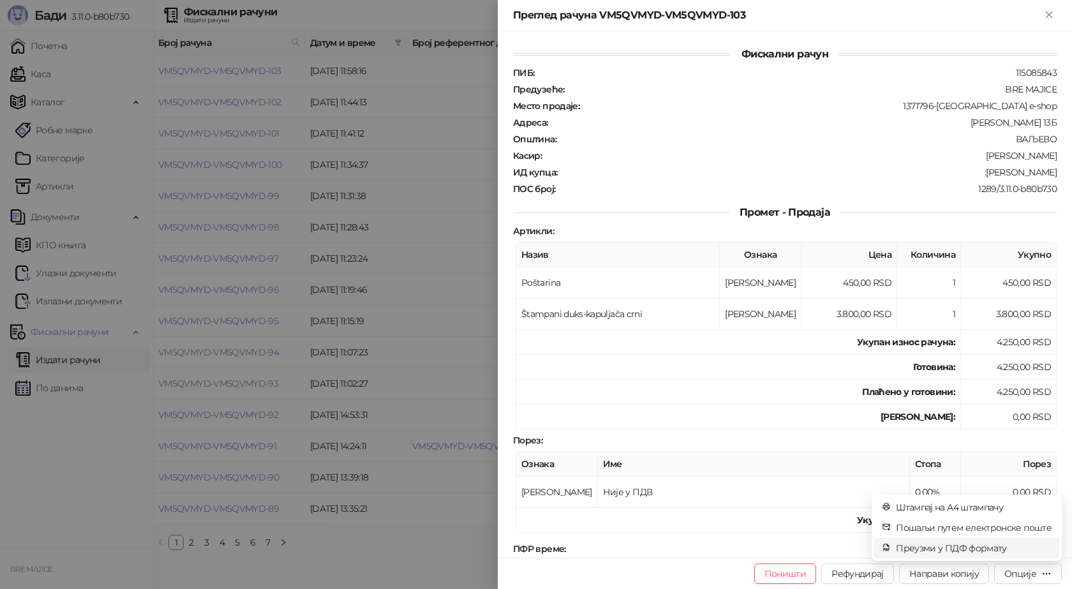
click at [1015, 549] on span "Преузми у ПДФ формату" at bounding box center [974, 548] width 156 height 14
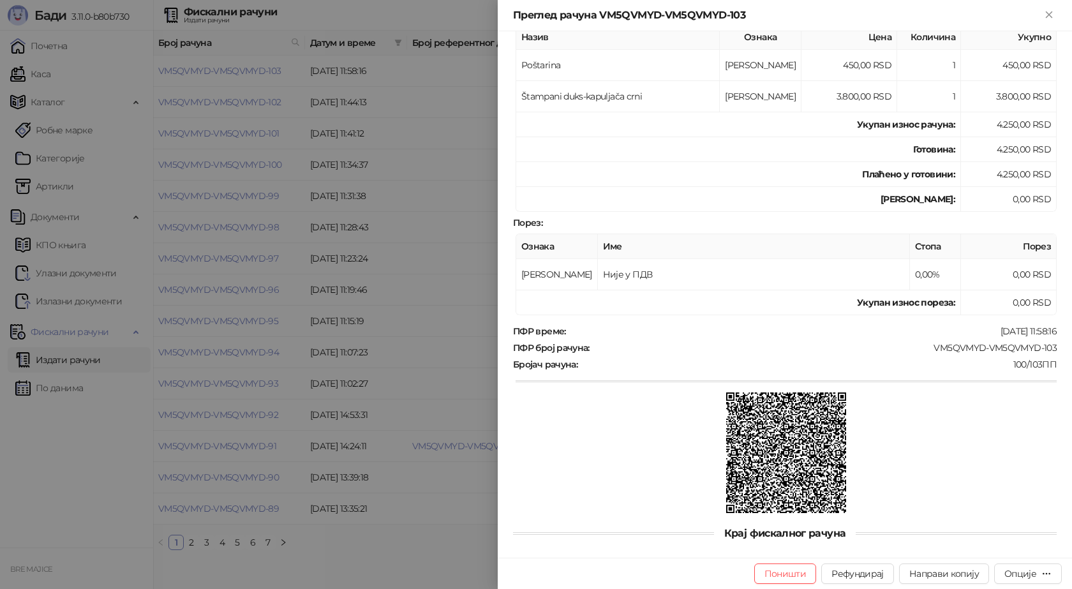
scroll to position [232, 0]
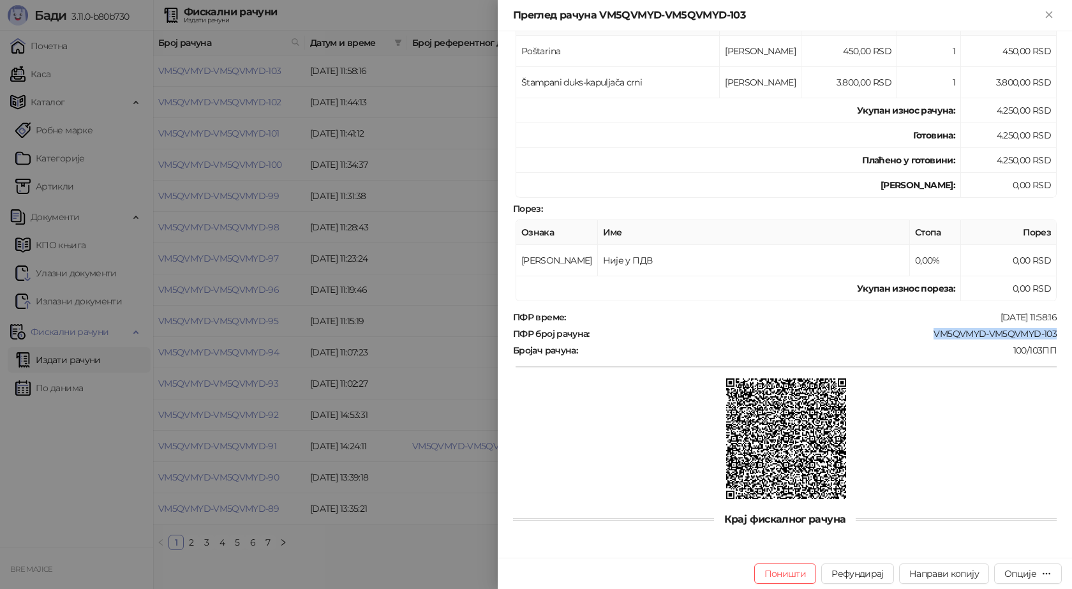
drag, startPoint x: 1050, startPoint y: 332, endPoint x: 927, endPoint y: 332, distance: 122.5
click at [927, 332] on div "Фискални рачун ПИБ : 115085843 Предузеће : BRE MAJICE Место продаје : 1371796-B…" at bounding box center [785, 294] width 574 height 526
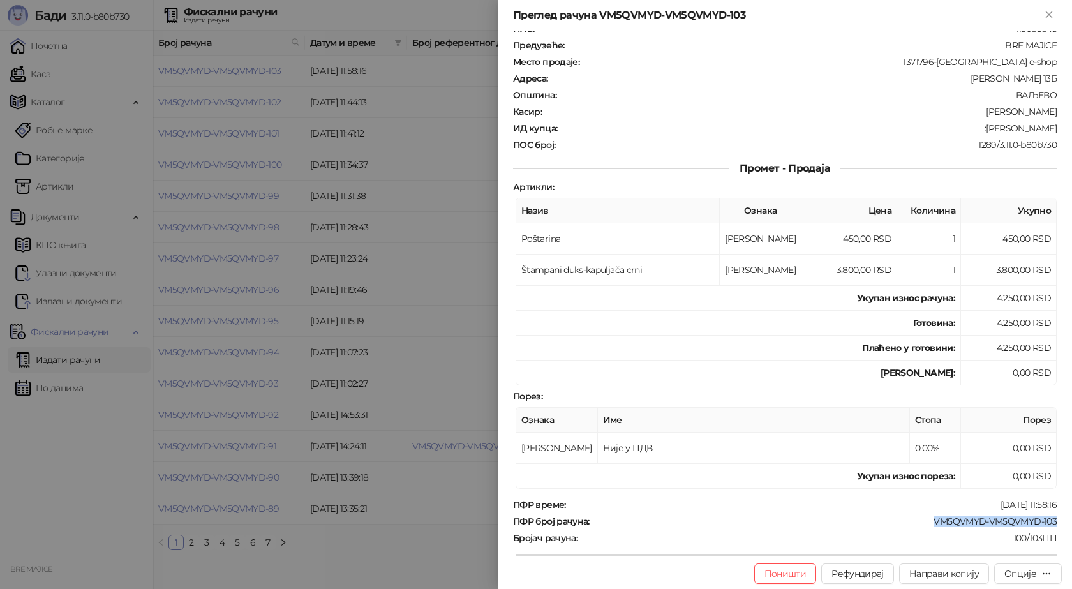
scroll to position [0, 0]
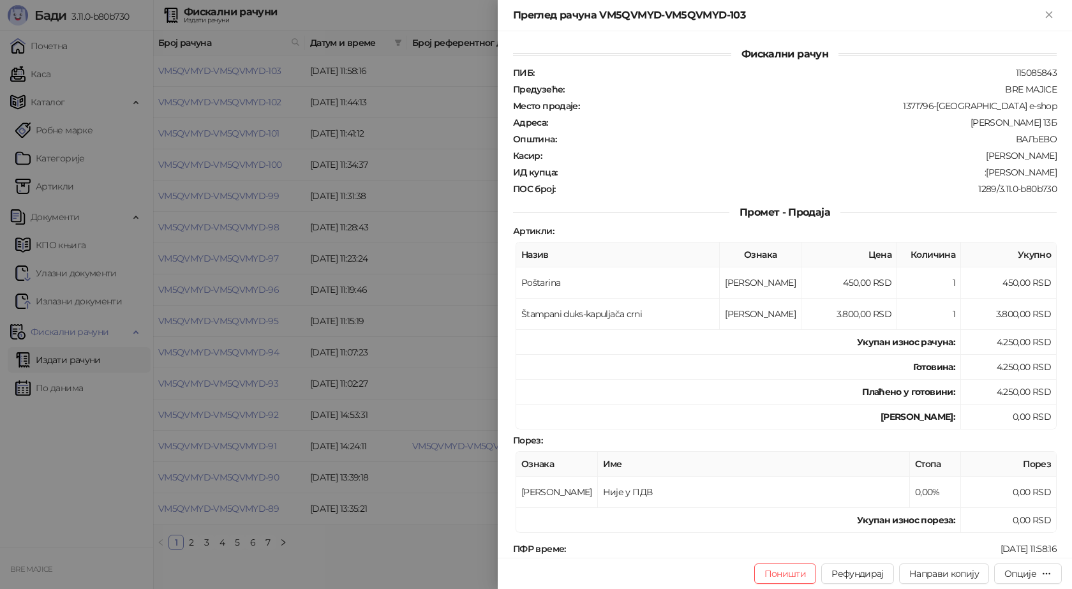
drag, startPoint x: 1048, startPoint y: 168, endPoint x: 977, endPoint y: 170, distance: 71.5
click at [977, 170] on div "ИД купца : :[PERSON_NAME]" at bounding box center [784, 172] width 549 height 11
click at [1048, 19] on icon "Close" at bounding box center [1048, 14] width 11 height 11
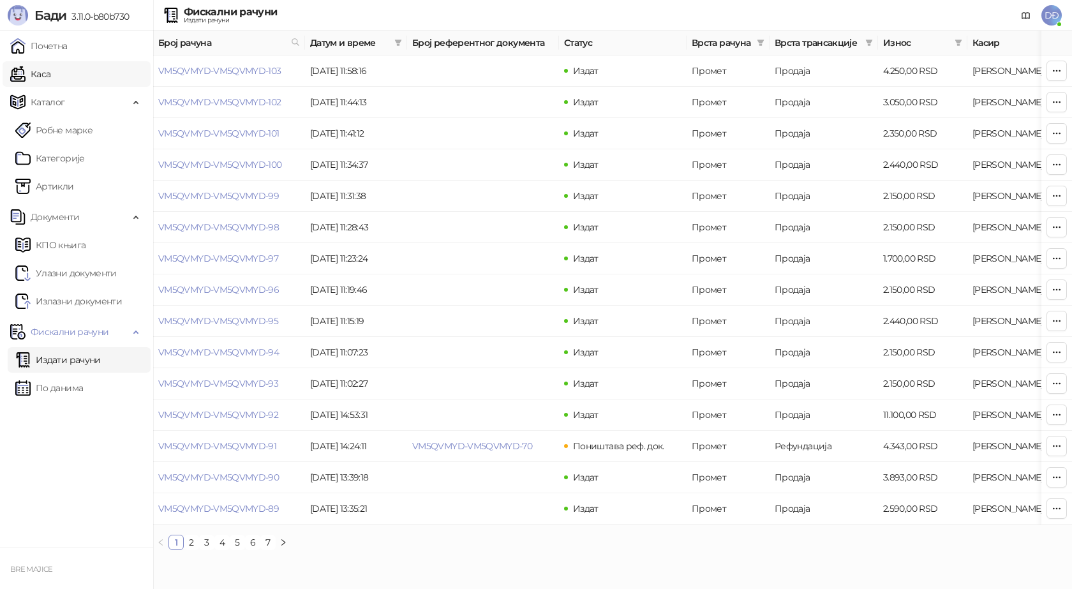
click at [50, 74] on link "Каса" at bounding box center [30, 74] width 40 height 26
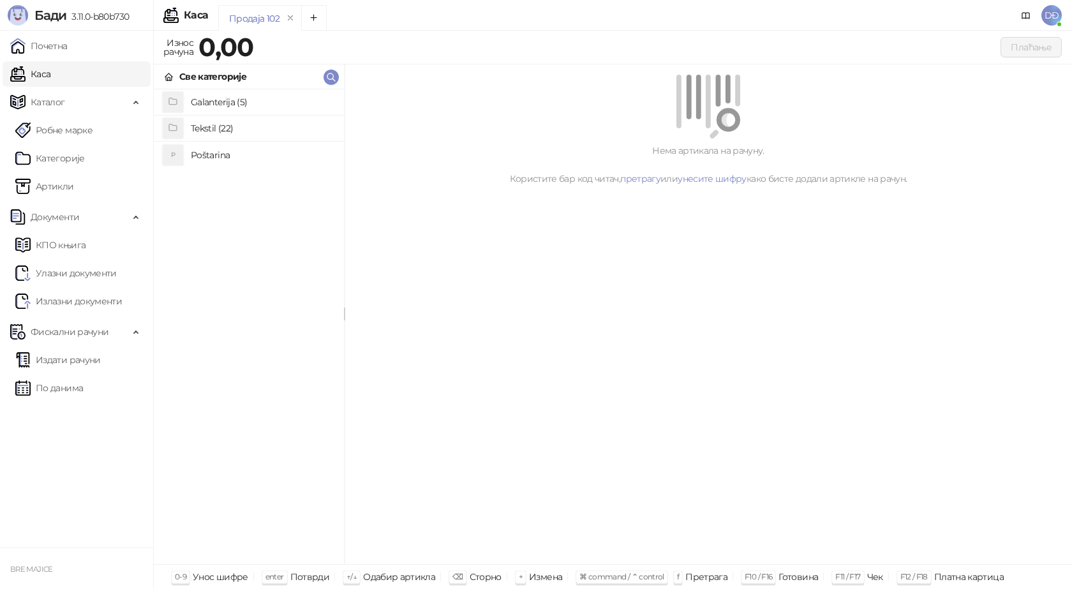
click at [214, 157] on h4 "Poštarina" at bounding box center [262, 155] width 143 height 20
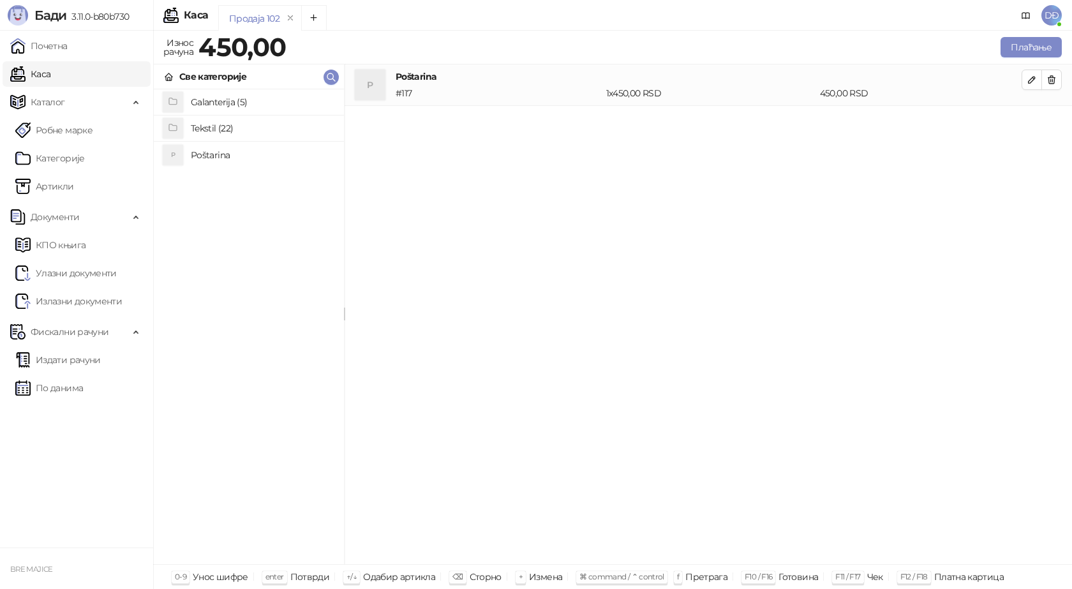
click at [230, 126] on h4 "Tekstil (22)" at bounding box center [262, 128] width 143 height 20
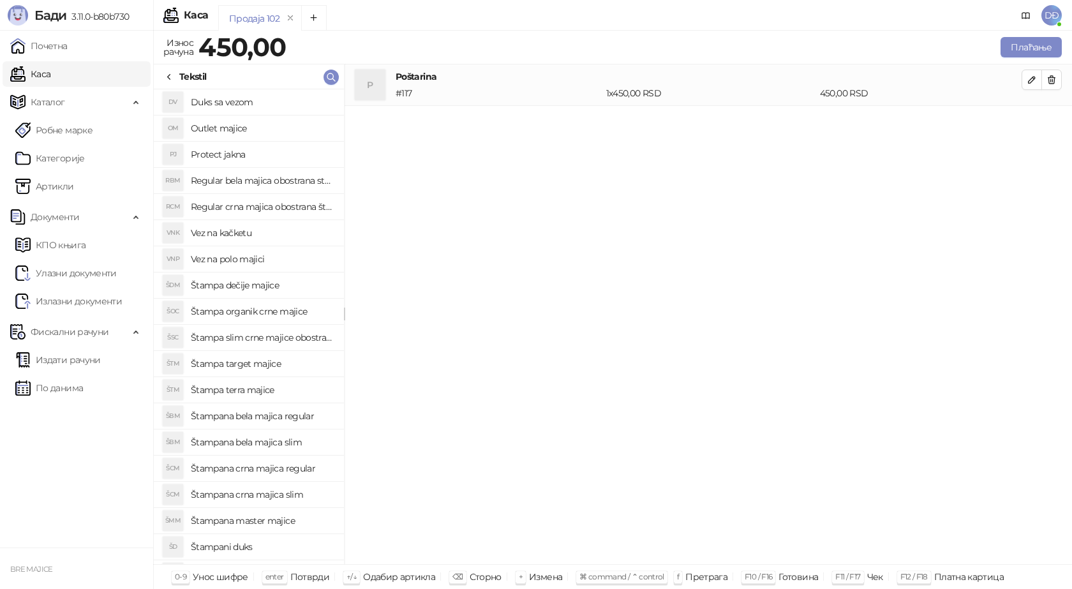
click at [283, 203] on h4 "Regular crna majica obostrana štampa" at bounding box center [262, 207] width 143 height 20
click at [1027, 125] on icon "button" at bounding box center [1032, 121] width 10 height 10
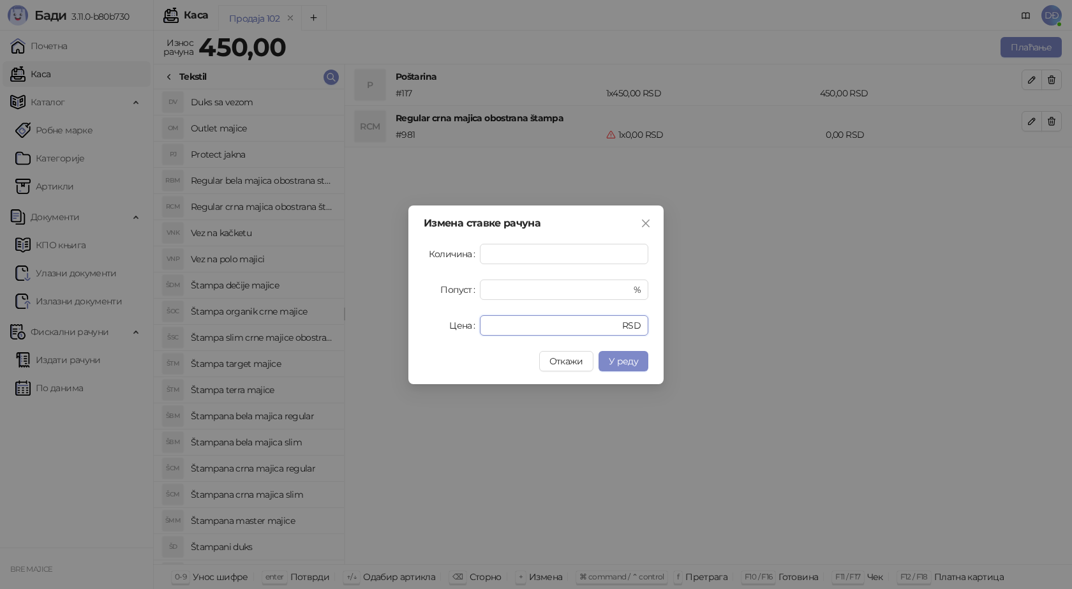
drag, startPoint x: 510, startPoint y: 322, endPoint x: 414, endPoint y: 324, distance: 95.7
click at [416, 324] on div "Измена ставке рачуна Количина * Попуст * % Цена * RSD Откажи У реду" at bounding box center [535, 294] width 255 height 179
type input "****"
click at [620, 366] on span "У реду" at bounding box center [623, 360] width 29 height 11
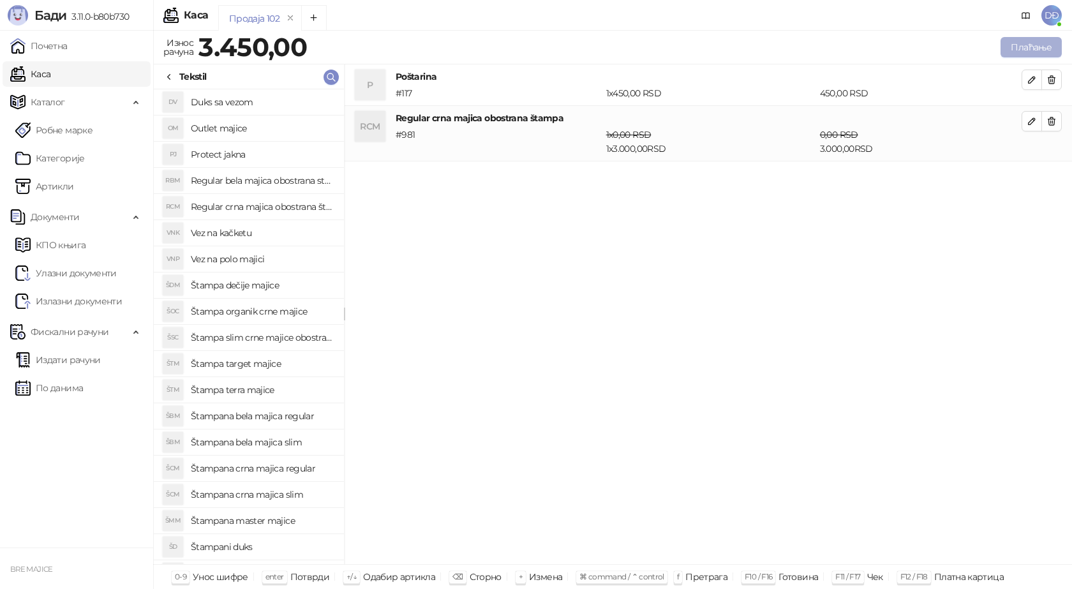
click at [1027, 45] on button "Плаћање" at bounding box center [1030, 47] width 61 height 20
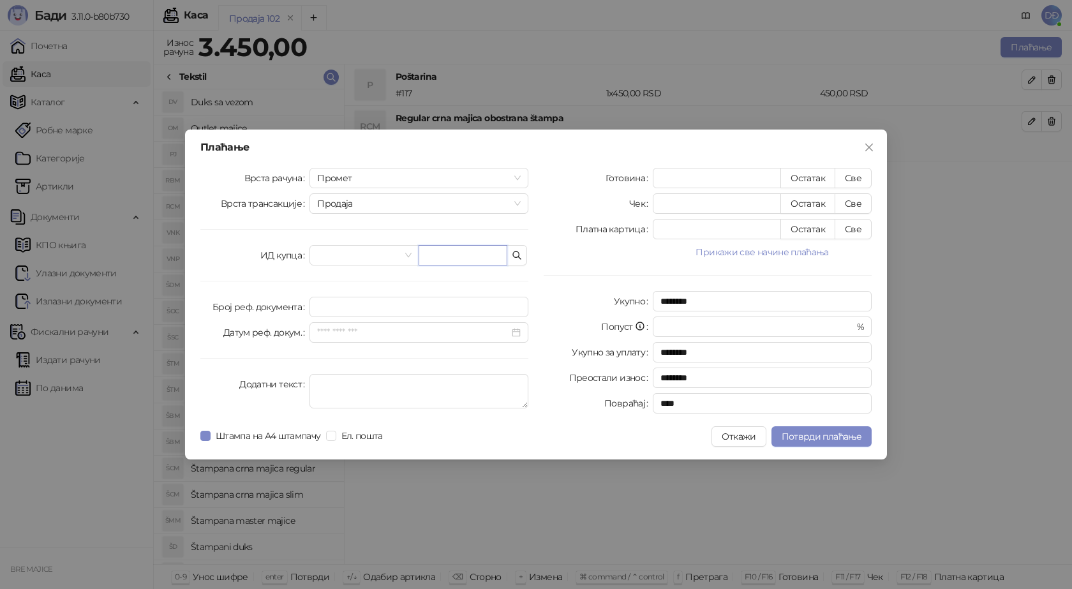
click at [472, 256] on input "text" at bounding box center [463, 255] width 89 height 20
paste input "**********"
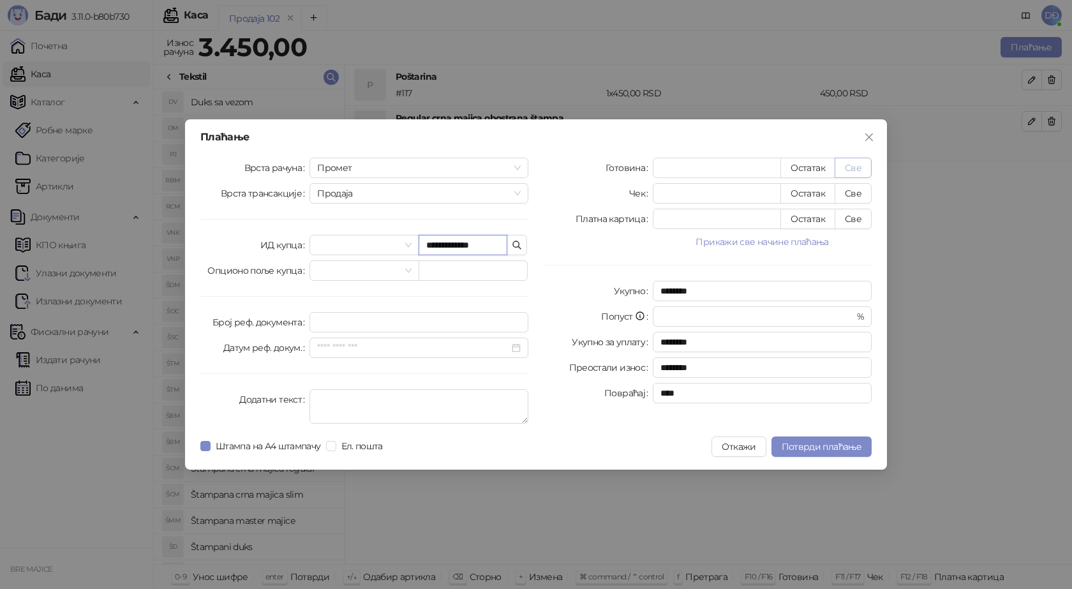
type input "**********"
click at [851, 170] on button "Све" at bounding box center [853, 168] width 37 height 20
type input "****"
click at [792, 441] on span "Потврди плаћање" at bounding box center [822, 446] width 80 height 11
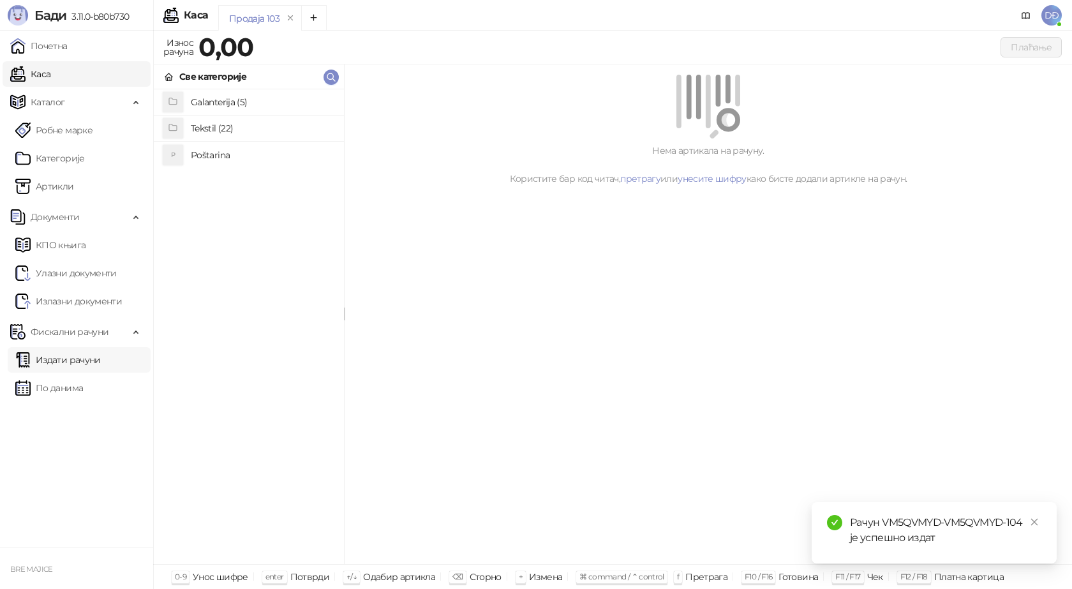
click at [91, 359] on link "Издати рачуни" at bounding box center [57, 360] width 85 height 26
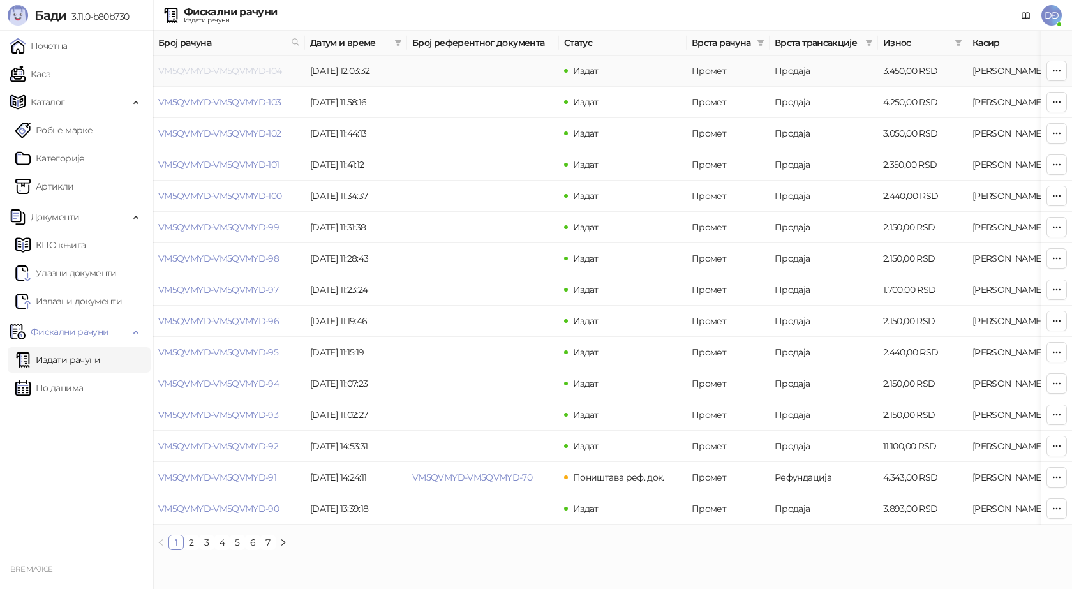
click at [224, 70] on link "VM5QVMYD-VM5QVMYD-104" at bounding box center [220, 70] width 124 height 11
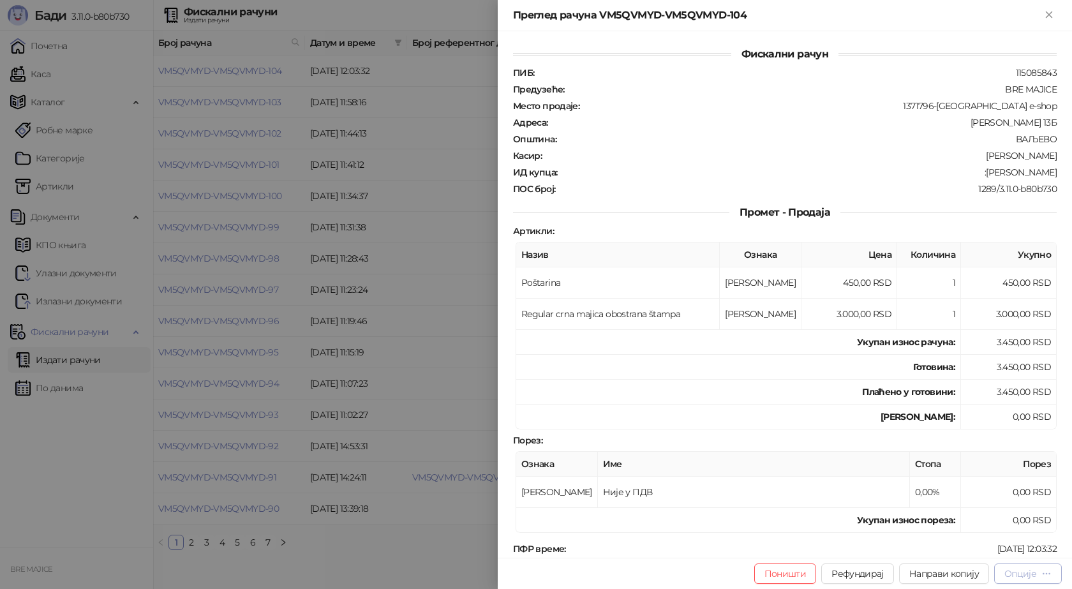
click at [1041, 568] on icon "button" at bounding box center [1046, 573] width 10 height 10
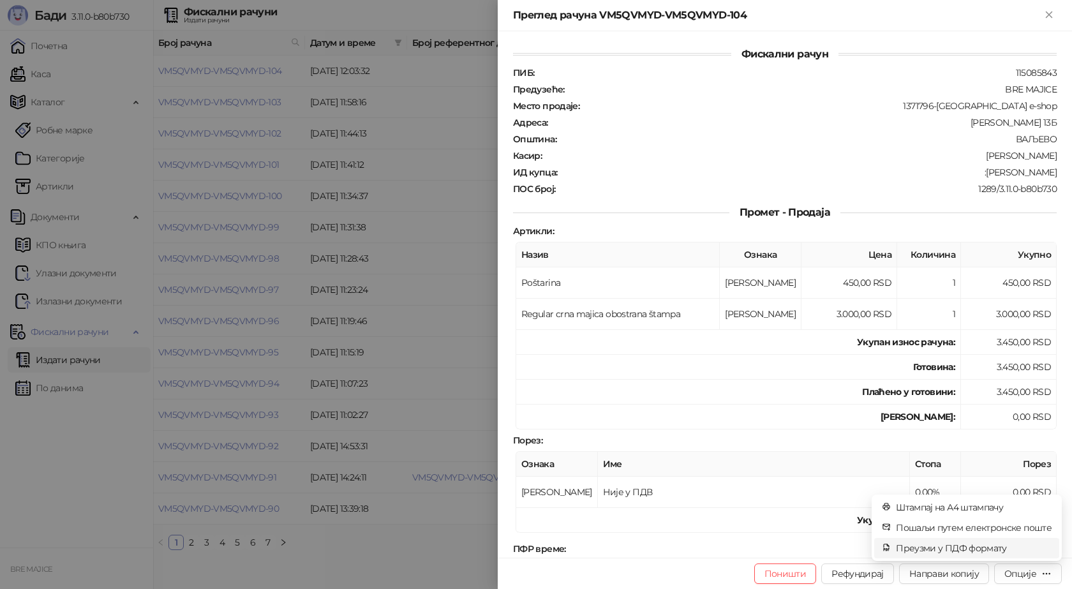
click at [994, 547] on span "Преузми у ПДФ формату" at bounding box center [974, 548] width 156 height 14
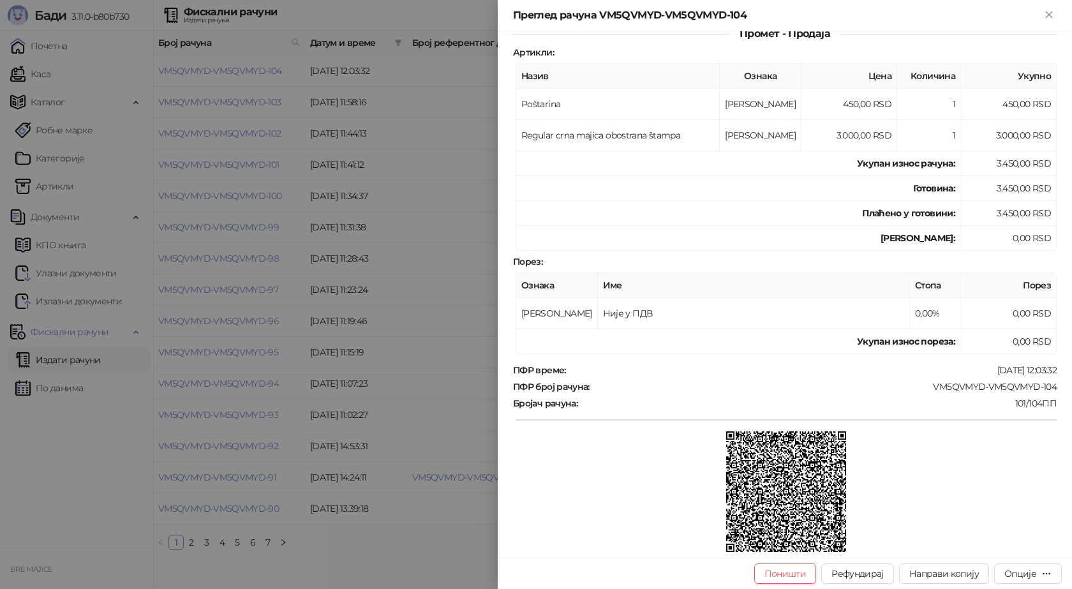
scroll to position [232, 0]
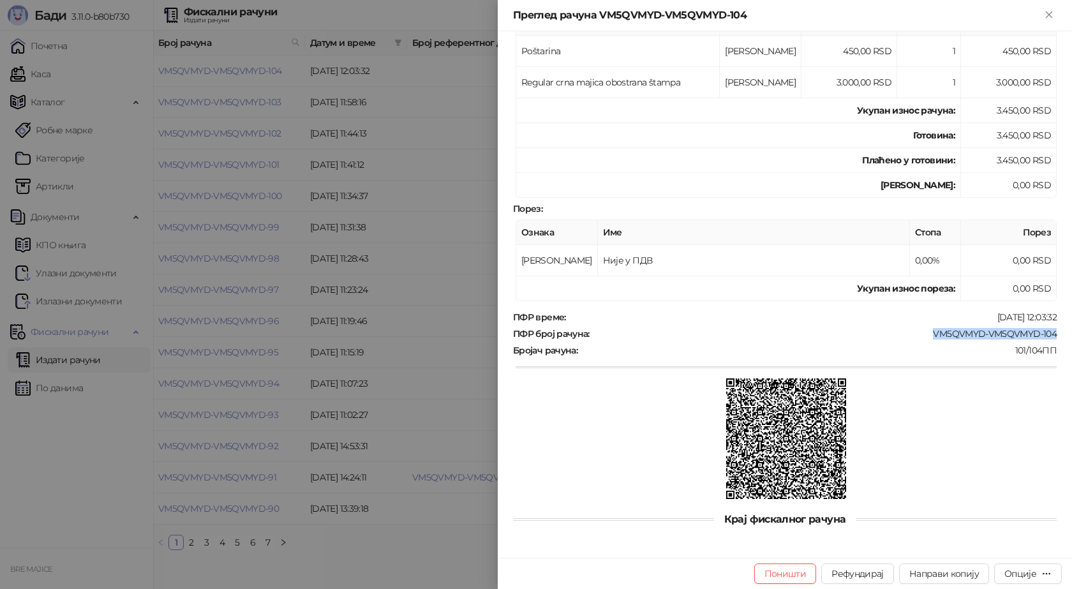
drag, startPoint x: 1049, startPoint y: 335, endPoint x: 921, endPoint y: 337, distance: 128.3
click at [921, 337] on div "ПФР број рачуна : VM5QVMYD-VM5QVMYD-104" at bounding box center [784, 333] width 549 height 11
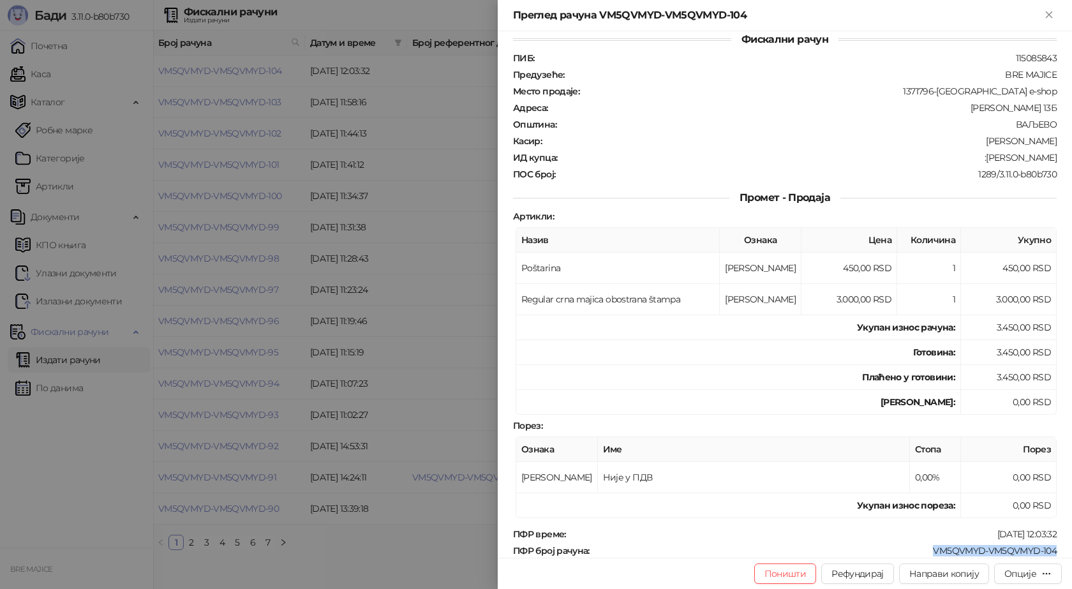
scroll to position [0, 0]
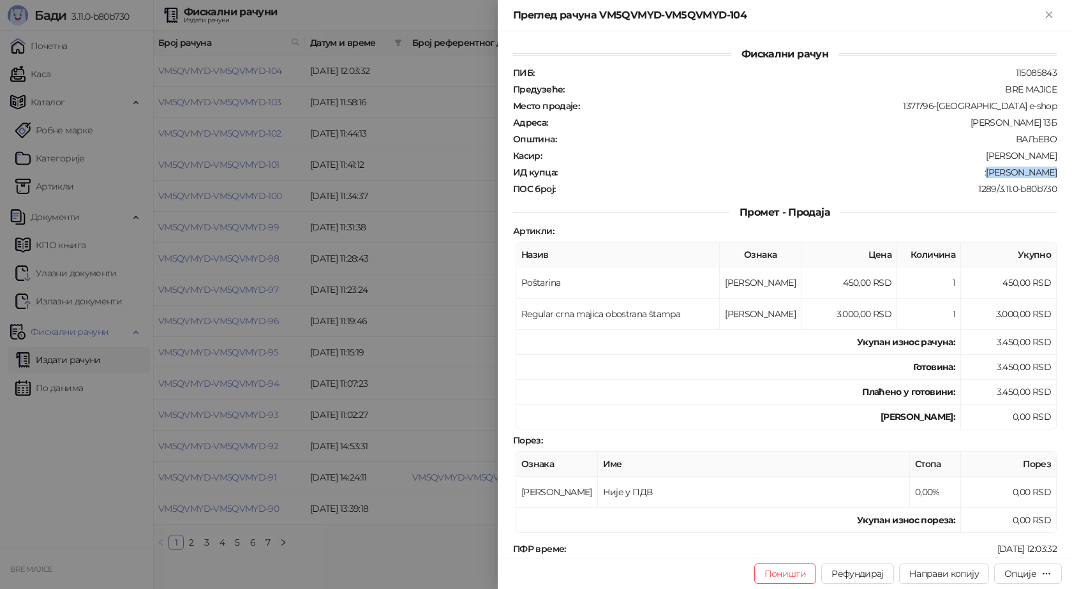
drag, startPoint x: 1049, startPoint y: 172, endPoint x: 995, endPoint y: 177, distance: 54.5
click at [995, 177] on div "ИД купца : :[PERSON_NAME]" at bounding box center [784, 172] width 549 height 11
click at [1046, 11] on icon "Close" at bounding box center [1049, 14] width 6 height 6
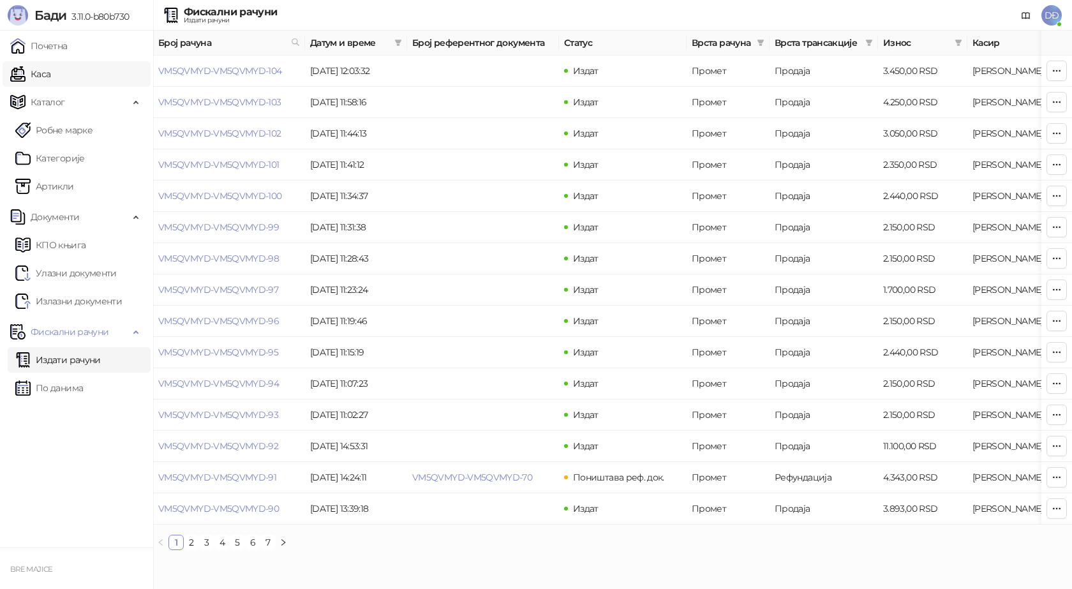
click at [50, 75] on link "Каса" at bounding box center [30, 74] width 40 height 26
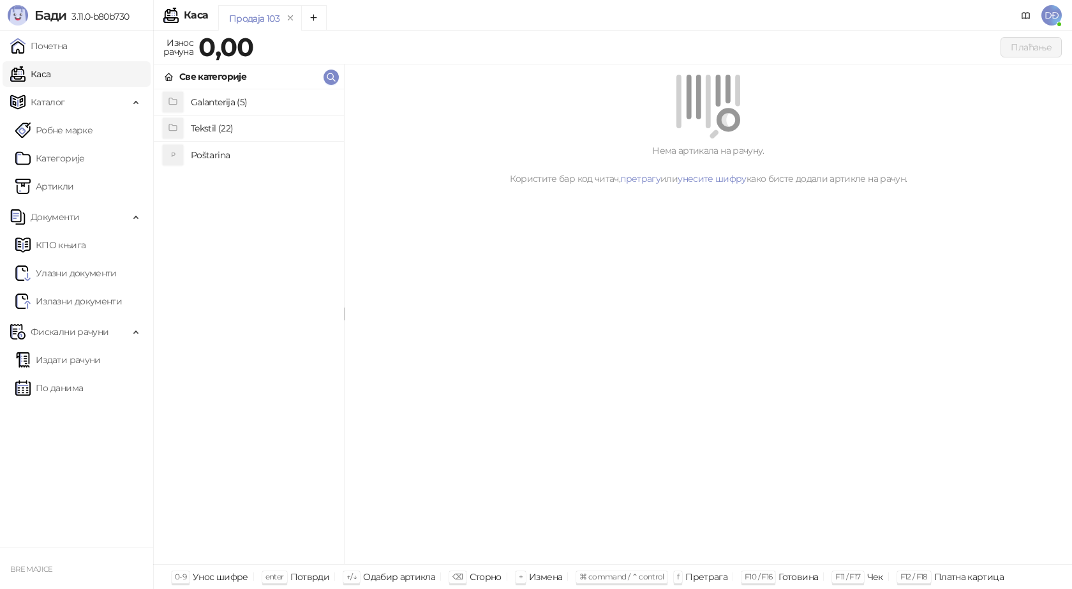
click at [221, 158] on h4 "Poštarina" at bounding box center [262, 155] width 143 height 20
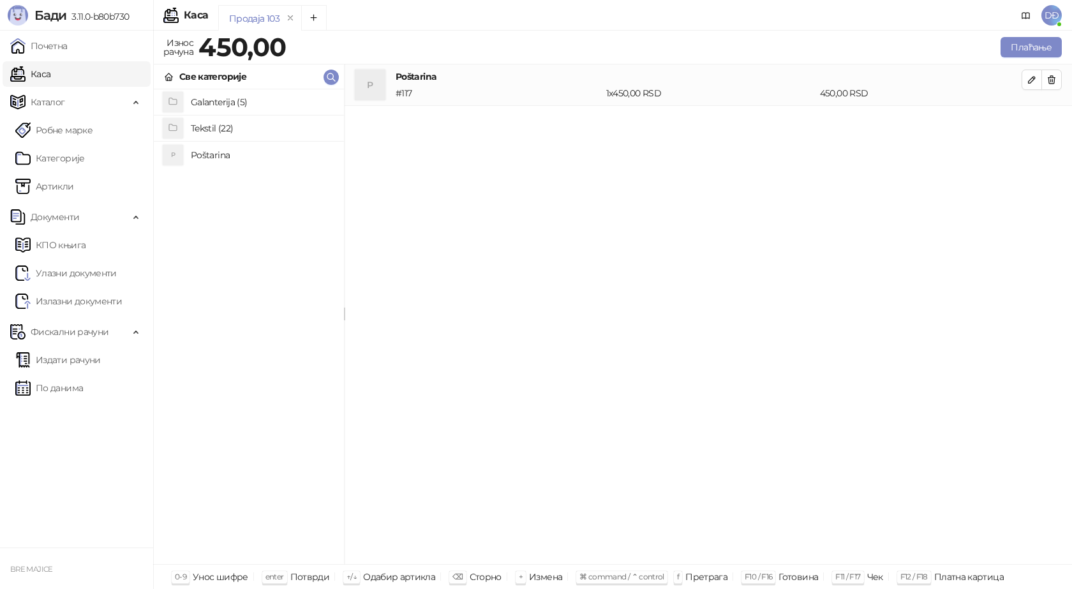
click at [235, 129] on h4 "Tekstil (22)" at bounding box center [262, 128] width 143 height 20
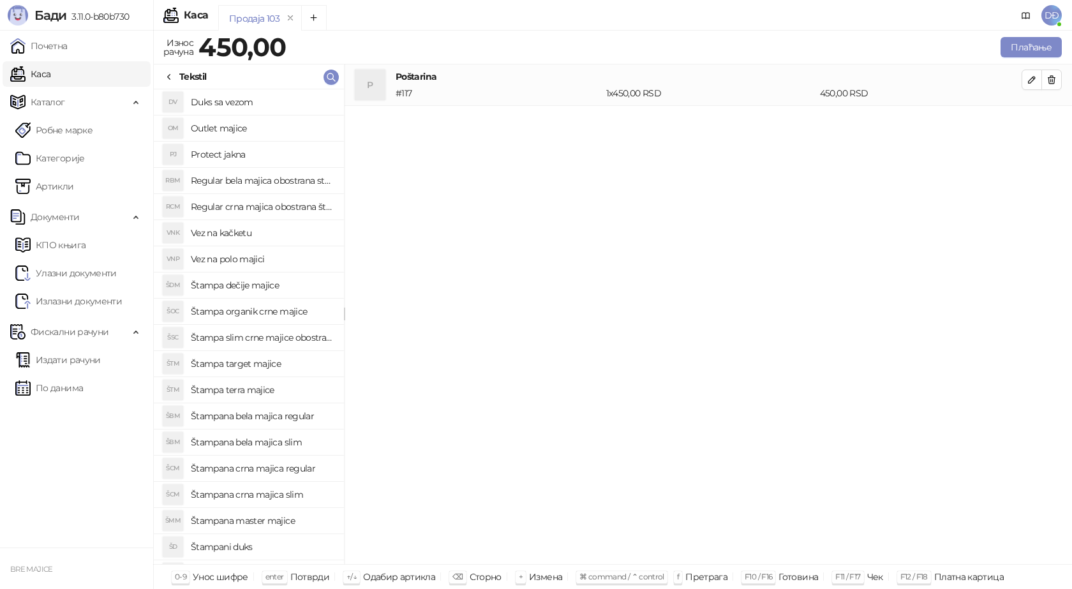
scroll to position [64, 0]
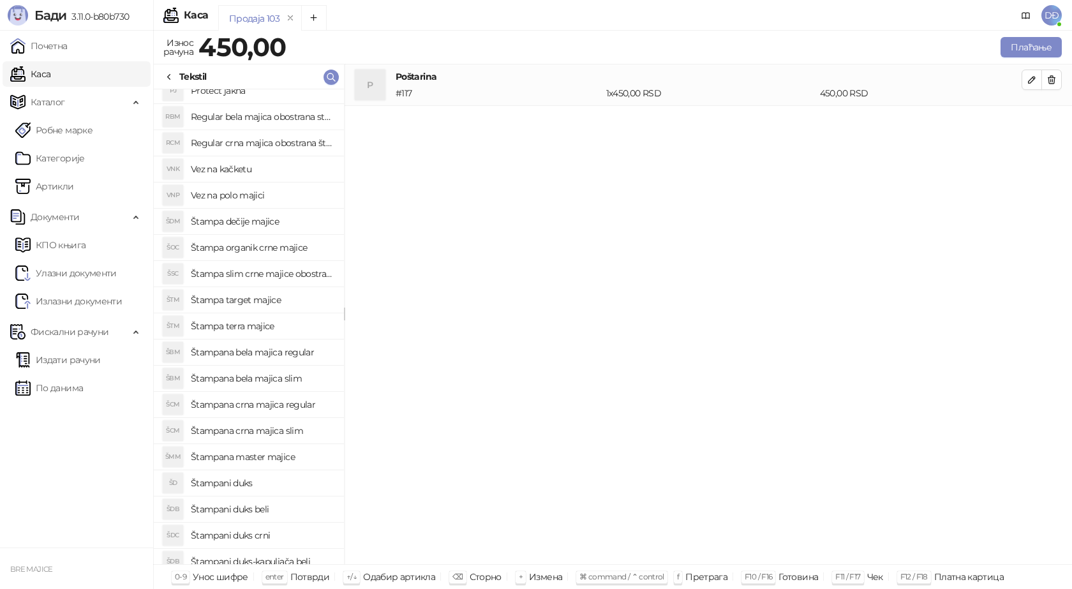
click at [288, 406] on h4 "Štampana crna majica regular" at bounding box center [262, 404] width 143 height 20
click at [1035, 122] on icon "button" at bounding box center [1032, 121] width 10 height 10
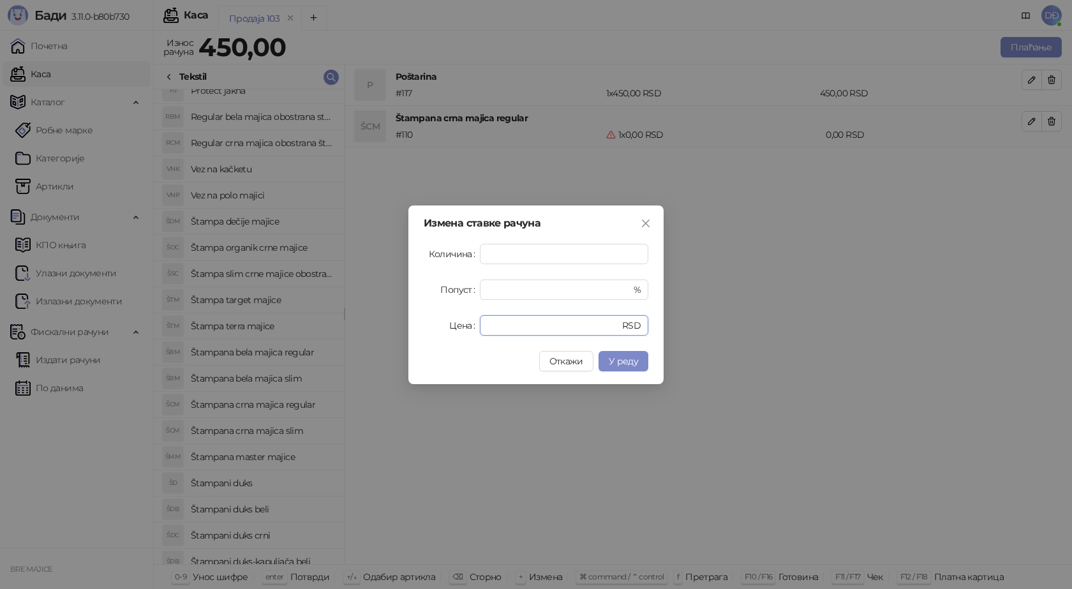
drag, startPoint x: 506, startPoint y: 334, endPoint x: 394, endPoint y: 334, distance: 111.7
click at [394, 334] on div "Измена ставке рачуна Количина * Попуст * % Цена * RSD Откажи У реду" at bounding box center [536, 294] width 1072 height 589
type input "****"
click at [617, 362] on span "У реду" at bounding box center [623, 360] width 29 height 11
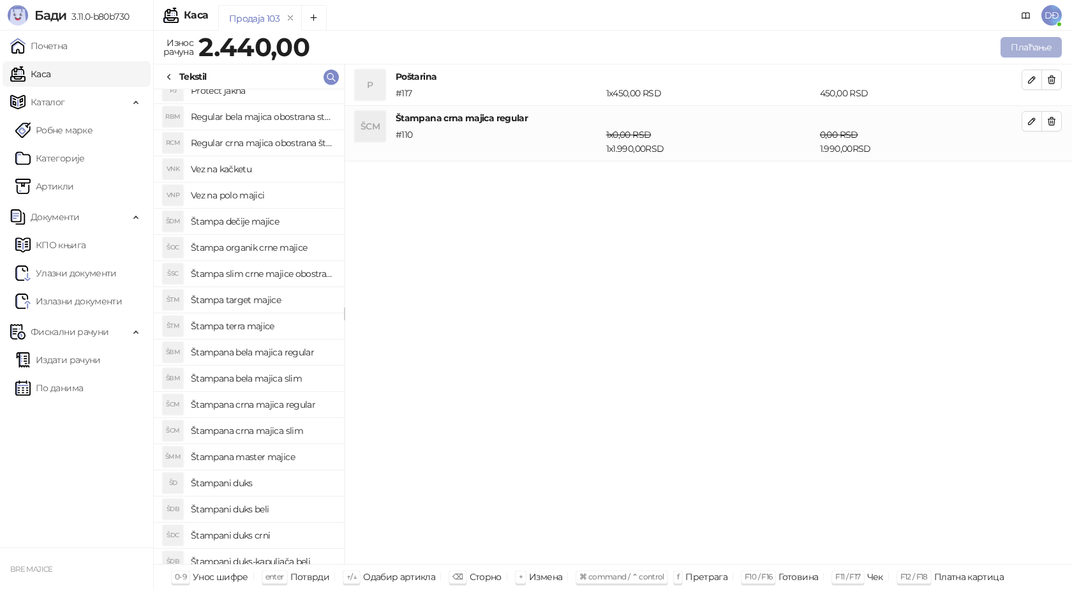
click at [1044, 46] on button "Плаћање" at bounding box center [1030, 47] width 61 height 20
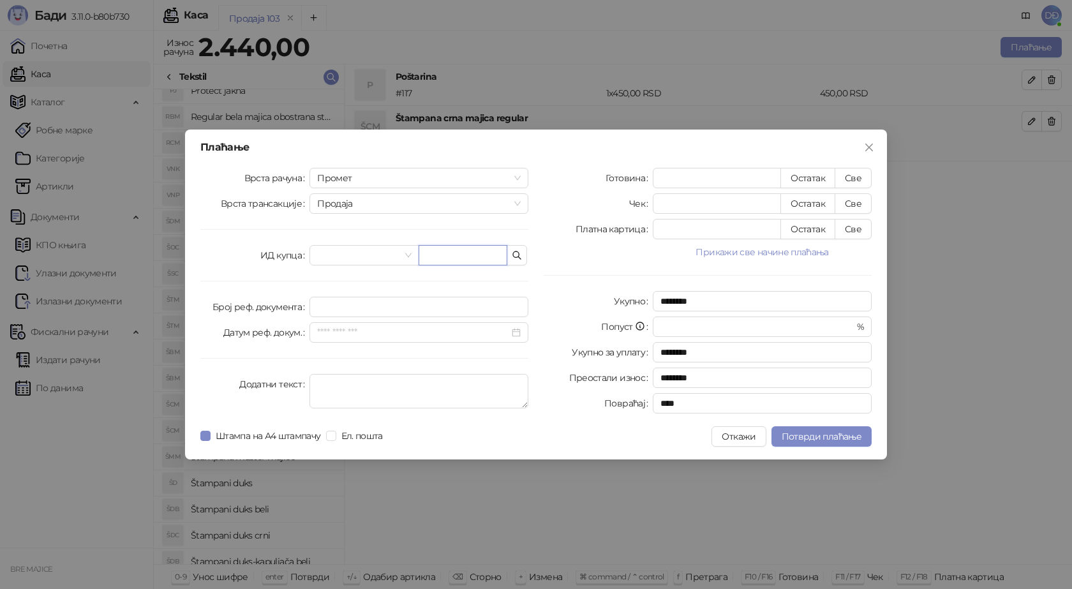
click at [463, 255] on input "text" at bounding box center [463, 255] width 89 height 20
paste input "**********"
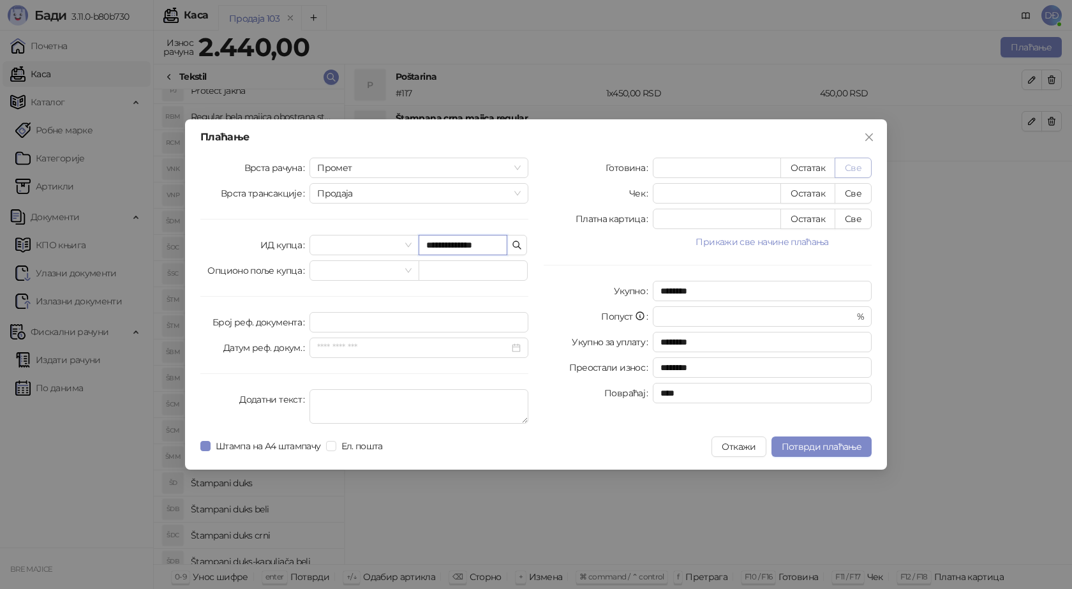
type input "**********"
click at [854, 170] on button "Све" at bounding box center [853, 168] width 37 height 20
type input "****"
click at [811, 449] on span "Потврди плаћање" at bounding box center [822, 446] width 80 height 11
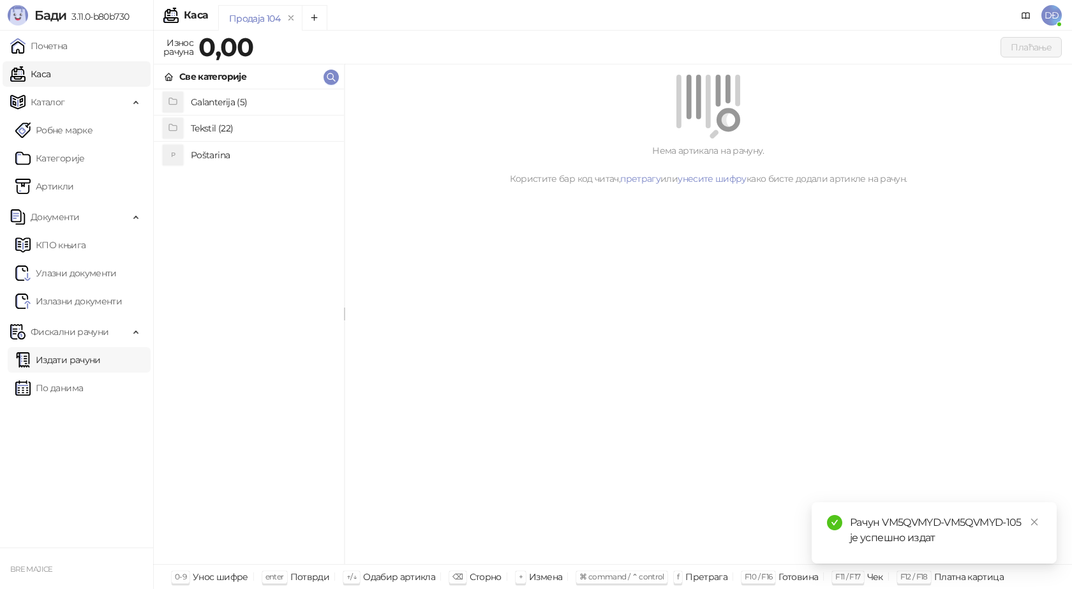
click at [77, 361] on link "Издати рачуни" at bounding box center [57, 360] width 85 height 26
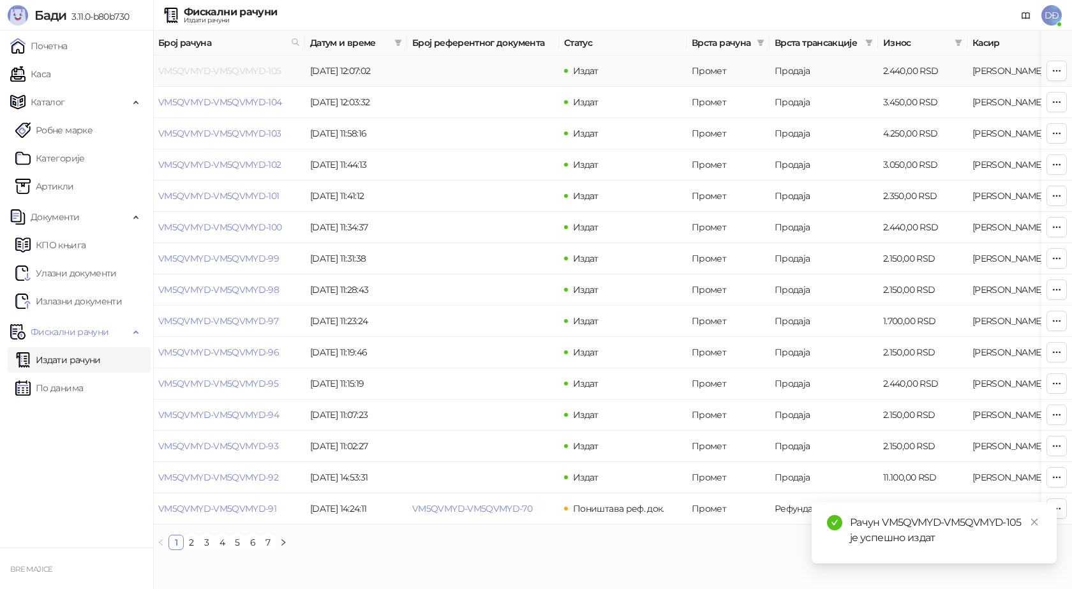
click at [214, 70] on link "VM5QVMYD-VM5QVMYD-105" at bounding box center [219, 70] width 123 height 11
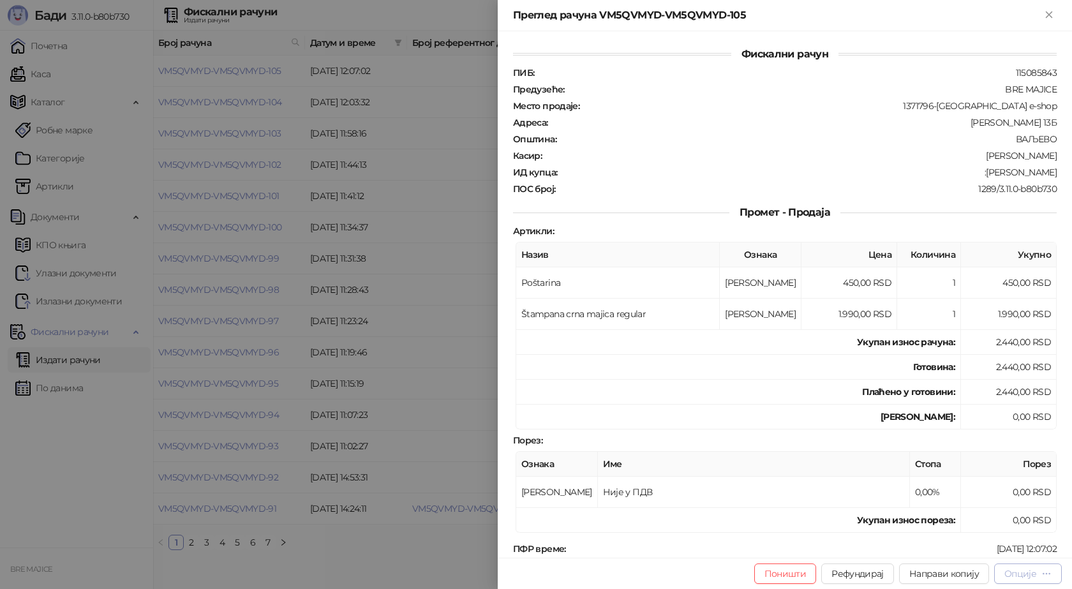
click at [1032, 577] on div "Опције" at bounding box center [1020, 573] width 32 height 11
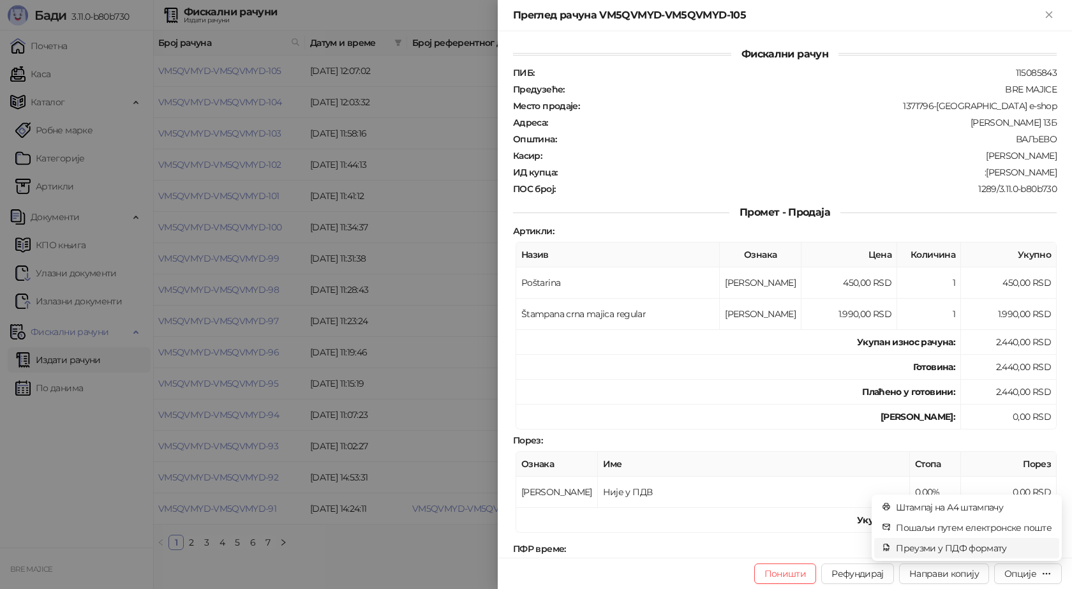
click at [987, 544] on span "Преузми у ПДФ формату" at bounding box center [974, 548] width 156 height 14
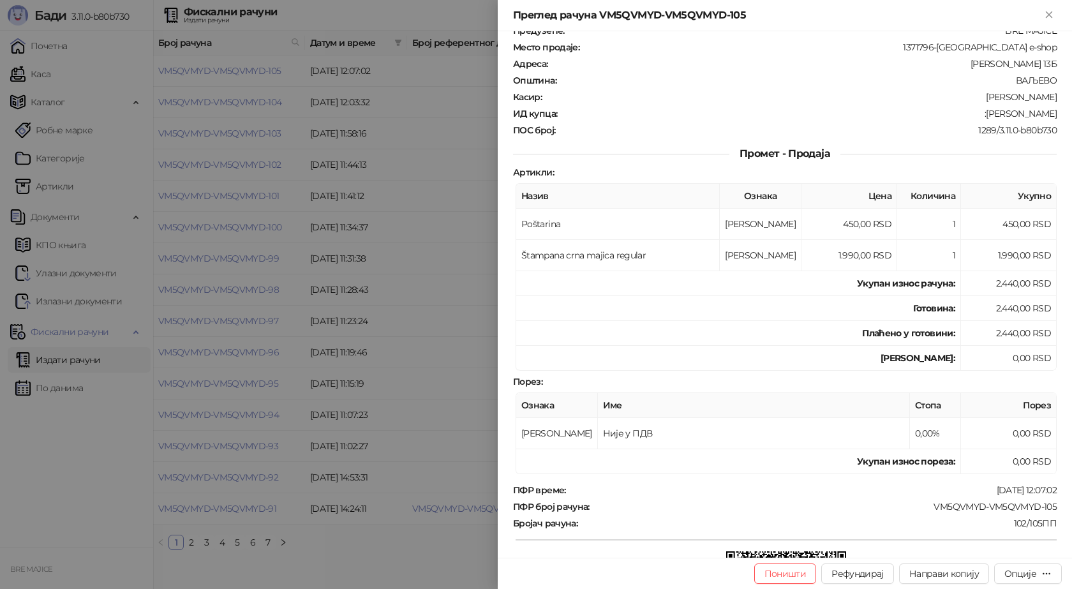
scroll to position [128, 0]
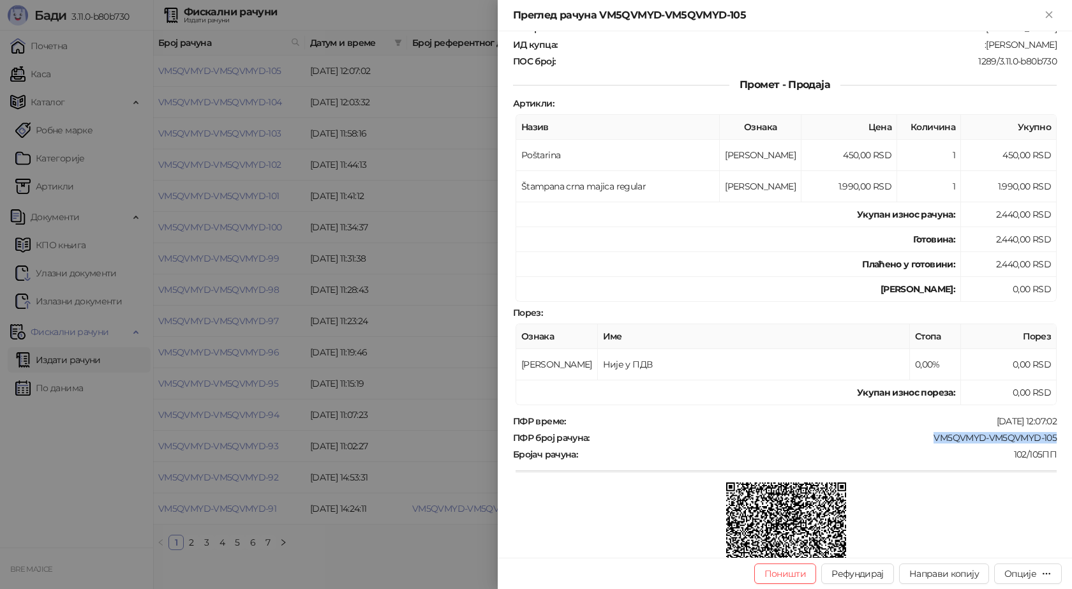
drag, startPoint x: 1049, startPoint y: 438, endPoint x: 926, endPoint y: 436, distance: 123.1
click at [926, 436] on div "ПФР број рачуна : VM5QVMYD-VM5QVMYD-105" at bounding box center [784, 437] width 549 height 11
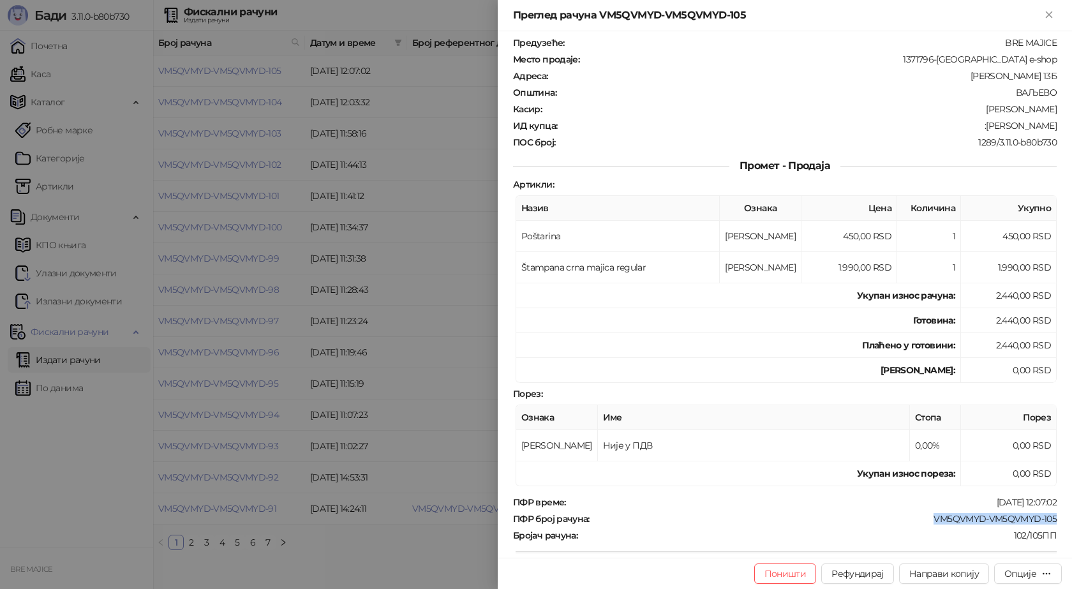
scroll to position [0, 0]
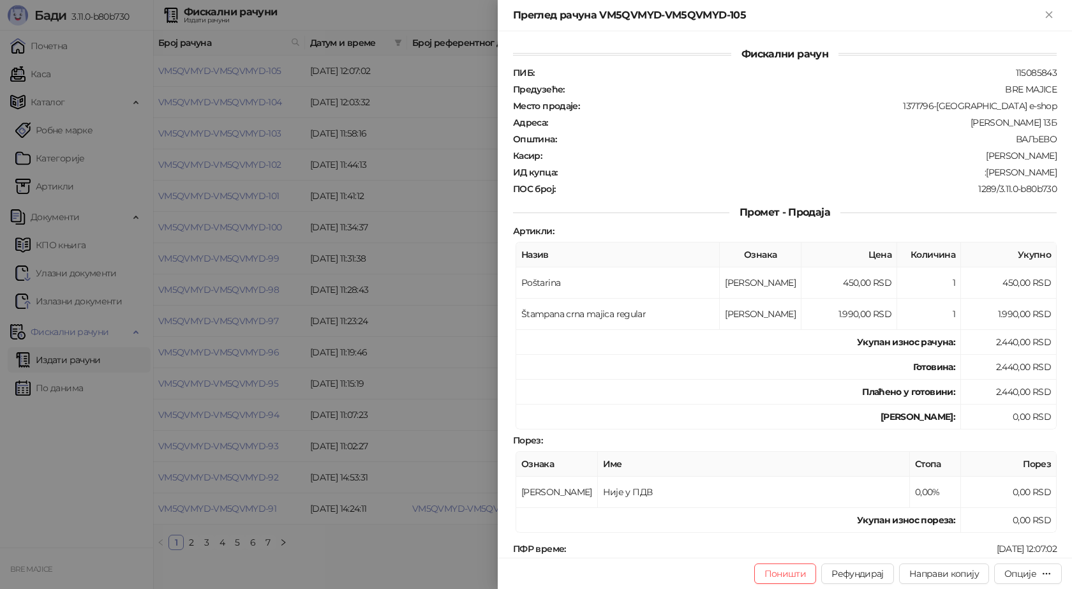
drag, startPoint x: 1048, startPoint y: 169, endPoint x: 981, endPoint y: 175, distance: 67.2
click at [981, 175] on div ":[PERSON_NAME]" at bounding box center [808, 172] width 500 height 11
click at [1050, 19] on icon "Close" at bounding box center [1048, 14] width 11 height 11
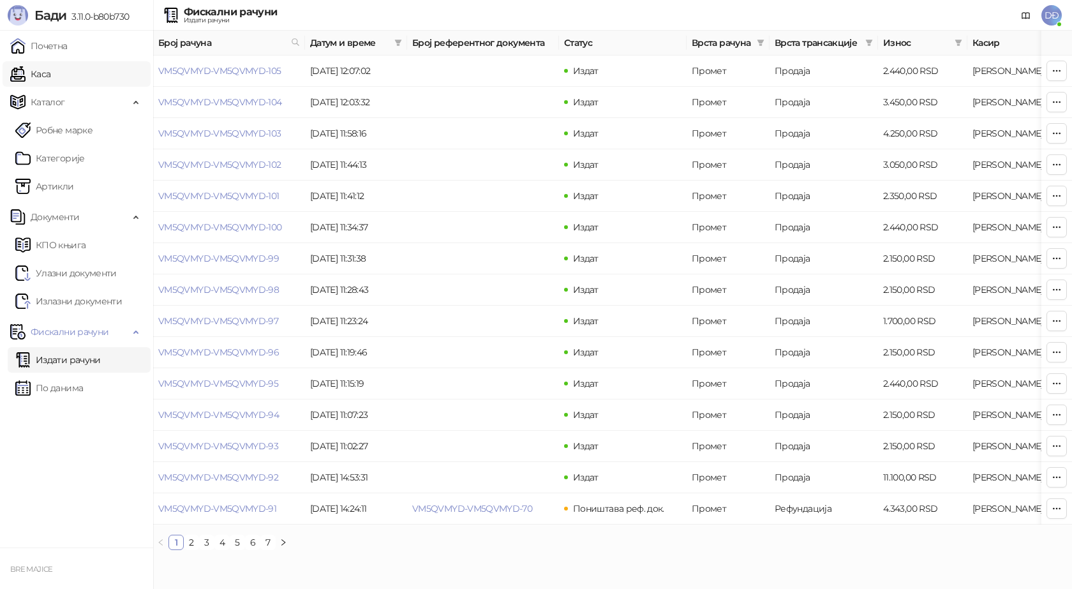
click at [40, 75] on link "Каса" at bounding box center [30, 74] width 40 height 26
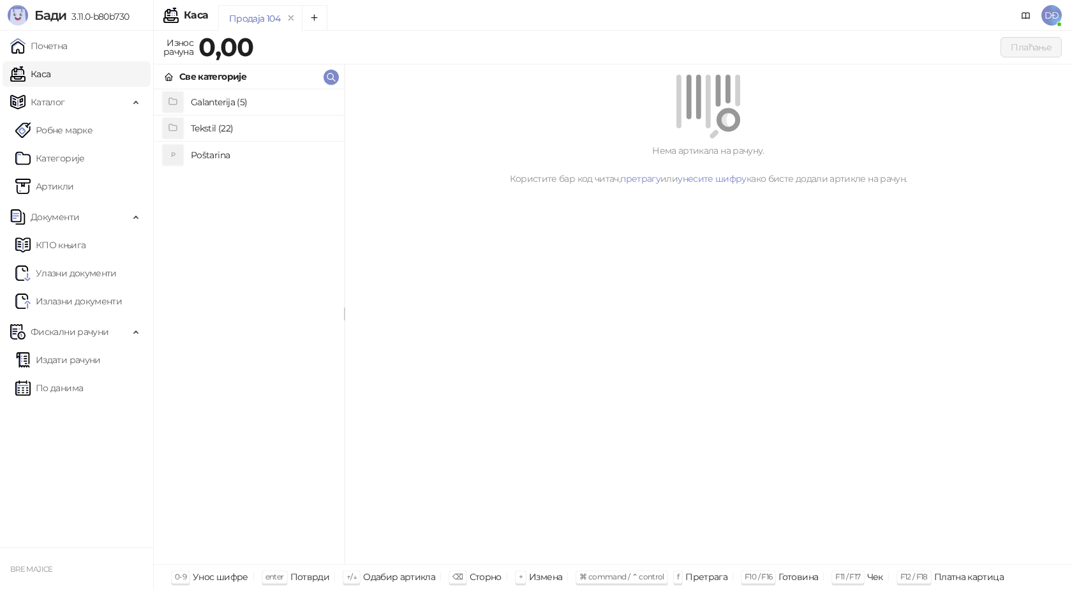
click at [249, 151] on h4 "Poštarina" at bounding box center [262, 155] width 143 height 20
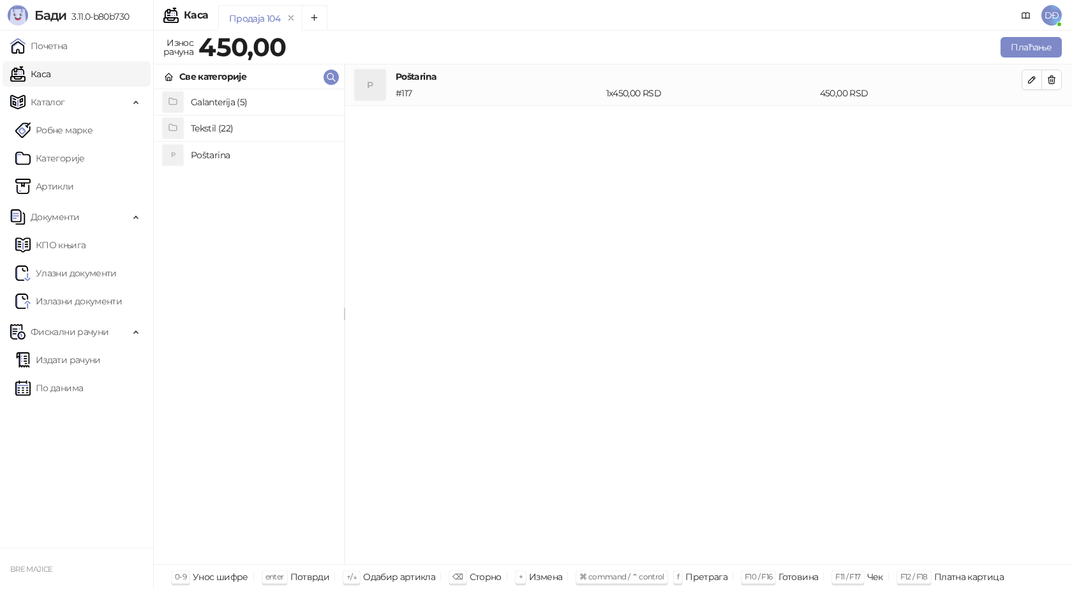
click at [246, 130] on h4 "Tekstil (22)" at bounding box center [262, 128] width 143 height 20
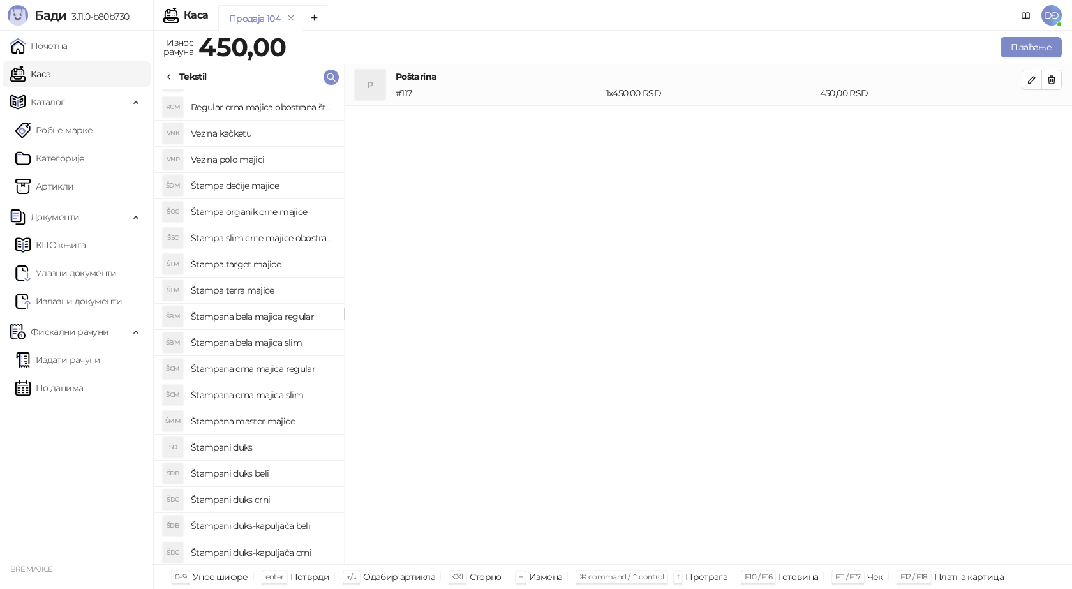
scroll to position [101, 0]
click at [272, 393] on h4 "Štampana crna majica slim" at bounding box center [262, 393] width 143 height 20
click at [1028, 116] on icon "button" at bounding box center [1032, 121] width 10 height 10
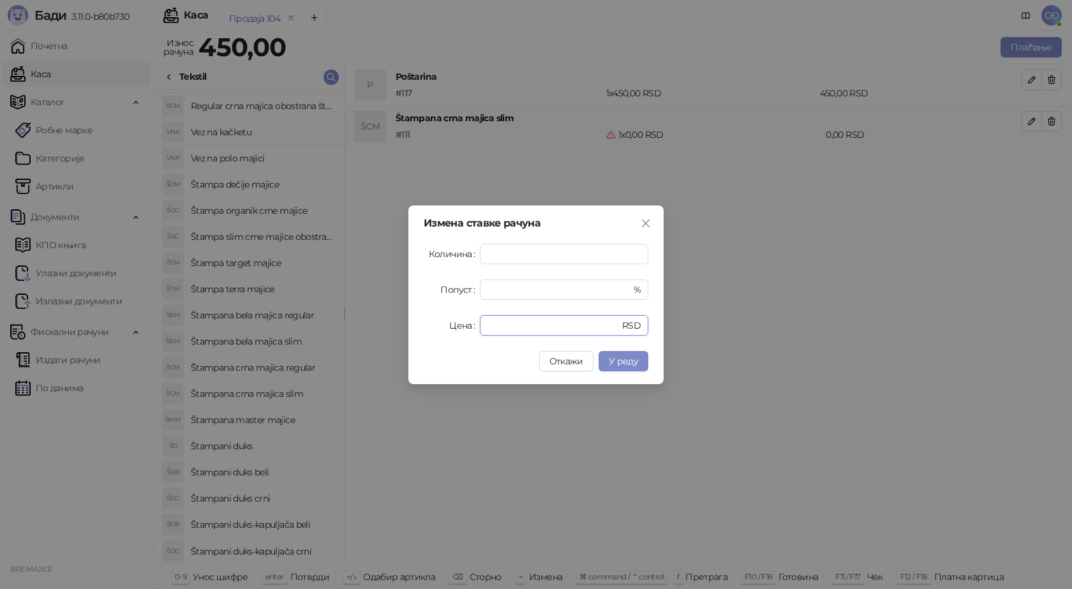
drag, startPoint x: 510, startPoint y: 325, endPoint x: 436, endPoint y: 297, distance: 79.4
click at [442, 323] on div "Цена * RSD" at bounding box center [536, 325] width 225 height 20
type input "****"
click at [621, 367] on button "У реду" at bounding box center [623, 361] width 50 height 20
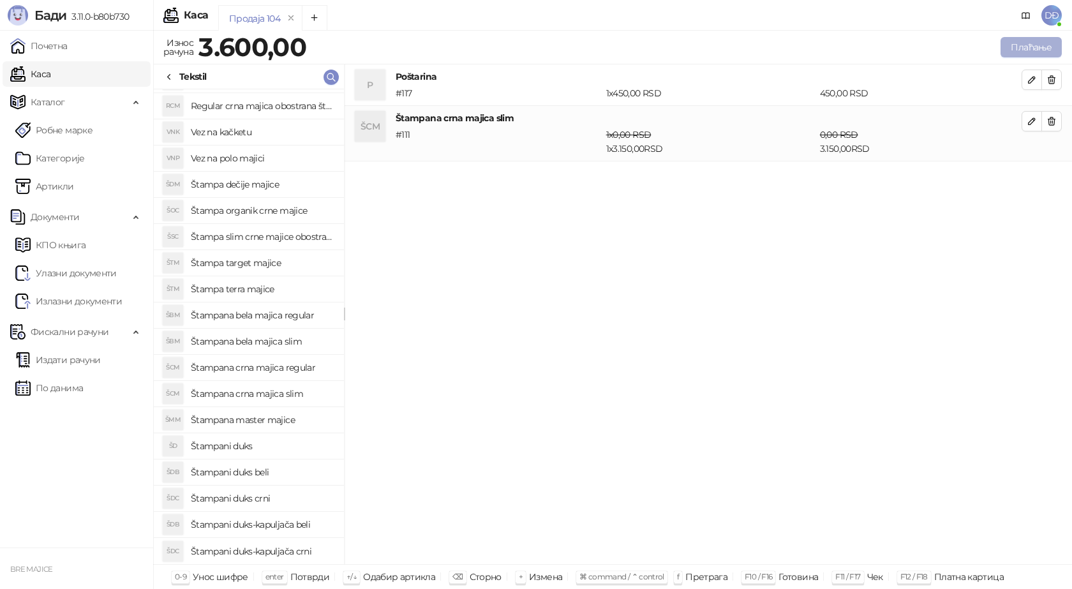
click at [1028, 41] on button "Плаћање" at bounding box center [1030, 47] width 61 height 20
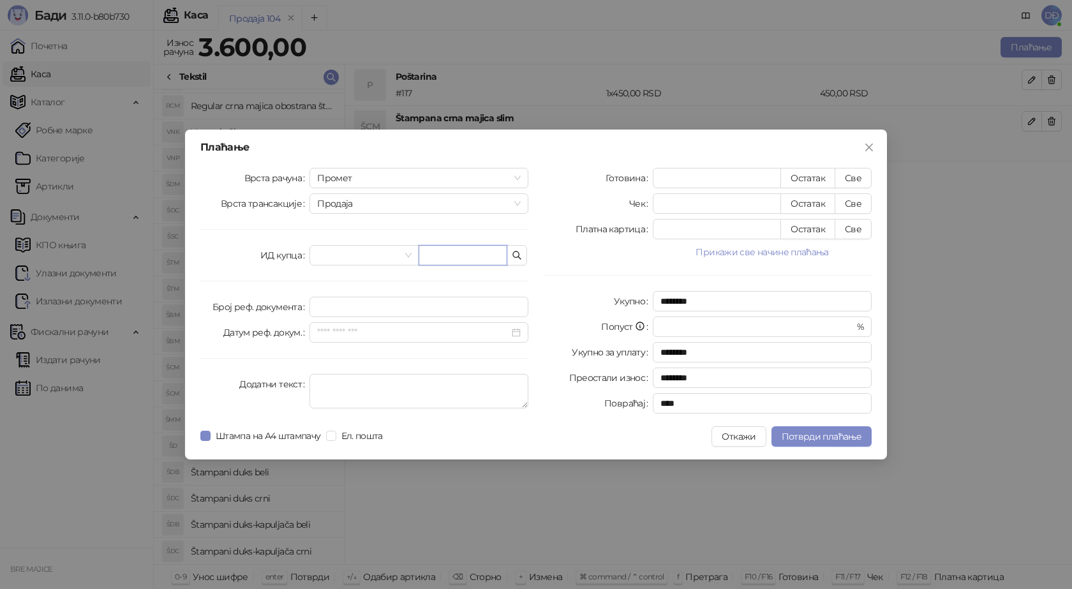
click at [457, 251] on input "text" at bounding box center [463, 255] width 89 height 20
paste input "**********"
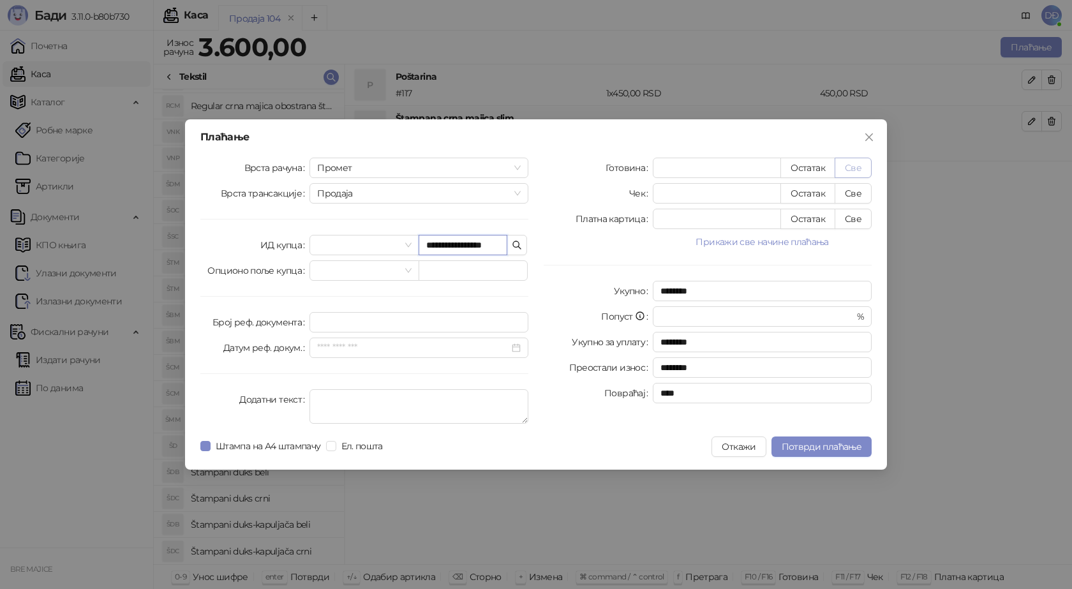
type input "**********"
click at [859, 169] on button "Све" at bounding box center [853, 168] width 37 height 20
type input "****"
click at [812, 447] on span "Потврди плаћање" at bounding box center [822, 446] width 80 height 11
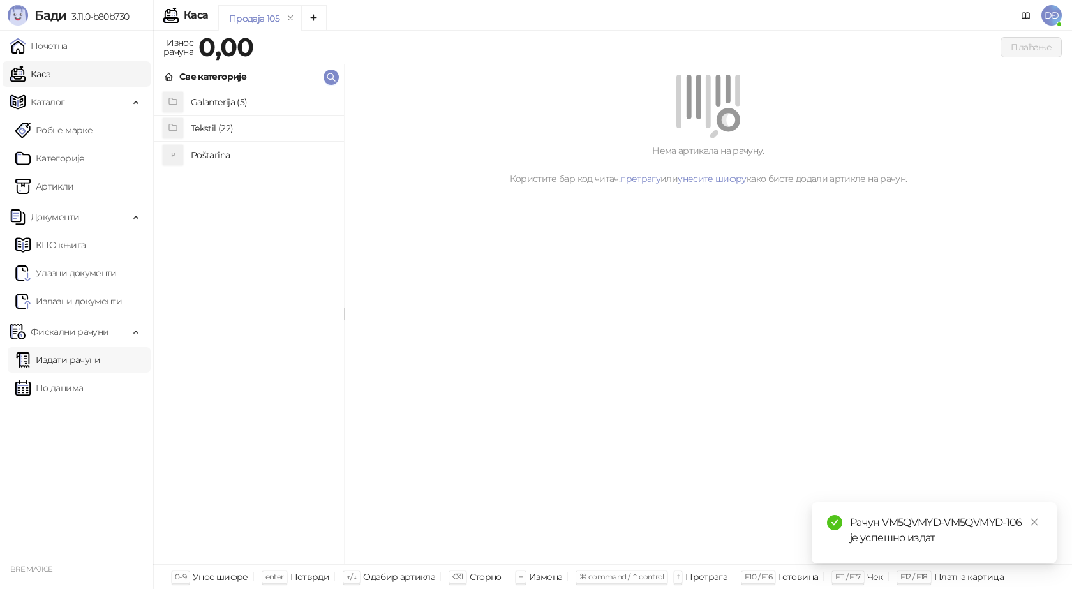
click at [90, 360] on link "Издати рачуни" at bounding box center [57, 360] width 85 height 26
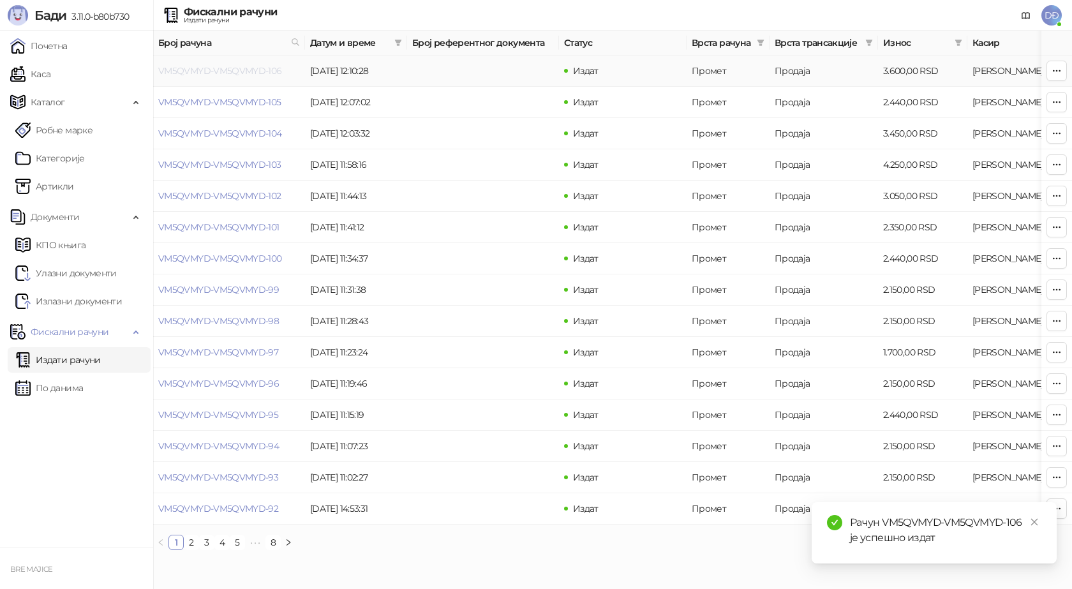
click at [239, 68] on link "VM5QVMYD-VM5QVMYD-106" at bounding box center [220, 70] width 124 height 11
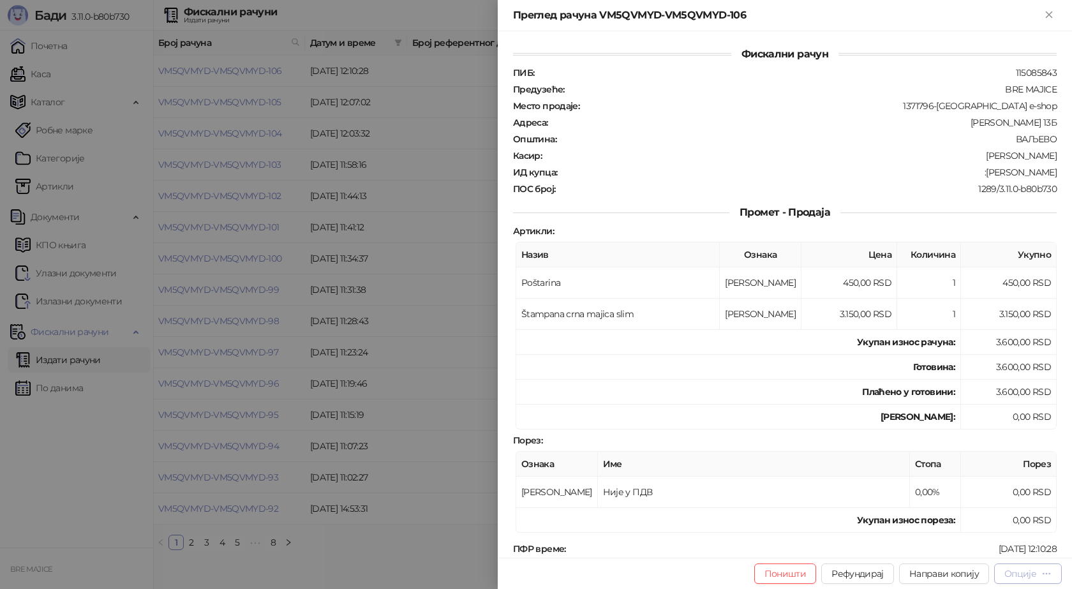
click at [1046, 576] on icon "button" at bounding box center [1046, 573] width 10 height 10
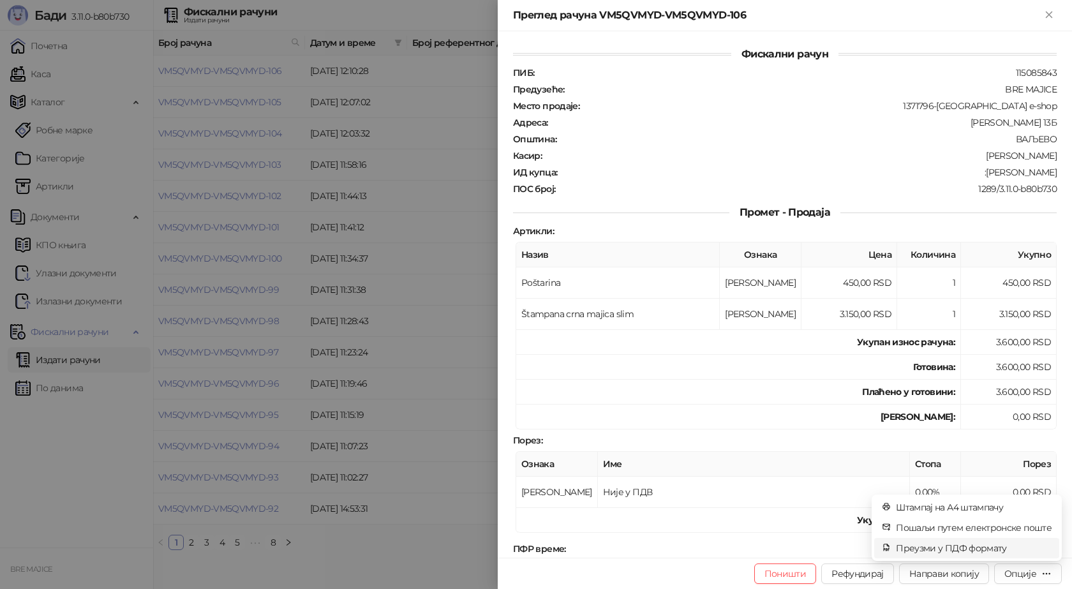
click at [992, 548] on span "Преузми у ПДФ формату" at bounding box center [974, 548] width 156 height 14
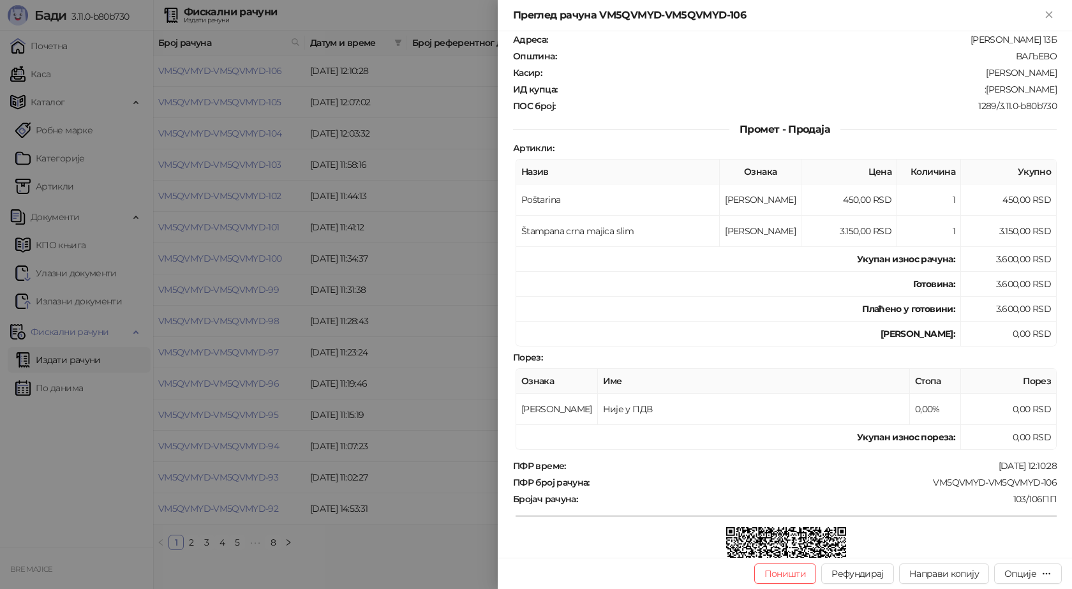
scroll to position [191, 0]
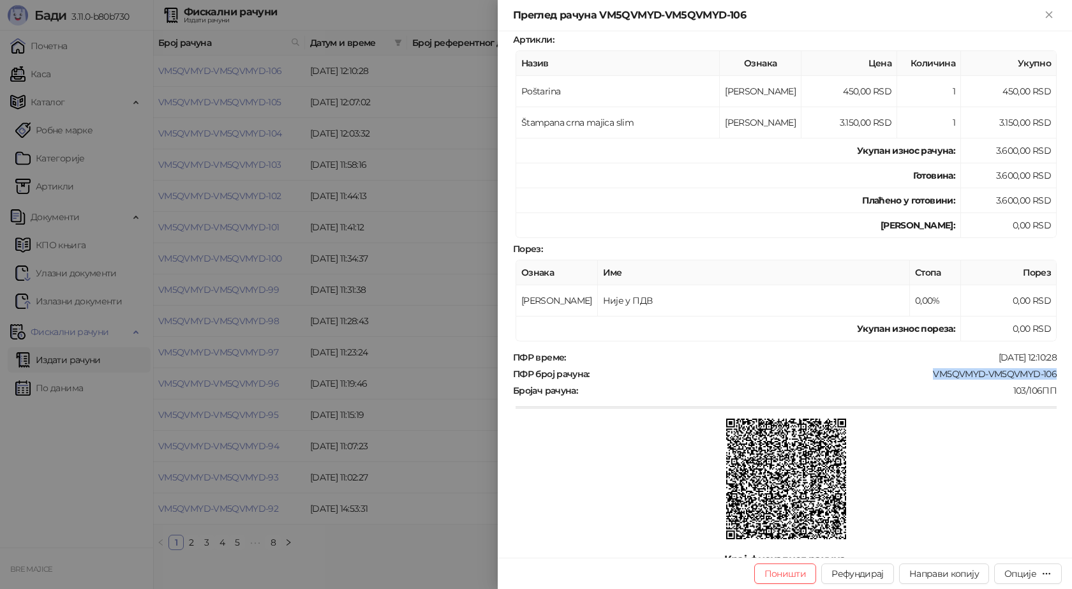
drag, startPoint x: 1047, startPoint y: 371, endPoint x: 916, endPoint y: 368, distance: 130.8
click at [916, 368] on div "VM5QVMYD-VM5QVMYD-106" at bounding box center [824, 373] width 467 height 11
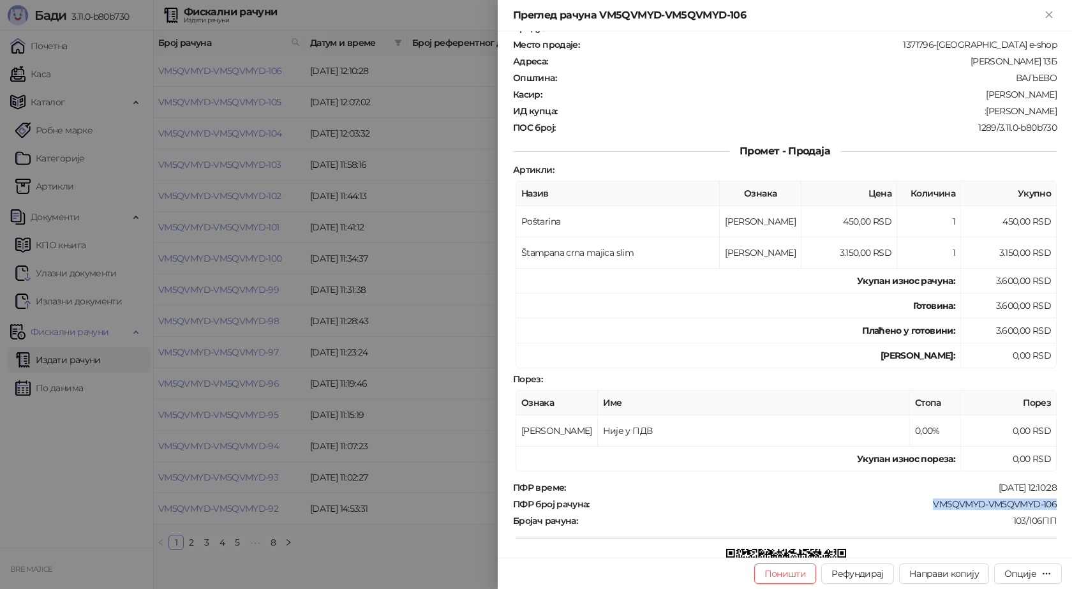
scroll to position [0, 0]
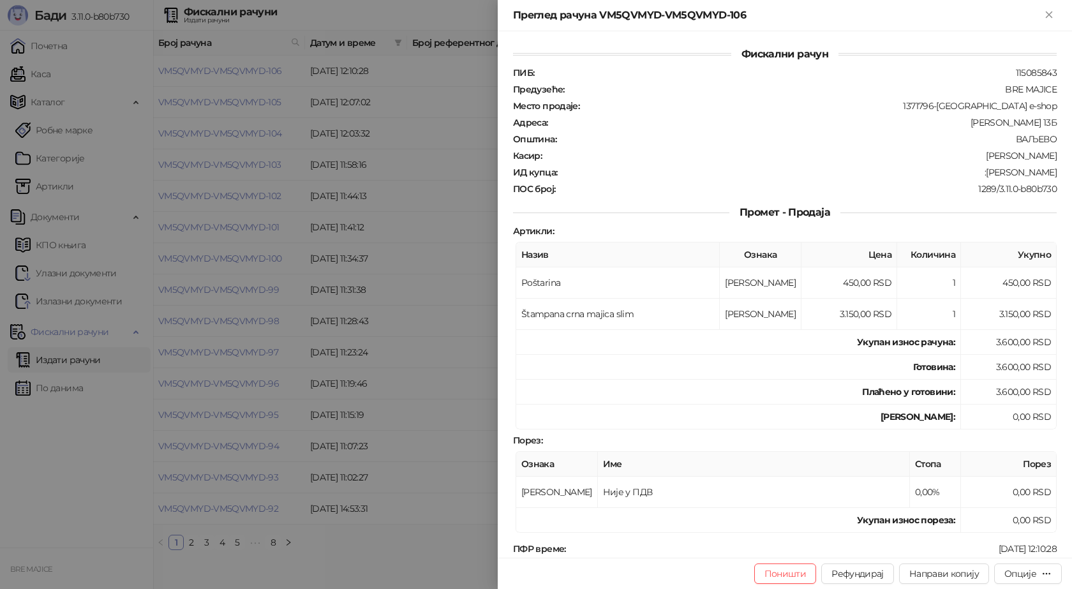
drag, startPoint x: 1051, startPoint y: 170, endPoint x: 982, endPoint y: 171, distance: 69.5
click at [982, 171] on div "Фискални рачун ПИБ : 115085843 Предузеће : BRE MAJICE Место продаје : 1371796-[…" at bounding box center [785, 294] width 574 height 526
click at [1054, 15] on icon "Close" at bounding box center [1048, 14] width 11 height 11
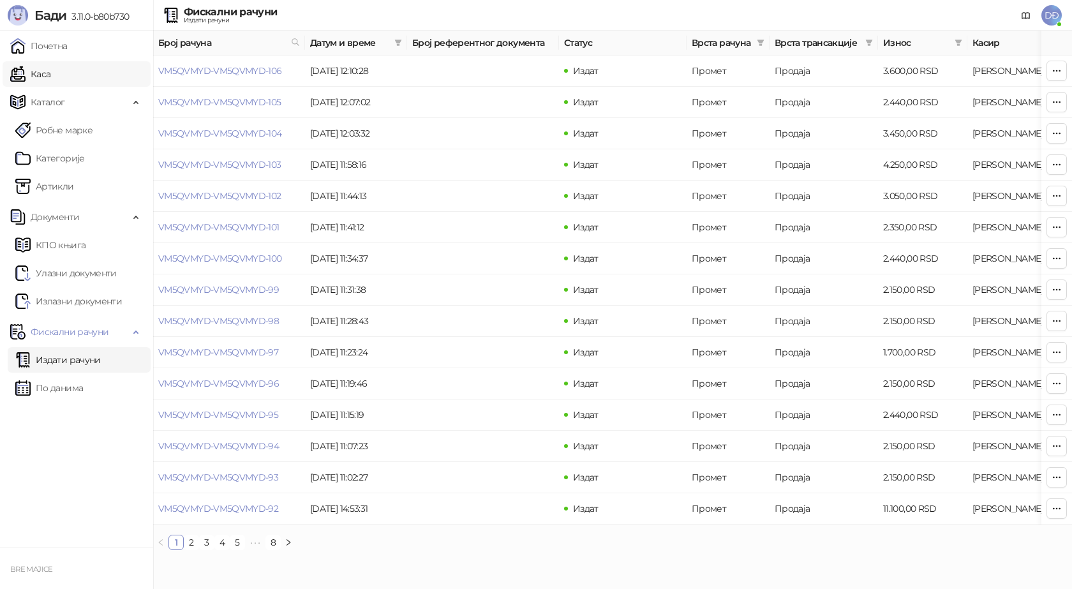
click at [48, 77] on link "Каса" at bounding box center [30, 74] width 40 height 26
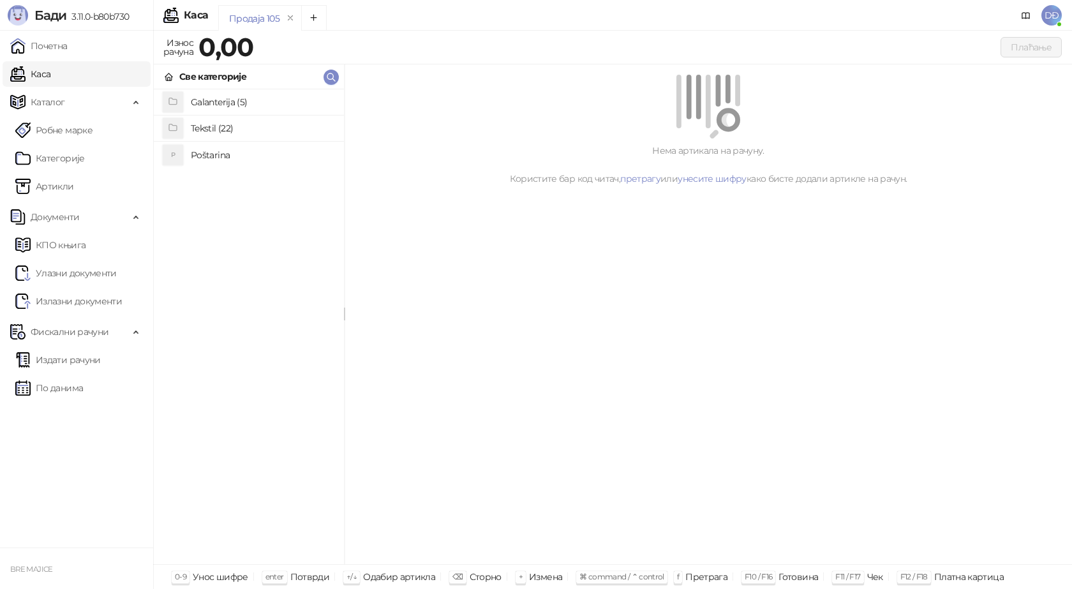
click at [221, 158] on h4 "Poštarina" at bounding box center [262, 155] width 143 height 20
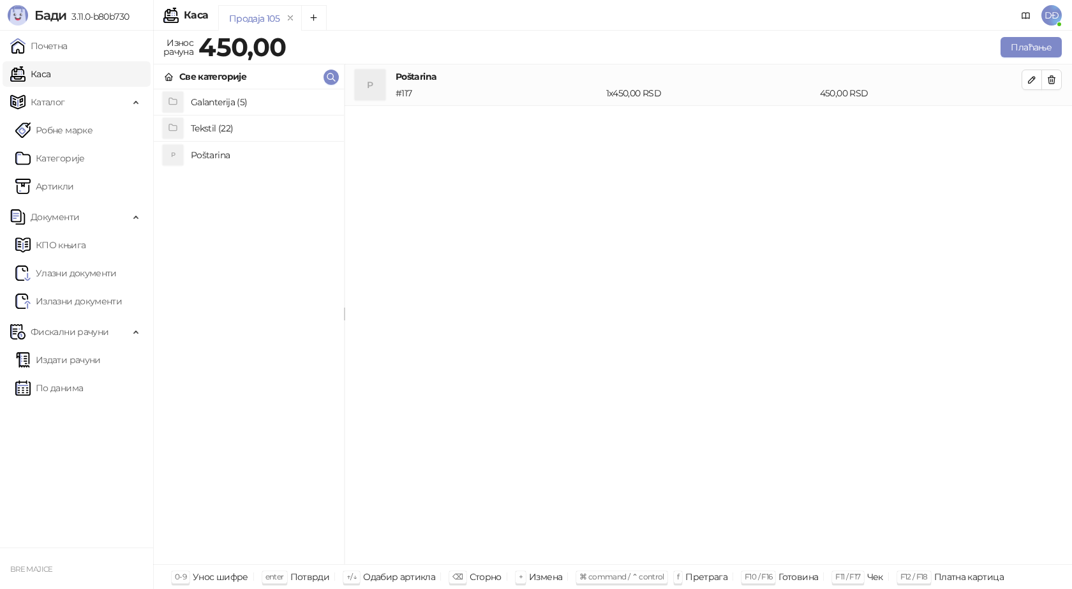
click at [219, 127] on h4 "Tekstil (22)" at bounding box center [262, 128] width 143 height 20
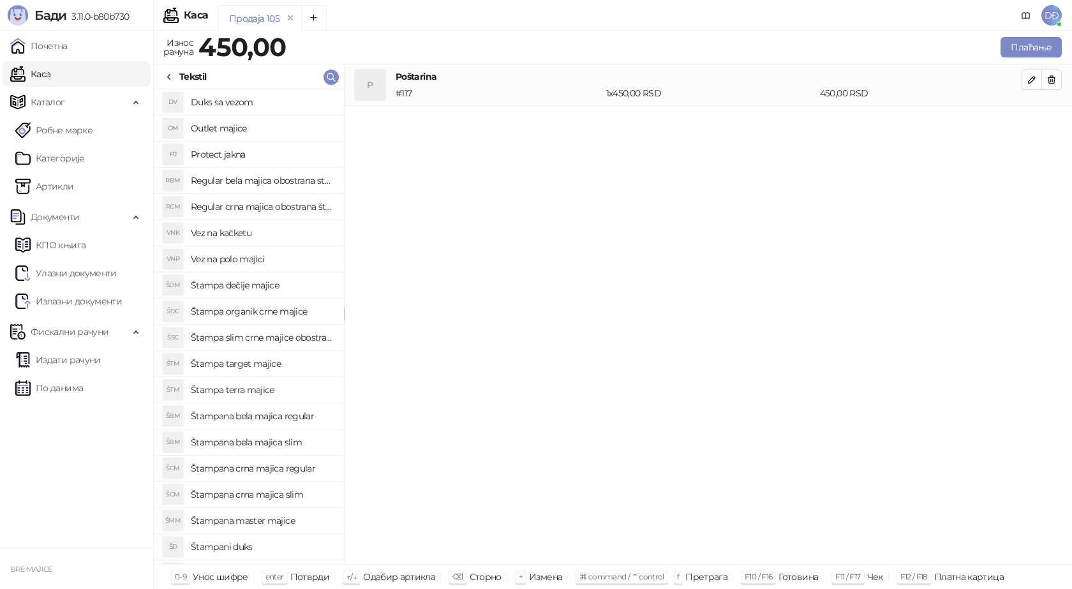
click at [292, 493] on h4 "Štampana crna majica slim" at bounding box center [262, 494] width 143 height 20
click at [1029, 120] on icon "button" at bounding box center [1032, 121] width 10 height 10
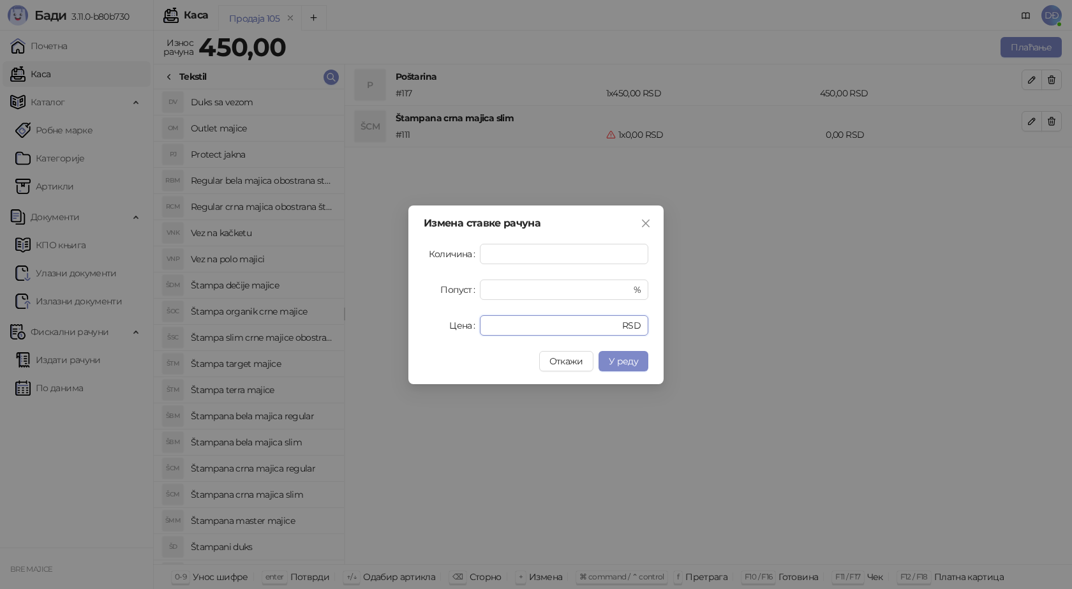
drag, startPoint x: 503, startPoint y: 327, endPoint x: 445, endPoint y: 328, distance: 57.4
click at [454, 327] on div "Цена * RSD" at bounding box center [536, 325] width 225 height 20
type input "****"
click at [620, 369] on button "У реду" at bounding box center [623, 361] width 50 height 20
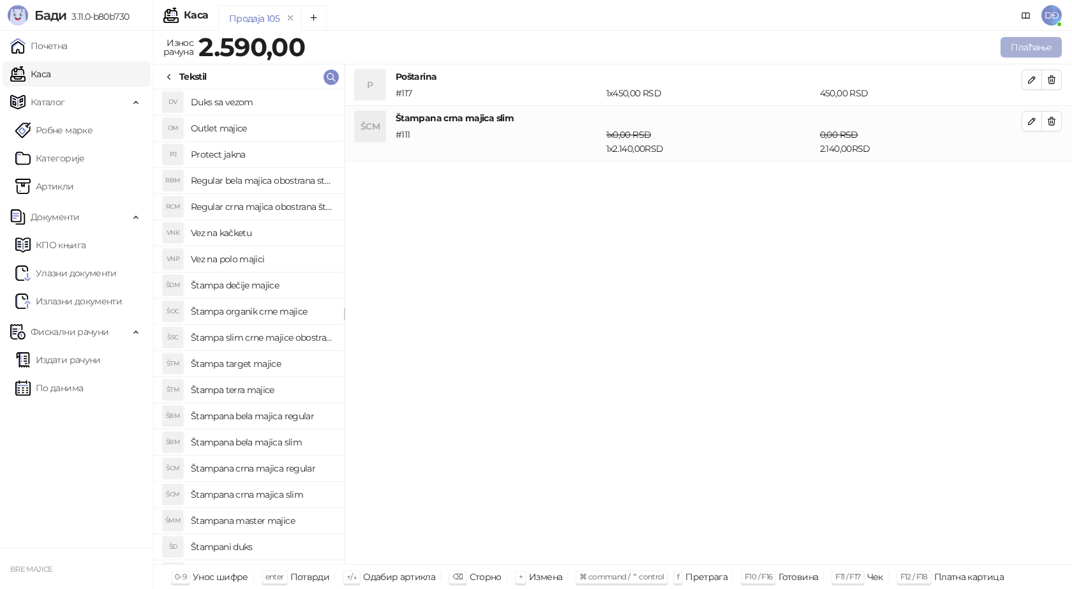
click at [1032, 47] on button "Плаћање" at bounding box center [1030, 47] width 61 height 20
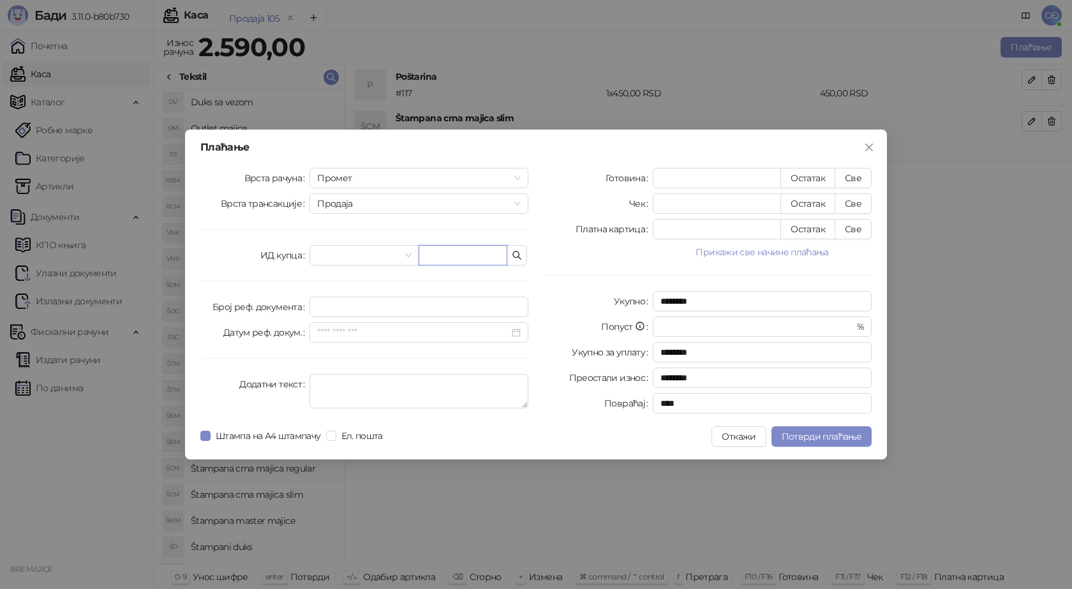
click at [458, 258] on input "text" at bounding box center [463, 255] width 89 height 20
paste input "**********"
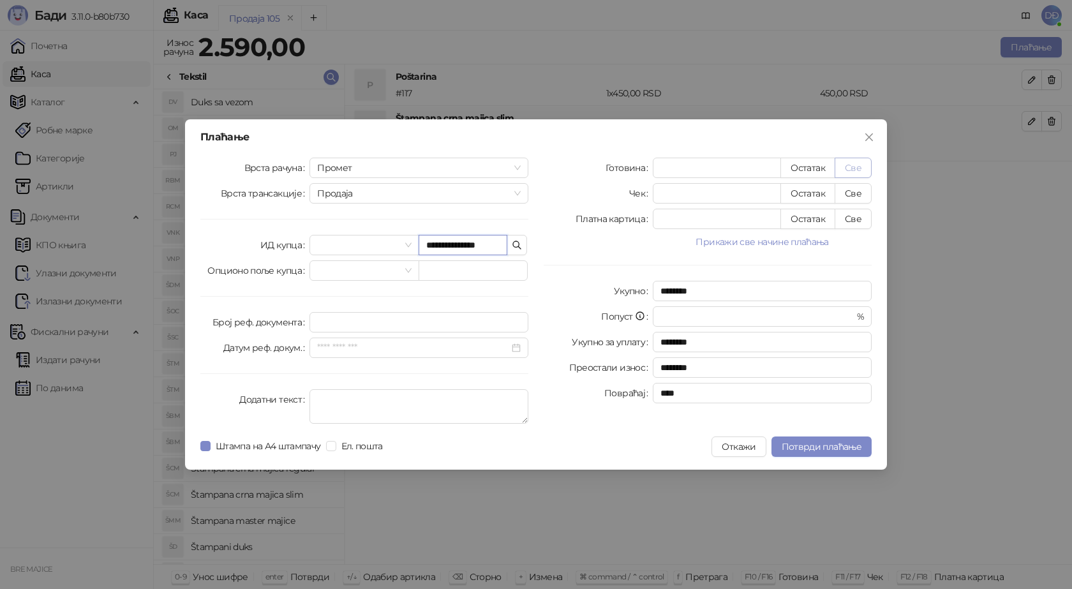
type input "**********"
click at [854, 167] on button "Све" at bounding box center [853, 168] width 37 height 20
type input "****"
click at [808, 443] on span "Потврди плаћање" at bounding box center [822, 446] width 80 height 11
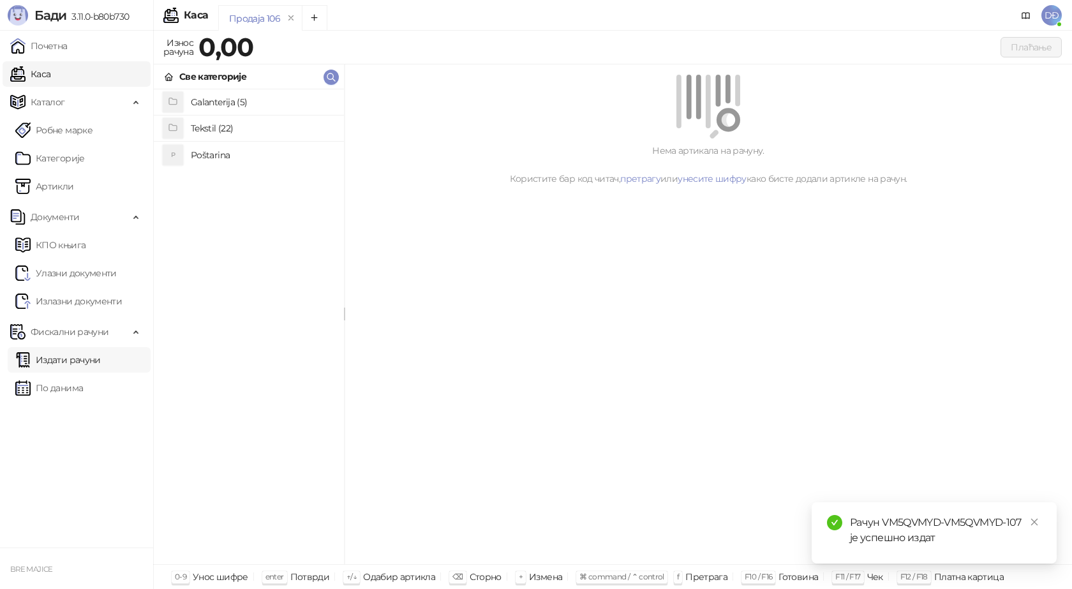
click at [82, 366] on link "Издати рачуни" at bounding box center [57, 360] width 85 height 26
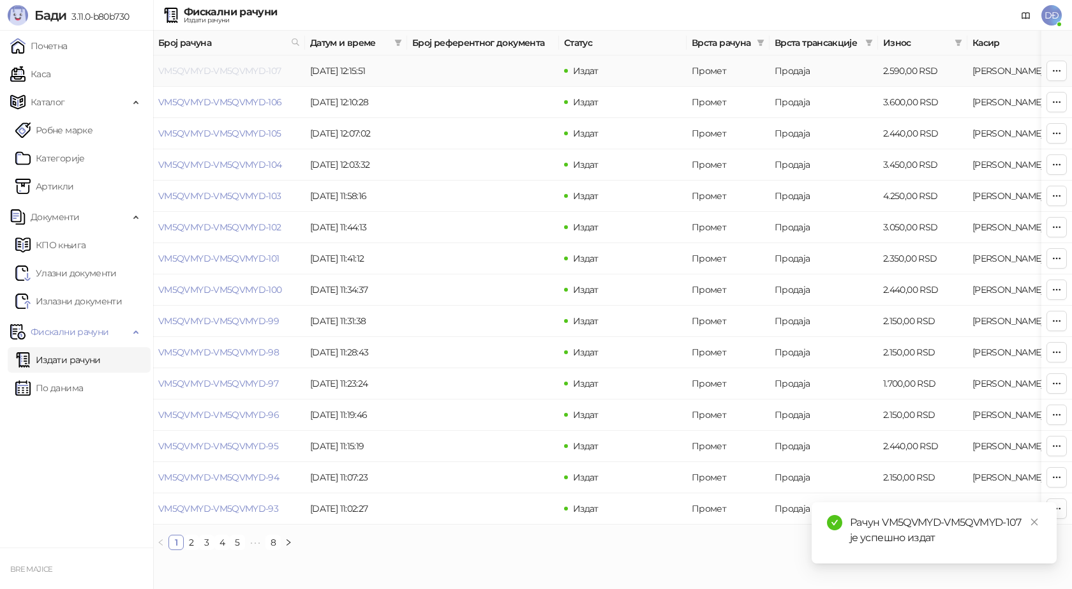
click at [231, 70] on link "VM5QVMYD-VM5QVMYD-107" at bounding box center [219, 70] width 123 height 11
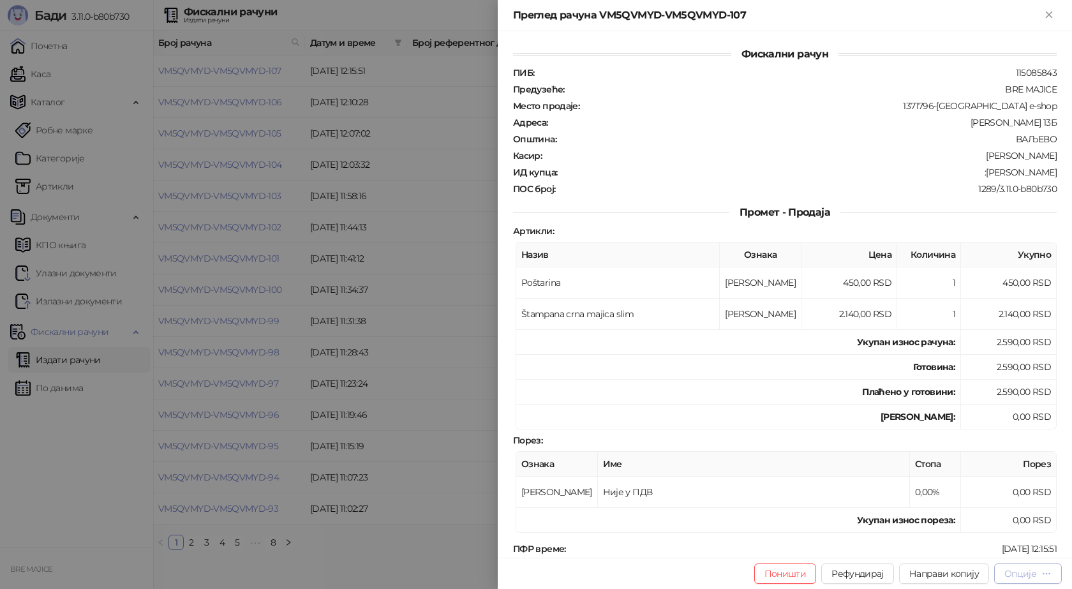
click at [1037, 577] on div "Опције" at bounding box center [1027, 573] width 47 height 12
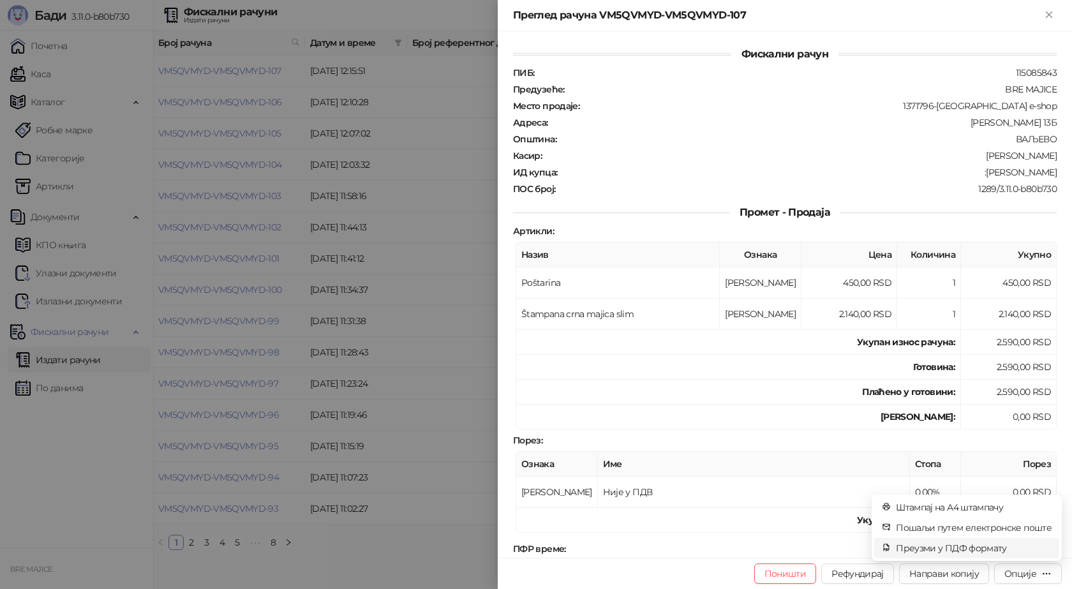
click at [995, 544] on span "Преузми у ПДФ формату" at bounding box center [974, 548] width 156 height 14
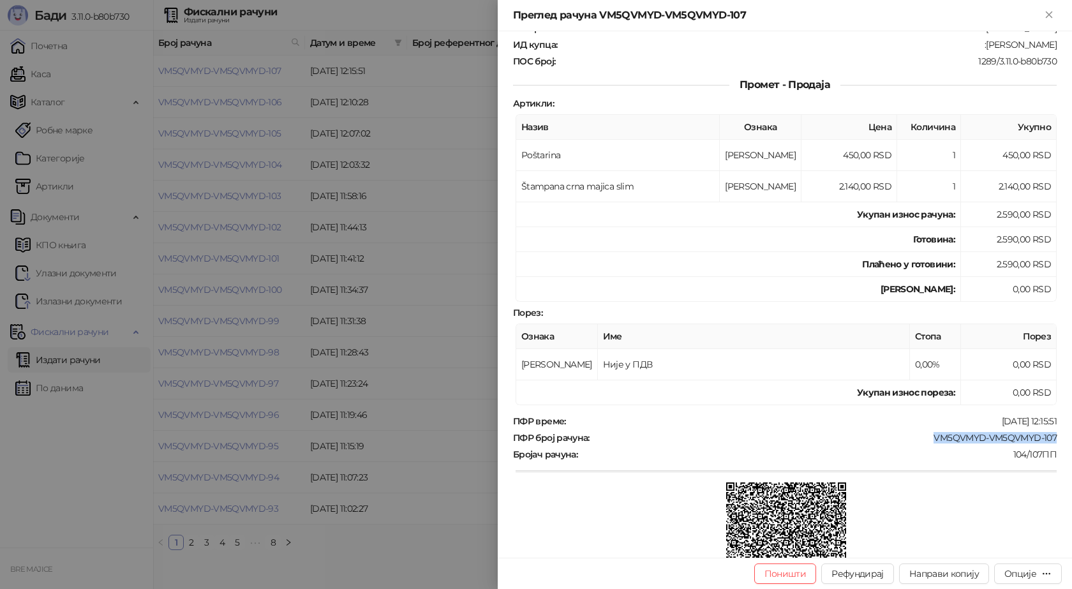
drag, startPoint x: 1051, startPoint y: 435, endPoint x: 926, endPoint y: 436, distance: 125.1
click at [926, 436] on div "Фискални рачун ПИБ : 115085843 Предузеће : BRE MAJICE Место продаје : 1371796-[…" at bounding box center [785, 294] width 574 height 526
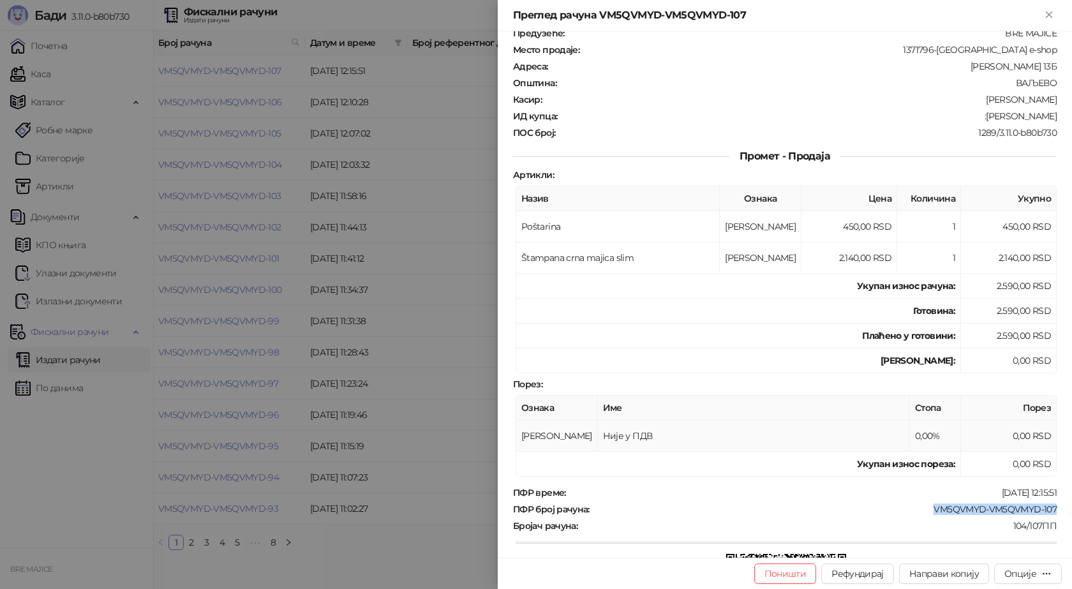
scroll to position [0, 0]
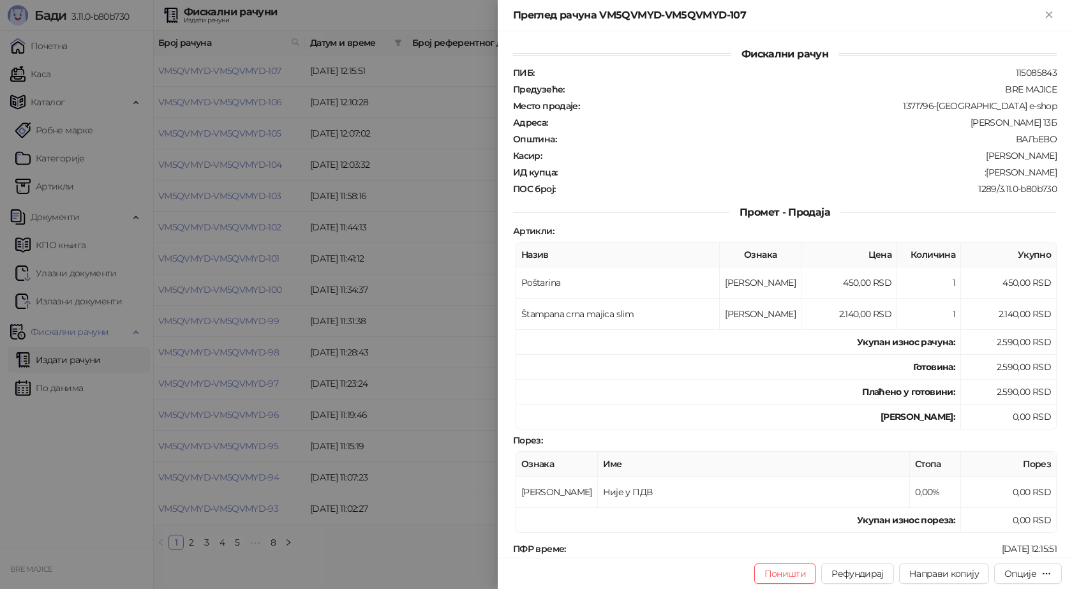
drag, startPoint x: 1051, startPoint y: 172, endPoint x: 982, endPoint y: 173, distance: 68.9
click at [982, 173] on div "Фискални рачун ПИБ : 115085843 Предузеће : BRE MAJICE Место продаје : 1371796-[…" at bounding box center [785, 294] width 574 height 526
click at [1046, 17] on icon "Close" at bounding box center [1049, 14] width 6 height 6
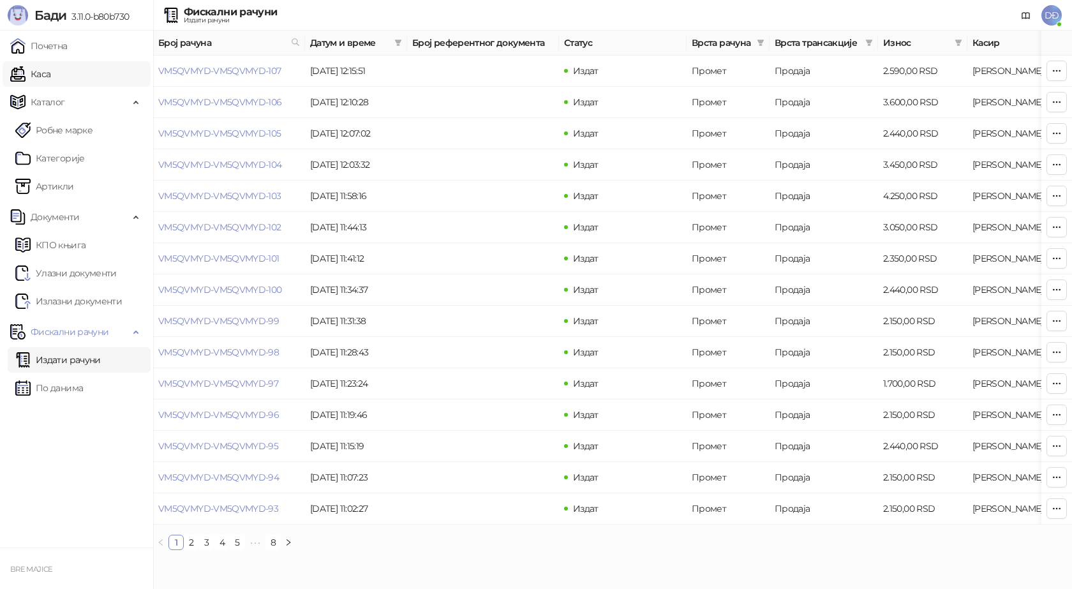
click at [50, 74] on link "Каса" at bounding box center [30, 74] width 40 height 26
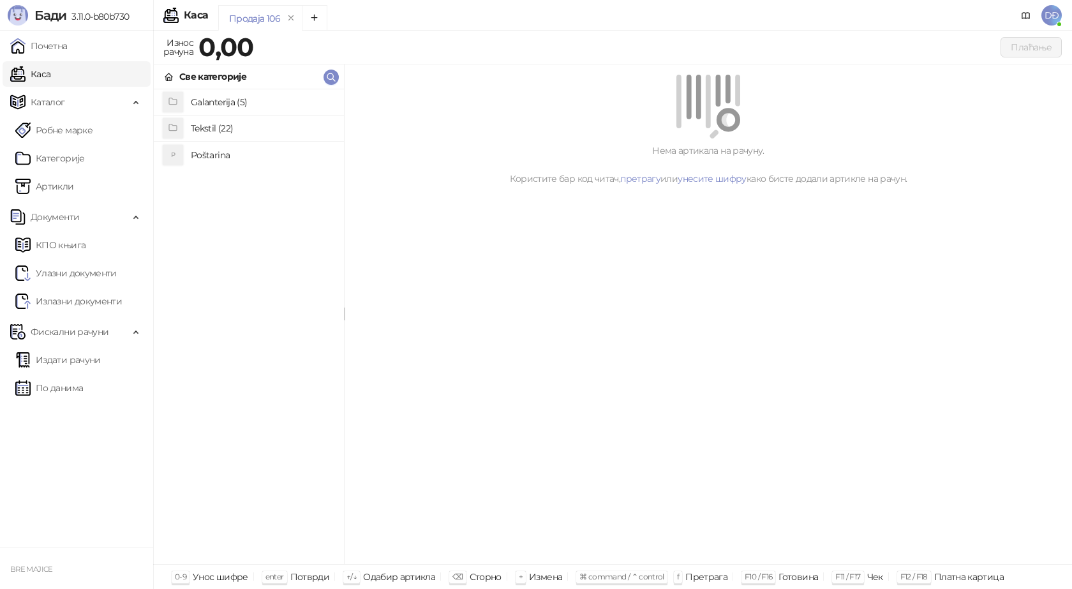
click at [227, 150] on h4 "Poštarina" at bounding box center [262, 155] width 143 height 20
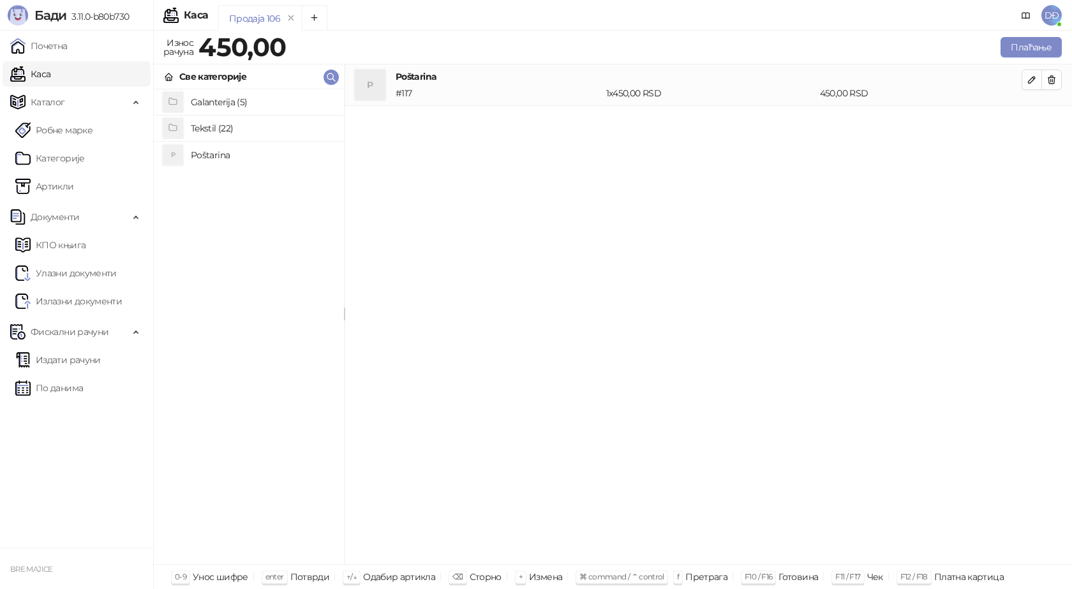
click at [234, 131] on h4 "Tekstil (22)" at bounding box center [262, 128] width 143 height 20
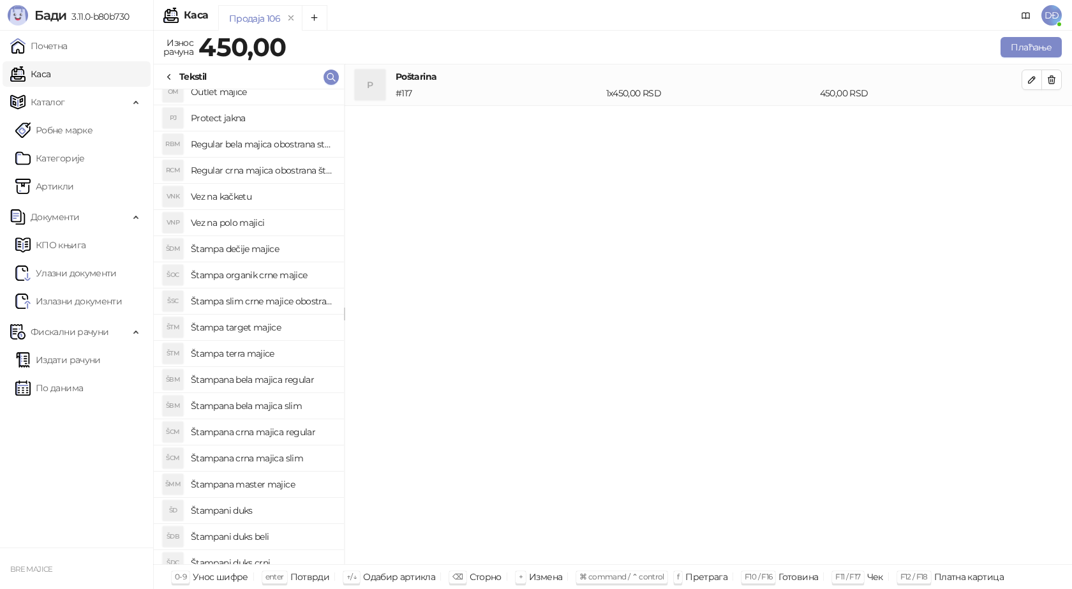
scroll to position [101, 0]
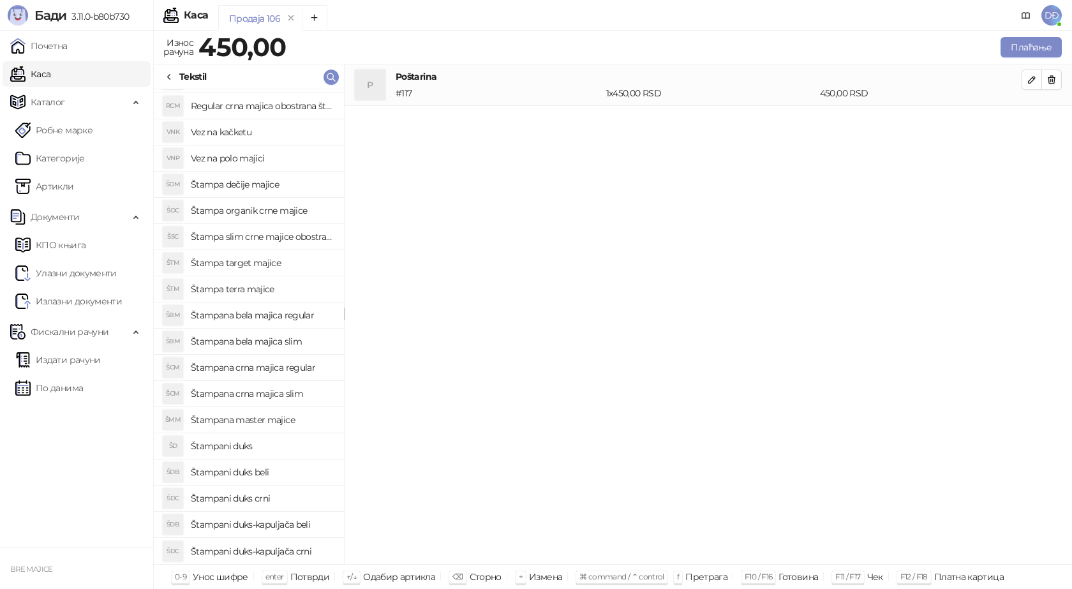
click at [283, 553] on h4 "Štampani duks-kapuljača crni" at bounding box center [262, 551] width 143 height 20
click at [1035, 124] on icon "button" at bounding box center [1032, 121] width 10 height 10
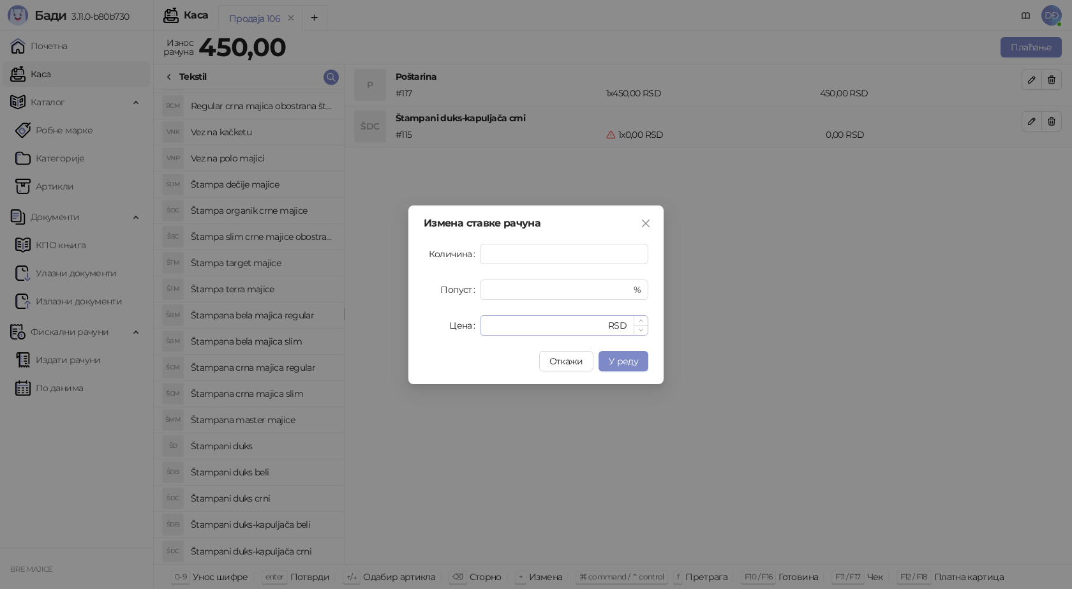
type input "*"
drag, startPoint x: 510, startPoint y: 325, endPoint x: 341, endPoint y: 322, distance: 169.1
click at [341, 322] on div "Измена ставке рачуна Количина * Попуст * % Цена * RSD Откажи У реду" at bounding box center [536, 294] width 1072 height 589
type input "****"
click at [626, 355] on span "У реду" at bounding box center [623, 360] width 29 height 11
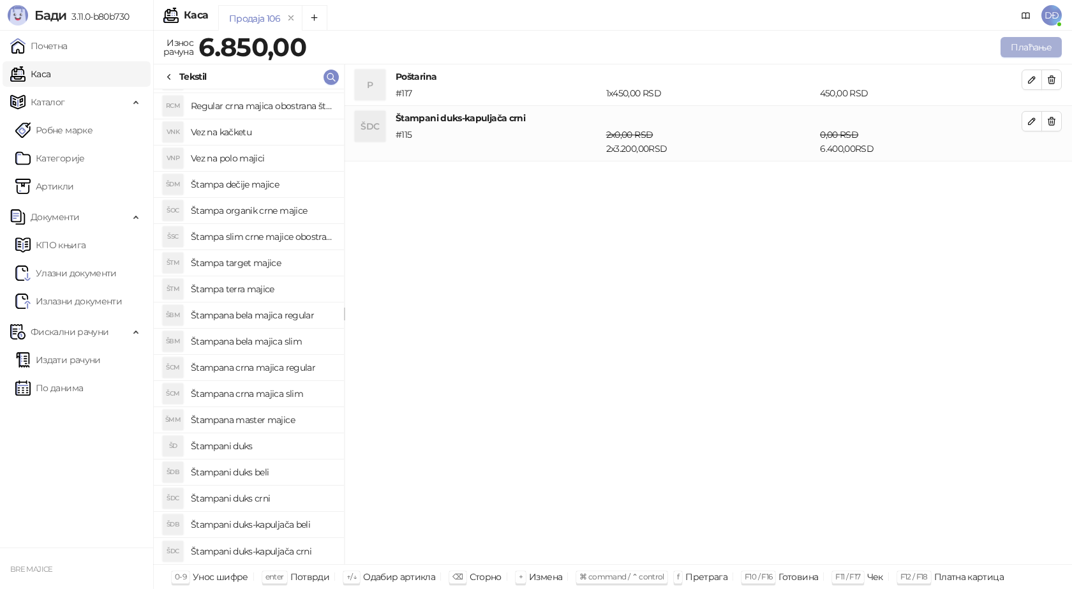
click at [1027, 43] on button "Плаћање" at bounding box center [1030, 47] width 61 height 20
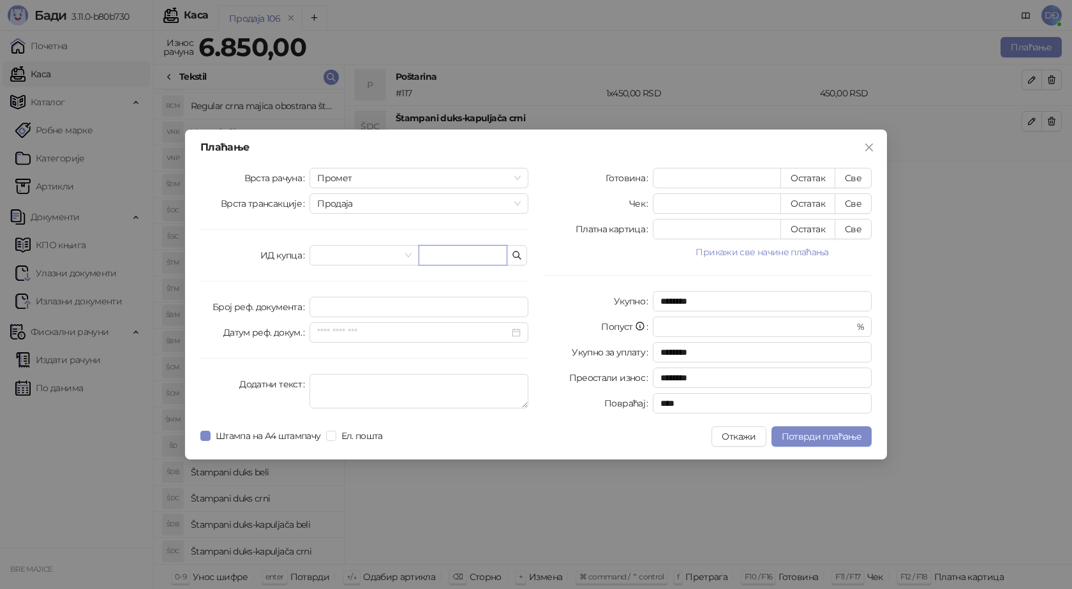
click at [478, 259] on input "text" at bounding box center [463, 255] width 89 height 20
paste input "**********"
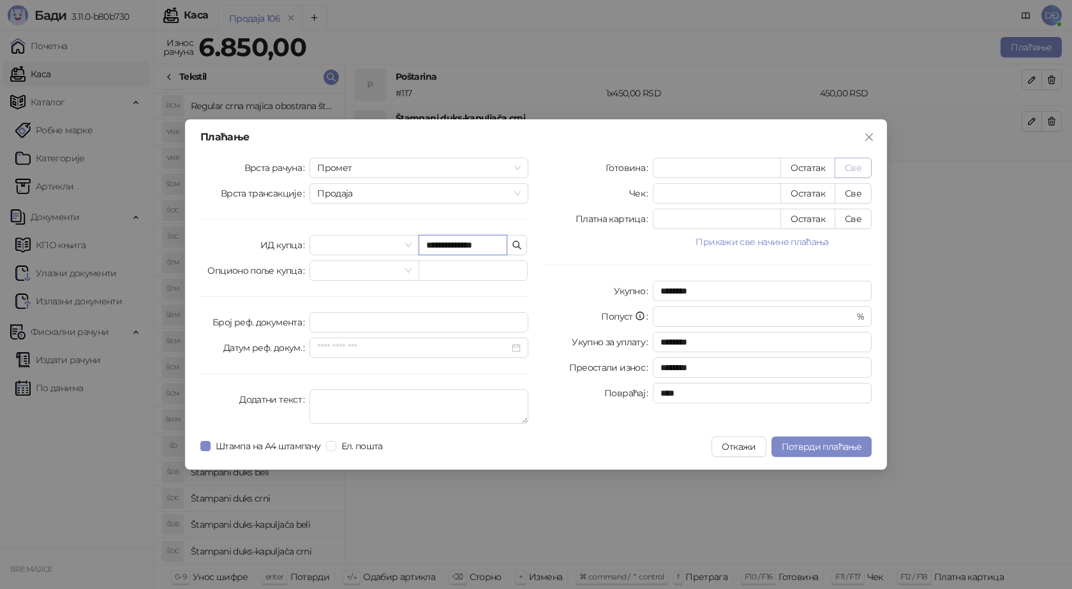
type input "**********"
click at [854, 166] on button "Све" at bounding box center [853, 168] width 37 height 20
type input "****"
click at [812, 443] on span "Потврди плаћање" at bounding box center [822, 446] width 80 height 11
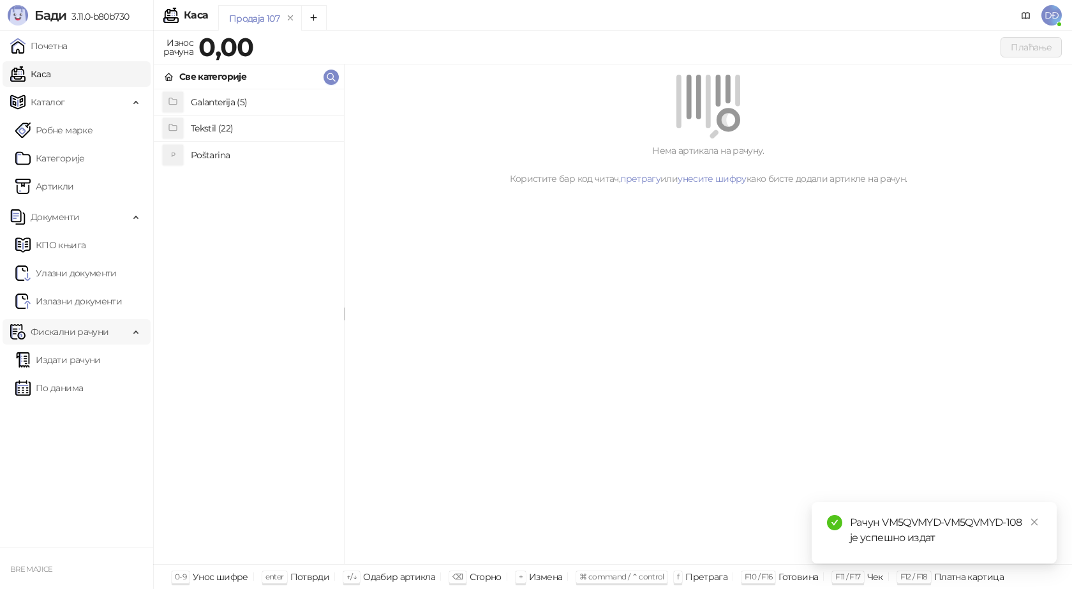
click at [70, 362] on link "Издати рачуни" at bounding box center [57, 360] width 85 height 26
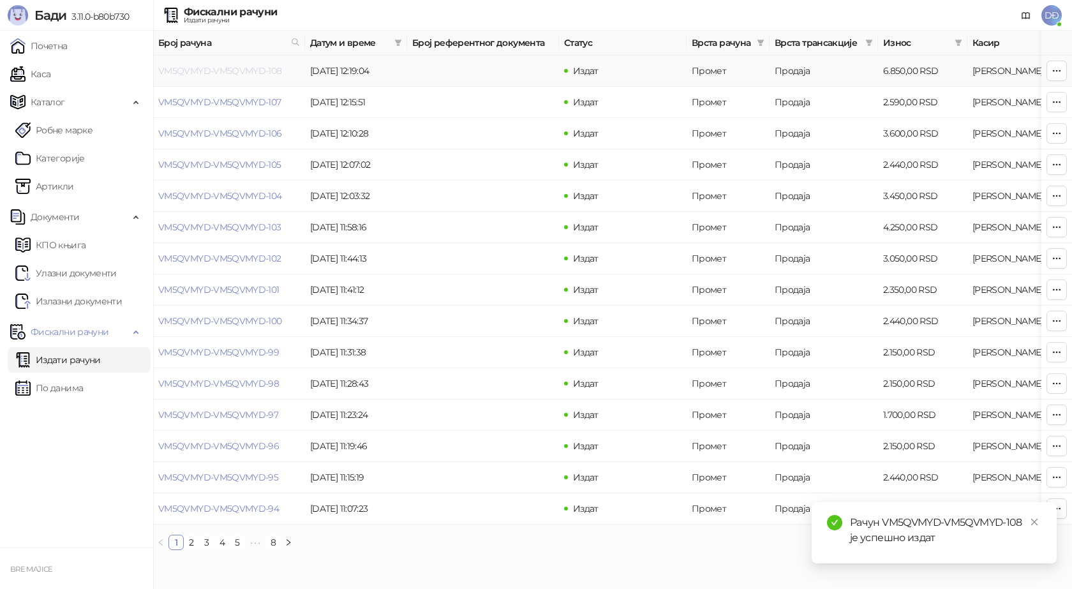
click at [225, 69] on link "VM5QVMYD-VM5QVMYD-108" at bounding box center [220, 70] width 124 height 11
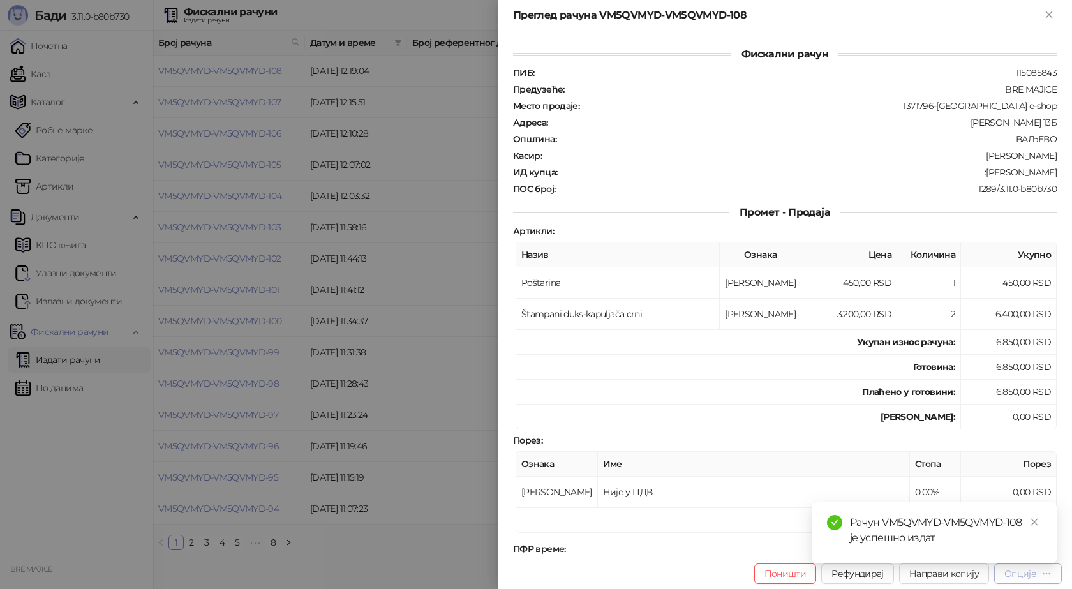
click at [1034, 576] on div "Опције" at bounding box center [1020, 573] width 32 height 11
click at [1038, 525] on icon "close" at bounding box center [1034, 521] width 9 height 9
click at [1029, 572] on div "Опције" at bounding box center [1020, 573] width 32 height 11
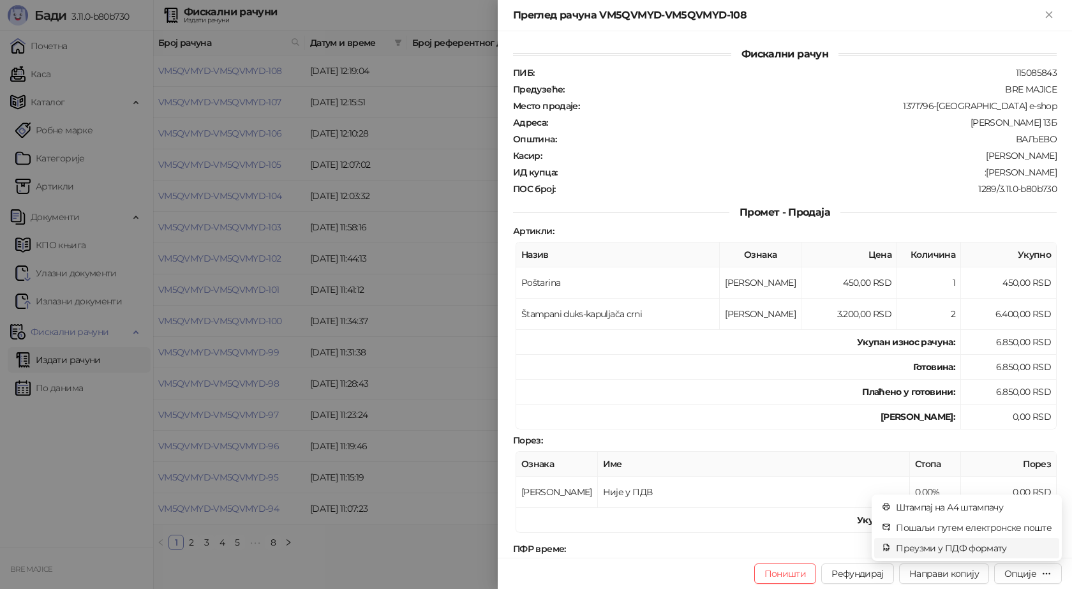
click at [1009, 549] on span "Преузми у ПДФ формату" at bounding box center [974, 548] width 156 height 14
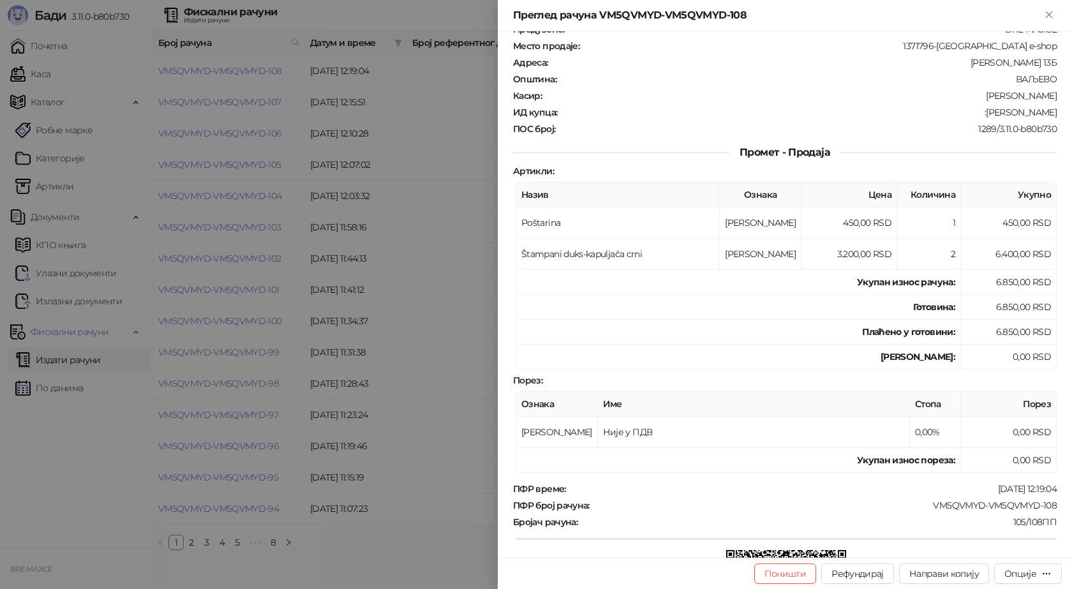
scroll to position [128, 0]
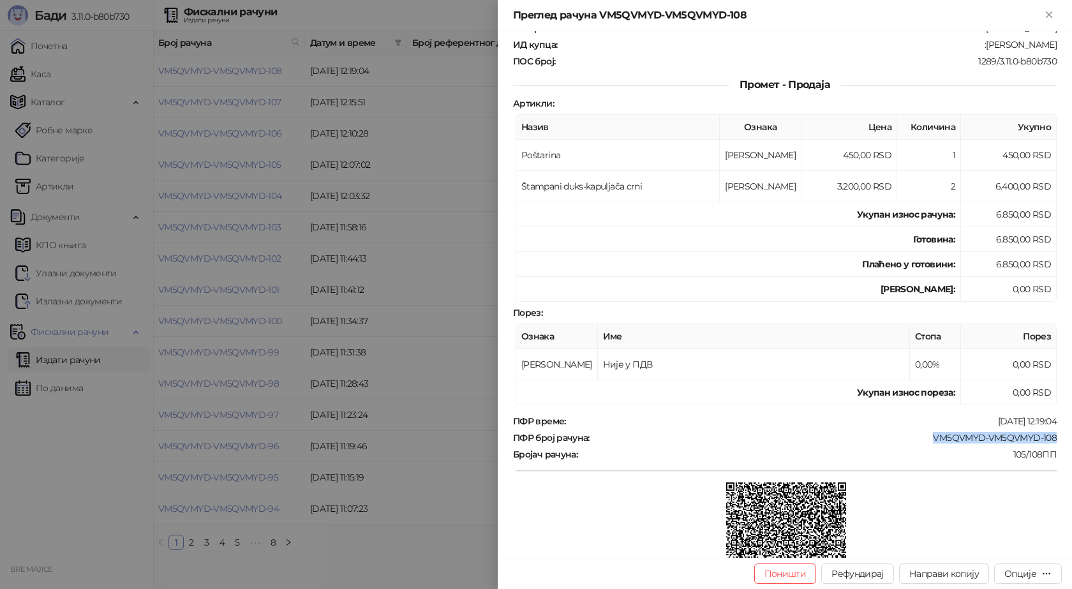
drag, startPoint x: 1048, startPoint y: 438, endPoint x: 925, endPoint y: 437, distance: 123.8
click at [925, 437] on div "ПФР број рачуна : VM5QVMYD-VM5QVMYD-108" at bounding box center [784, 437] width 549 height 11
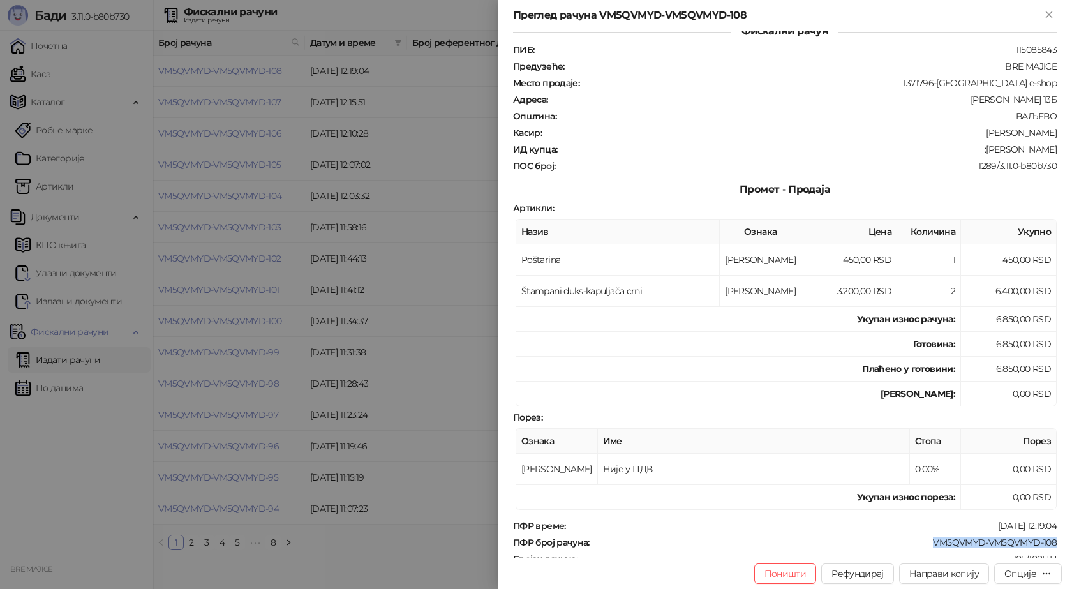
scroll to position [0, 0]
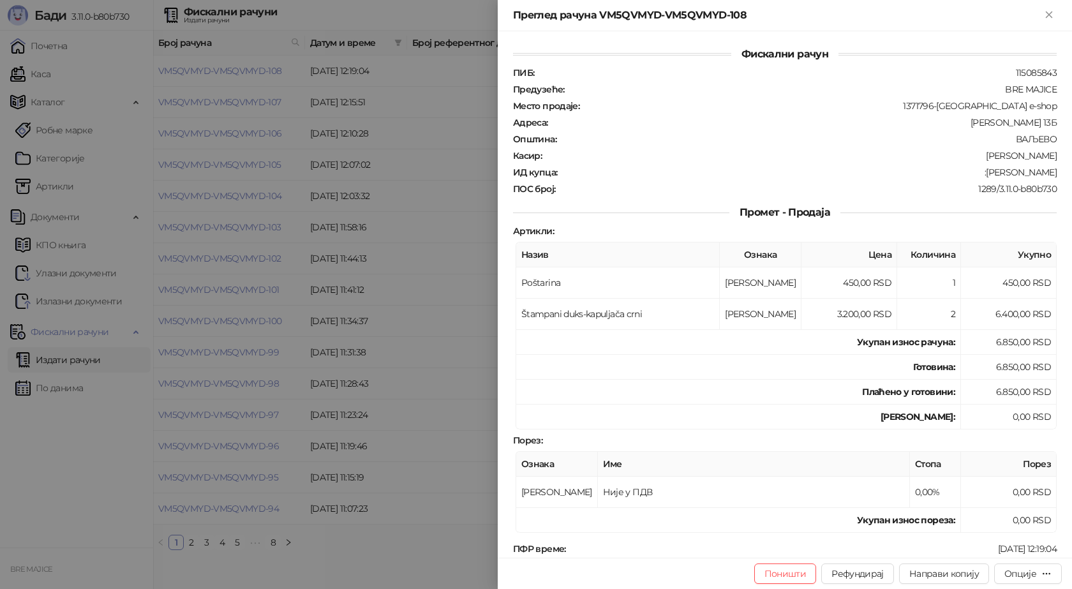
drag, startPoint x: 992, startPoint y: 176, endPoint x: 1052, endPoint y: 173, distance: 60.1
click at [1052, 173] on div "Фискални рачун ПИБ : 115085843 Предузеће : BRE MAJICE Место продаје : 1371796-B…" at bounding box center [785, 294] width 574 height 526
click at [1046, 13] on icon "Close" at bounding box center [1048, 14] width 11 height 11
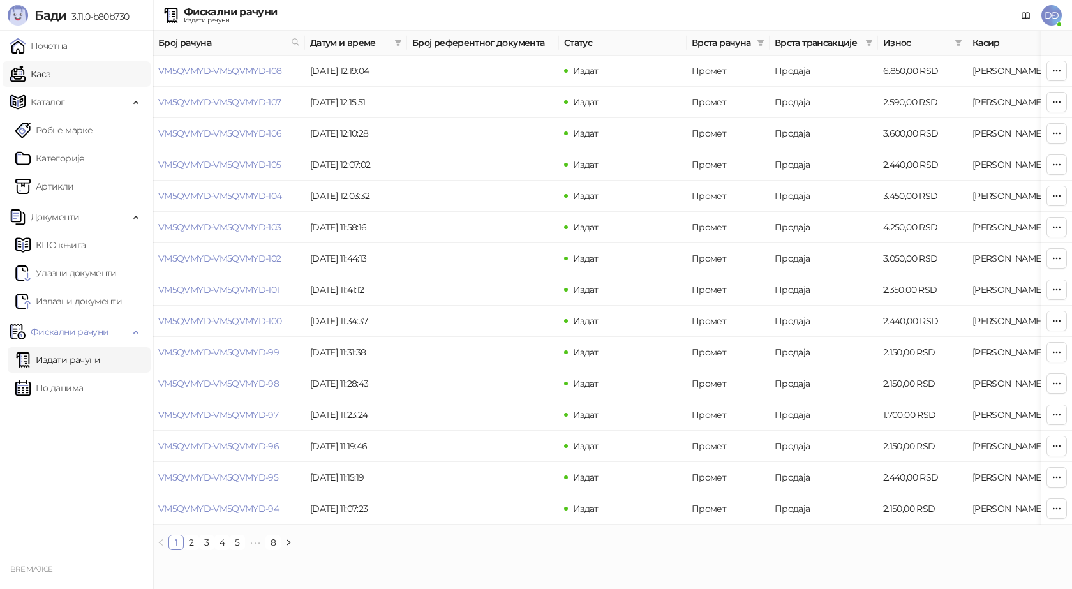
click at [50, 70] on link "Каса" at bounding box center [30, 74] width 40 height 26
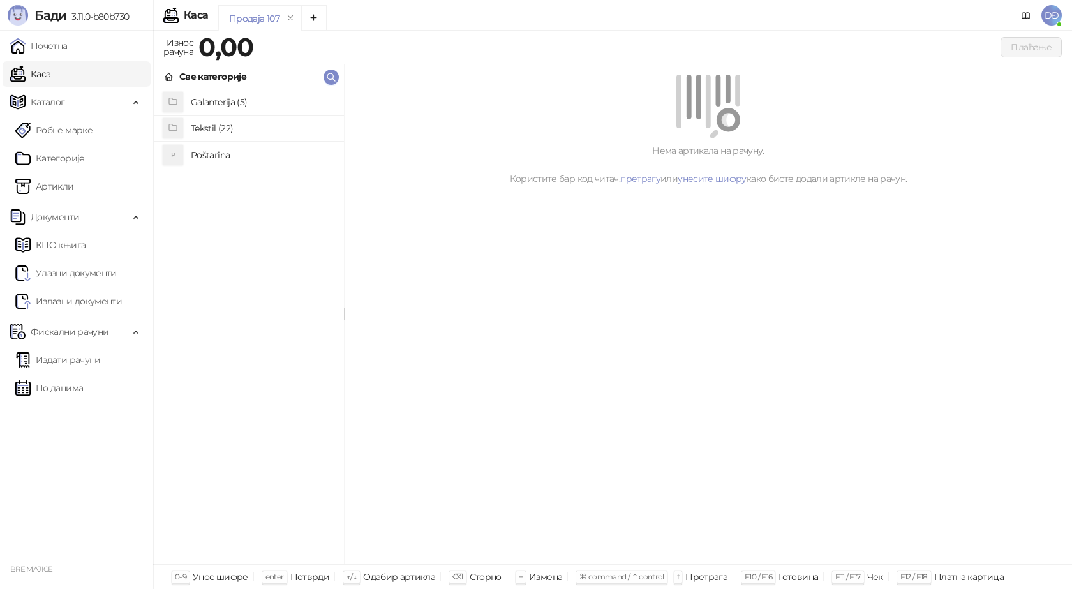
click at [207, 155] on h4 "Poštarina" at bounding box center [262, 155] width 143 height 20
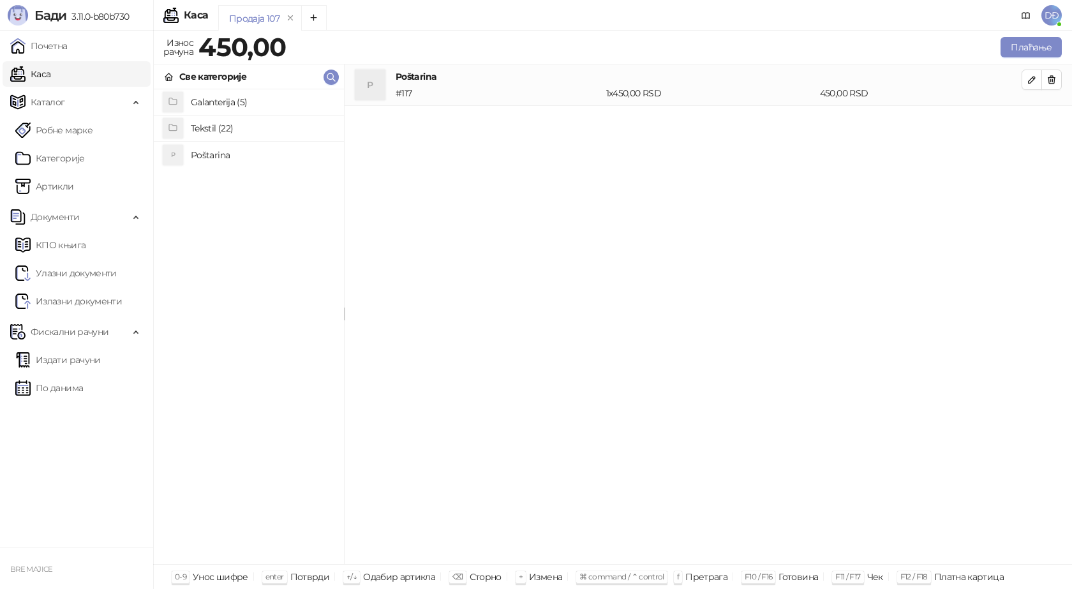
click at [206, 125] on h4 "Tekstil (22)" at bounding box center [262, 128] width 143 height 20
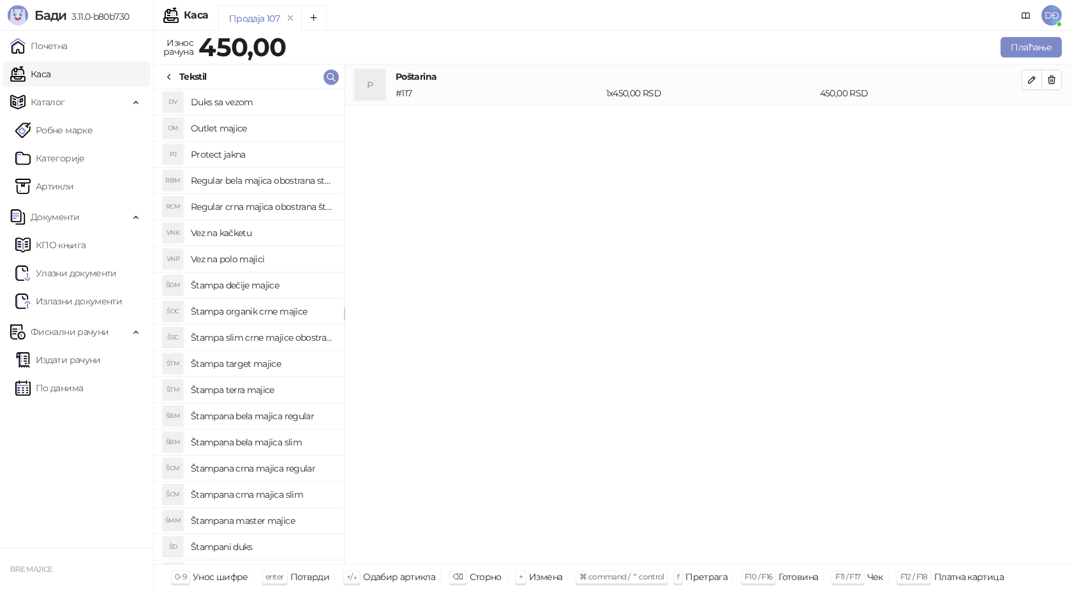
click at [227, 552] on h4 "Štampani duks" at bounding box center [262, 547] width 143 height 20
click at [1034, 123] on icon "button" at bounding box center [1032, 121] width 10 height 10
type input "*"
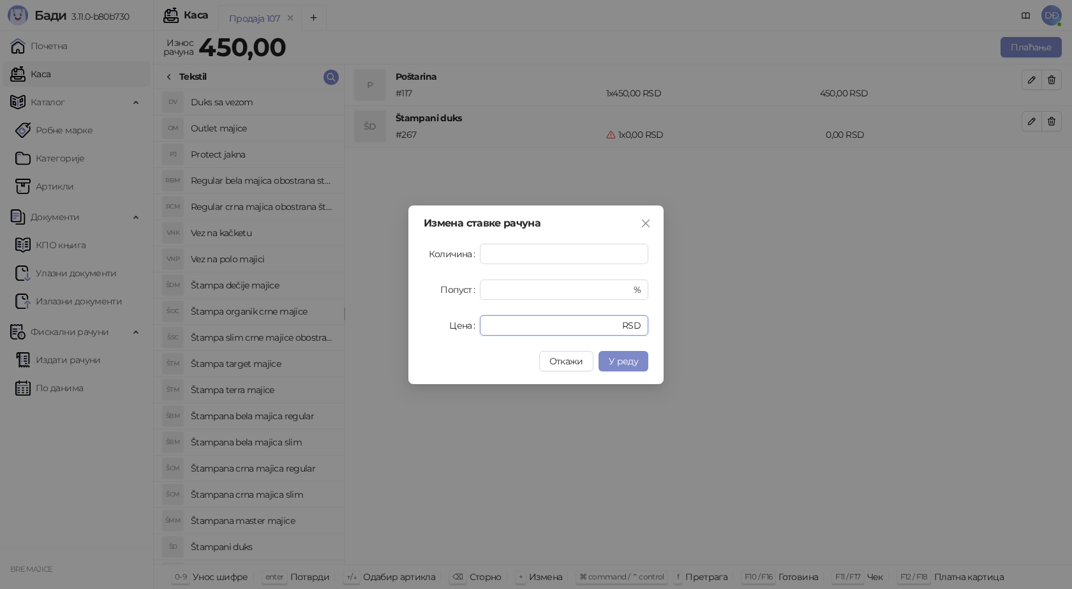
drag, startPoint x: 501, startPoint y: 328, endPoint x: 403, endPoint y: 309, distance: 99.5
click at [434, 323] on div "Цена * RSD" at bounding box center [536, 325] width 225 height 20
type input "****"
click at [613, 365] on span "У реду" at bounding box center [623, 360] width 29 height 11
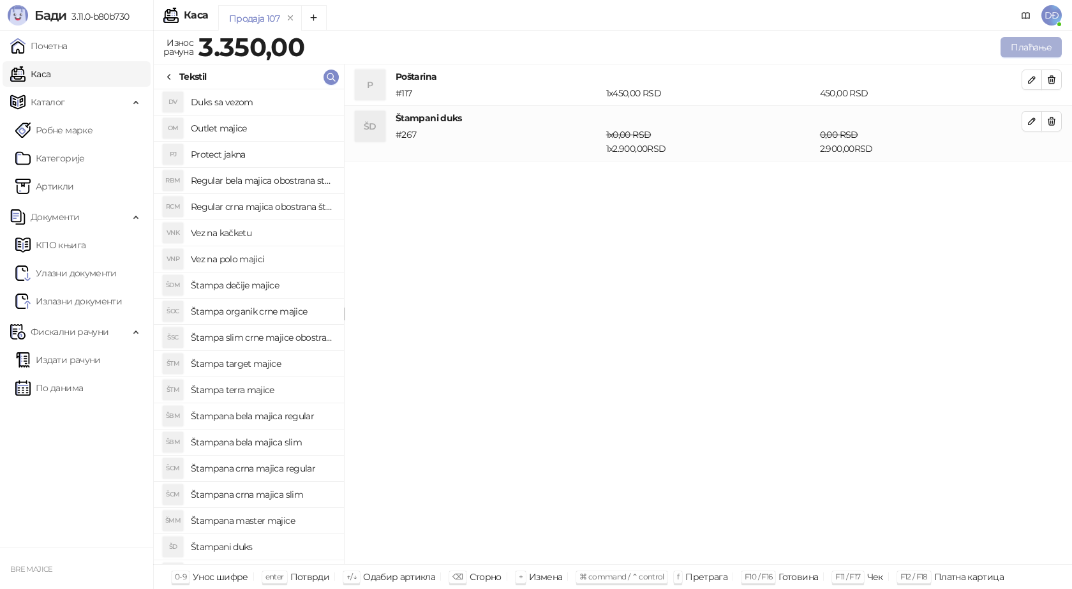
click at [1028, 50] on button "Плаћање" at bounding box center [1030, 47] width 61 height 20
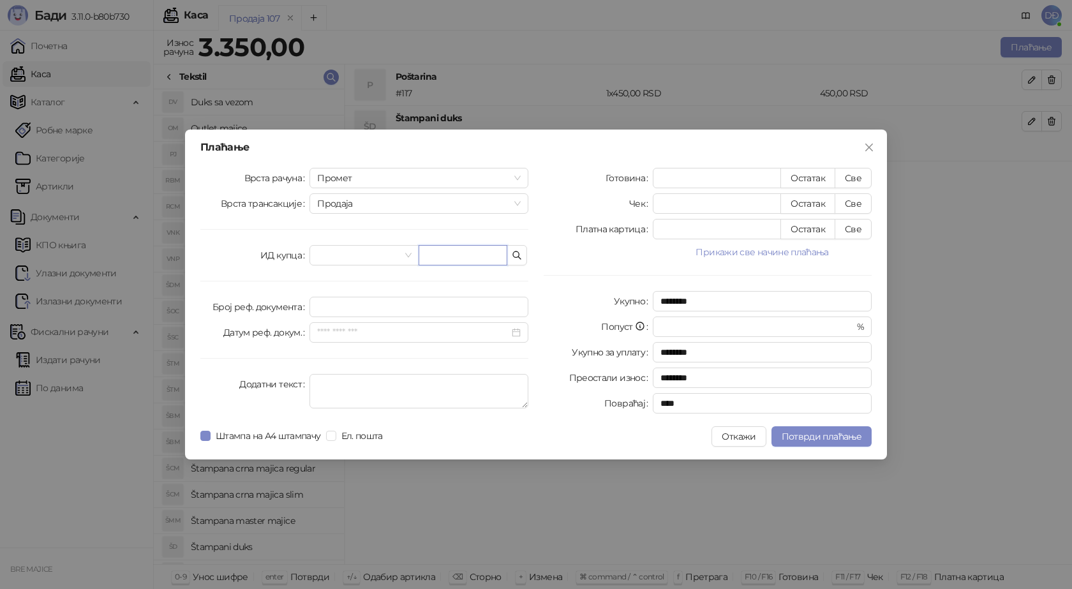
click at [489, 251] on input "text" at bounding box center [463, 255] width 89 height 20
paste input "**********"
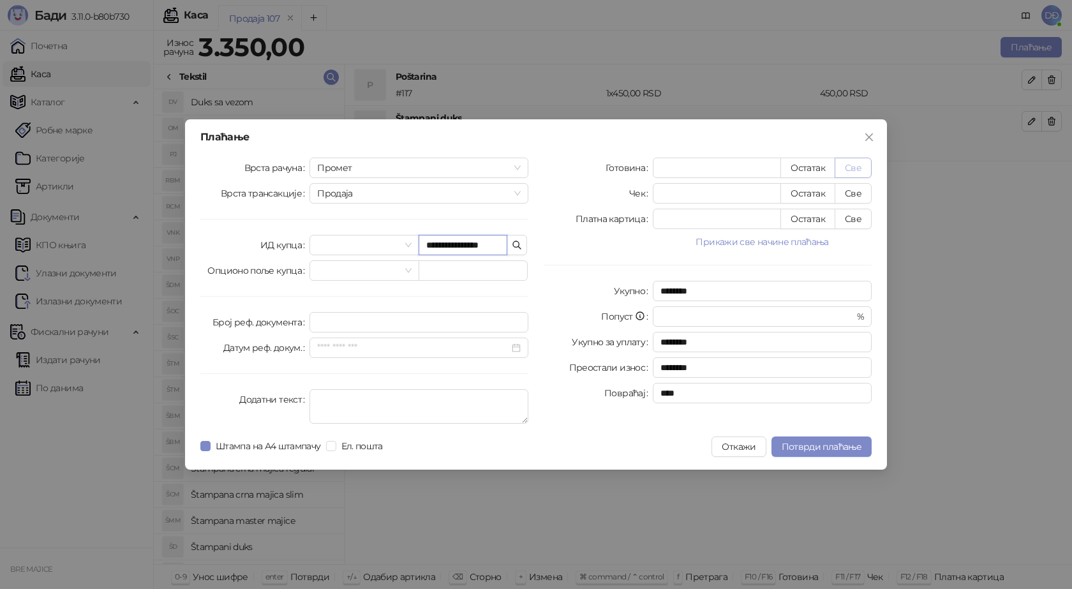
type input "**********"
click at [852, 163] on button "Све" at bounding box center [853, 168] width 37 height 20
type input "****"
click at [831, 446] on span "Потврди плаћање" at bounding box center [822, 446] width 80 height 11
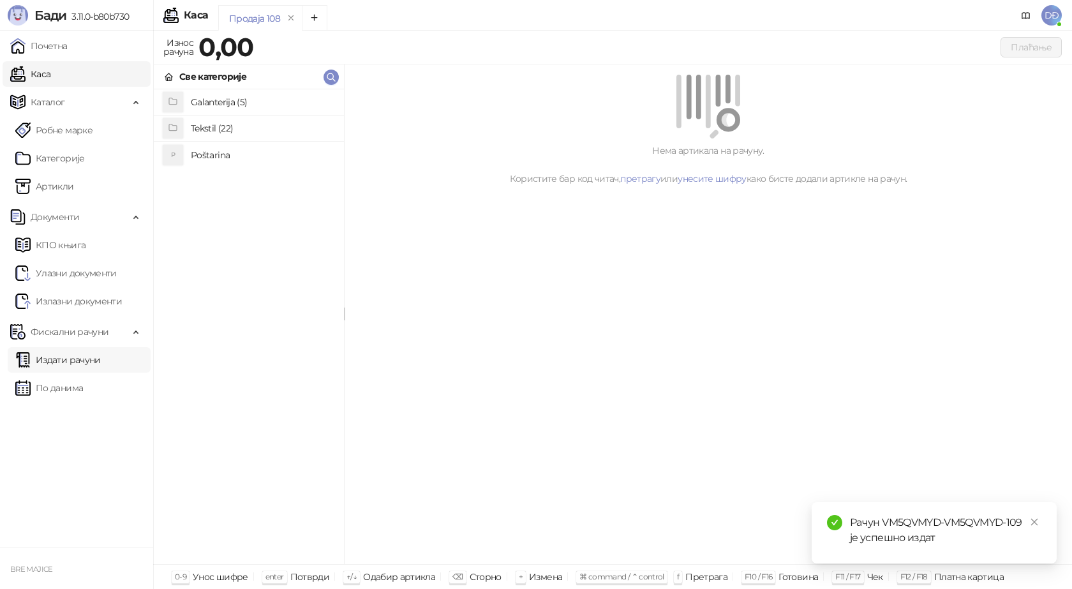
click at [86, 363] on link "Издати рачуни" at bounding box center [57, 360] width 85 height 26
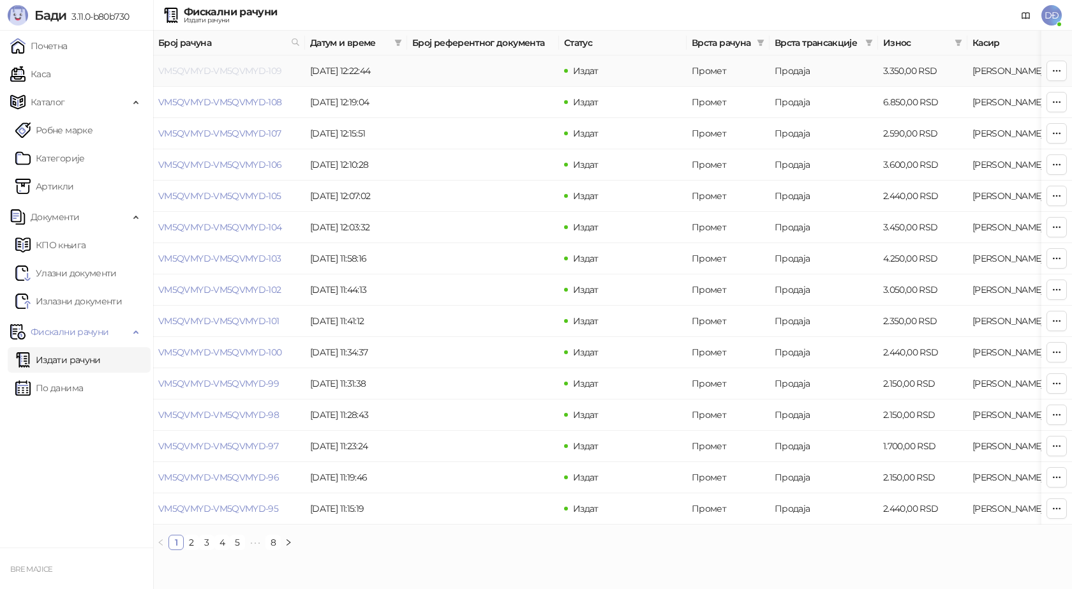
click at [228, 69] on link "VM5QVMYD-VM5QVMYD-109" at bounding box center [220, 70] width 124 height 11
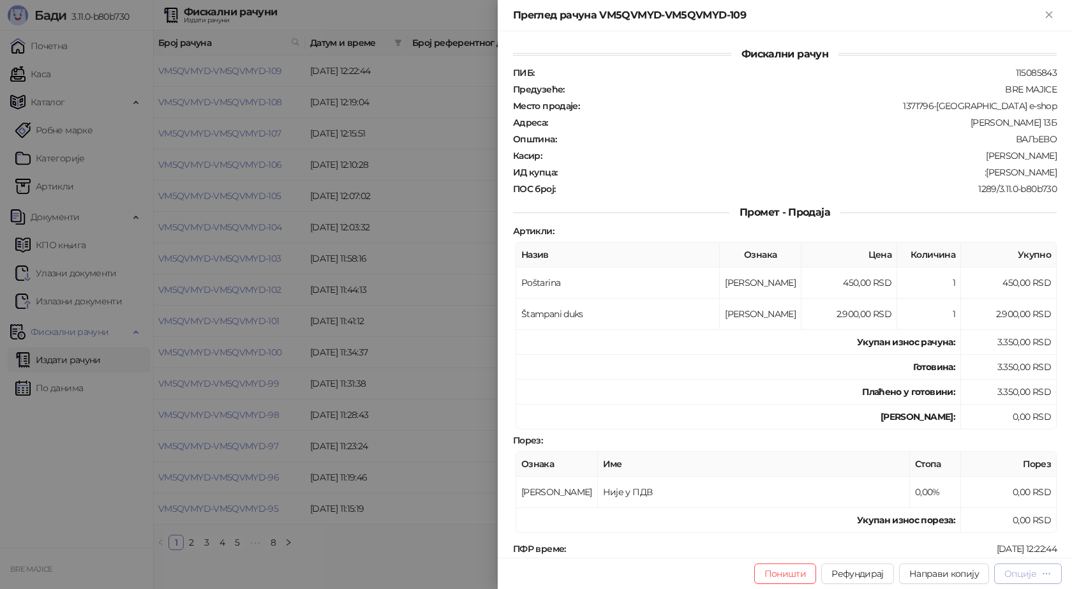
click at [1054, 573] on button "Опције" at bounding box center [1028, 573] width 68 height 20
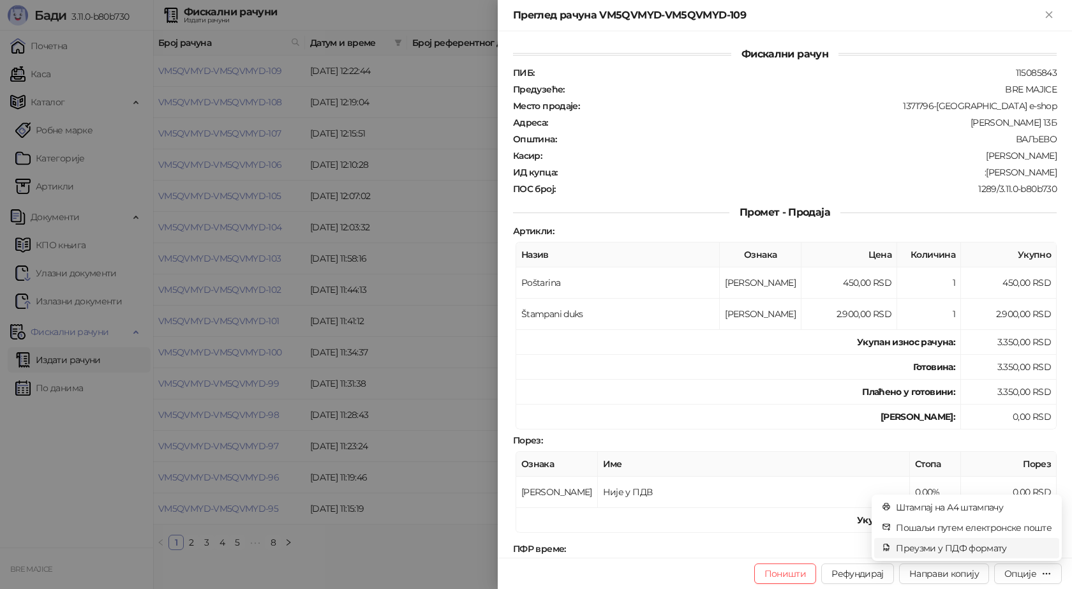
click at [1011, 550] on span "Преузми у ПДФ формату" at bounding box center [974, 548] width 156 height 14
click at [667, 405] on td "[PERSON_NAME]:" at bounding box center [738, 417] width 445 height 25
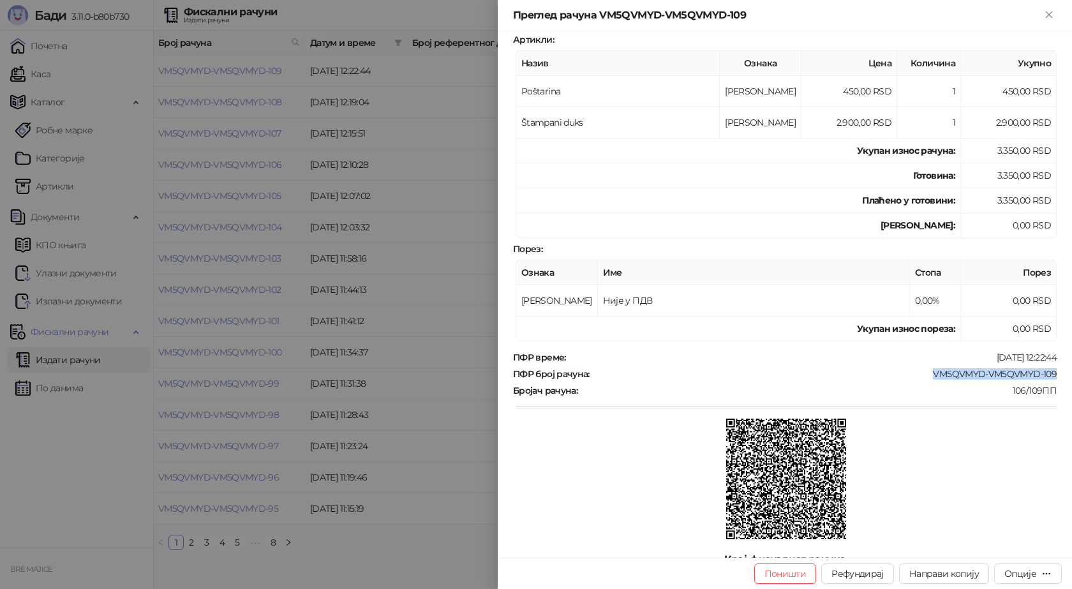
drag, startPoint x: 1049, startPoint y: 369, endPoint x: 925, endPoint y: 381, distance: 124.4
click at [925, 381] on div "ПФР време : [DATE] 12:22:44 ПФР број рачуна : VM5QVMYD-VM5QVMYD-109 Бројач рачу…" at bounding box center [784, 447] width 549 height 190
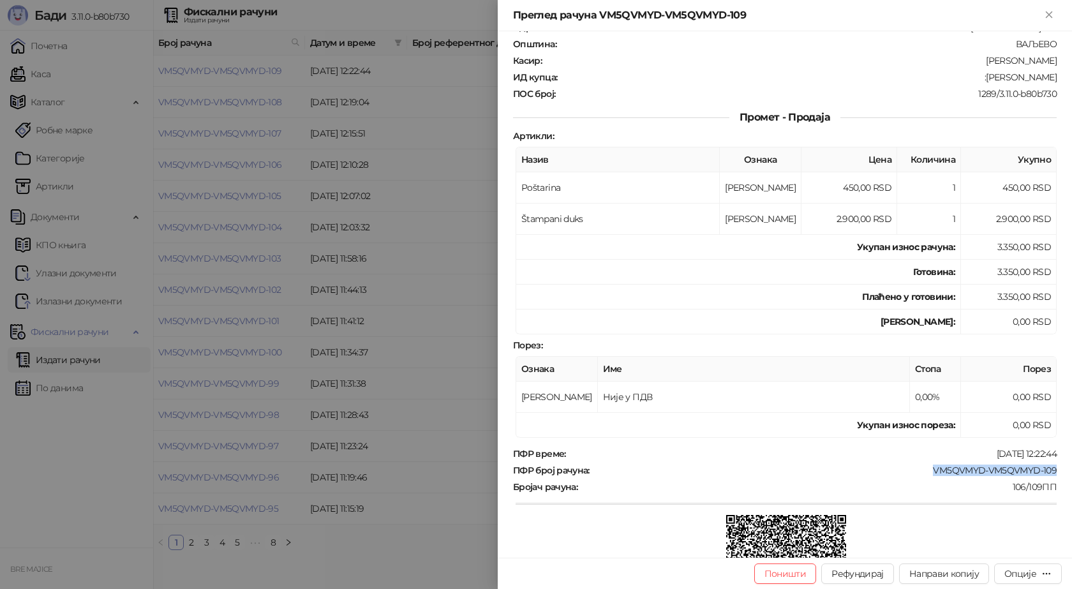
scroll to position [0, 0]
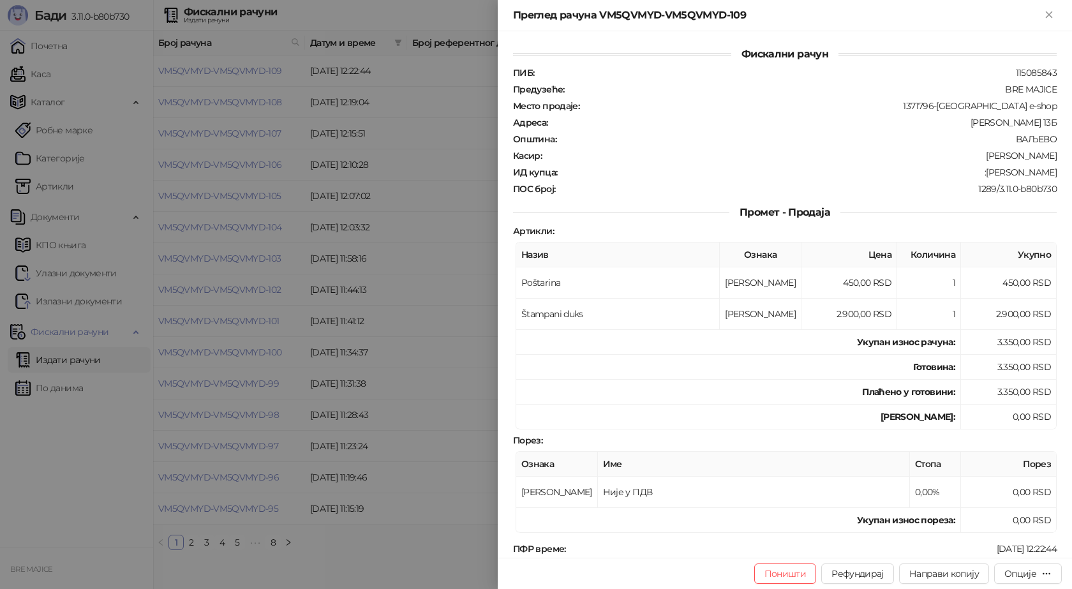
drag, startPoint x: 1048, startPoint y: 171, endPoint x: 976, endPoint y: 180, distance: 72.7
click at [976, 180] on div "ПИБ : 115085843 Предузеће : BRE MAJICE Место продаје : 1371796-Bremajice e-shop…" at bounding box center [784, 131] width 549 height 128
click at [1043, 13] on icon "Close" at bounding box center [1048, 14] width 11 height 11
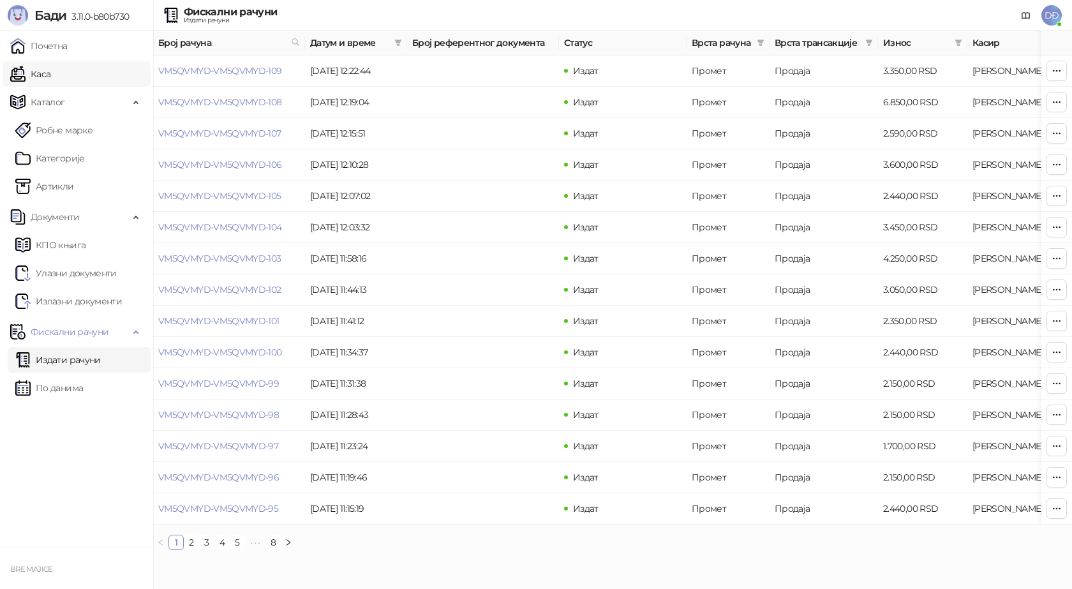
click at [50, 74] on link "Каса" at bounding box center [30, 74] width 40 height 26
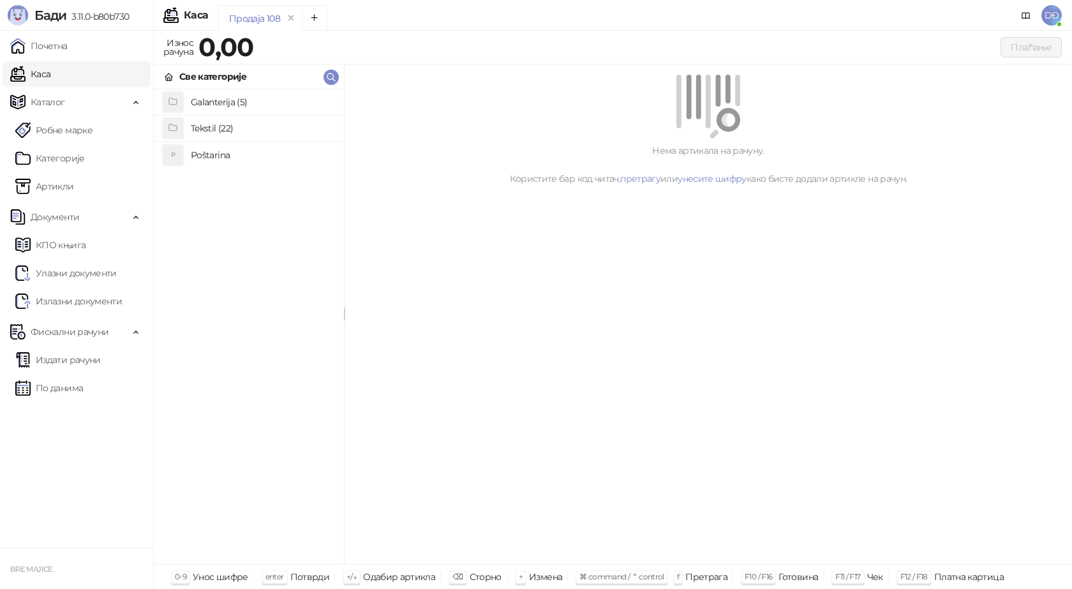
click at [205, 156] on h4 "Poštarina" at bounding box center [262, 155] width 143 height 20
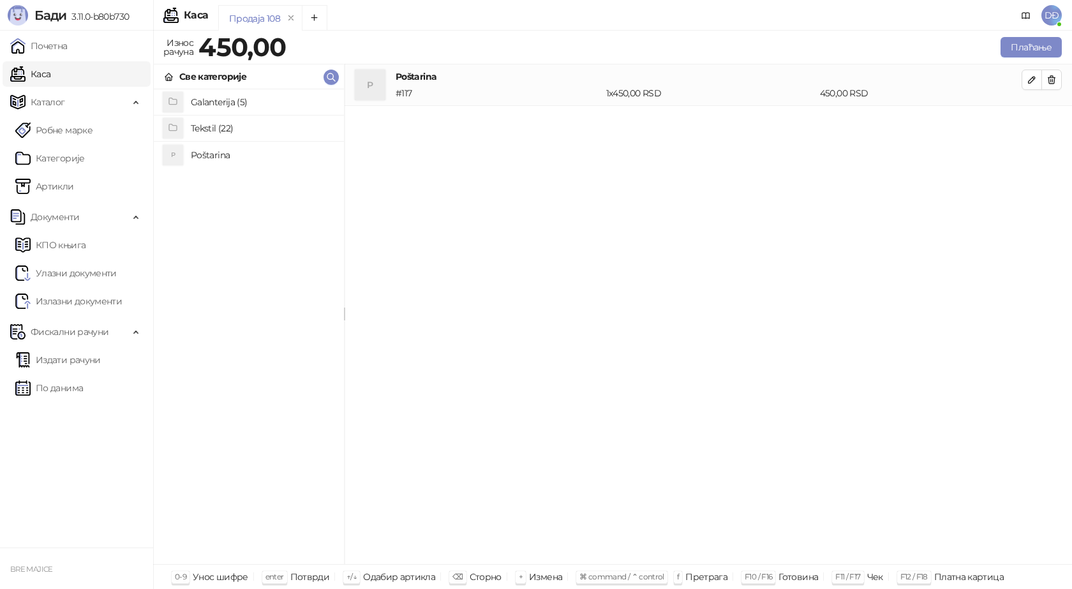
click at [214, 131] on h4 "Tekstil (22)" at bounding box center [262, 128] width 143 height 20
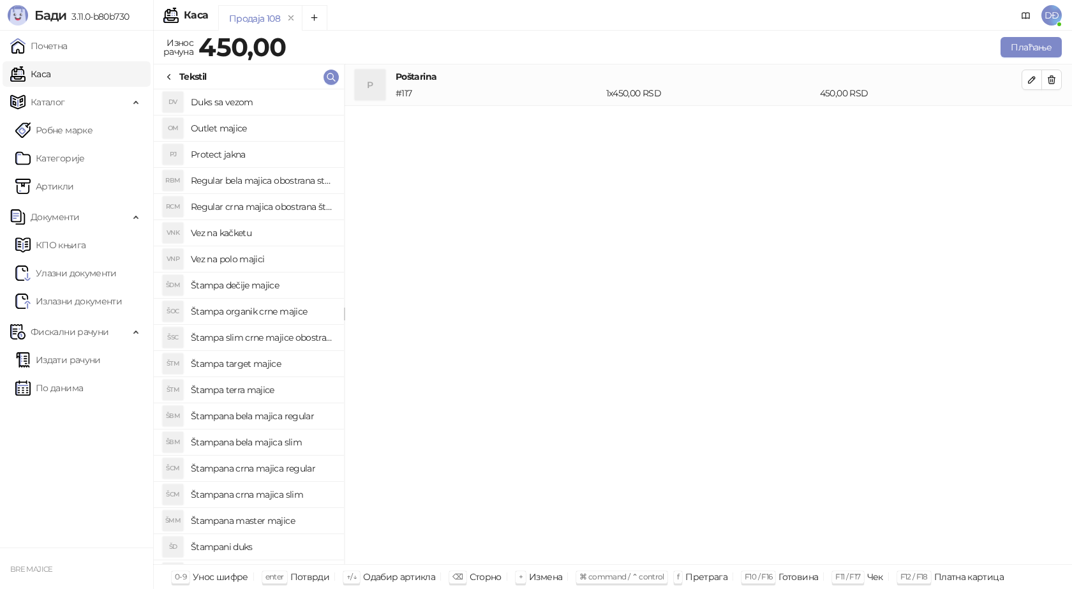
click at [276, 468] on h4 "Štampana crna majica regular" at bounding box center [262, 468] width 143 height 20
click at [1025, 117] on button "button" at bounding box center [1032, 121] width 20 height 20
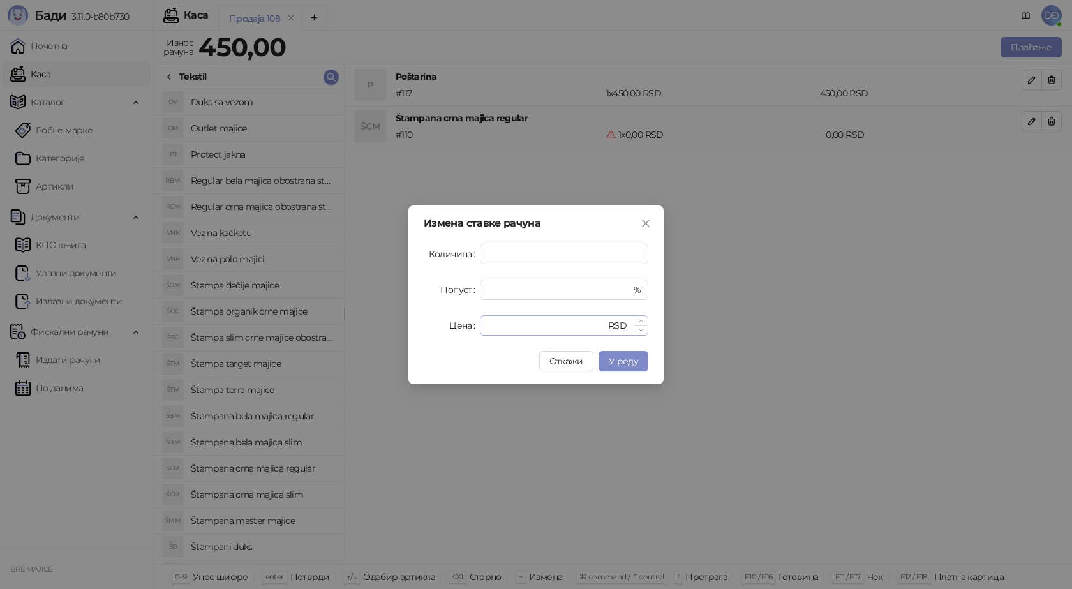
type input "*"
drag, startPoint x: 500, startPoint y: 328, endPoint x: 484, endPoint y: 330, distance: 15.4
click at [484, 330] on div "* RSD" at bounding box center [564, 325] width 168 height 20
type input "****"
click at [634, 366] on span "У реду" at bounding box center [623, 360] width 29 height 11
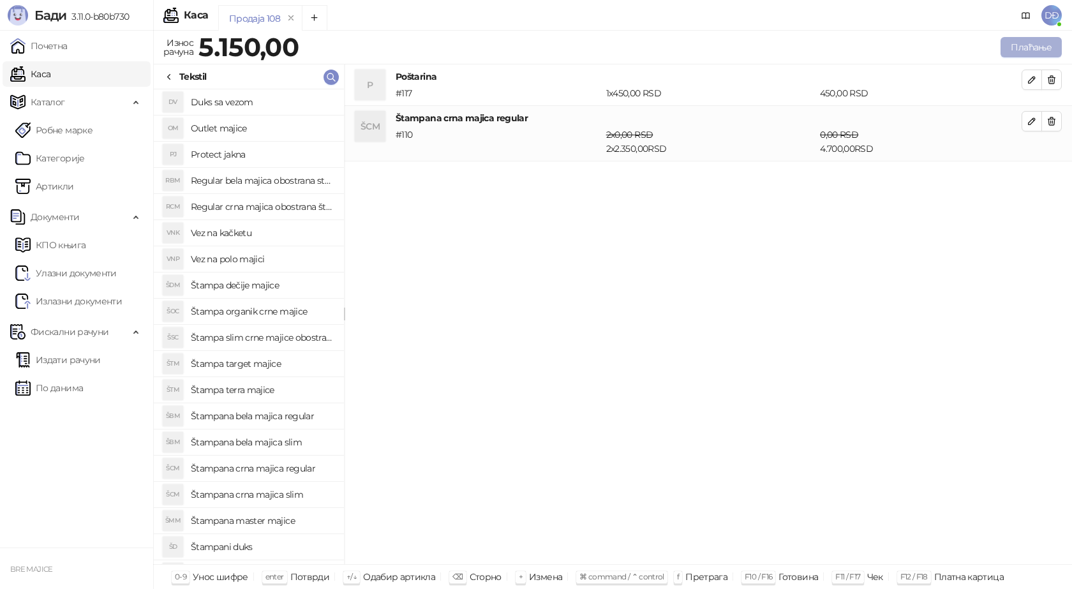
click at [1020, 43] on button "Плаћање" at bounding box center [1030, 47] width 61 height 20
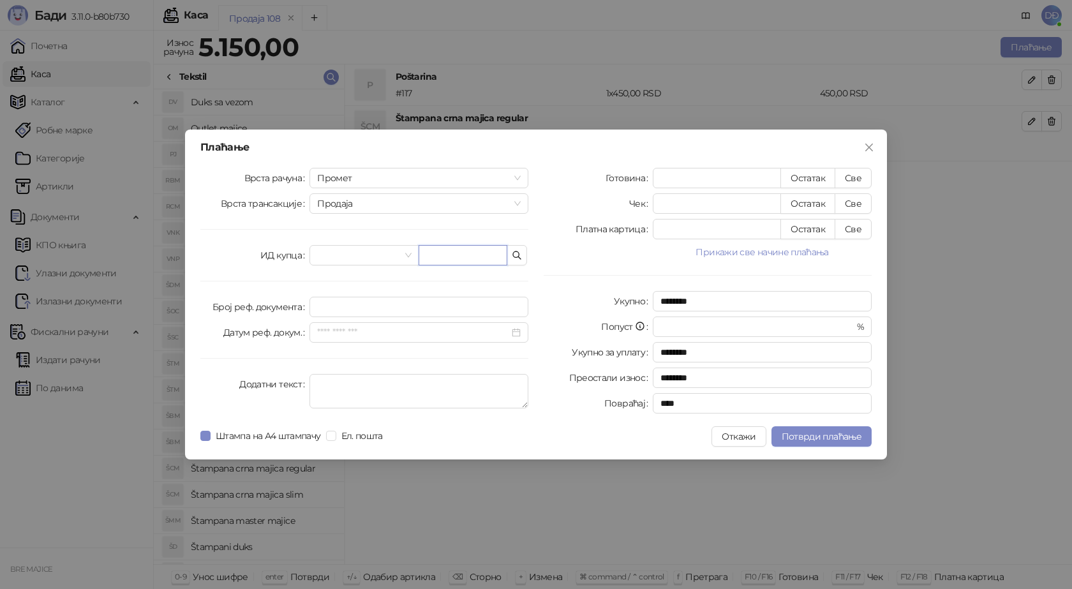
click at [461, 251] on input "text" at bounding box center [463, 255] width 89 height 20
paste input "**********"
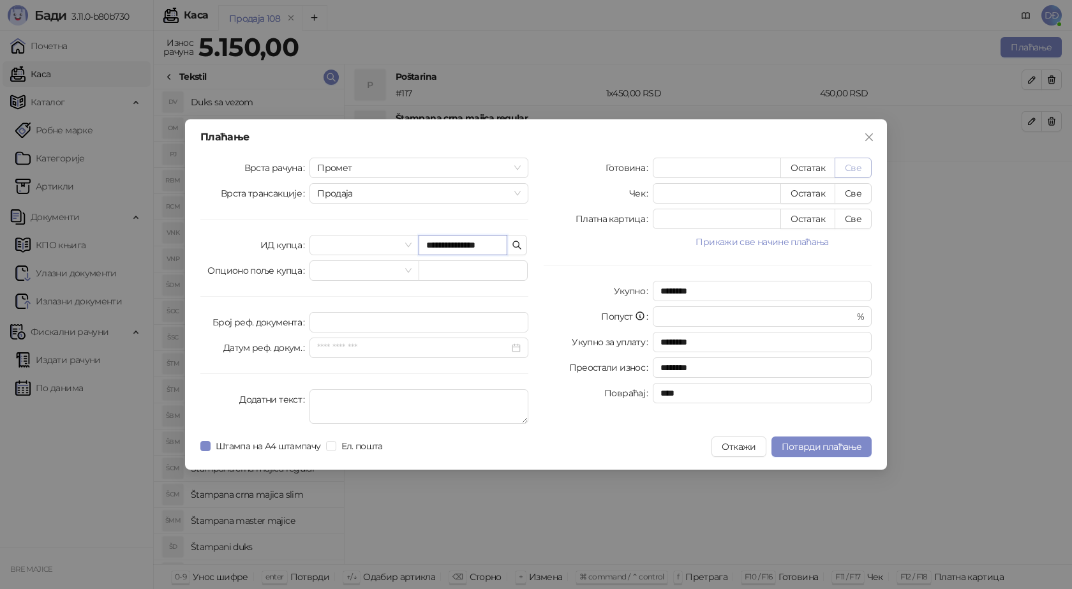
type input "**********"
drag, startPoint x: 852, startPoint y: 163, endPoint x: 854, endPoint y: 170, distance: 7.5
click at [852, 164] on button "Све" at bounding box center [853, 168] width 37 height 20
type input "****"
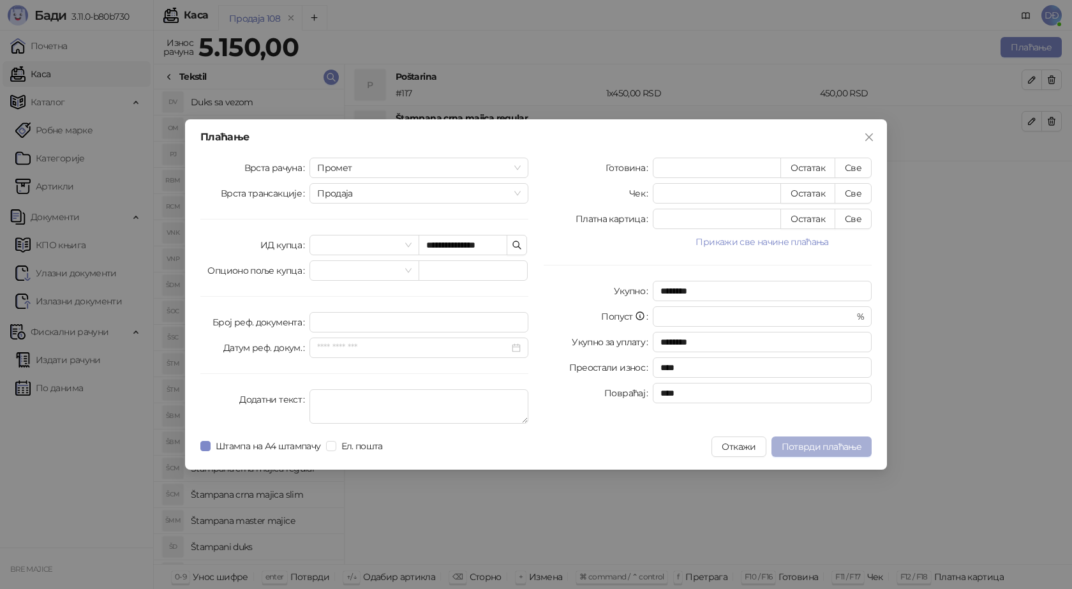
click at [810, 447] on span "Потврди плаћање" at bounding box center [822, 446] width 80 height 11
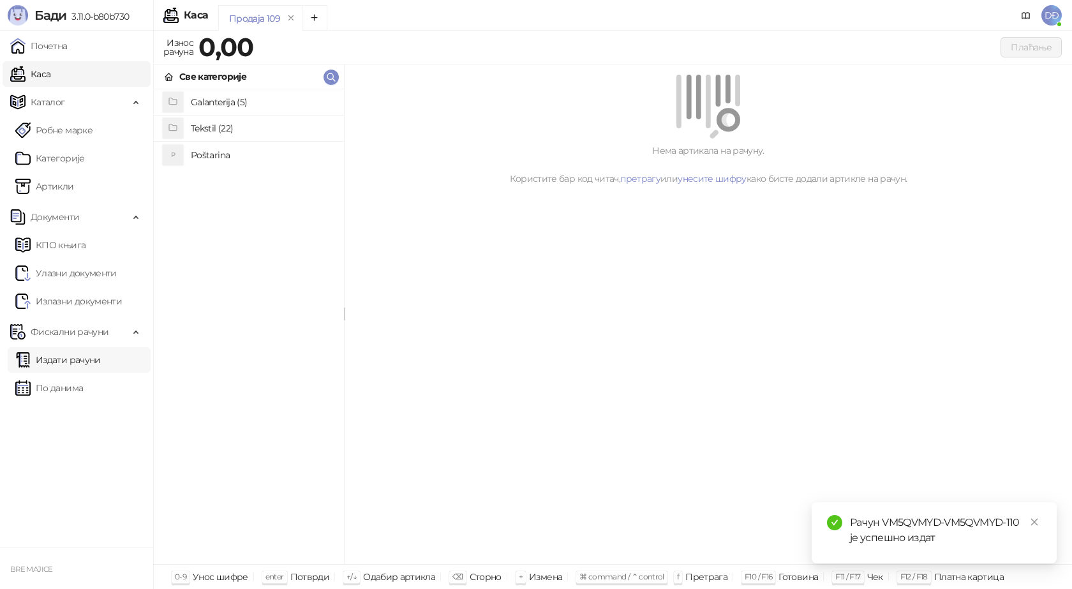
click at [70, 357] on link "Издати рачуни" at bounding box center [57, 360] width 85 height 26
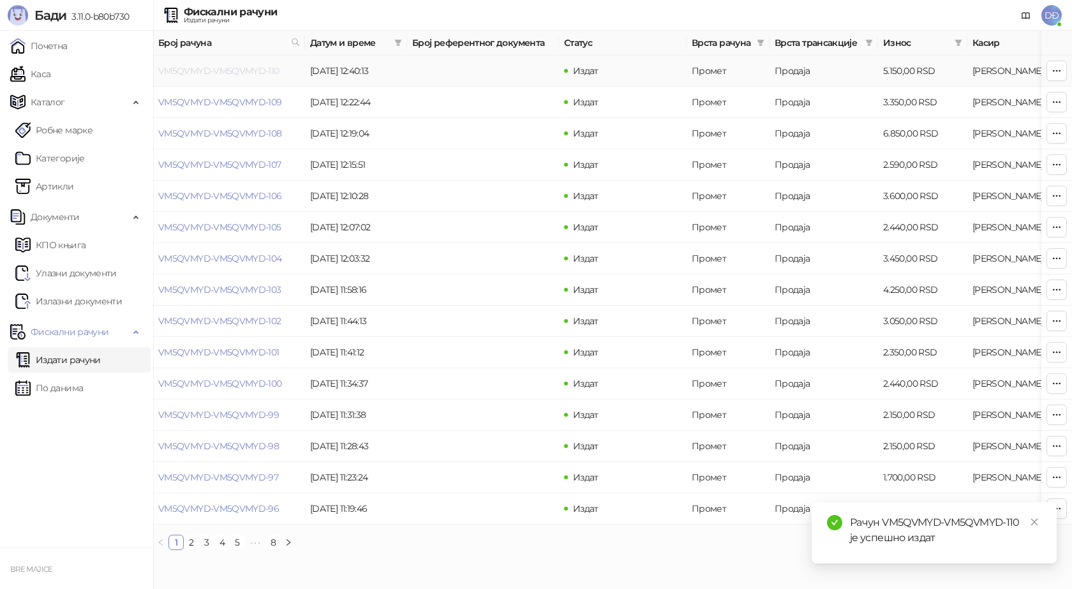
click at [248, 66] on link "VM5QVMYD-VM5QVMYD-110" at bounding box center [218, 70] width 121 height 11
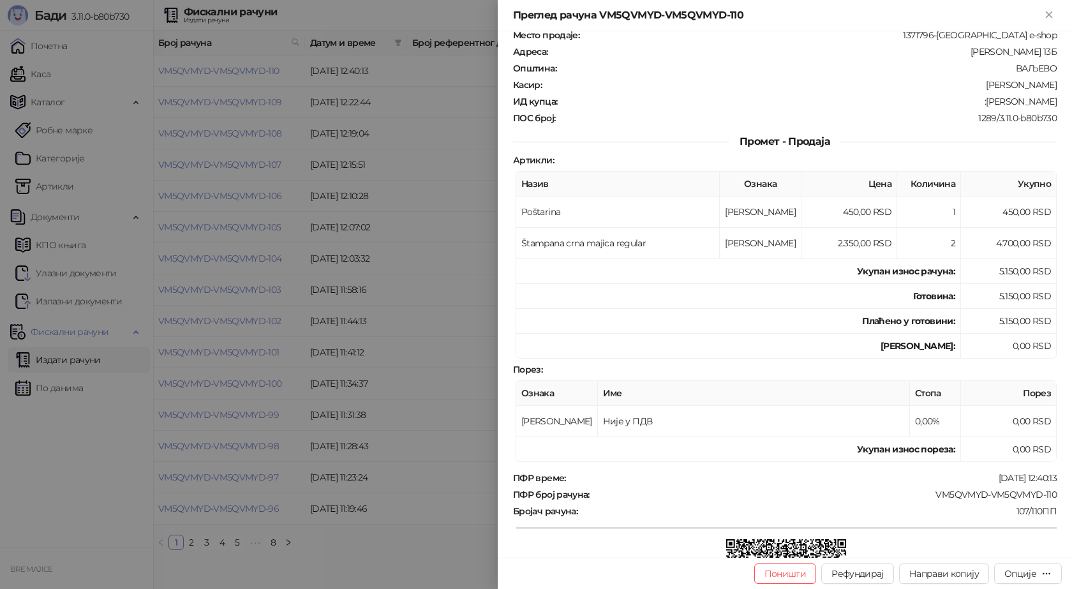
scroll to position [191, 0]
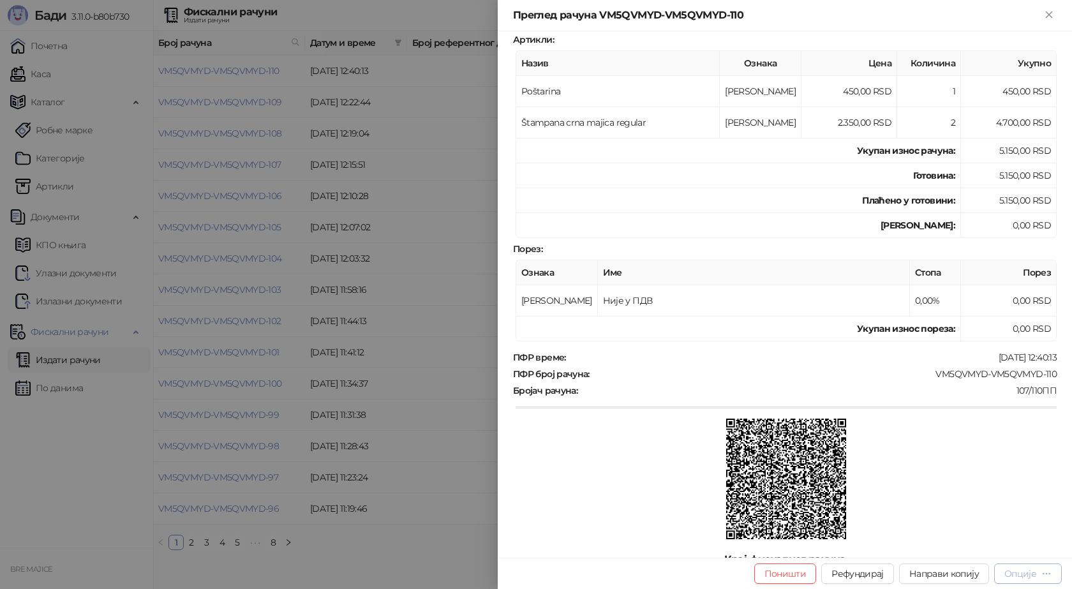
click at [1025, 575] on div "Опције" at bounding box center [1020, 573] width 32 height 11
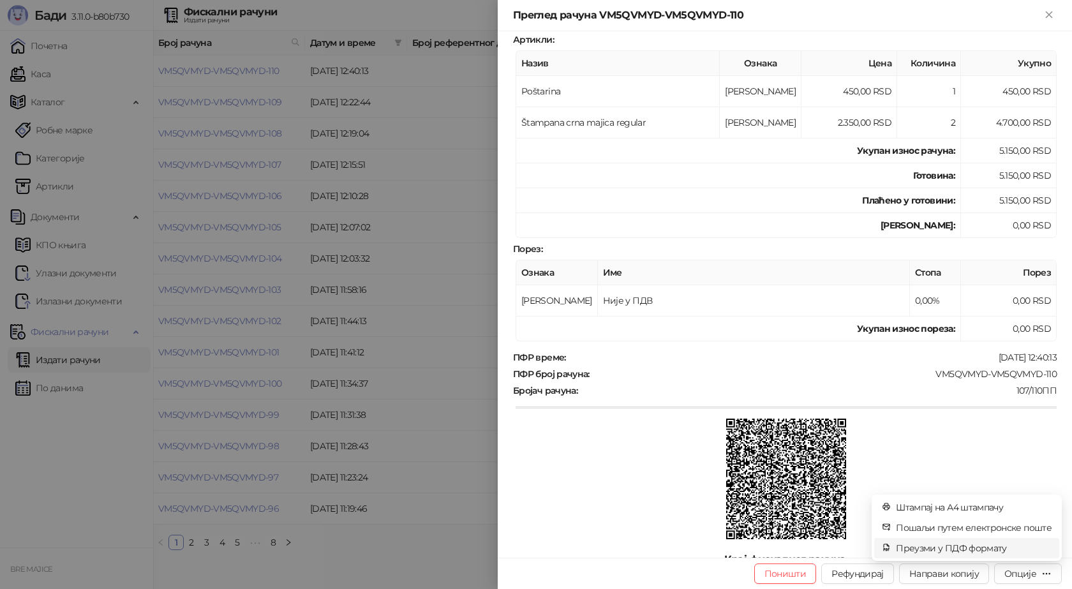
click at [981, 547] on span "Преузми у ПДФ формату" at bounding box center [974, 548] width 156 height 14
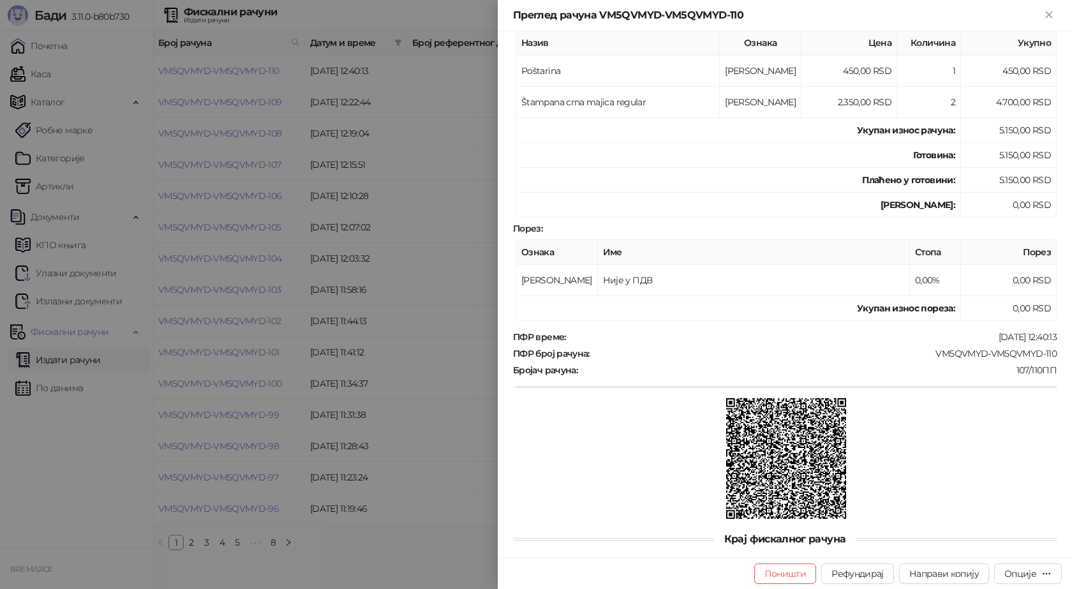
scroll to position [232, 0]
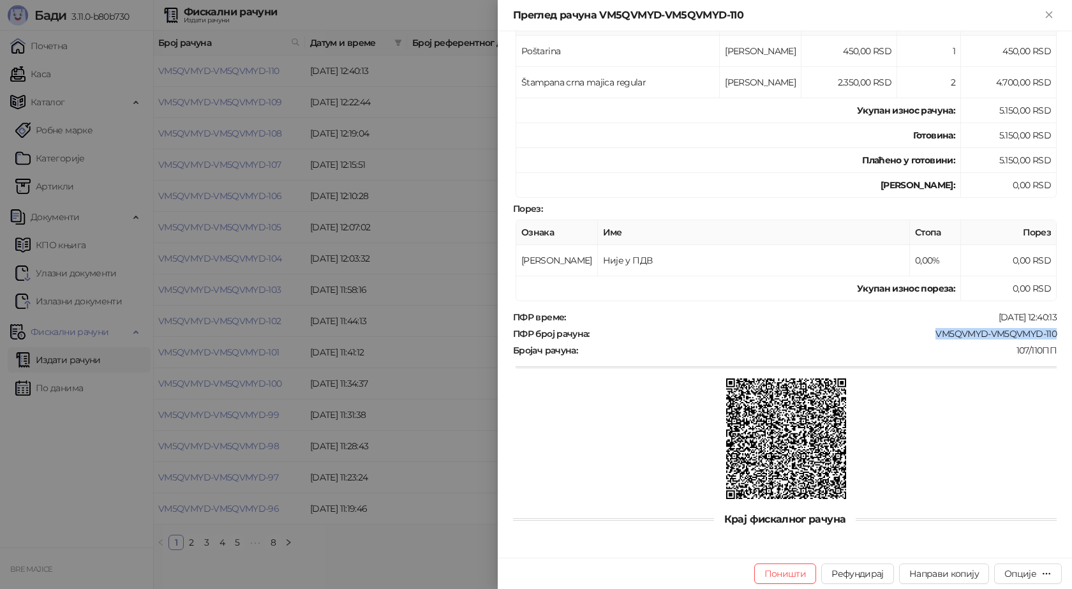
drag, startPoint x: 1053, startPoint y: 336, endPoint x: 915, endPoint y: 332, distance: 137.9
click at [915, 332] on div "Фискални рачун ПИБ : 115085843 Предузеће : BRE MAJICE Место продаје : 1371796-[…" at bounding box center [785, 294] width 574 height 526
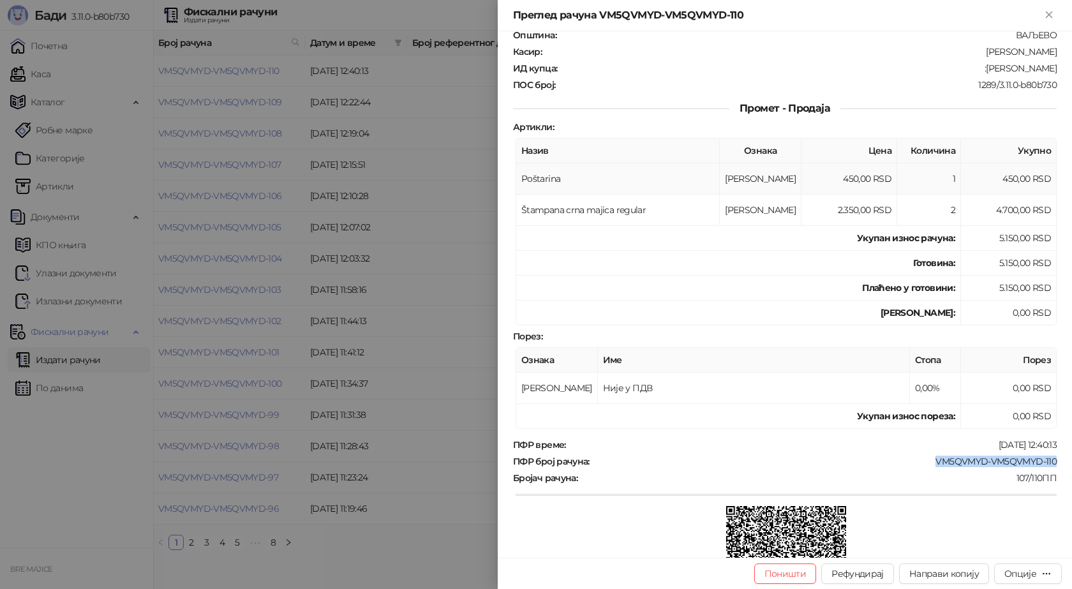
scroll to position [40, 0]
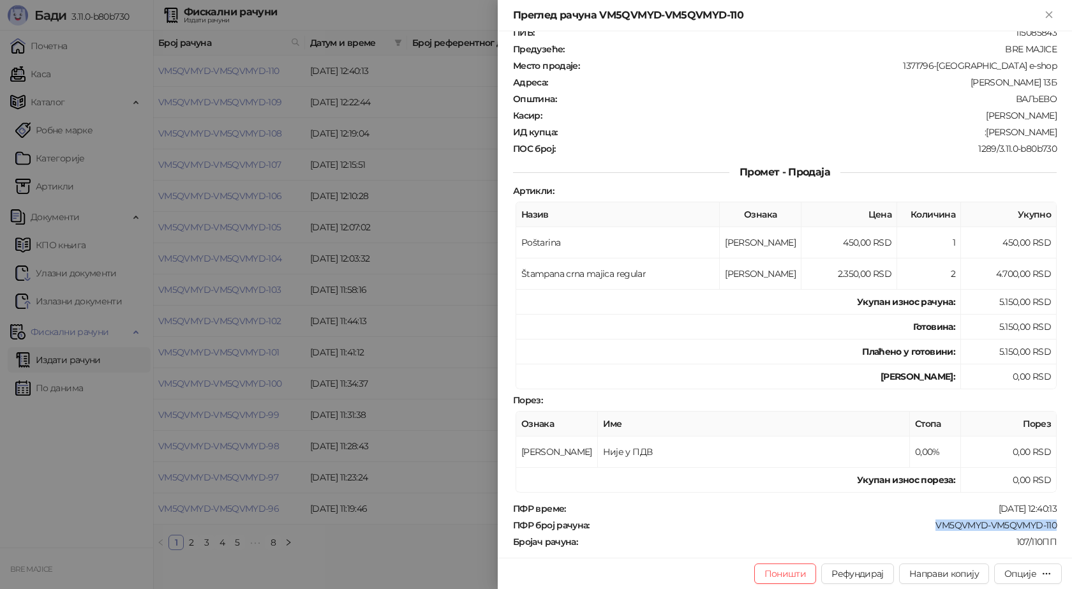
drag, startPoint x: 989, startPoint y: 131, endPoint x: 1050, endPoint y: 128, distance: 60.7
click at [1050, 128] on div "Фискални рачун ПИБ : 115085843 Предузеће : BRE MAJICE Место продаје : 1371796-[…" at bounding box center [785, 294] width 574 height 526
